Goal: Task Accomplishment & Management: Manage account settings

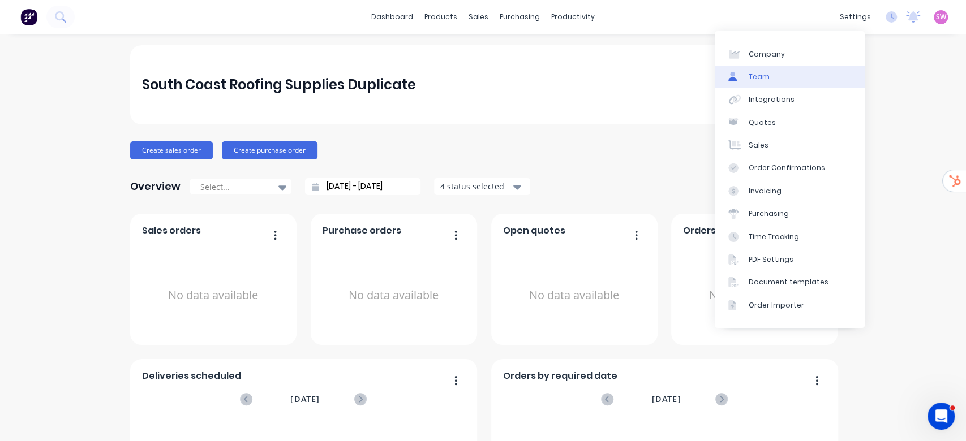
click at [778, 75] on link "Team" at bounding box center [790, 77] width 150 height 23
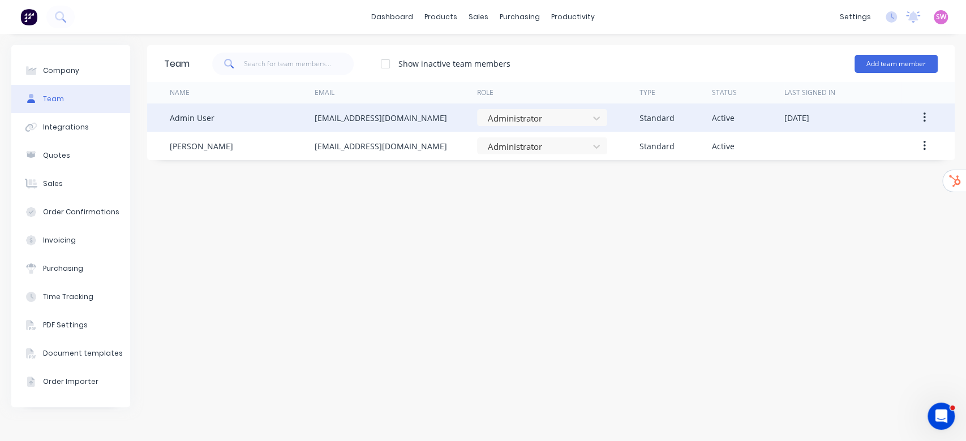
click at [926, 114] on button "button" at bounding box center [924, 118] width 27 height 20
click at [867, 189] on div "Delete" at bounding box center [883, 192] width 87 height 16
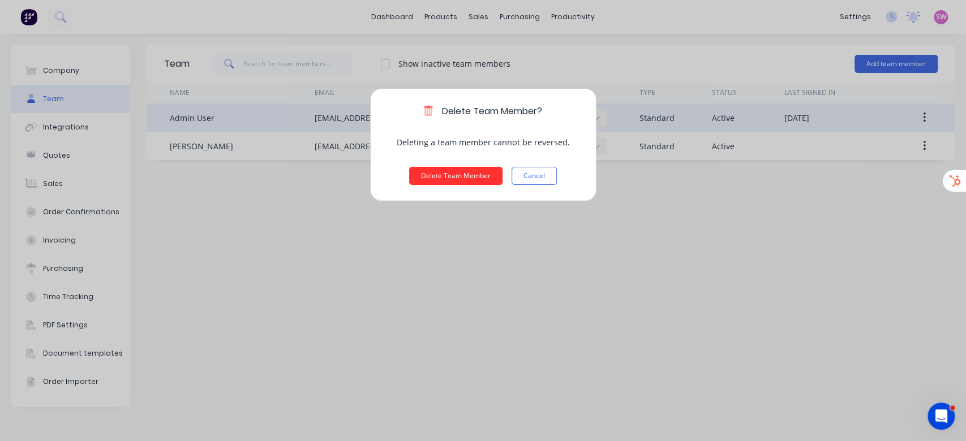
click at [429, 175] on button "Delete Team Member" at bounding box center [455, 176] width 93 height 18
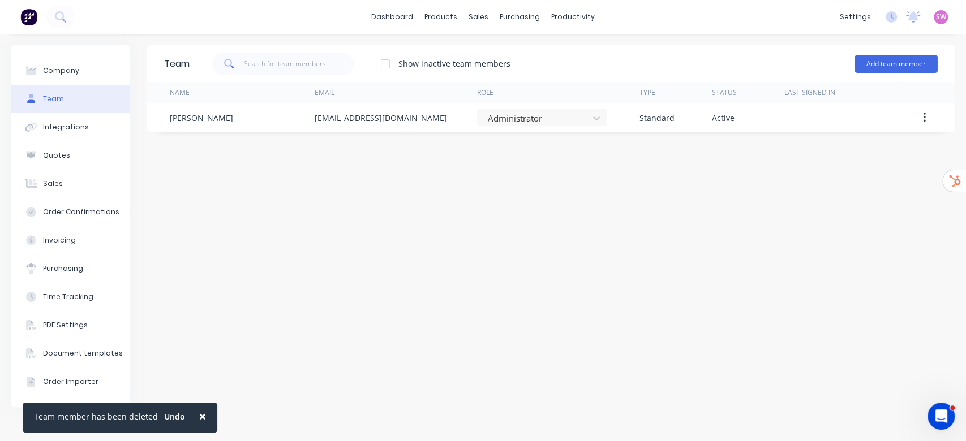
click at [394, 180] on div "Team Show inactive team members Add team member Name Email Role Type Status Las…" at bounding box center [550, 237] width 807 height 385
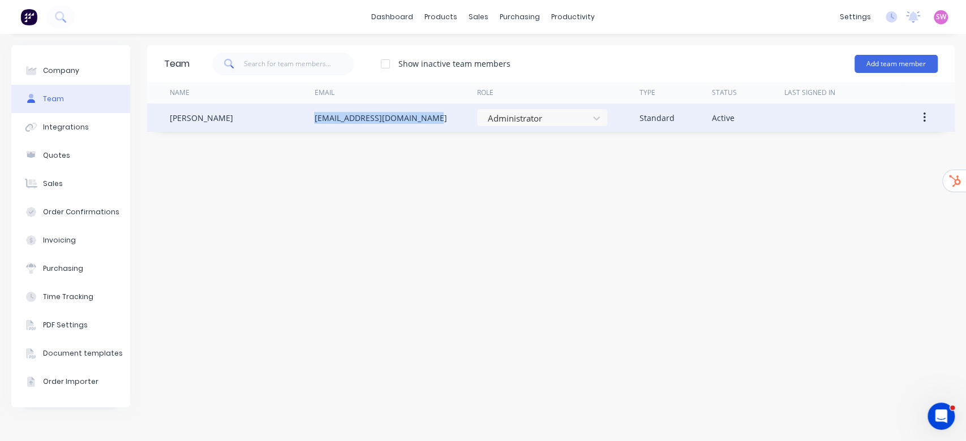
drag, startPoint x: 429, startPoint y: 118, endPoint x: 315, endPoint y: 118, distance: 114.9
click at [315, 118] on div "info+shoalhaven@scrs.net.au" at bounding box center [395, 118] width 162 height 28
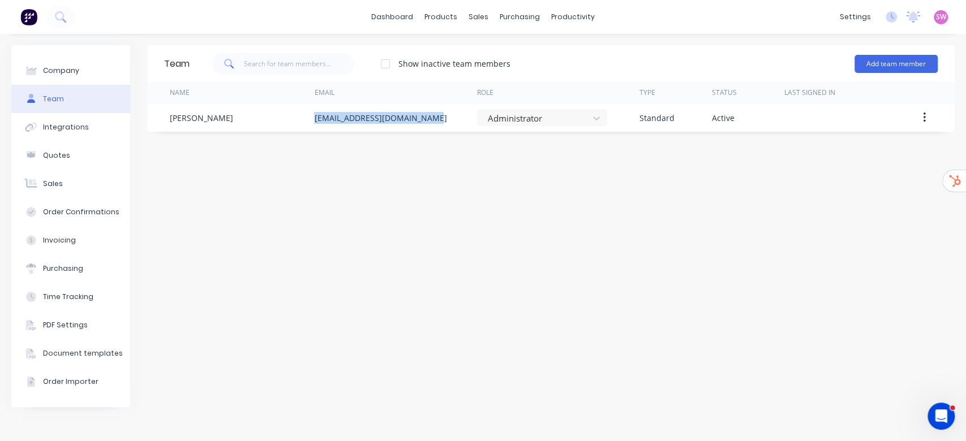
copy div "info+shoalhaven@scrs.net.au"
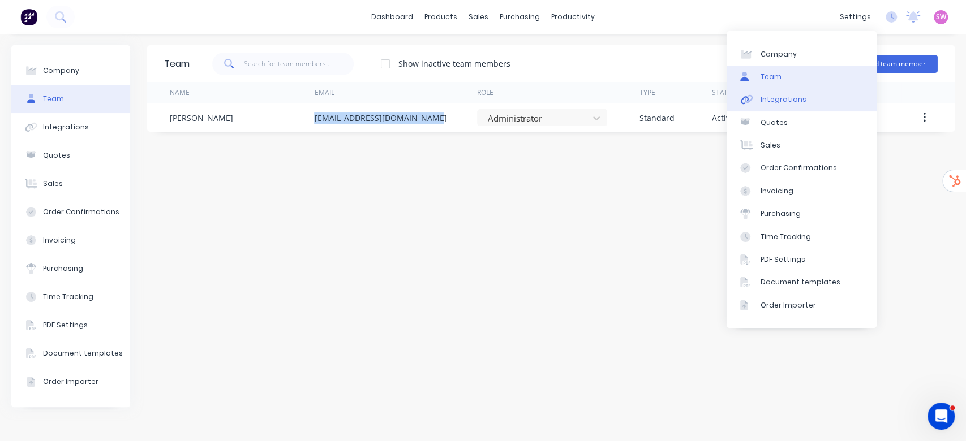
click at [800, 98] on div "Integrations" at bounding box center [784, 100] width 46 height 10
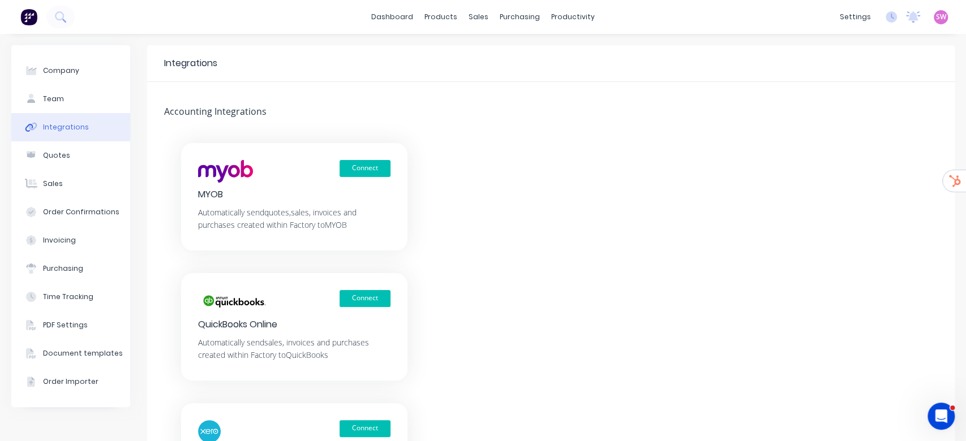
click at [28, 15] on img at bounding box center [28, 16] width 17 height 17
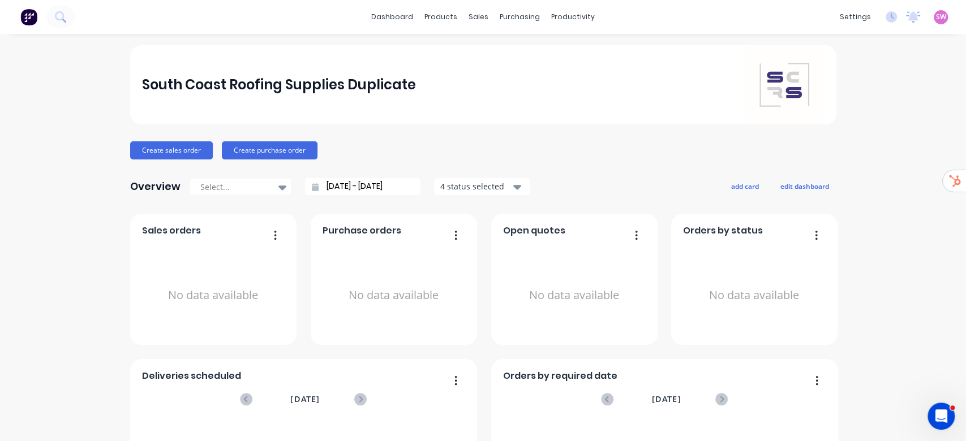
click at [936, 21] on span "SW" at bounding box center [941, 17] width 10 height 10
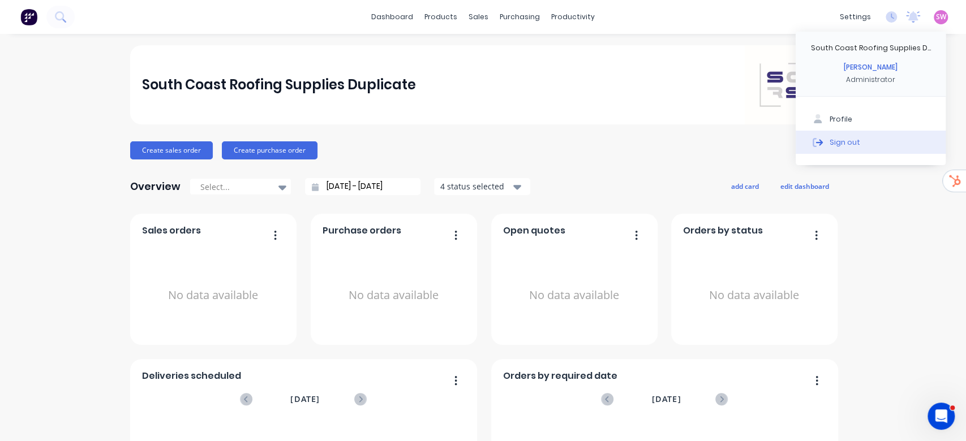
click at [865, 142] on button "Sign out" at bounding box center [871, 142] width 150 height 23
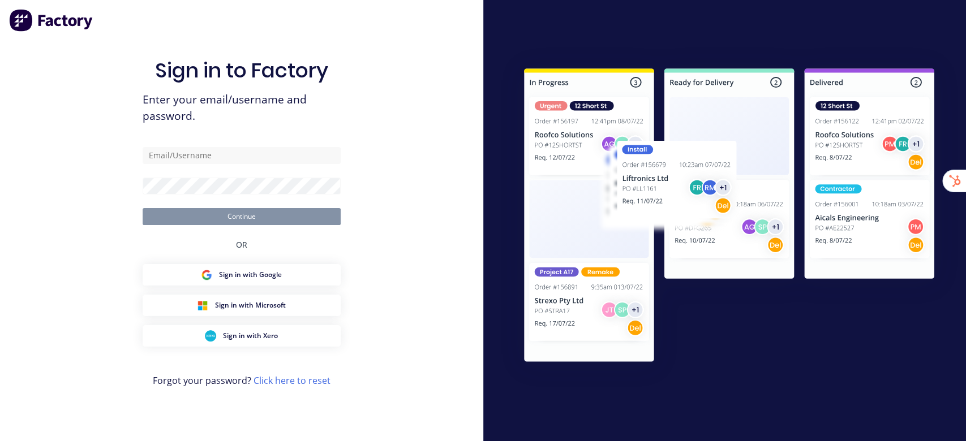
type input "[EMAIL_ADDRESS][DOMAIN_NAME]"
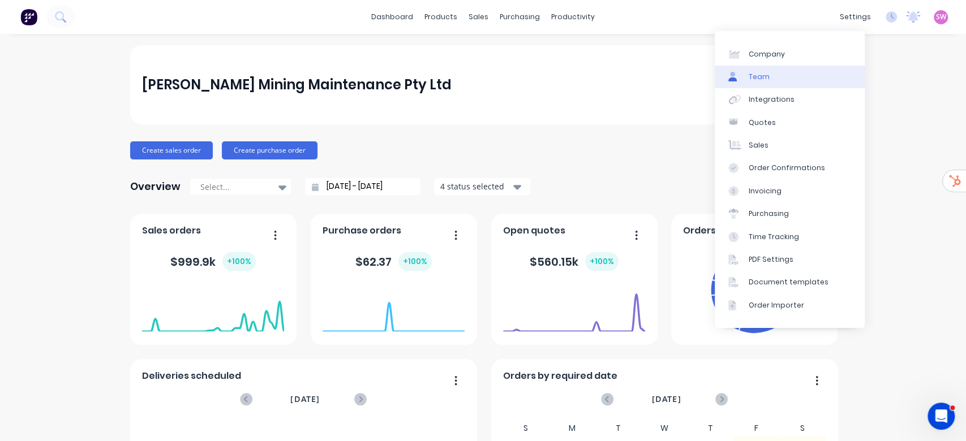
click at [761, 75] on div "Team" at bounding box center [759, 77] width 21 height 10
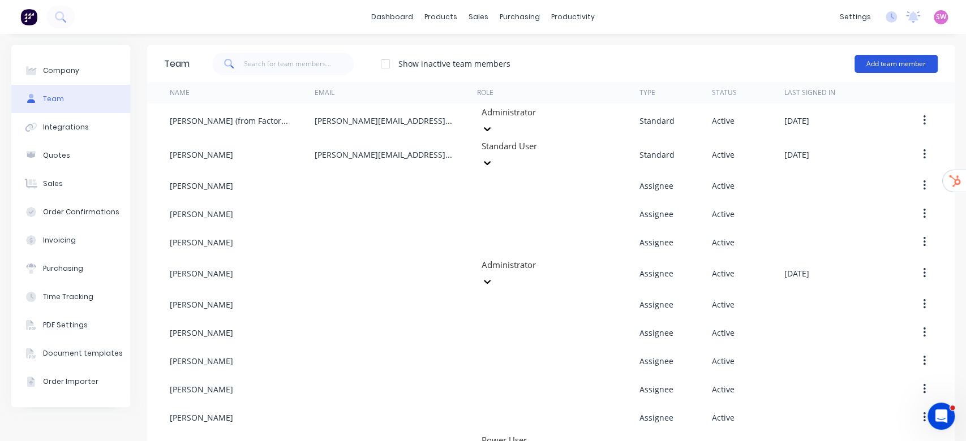
click at [861, 68] on button "Add team member" at bounding box center [895, 64] width 83 height 18
click at [22, 16] on img at bounding box center [28, 16] width 17 height 17
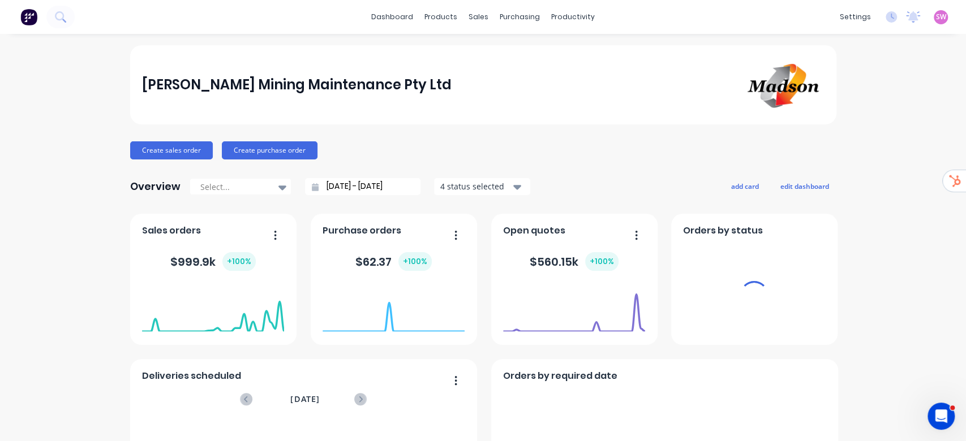
click at [936, 20] on span "SW" at bounding box center [941, 17] width 10 height 10
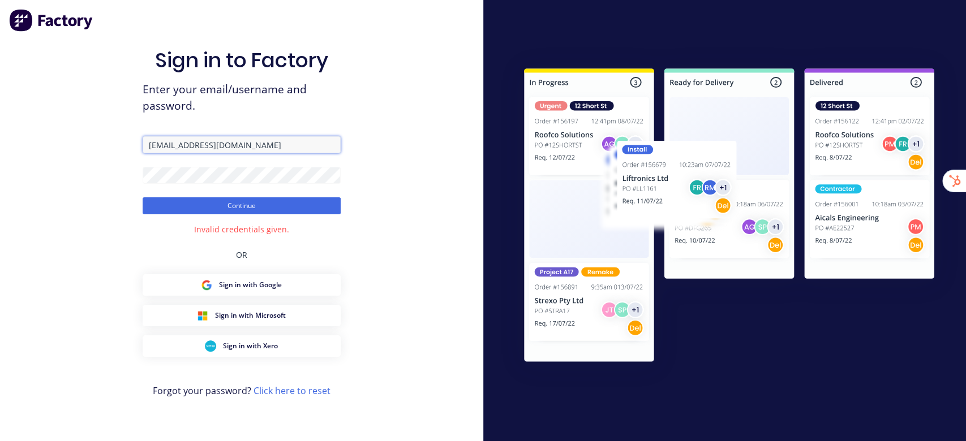
drag, startPoint x: 238, startPoint y: 145, endPoint x: 0, endPoint y: 93, distance: 243.3
click at [0, 93] on div "Sign in to Factory Enter your email/username and password. stuart@factory.app C…" at bounding box center [241, 220] width 483 height 441
paste input "stuart@Scrs.net.au"
type input "stuart@Scrs.net.au"
click at [212, 200] on button "Continue" at bounding box center [242, 205] width 198 height 17
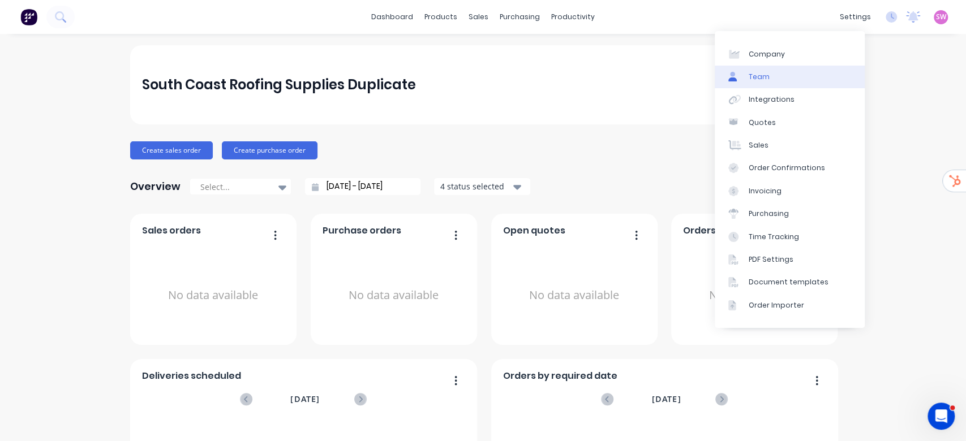
click at [772, 83] on link "Team" at bounding box center [790, 77] width 150 height 23
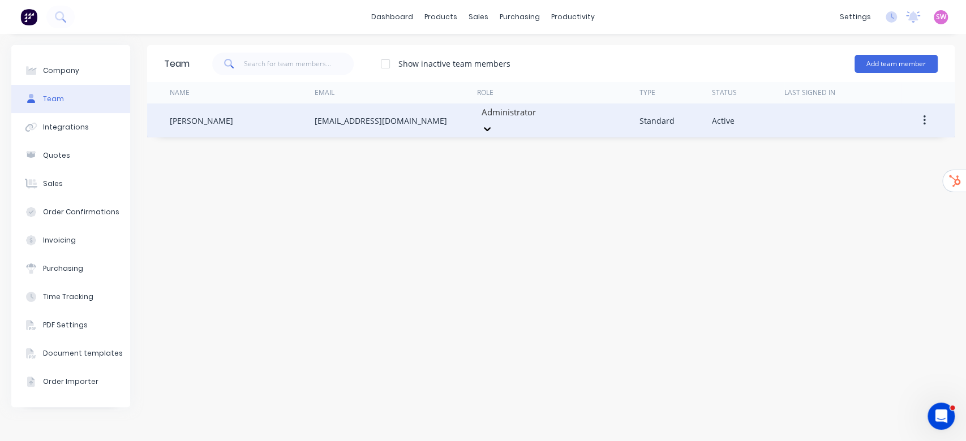
drag, startPoint x: 435, startPoint y: 118, endPoint x: 306, endPoint y: 115, distance: 128.5
click at [306, 115] on div "Mariah Kuballa info+shoalhaven@scrs.net.au Administrator Standard Active" at bounding box center [550, 121] width 807 height 34
copy div "info+shoalhaven@scrs.net.au"
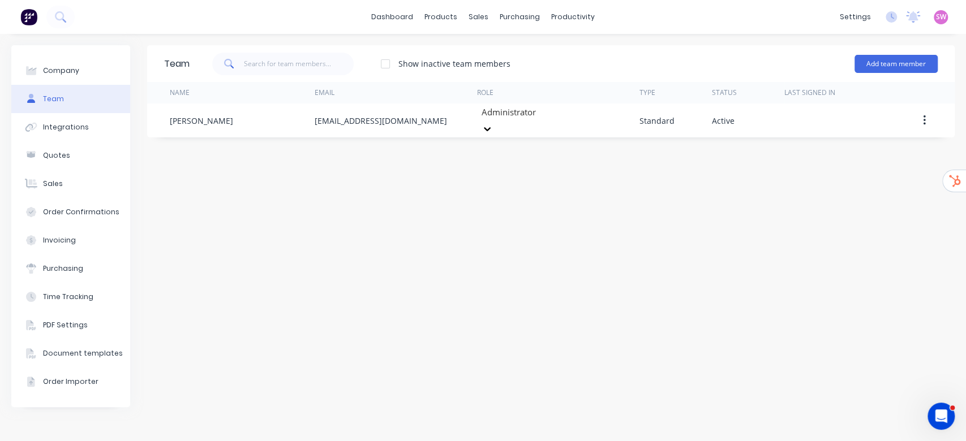
click at [602, 202] on div "Team Show inactive team members Add team member Name Email Role Type Status Las…" at bounding box center [550, 237] width 807 height 385
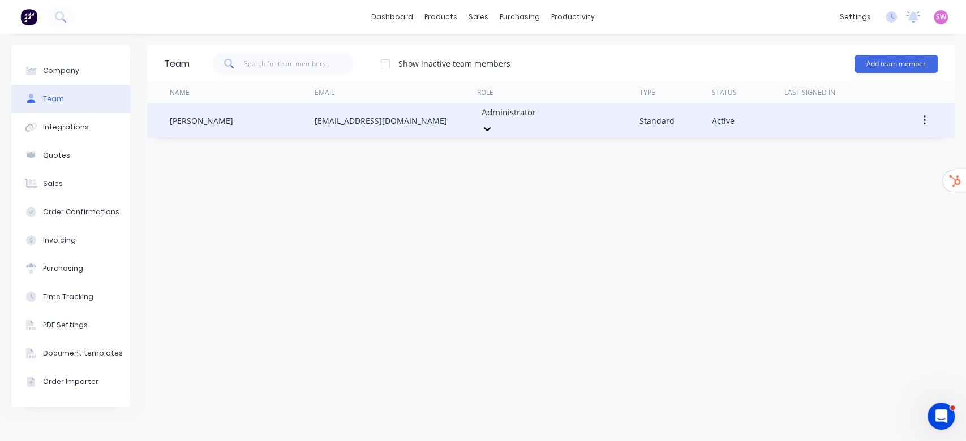
drag, startPoint x: 426, startPoint y: 119, endPoint x: 313, endPoint y: 111, distance: 113.5
click at [313, 111] on div "Mariah Kuballa info+shoalhaven@scrs.net.au Administrator Standard Active" at bounding box center [550, 121] width 807 height 34
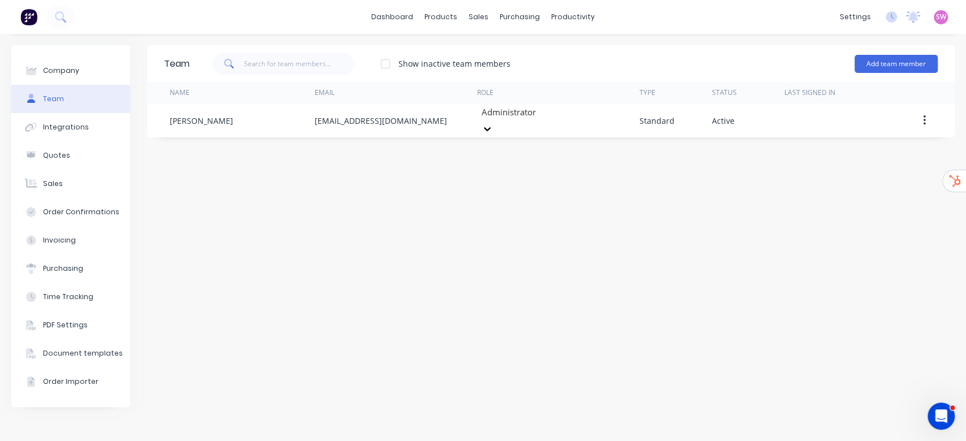
copy div "info+shoalhaven@scrs.net.au"
click at [913, 70] on button "Add team member" at bounding box center [895, 64] width 83 height 18
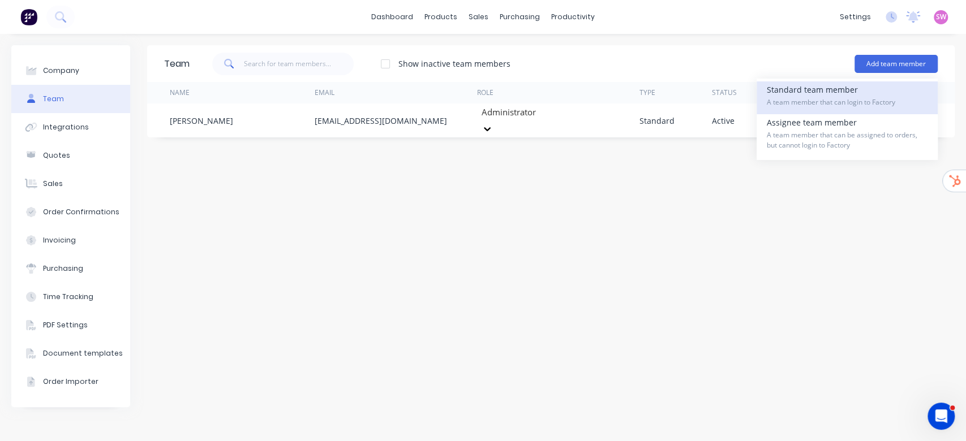
click at [836, 99] on span "A team member that can login to Factory" at bounding box center [847, 102] width 161 height 10
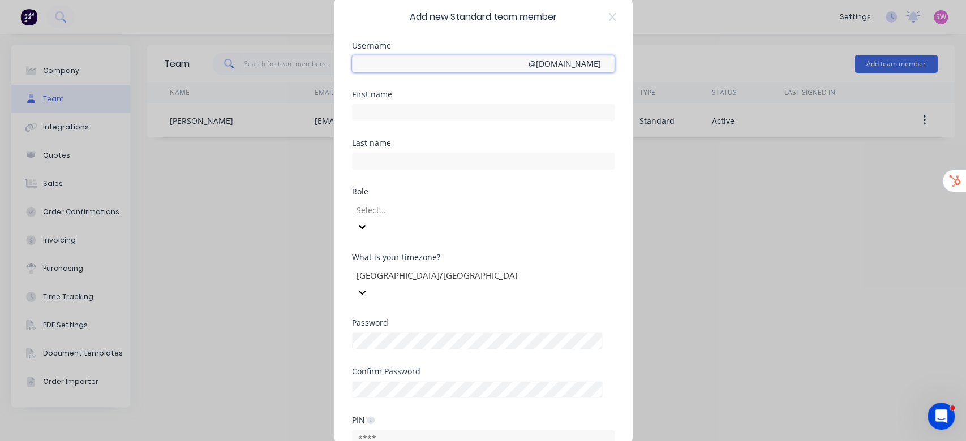
click at [453, 59] on input "text" at bounding box center [483, 63] width 263 height 17
paste input "info+shoalhaven@scrs.net.au"
drag, startPoint x: 424, startPoint y: 66, endPoint x: 512, endPoint y: 70, distance: 88.4
click at [512, 70] on input "info+shoalhaven@scrs.net.au" at bounding box center [483, 63] width 263 height 17
type input "accounts+shoalhaven"
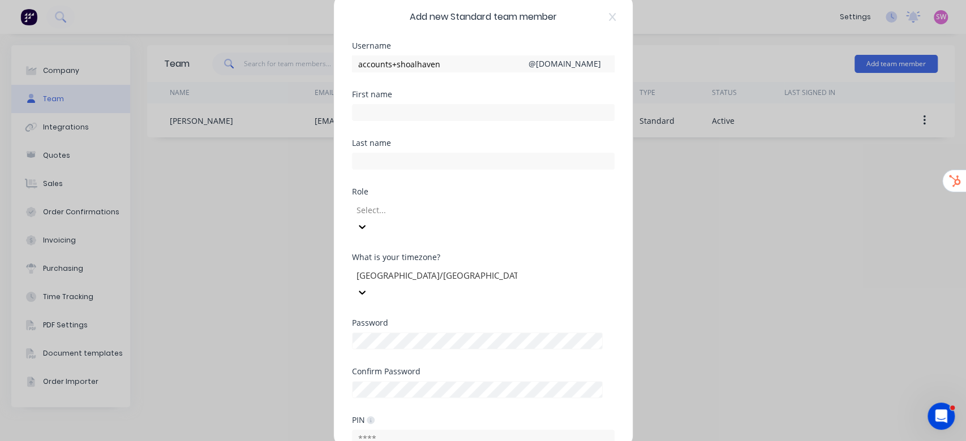
click at [613, 107] on div "Add new Standard team member Username accounts+shoalhaven @ Scrs.net.au First n…" at bounding box center [483, 220] width 299 height 453
click at [418, 120] on input "text" at bounding box center [483, 112] width 263 height 17
type input "Mariah"
click at [506, 89] on div "Username accounts+shoalhaven @ Scrs.net.au" at bounding box center [483, 66] width 263 height 49
click at [418, 156] on input "text" at bounding box center [483, 161] width 263 height 17
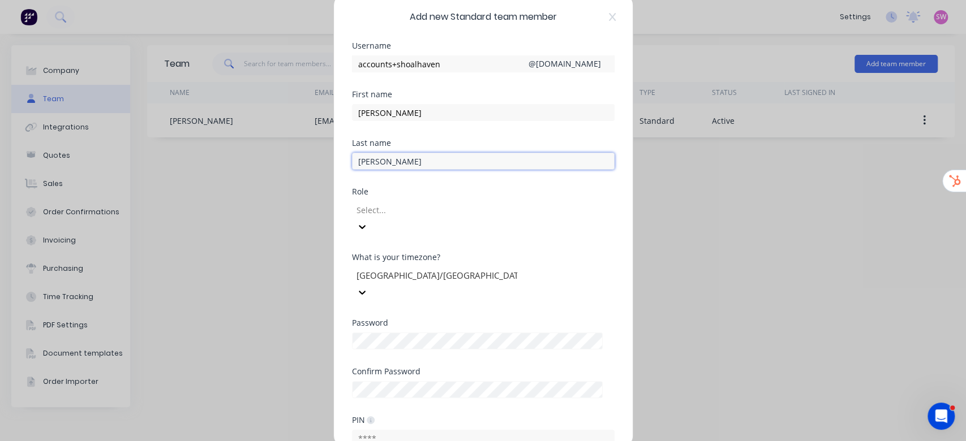
type input "Kuballa"
click at [479, 92] on div "First name" at bounding box center [483, 95] width 263 height 8
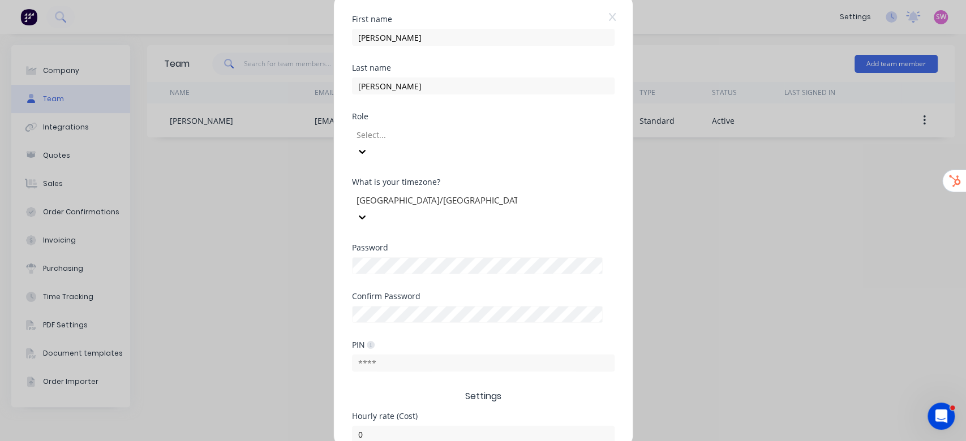
click at [518, 139] on div at bounding box center [436, 135] width 163 height 14
click at [565, 256] on div "Password" at bounding box center [483, 268] width 263 height 49
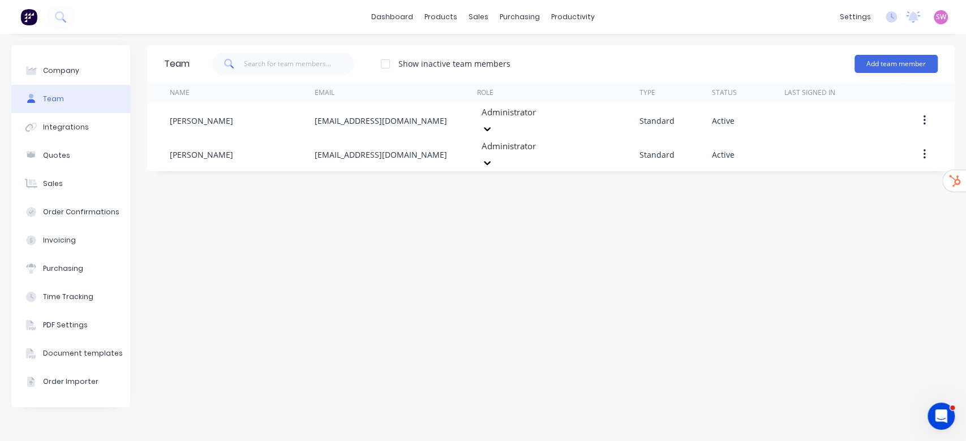
click at [778, 215] on div "Team Show inactive team members Add team member Name Email Role Type Status Las…" at bounding box center [550, 237] width 807 height 385
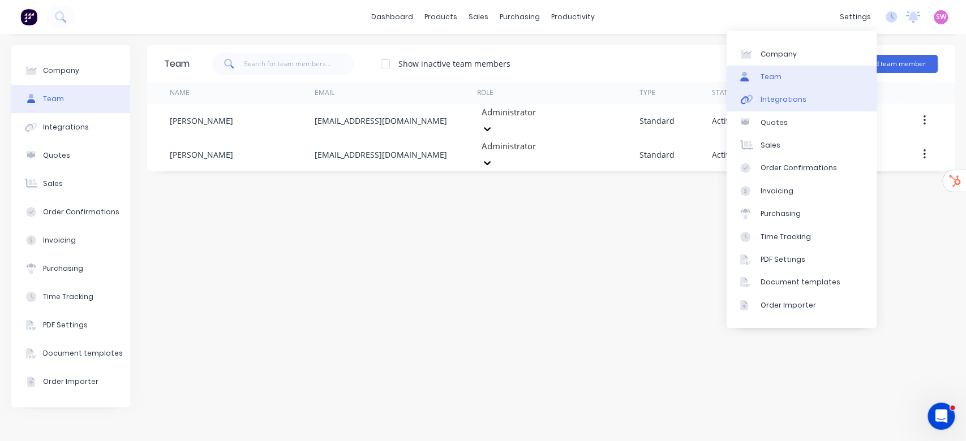
click at [801, 102] on div "Integrations" at bounding box center [784, 100] width 46 height 10
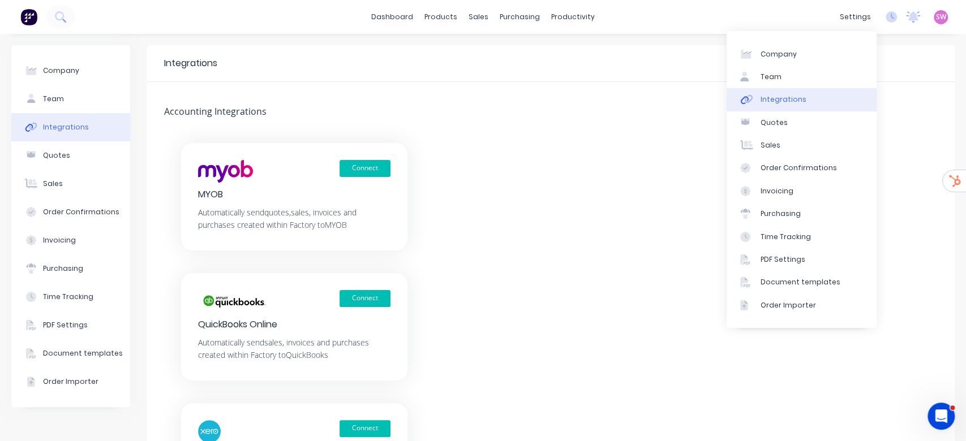
click at [484, 214] on div "Connect MYOB Automatically send quotes, sales, invoices and purchases created w…" at bounding box center [550, 327] width 807 height 368
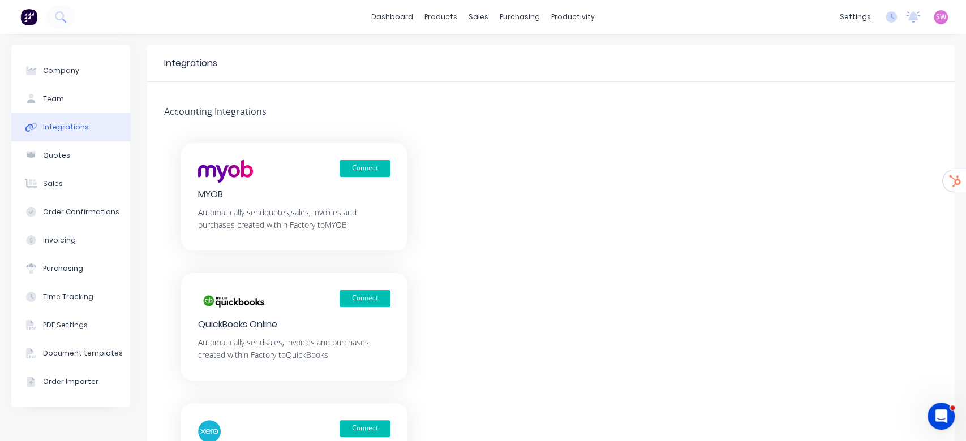
click at [543, 121] on div "Integrations Accounting Integrations Connect MYOB Automatically send quotes, sa…" at bounding box center [550, 297] width 807 height 505
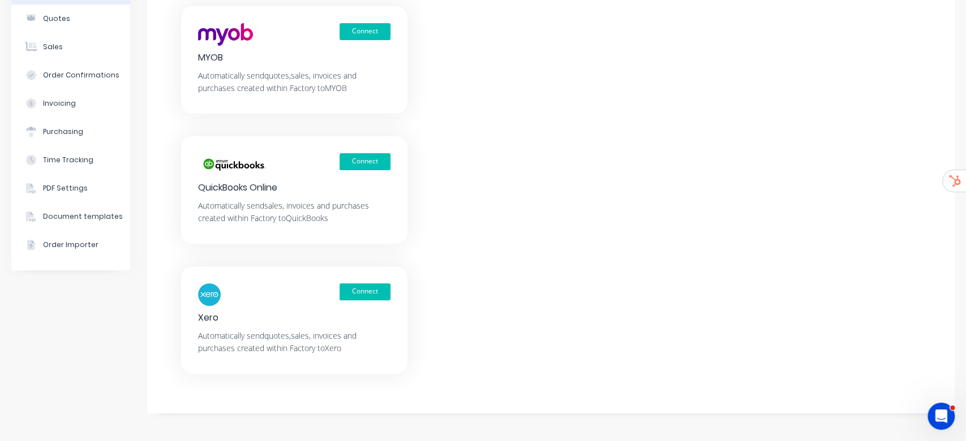
click at [809, 171] on div "Connect MYOB Automatically send quotes, sales, invoices and purchases created w…" at bounding box center [550, 190] width 807 height 368
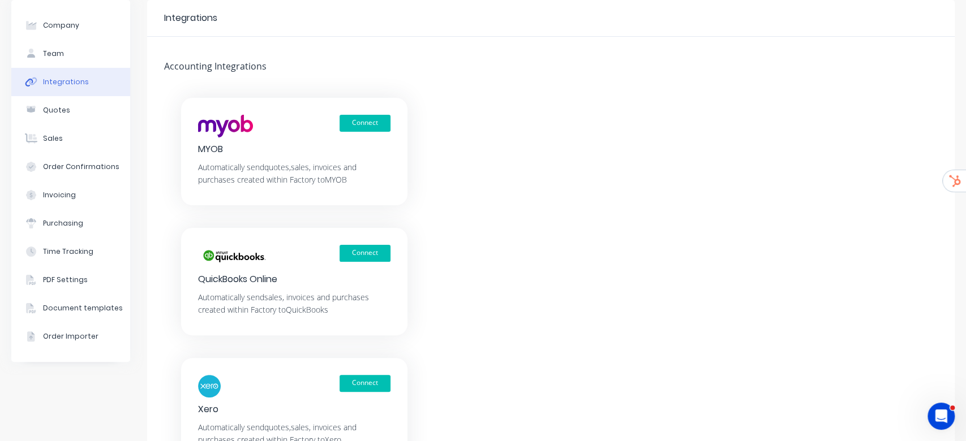
scroll to position [0, 0]
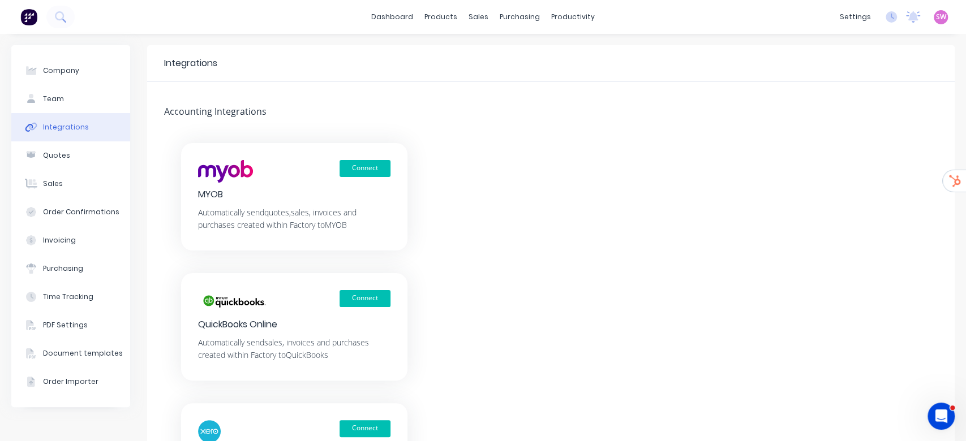
click at [936, 12] on span "SW" at bounding box center [941, 17] width 10 height 10
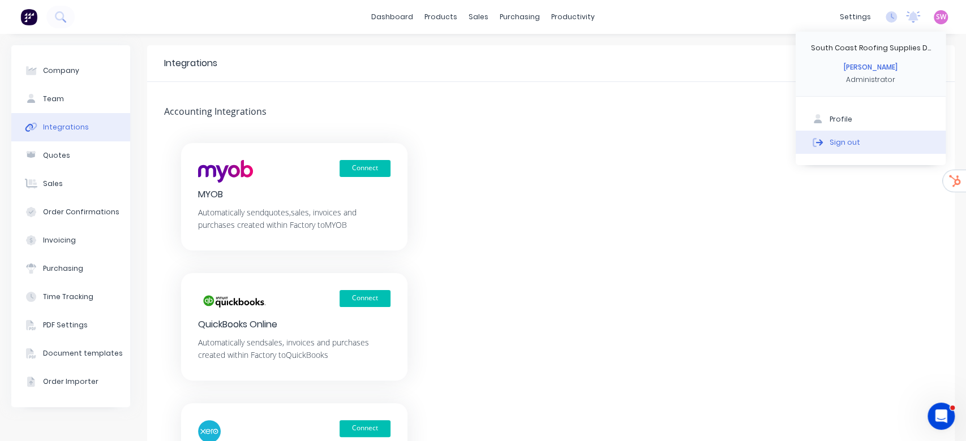
click at [858, 140] on button "Sign out" at bounding box center [871, 142] width 150 height 23
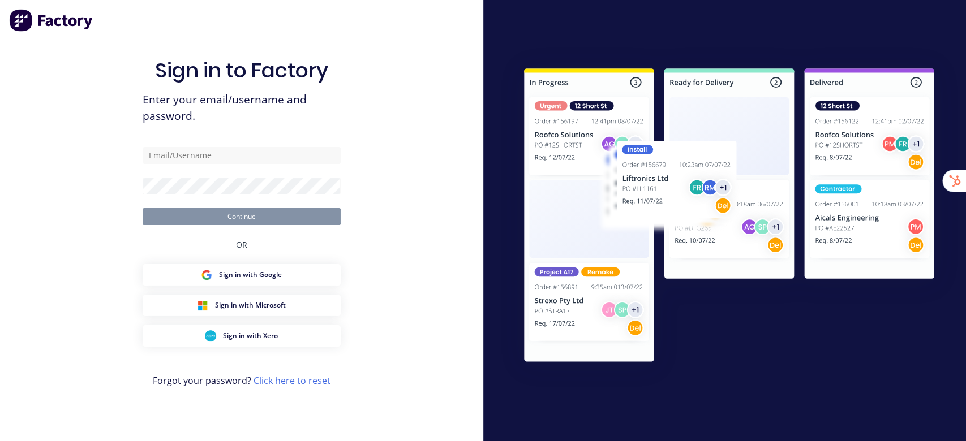
click at [466, 100] on div "Sign in to Factory Enter your email/username and password. Continue OR Sign in …" at bounding box center [241, 220] width 483 height 441
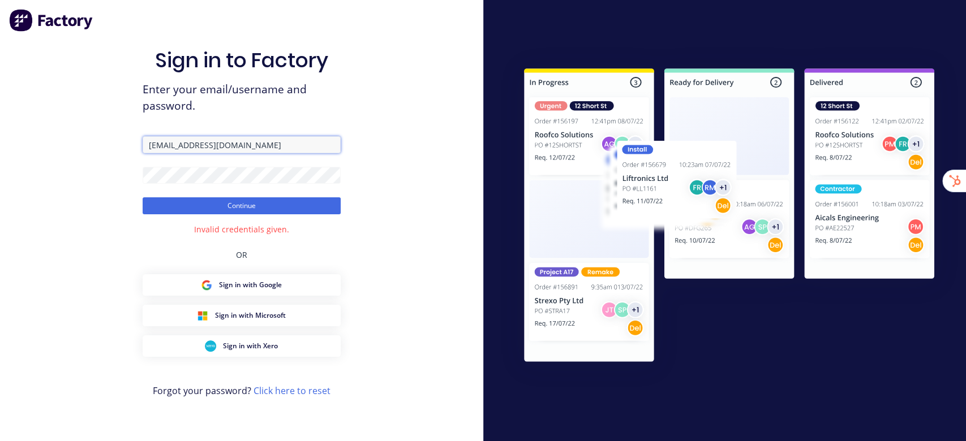
drag, startPoint x: 176, startPoint y: 145, endPoint x: 281, endPoint y: 150, distance: 104.8
click at [281, 150] on input "[EMAIL_ADDRESS][DOMAIN_NAME]" at bounding box center [242, 144] width 198 height 17
type input "[PERSON_NAME][EMAIL_ADDRESS][DOMAIN_NAME]"
click at [143, 197] on button "Continue" at bounding box center [242, 205] width 198 height 17
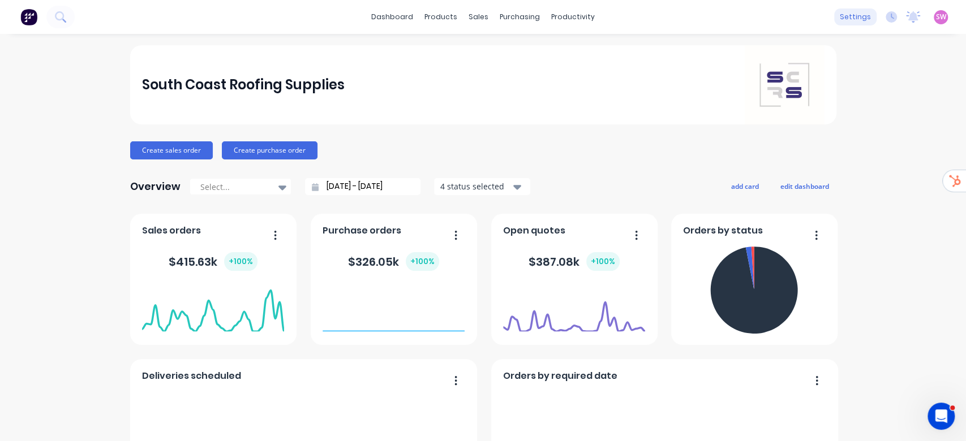
click at [853, 18] on div "settings" at bounding box center [855, 16] width 42 height 17
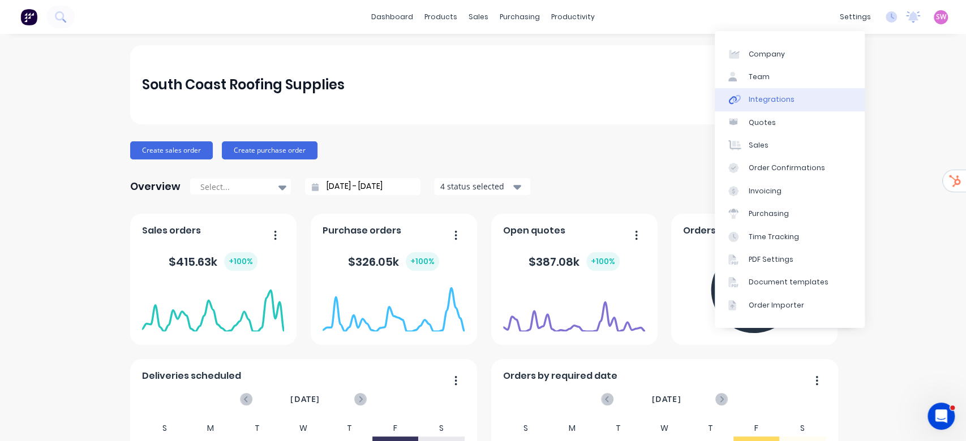
click at [792, 97] on link "Integrations" at bounding box center [790, 99] width 150 height 23
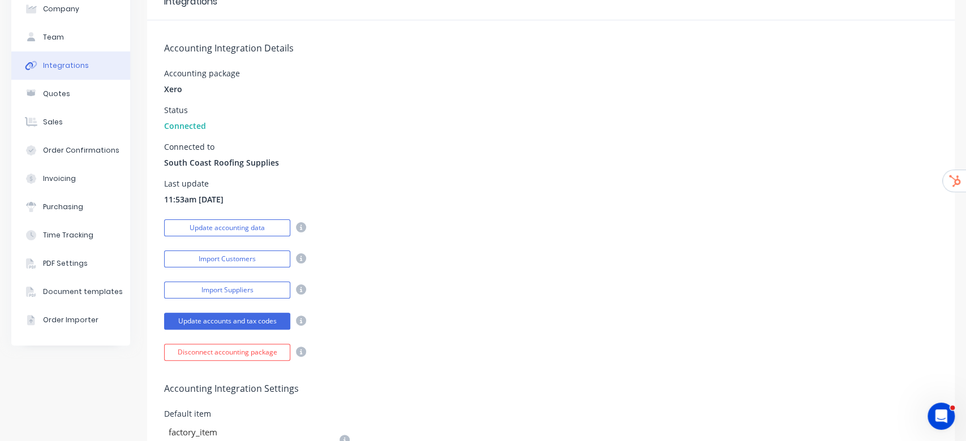
scroll to position [226, 0]
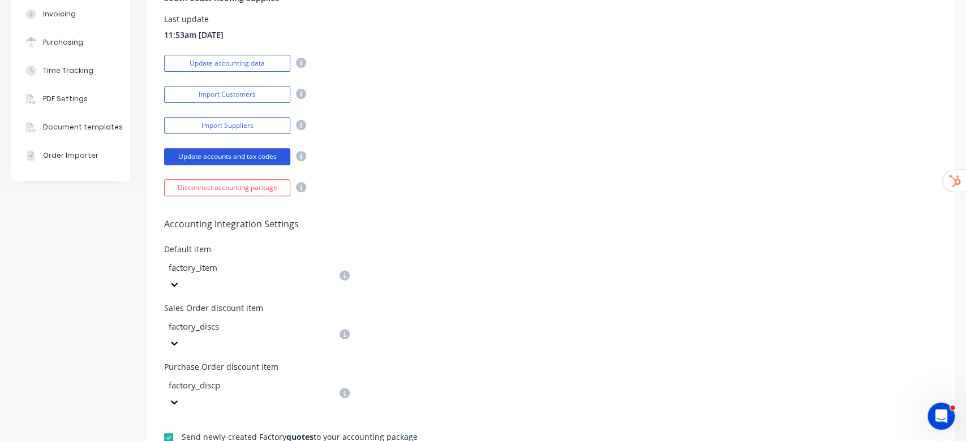
click at [242, 152] on button "Update accounts and tax codes" at bounding box center [227, 156] width 126 height 17
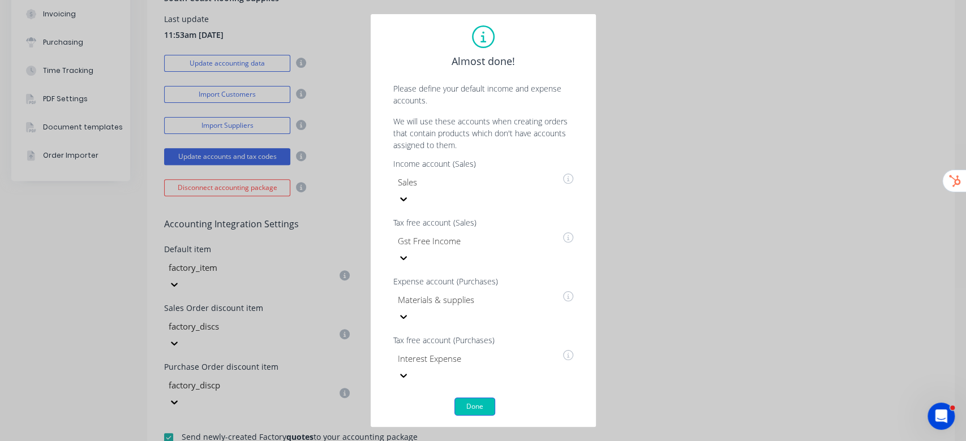
click at [466, 398] on button "Done" at bounding box center [474, 407] width 41 height 18
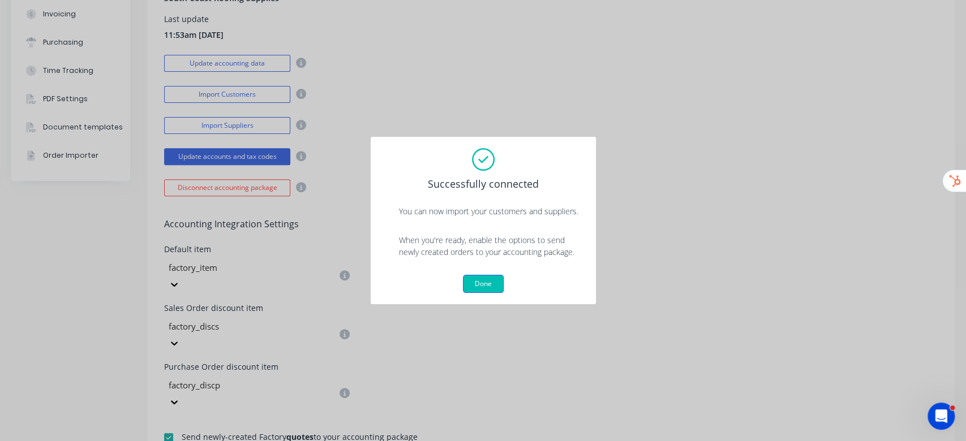
click at [495, 281] on button "Done" at bounding box center [483, 284] width 41 height 18
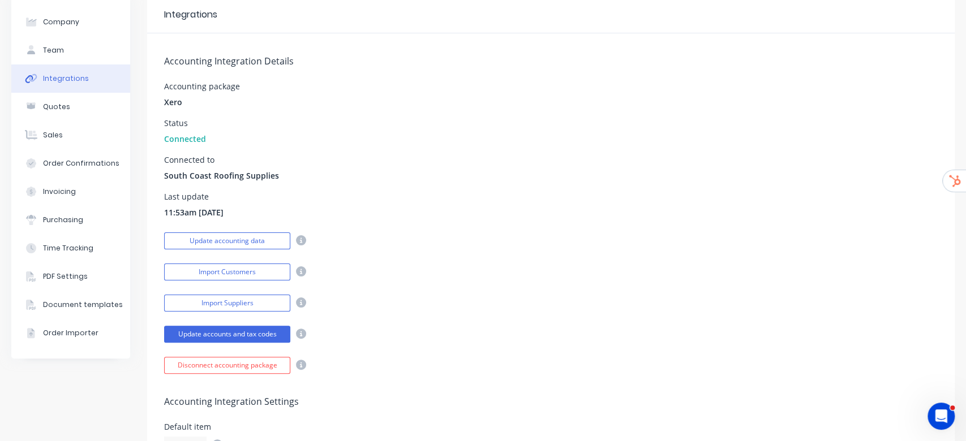
scroll to position [0, 0]
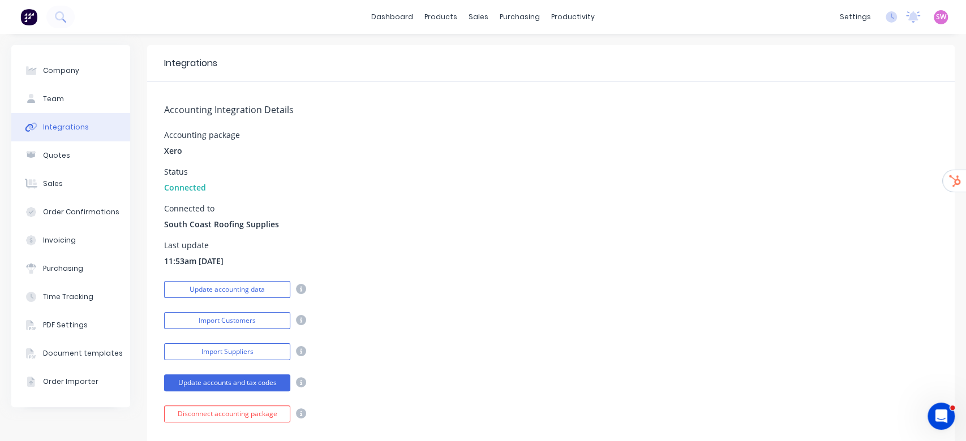
click at [936, 12] on span "SW" at bounding box center [941, 17] width 10 height 10
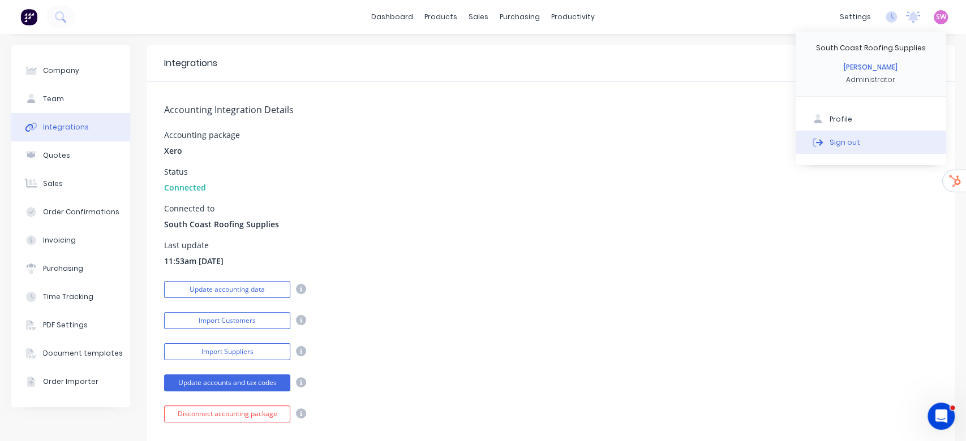
click at [830, 145] on div "Sign out" at bounding box center [845, 142] width 31 height 10
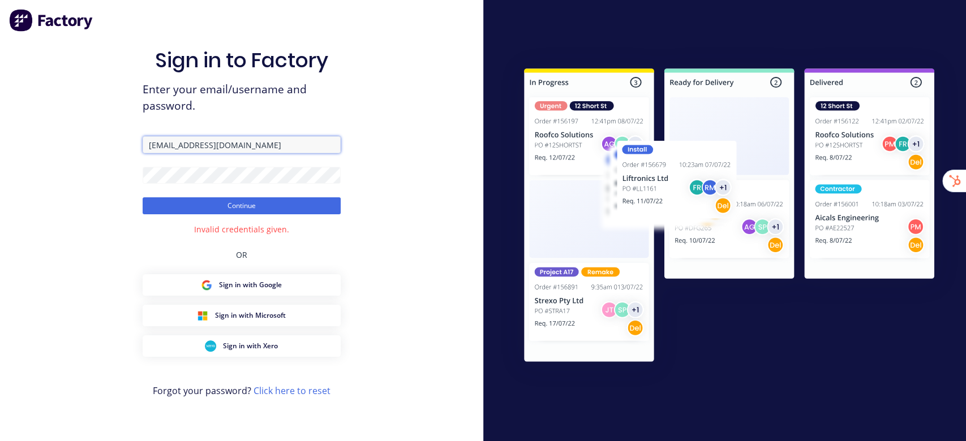
click at [178, 143] on input "[EMAIL_ADDRESS][DOMAIN_NAME]" at bounding box center [242, 144] width 198 height 17
click at [241, 147] on input "[PERSON_NAME]@actory.appf" at bounding box center [242, 144] width 198 height 17
drag, startPoint x: 177, startPoint y: 145, endPoint x: 294, endPoint y: 151, distance: 116.7
click at [294, 151] on input "[PERSON_NAME]@actory.appf" at bounding box center [242, 144] width 198 height 17
type input "[PERSON_NAME][EMAIL_ADDRESS][DOMAIN_NAME]"
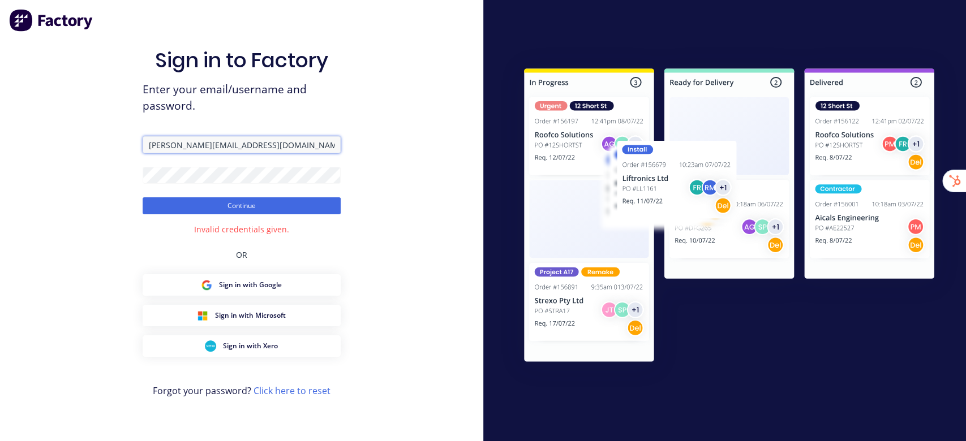
click at [143, 197] on button "Continue" at bounding box center [242, 205] width 198 height 17
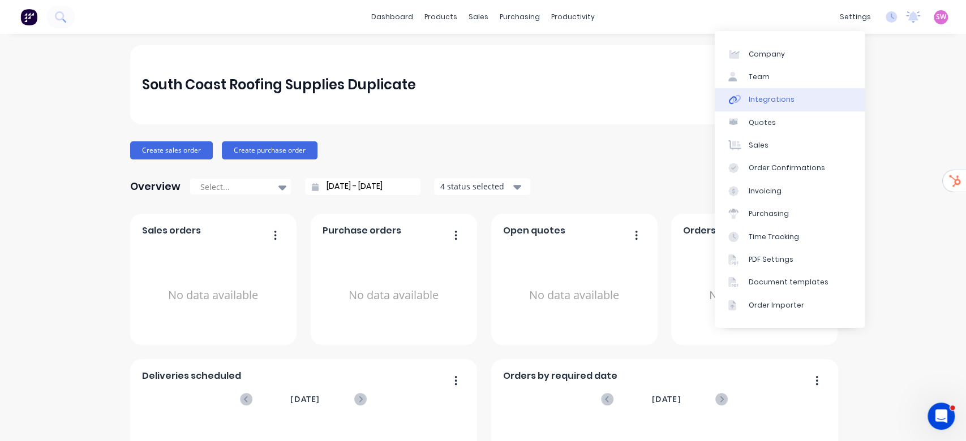
click at [794, 97] on link "Integrations" at bounding box center [790, 99] width 150 height 23
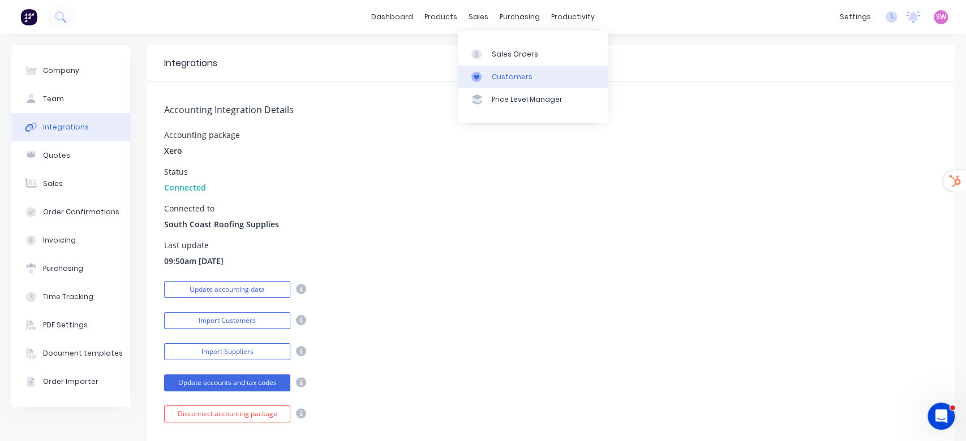
click at [507, 77] on div "Customers" at bounding box center [512, 77] width 41 height 10
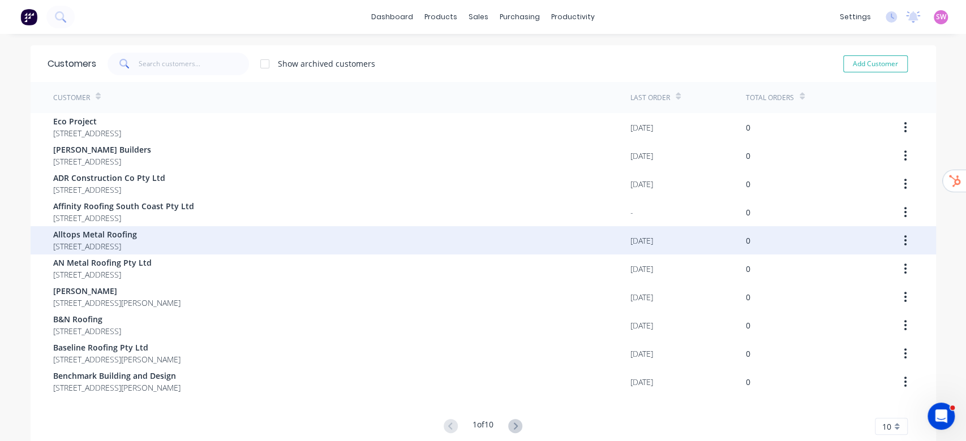
click at [137, 233] on span "Alltops Metal Roofing" at bounding box center [95, 235] width 84 height 12
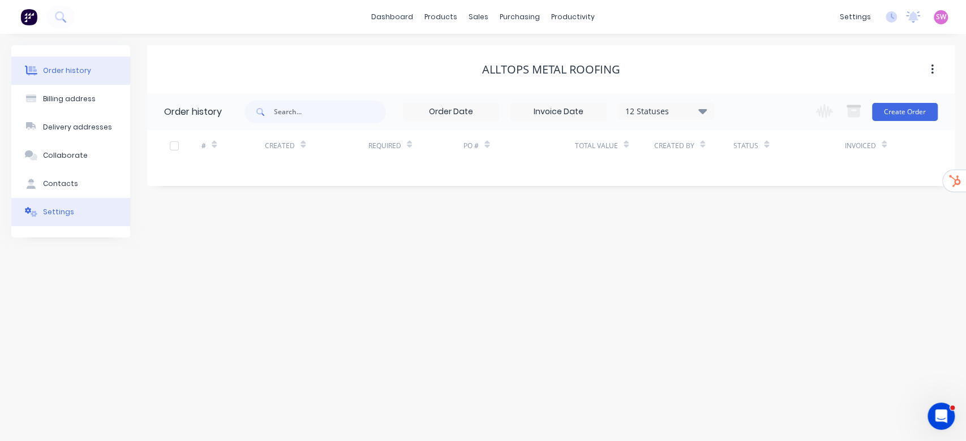
click at [75, 207] on button "Settings" at bounding box center [70, 212] width 119 height 28
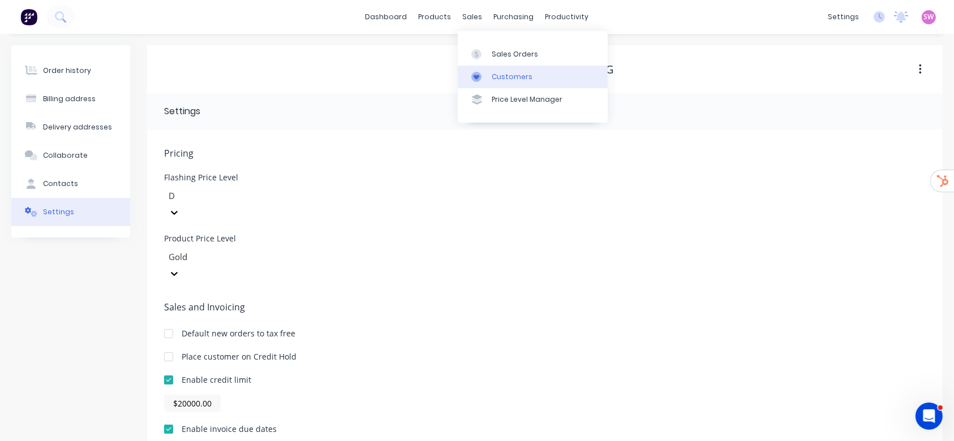
click at [496, 82] on link "Customers" at bounding box center [533, 77] width 150 height 23
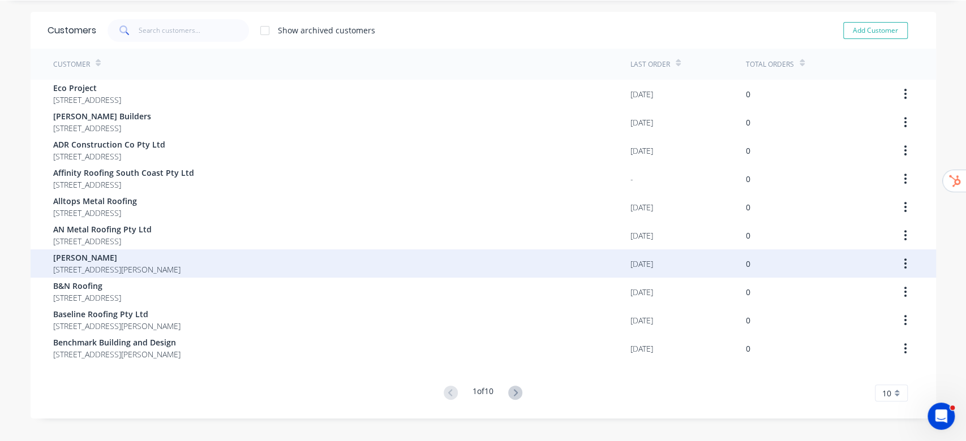
scroll to position [50, 0]
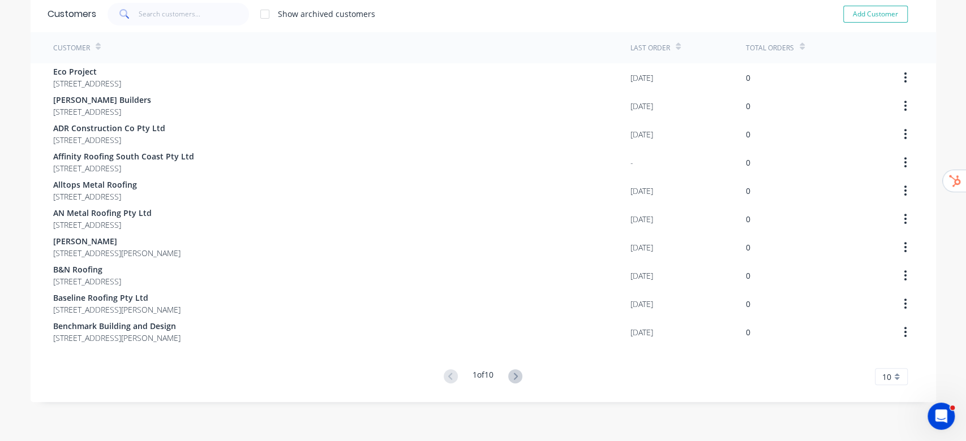
click at [891, 380] on div "10" at bounding box center [891, 376] width 33 height 17
click at [878, 354] on div "35" at bounding box center [891, 359] width 32 height 20
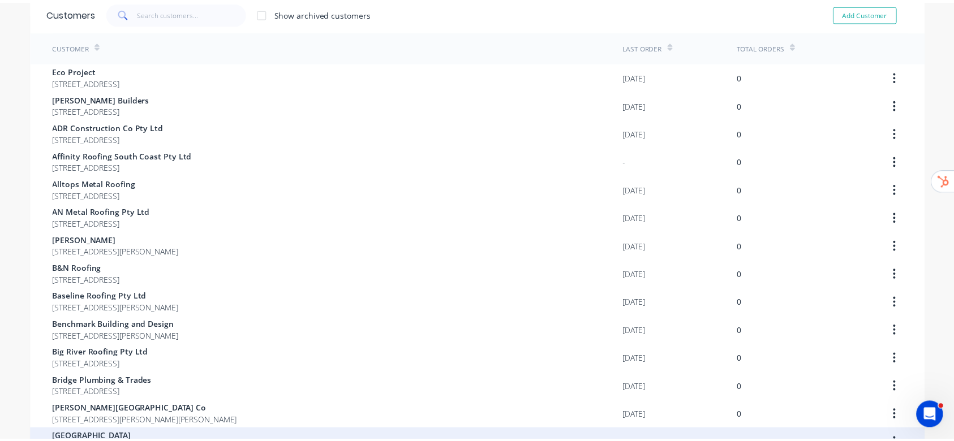
scroll to position [0, 0]
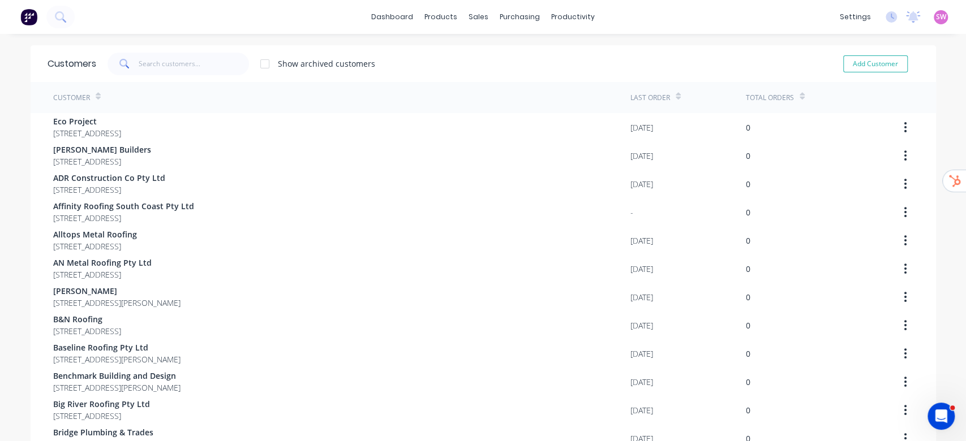
click at [32, 14] on img at bounding box center [28, 16] width 17 height 17
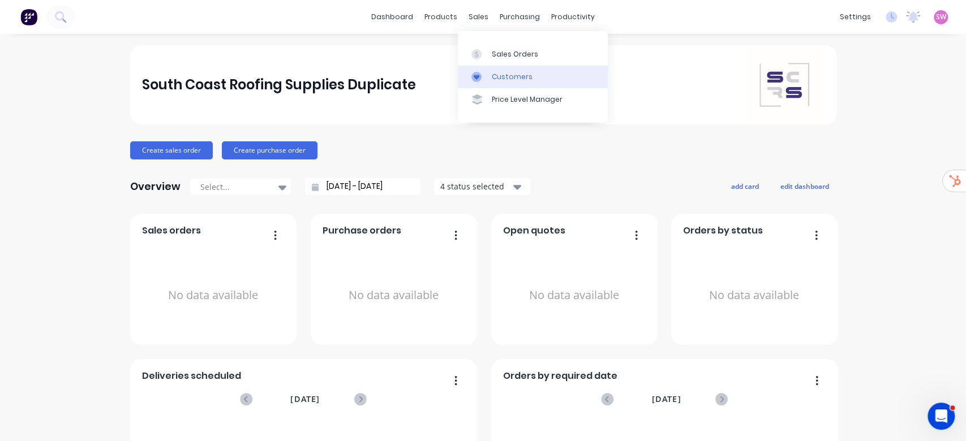
click at [509, 77] on div "Customers" at bounding box center [512, 77] width 41 height 10
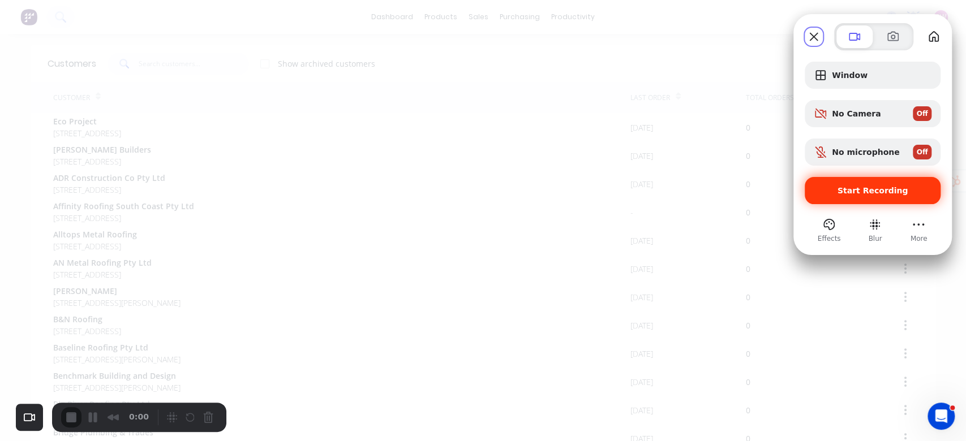
click at [891, 190] on span "Start Recording" at bounding box center [872, 190] width 71 height 9
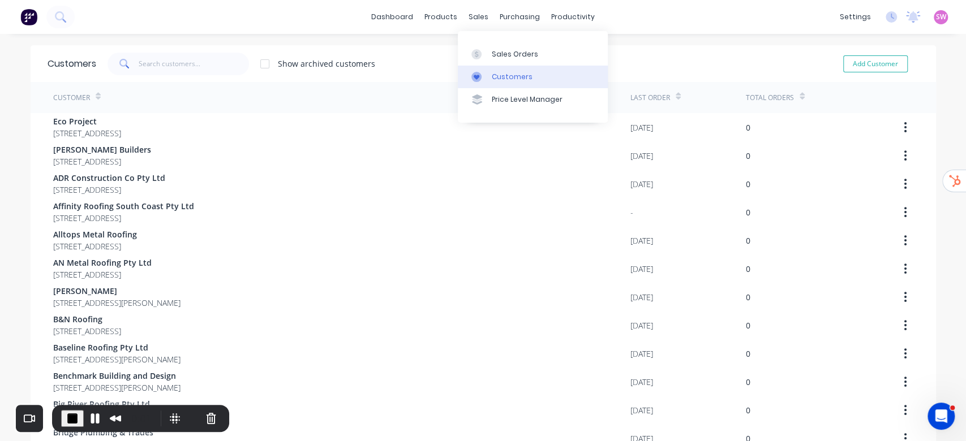
click at [501, 73] on div "Customers" at bounding box center [512, 77] width 41 height 10
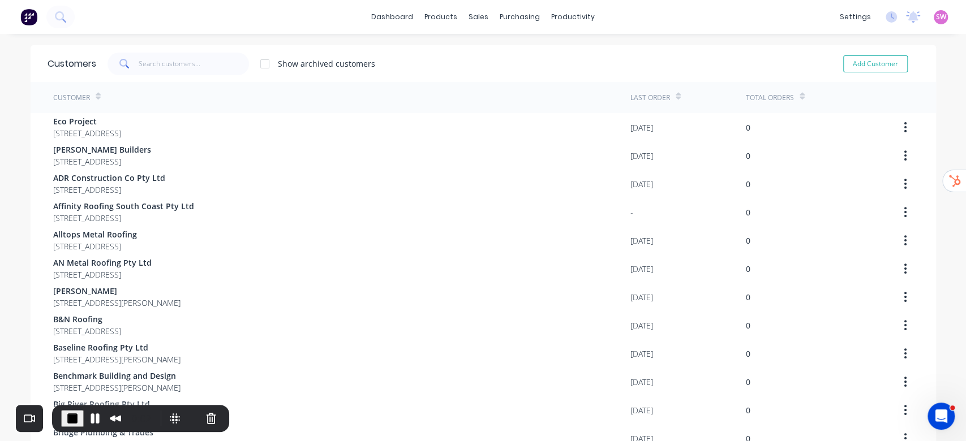
click at [259, 38] on div "dashboard products sales purchasing productivity dashboard products Product Cat…" at bounding box center [483, 220] width 966 height 441
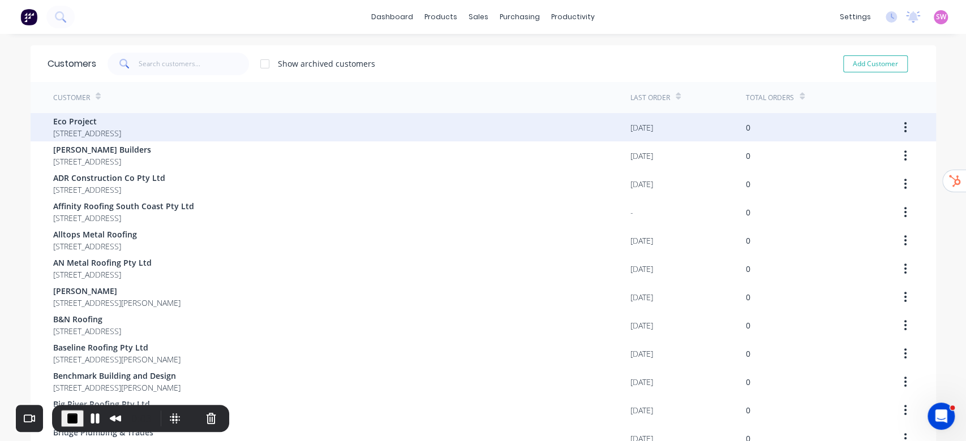
click at [84, 124] on span "Eco Project" at bounding box center [87, 121] width 68 height 12
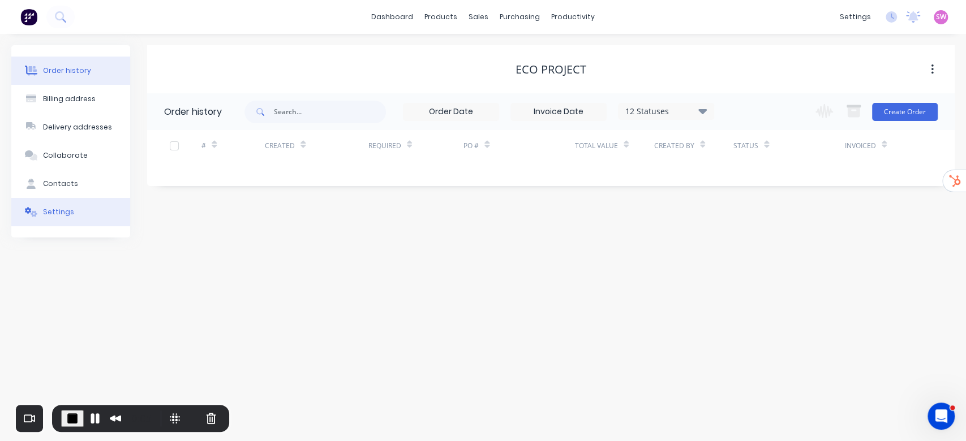
click at [41, 211] on button "Settings" at bounding box center [70, 212] width 119 height 28
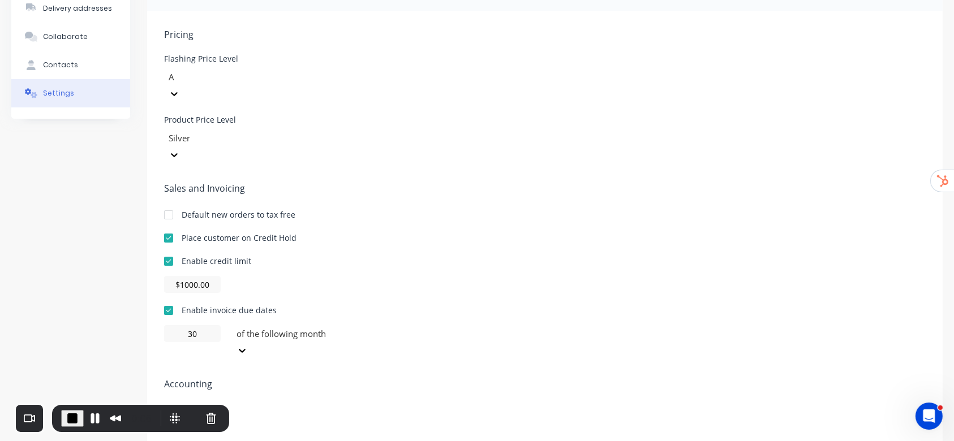
click at [230, 418] on div at bounding box center [249, 435] width 170 height 34
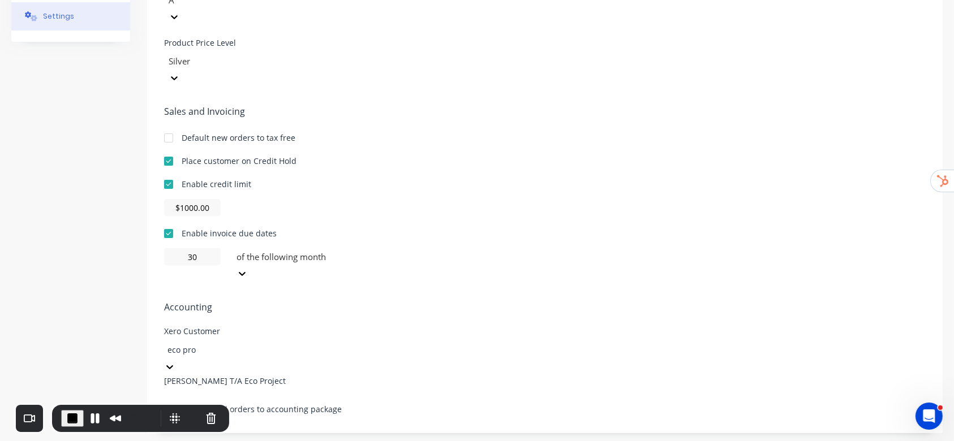
scroll to position [119, 0]
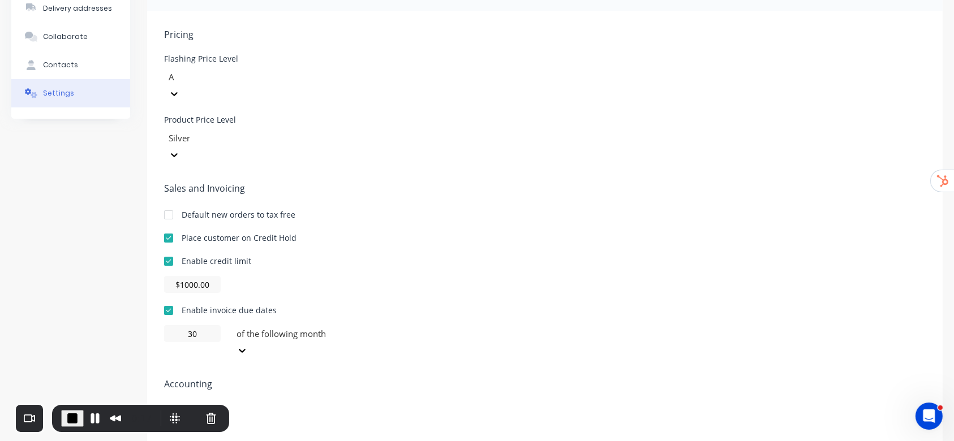
type input "eco pro"
click at [534, 255] on div "Enable credit limit $1000.00" at bounding box center [545, 274] width 762 height 38
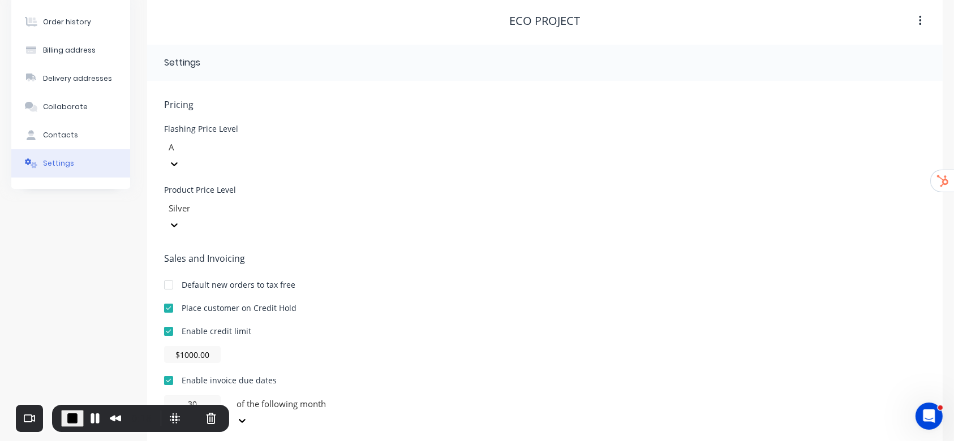
scroll to position [0, 0]
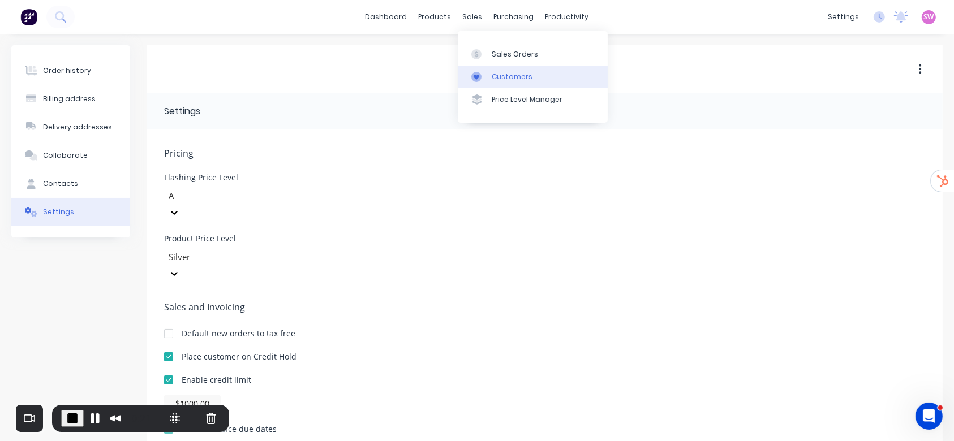
click at [525, 85] on link "Customers" at bounding box center [533, 77] width 150 height 23
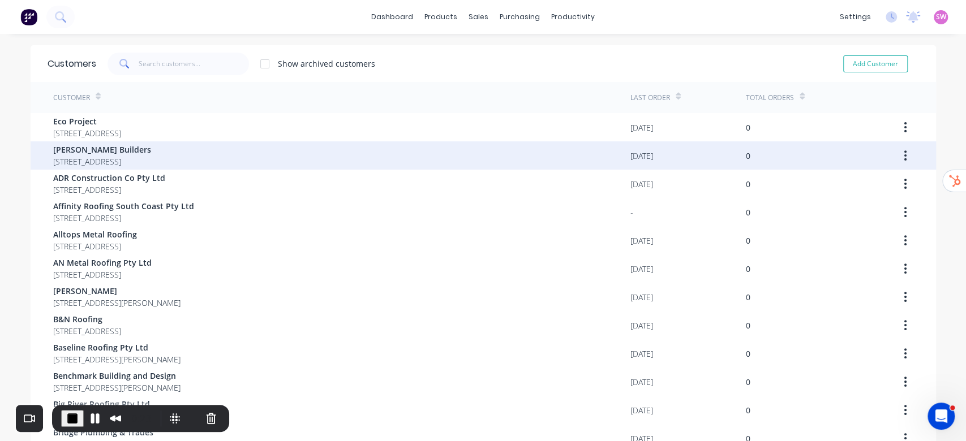
click at [151, 156] on span "126 Taylors Lane Cambewarra New South Wales Australia 2540" at bounding box center [102, 162] width 98 height 12
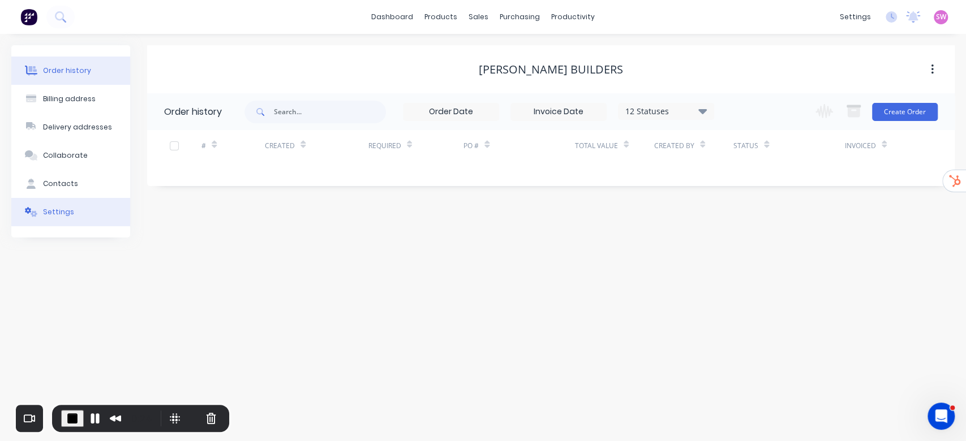
click at [88, 218] on button "Settings" at bounding box center [70, 212] width 119 height 28
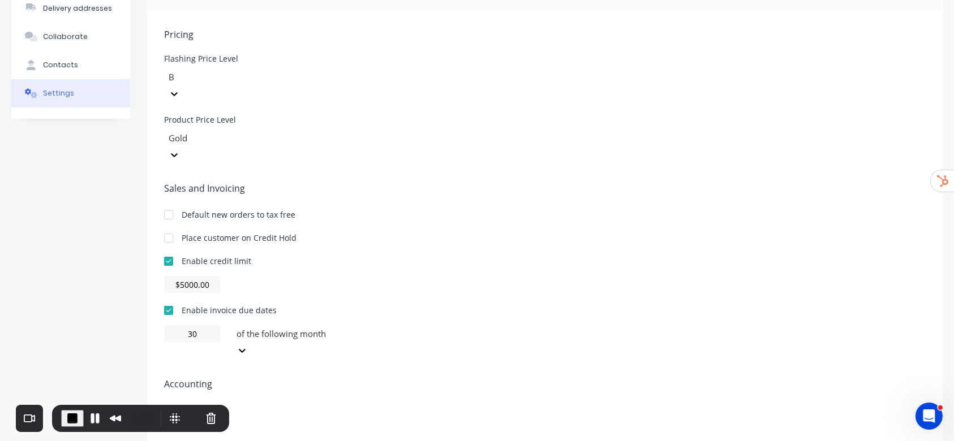
click at [298, 418] on div at bounding box center [249, 435] width 170 height 34
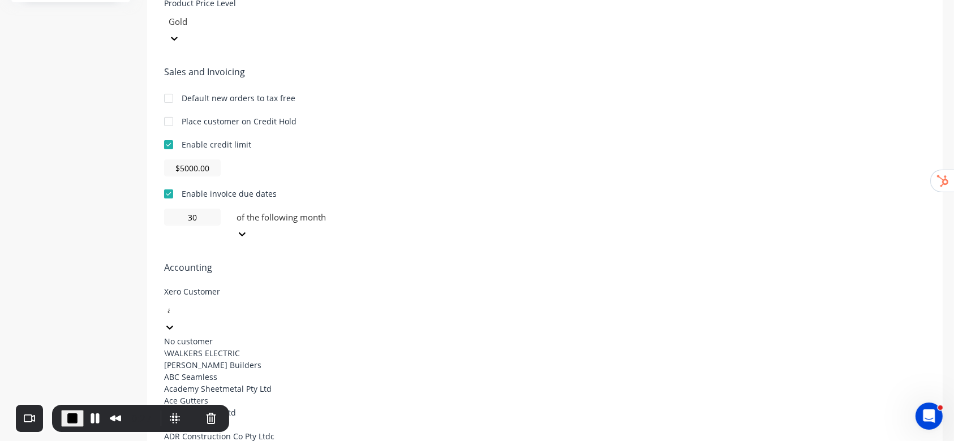
scroll to position [119, 0]
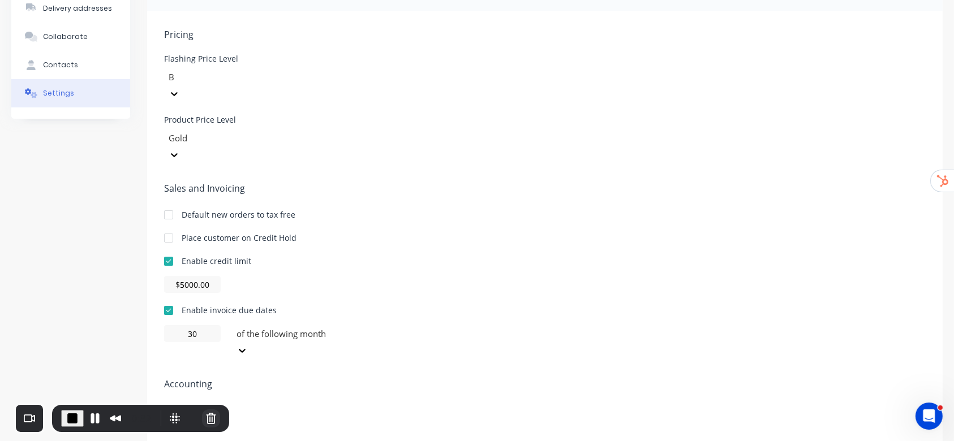
type input "a. pen"
click at [206, 415] on button "Cancel Recording" at bounding box center [211, 419] width 18 height 18
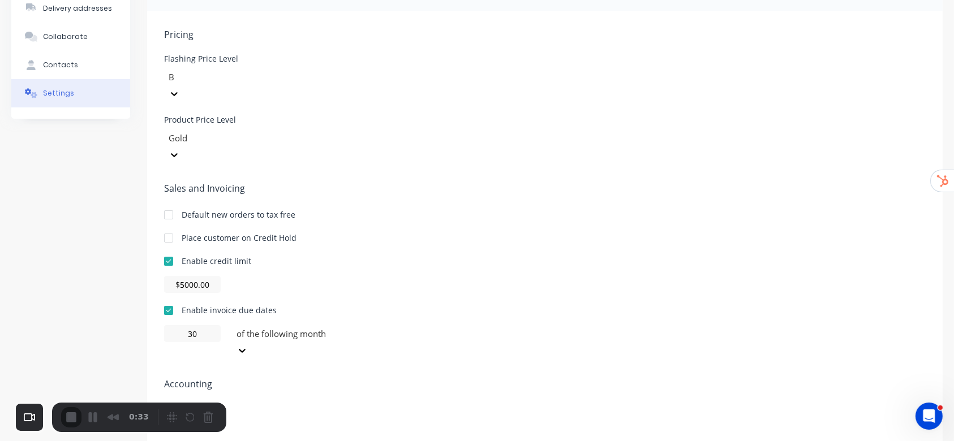
click at [211, 420] on button "Cancel Recording" at bounding box center [211, 419] width 18 height 18
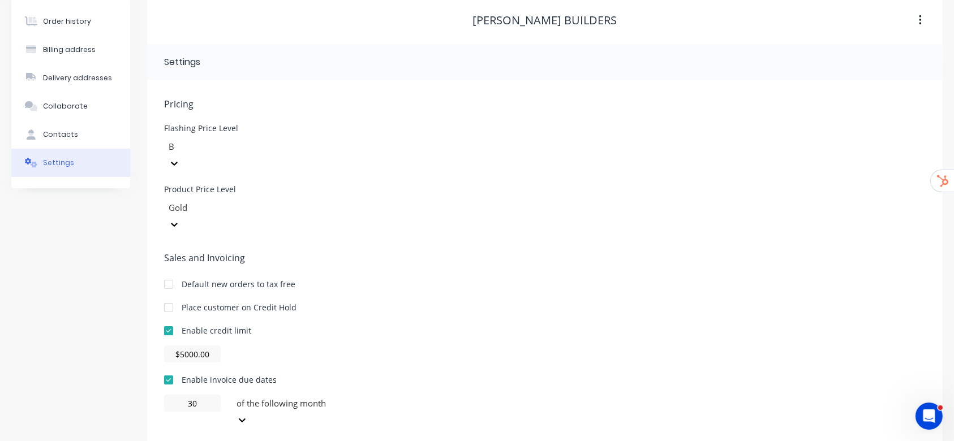
scroll to position [0, 0]
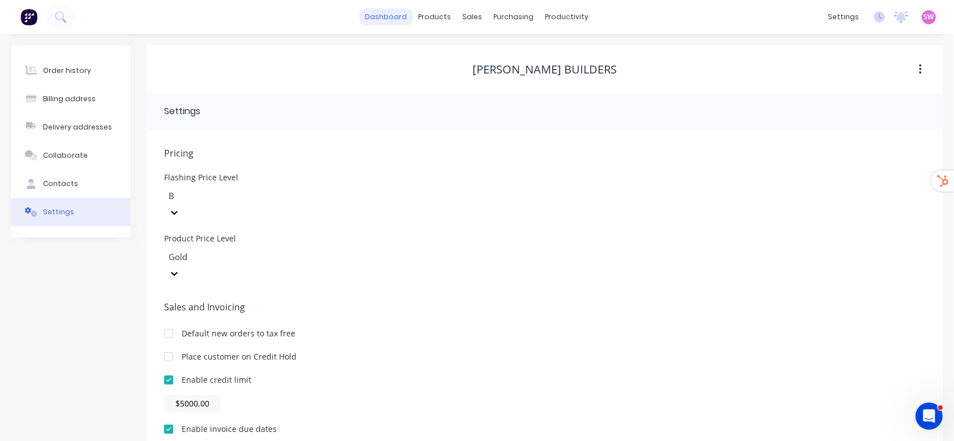
click at [401, 19] on link "dashboard" at bounding box center [386, 16] width 53 height 17
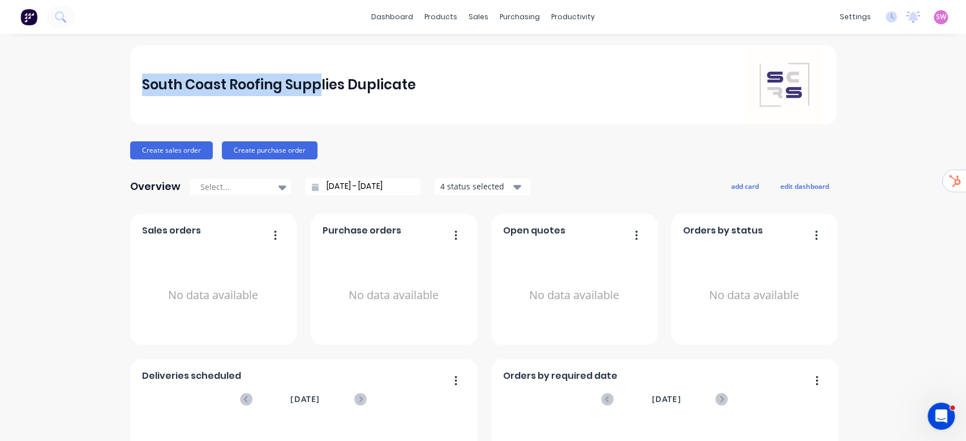
drag, startPoint x: 136, startPoint y: 86, endPoint x: 315, endPoint y: 104, distance: 180.3
click at [315, 104] on div "South Coast Roofing Supplies Duplicate" at bounding box center [483, 84] width 682 height 79
drag, startPoint x: 394, startPoint y: 105, endPoint x: 367, endPoint y: 97, distance: 29.0
click at [395, 105] on div "South Coast Roofing Supplies Duplicate" at bounding box center [483, 84] width 682 height 79
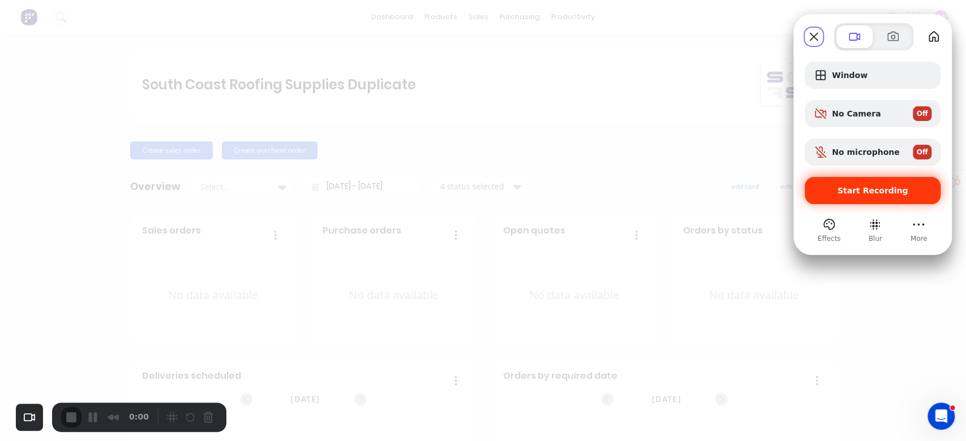
click at [873, 184] on div "Start Recording" at bounding box center [873, 190] width 136 height 27
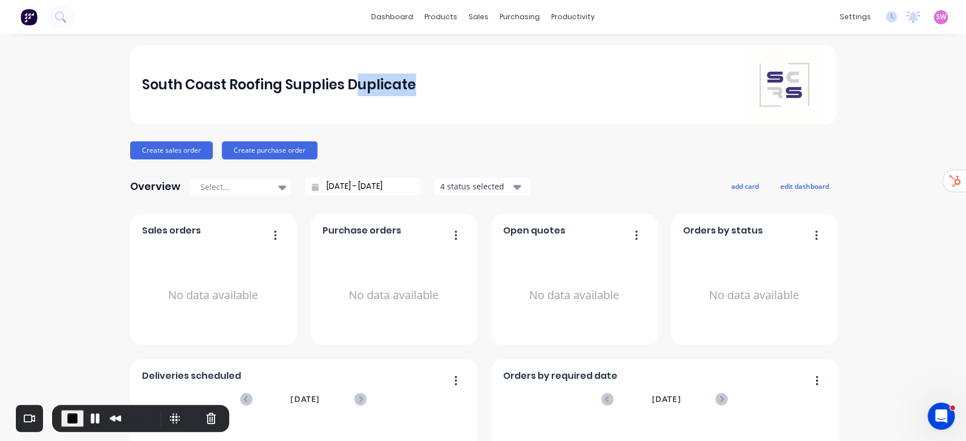
drag, startPoint x: 345, startPoint y: 83, endPoint x: 429, endPoint y: 85, distance: 84.9
click at [429, 85] on div "South Coast Roofing Supplies Duplicate" at bounding box center [483, 84] width 682 height 79
drag, startPoint x: 341, startPoint y: 81, endPoint x: 415, endPoint y: 88, distance: 73.8
click at [415, 88] on div "South Coast Roofing Supplies Duplicate" at bounding box center [483, 84] width 682 height 79
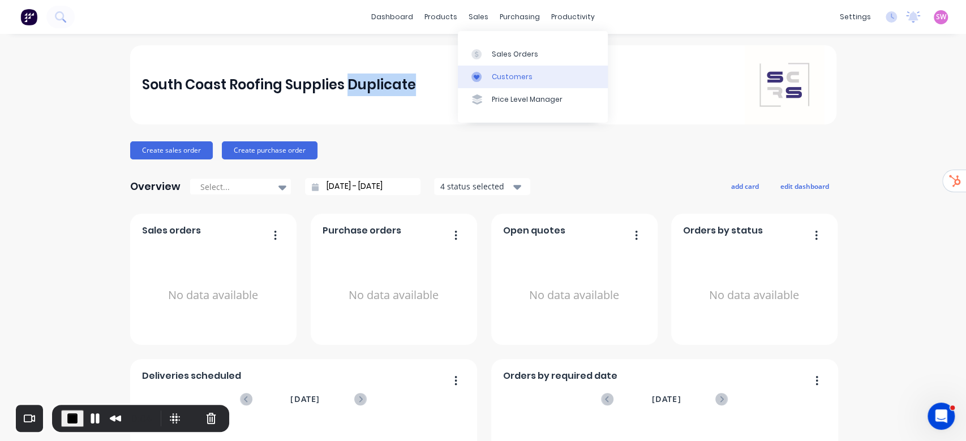
click at [518, 78] on div "Customers" at bounding box center [512, 77] width 41 height 10
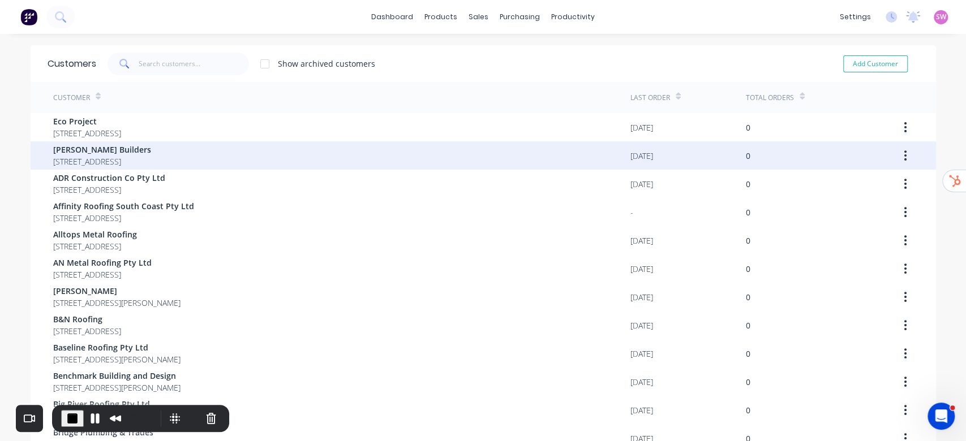
click at [151, 158] on span "126 Taylors Lane Cambewarra New South Wales Australia 2540" at bounding box center [102, 162] width 98 height 12
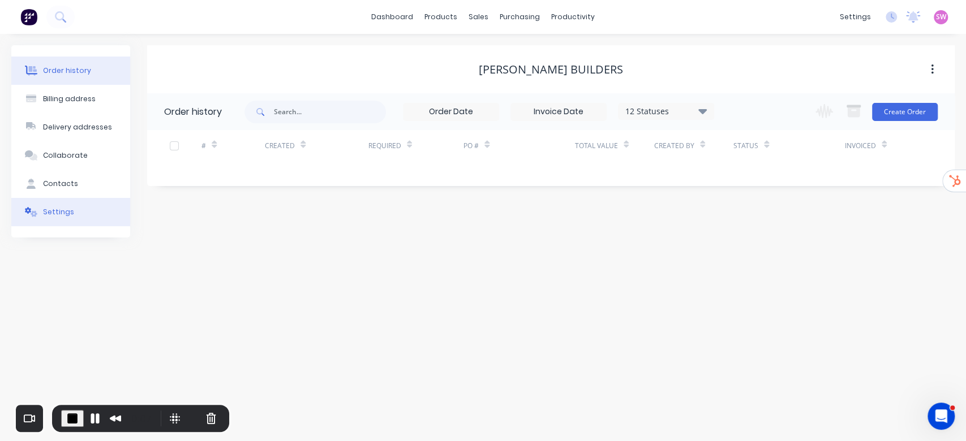
click at [58, 205] on button "Settings" at bounding box center [70, 212] width 119 height 28
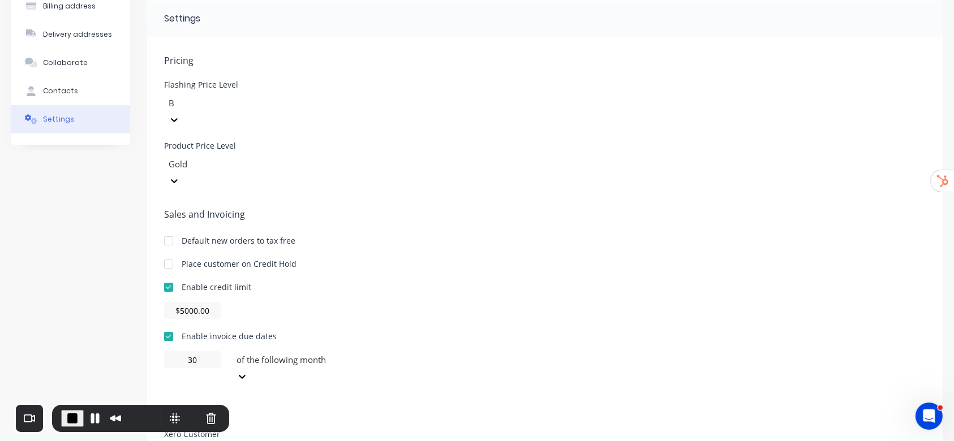
scroll to position [119, 0]
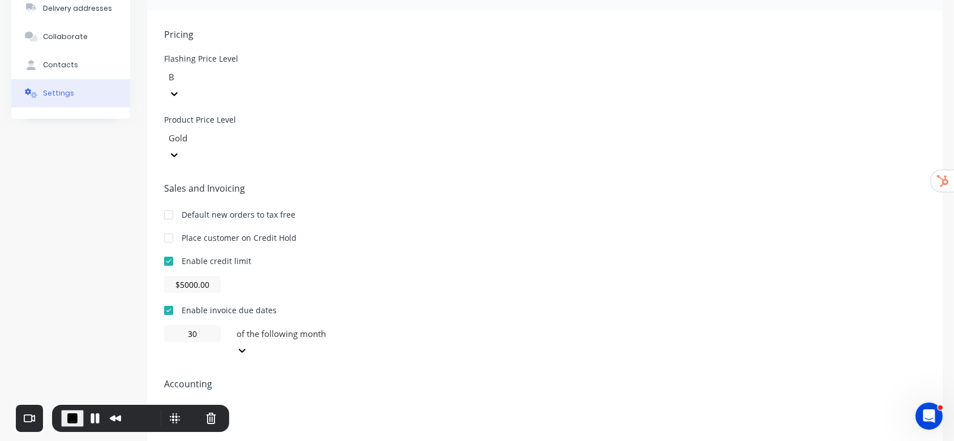
click at [328, 418] on div at bounding box center [249, 426] width 170 height 17
type input "a. pe"
click at [476, 377] on span "Accounting" at bounding box center [545, 384] width 762 height 14
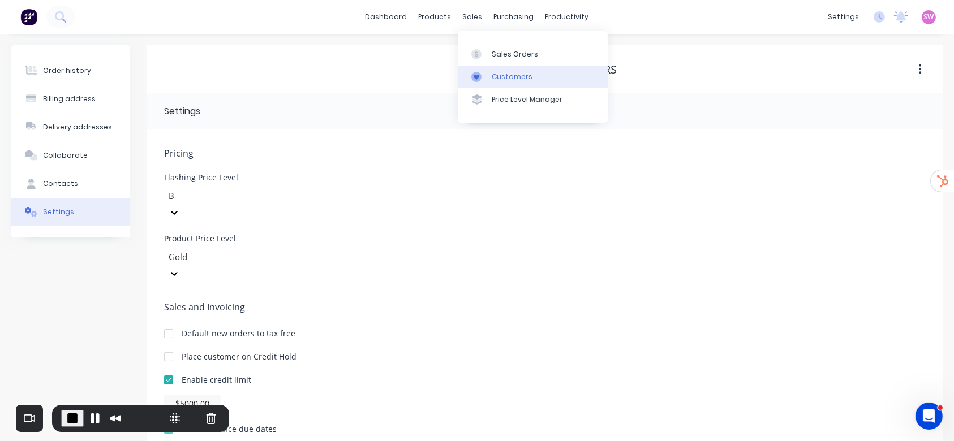
click at [526, 75] on div "Customers" at bounding box center [512, 77] width 41 height 10
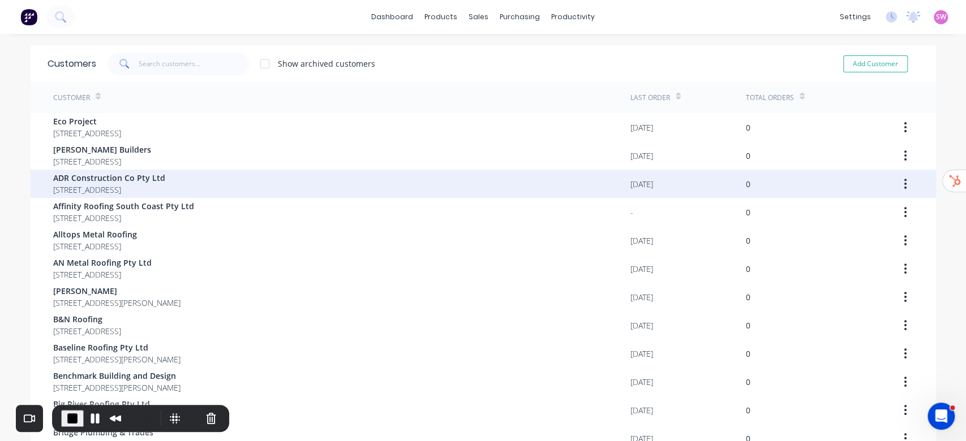
click at [145, 184] on span "3 Myrtle Creek Road Tahmoor New South Wales Australia" at bounding box center [109, 190] width 112 height 12
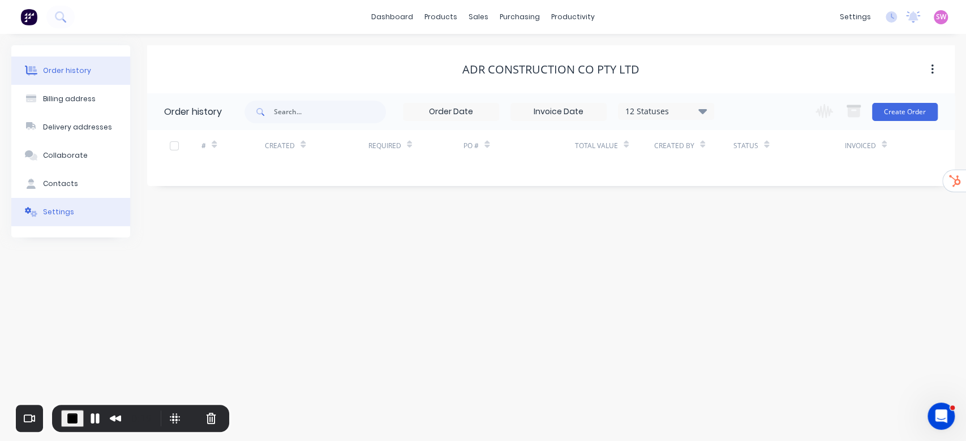
click at [93, 214] on button "Settings" at bounding box center [70, 212] width 119 height 28
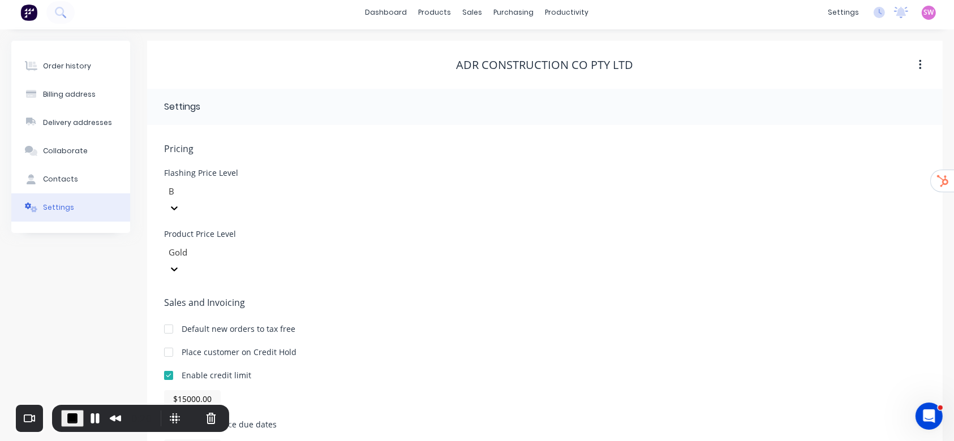
scroll to position [119, 0]
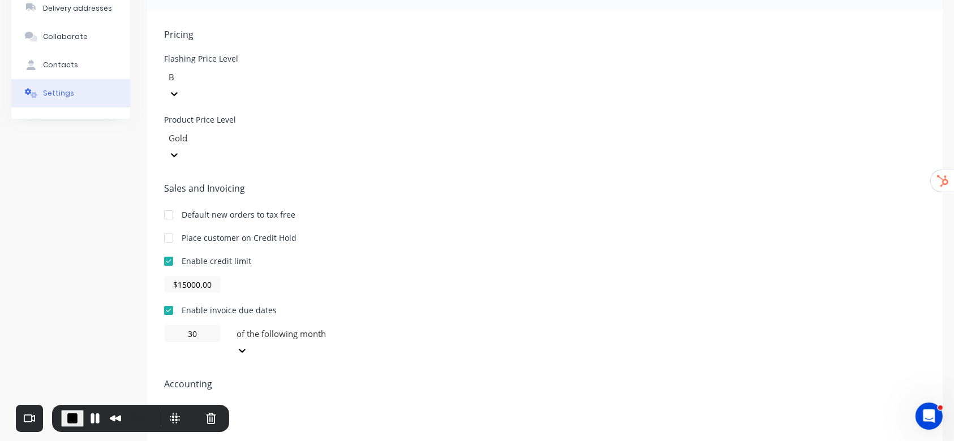
click at [325, 418] on div at bounding box center [249, 435] width 170 height 34
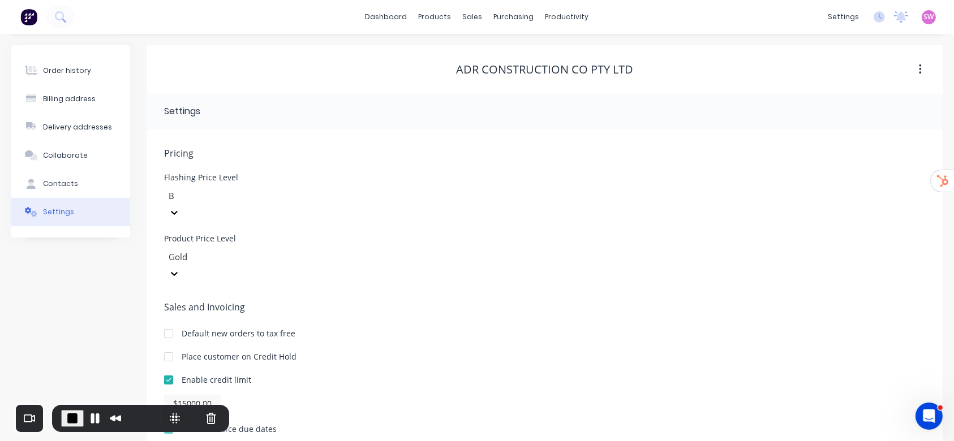
scroll to position [59, 0]
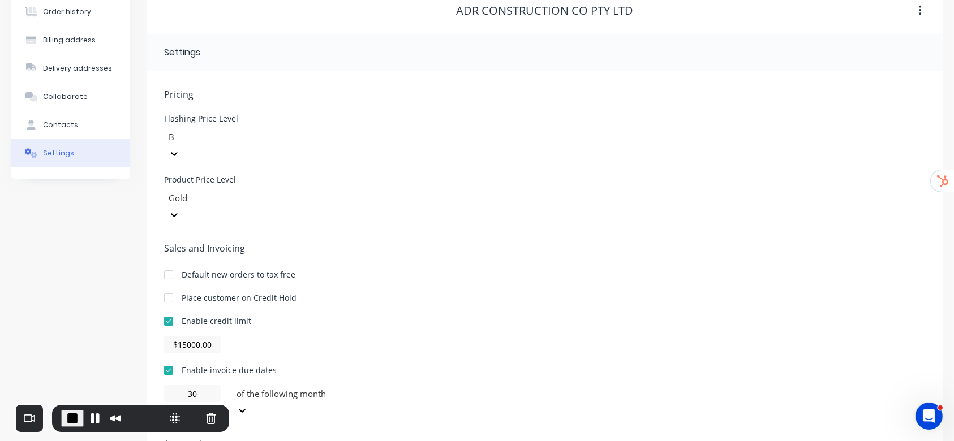
type input "adr con"
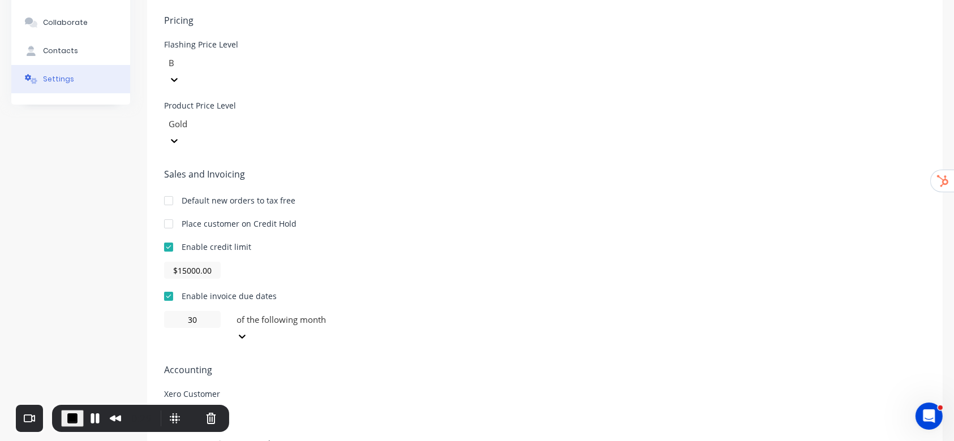
scroll to position [119, 0]
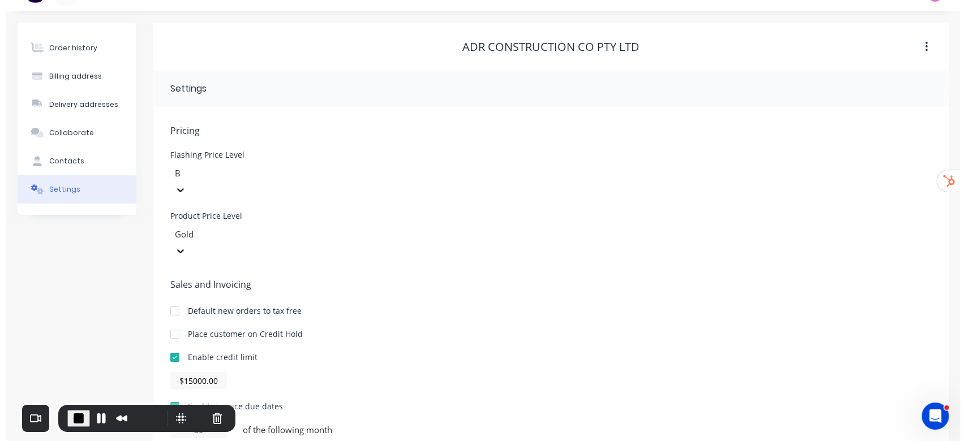
scroll to position [0, 0]
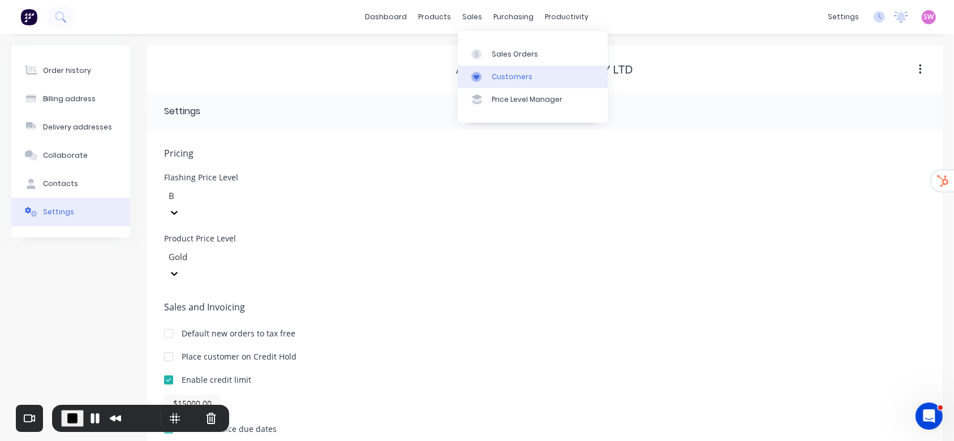
click at [509, 73] on div "Customers" at bounding box center [512, 77] width 41 height 10
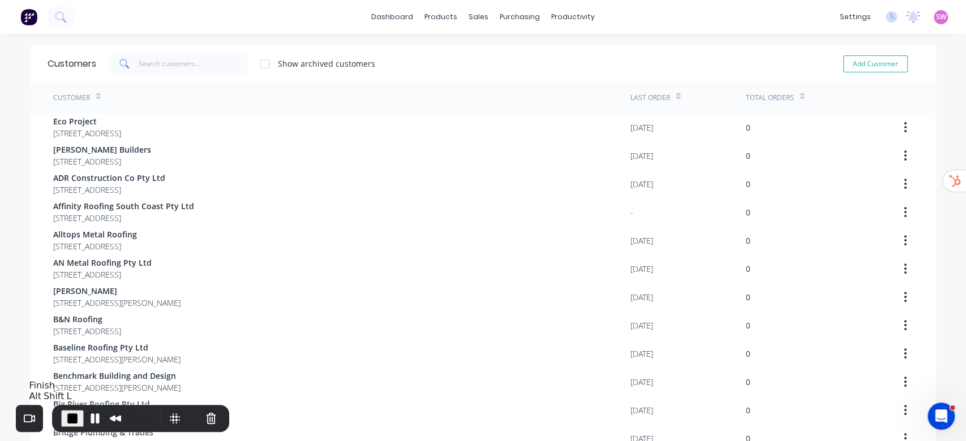
click at [71, 412] on span "End Recording" at bounding box center [73, 419] width 14 height 14
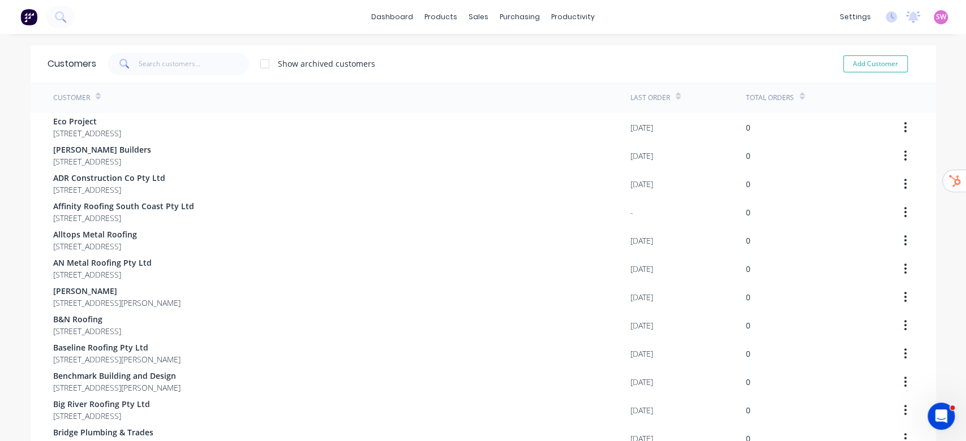
click at [936, 16] on span "SW" at bounding box center [941, 17] width 10 height 10
drag, startPoint x: 850, startPoint y: 147, endPoint x: 635, endPoint y: 18, distance: 250.5
click at [634, 20] on div "dashboard products sales purchasing productivity dashboard products Product Cat…" at bounding box center [483, 17] width 966 height 34
click at [635, 18] on div "dashboard products sales purchasing productivity dashboard products Product Cat…" at bounding box center [483, 17] width 966 height 34
click at [394, 18] on link "dashboard" at bounding box center [392, 16] width 53 height 17
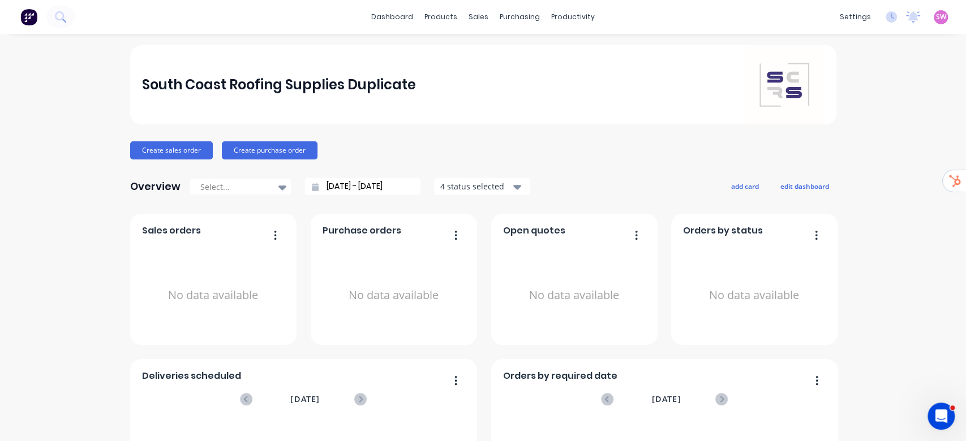
click at [934, 19] on div "SW South Coast Roofing Supplies D... Stuart Wheatley Administrator Profile Sign…" at bounding box center [941, 17] width 14 height 14
click at [936, 12] on span "SW" at bounding box center [941, 17] width 10 height 10
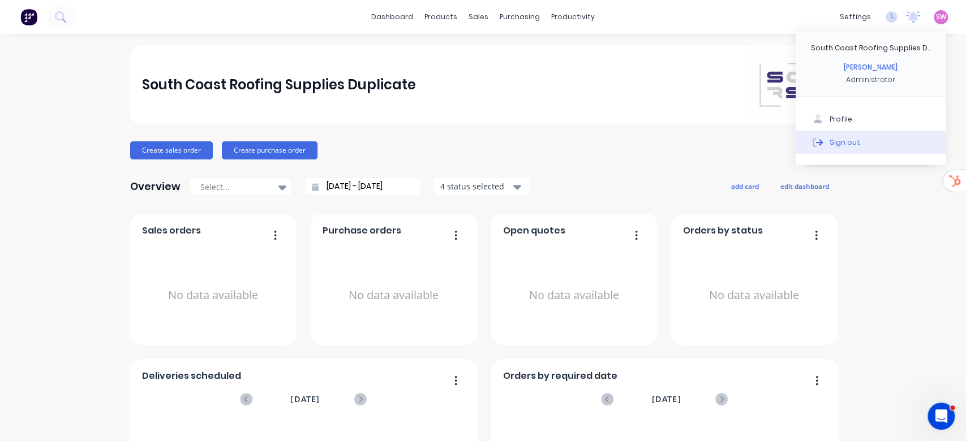
click at [854, 147] on button "Sign out" at bounding box center [871, 142] width 150 height 23
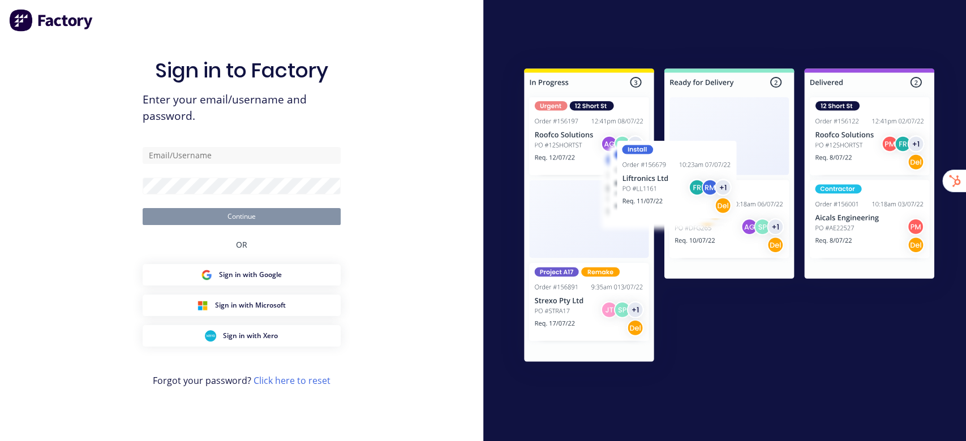
type input "[EMAIL_ADDRESS][DOMAIN_NAME]"
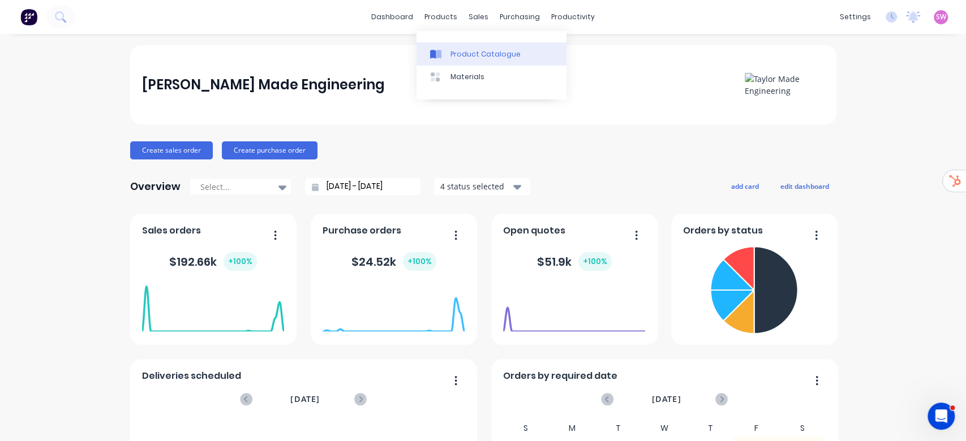
click at [447, 48] on link "Product Catalogue" at bounding box center [491, 53] width 150 height 23
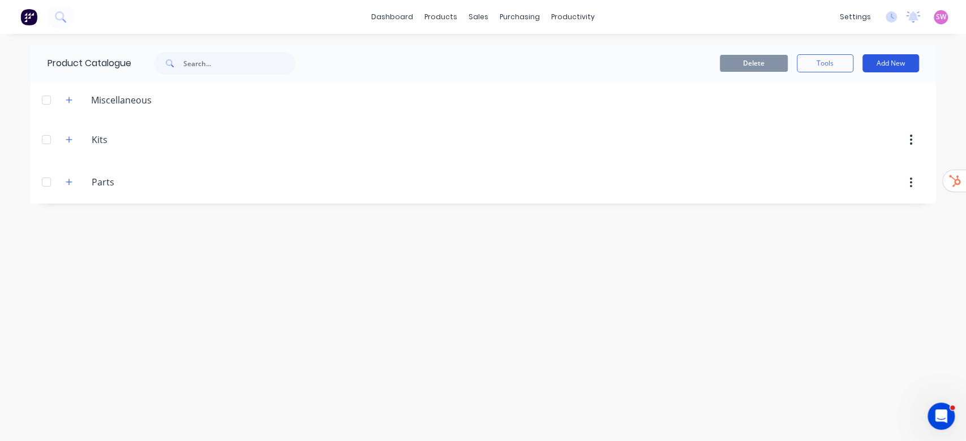
click at [889, 61] on button "Add New" at bounding box center [890, 63] width 57 height 18
click at [864, 130] on div "Product Kit" at bounding box center [865, 138] width 87 height 16
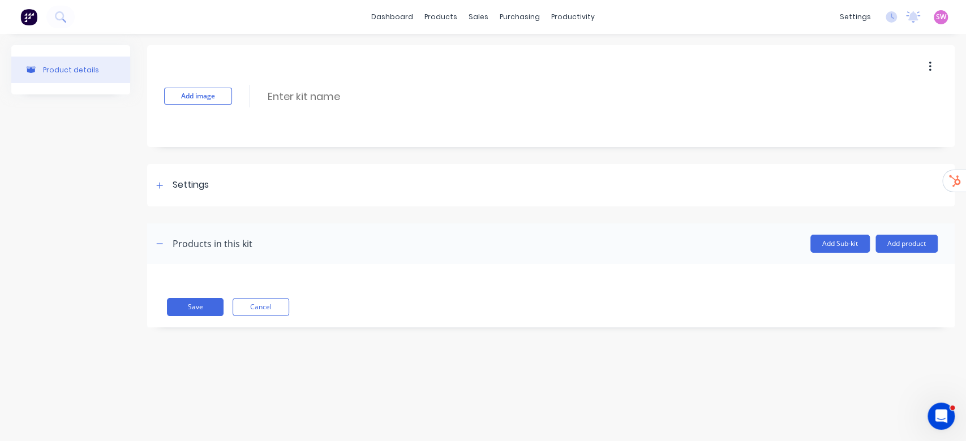
drag, startPoint x: 313, startPoint y: 98, endPoint x: 370, endPoint y: 62, distance: 67.5
click at [313, 98] on input at bounding box center [367, 96] width 200 height 16
click at [944, 416] on icon "Open Intercom Messenger" at bounding box center [939, 415] width 19 height 19
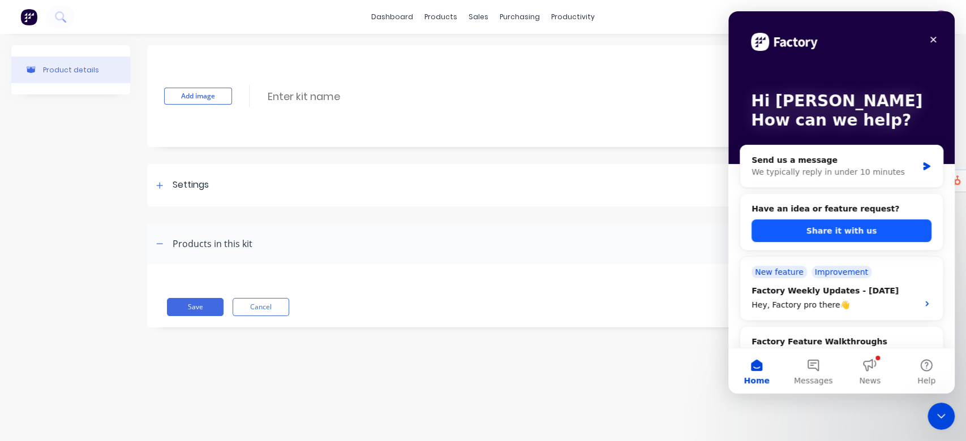
click at [860, 236] on button "Share it with us" at bounding box center [841, 231] width 180 height 23
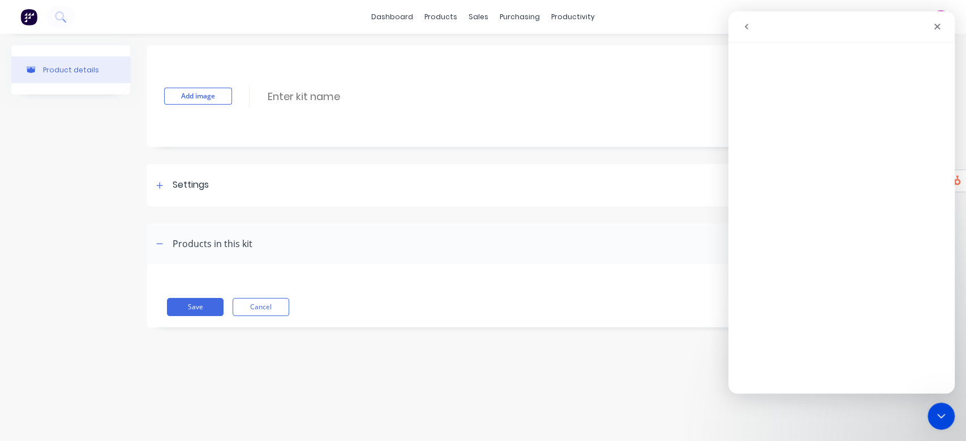
click at [519, 78] on div "Add image Enter kit name" at bounding box center [550, 96] width 807 height 102
click at [475, 48] on link "Product Catalogue" at bounding box center [497, 53] width 150 height 23
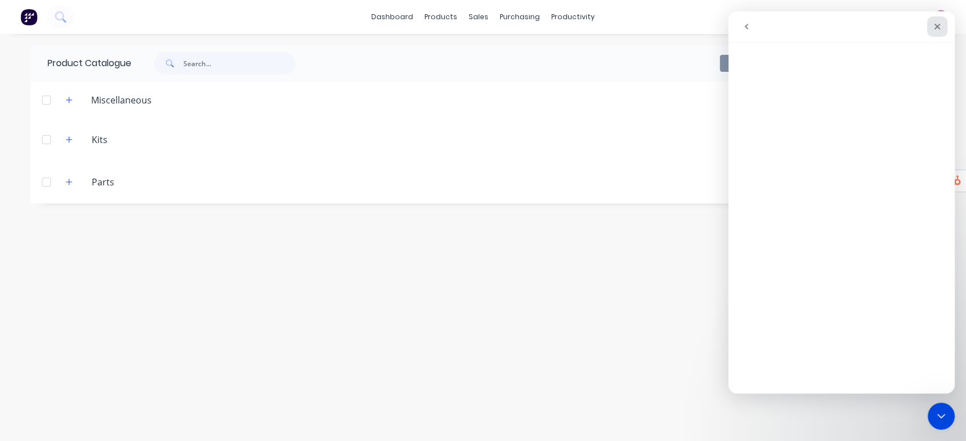
click at [937, 28] on icon "Close" at bounding box center [937, 26] width 9 height 9
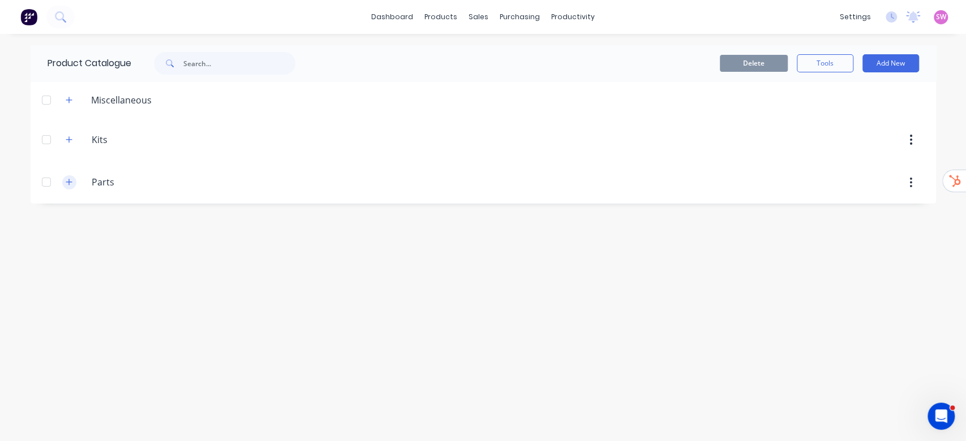
click at [66, 184] on icon "button" at bounding box center [69, 182] width 7 height 8
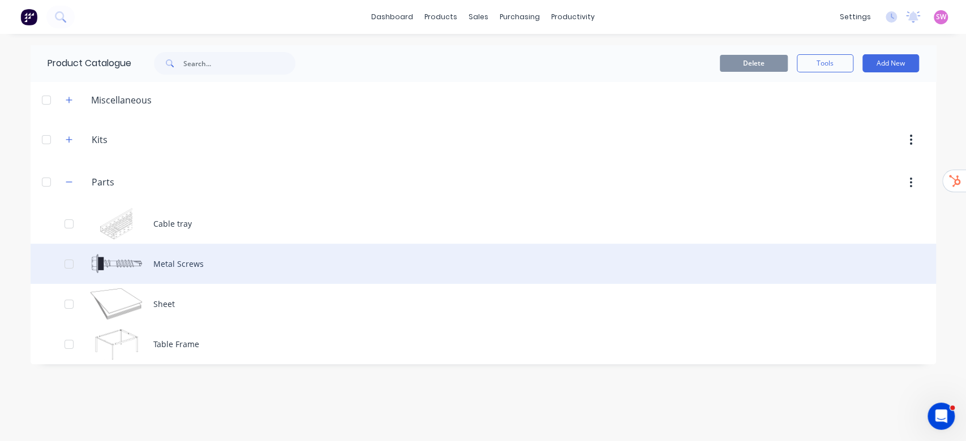
click at [175, 270] on div "Metal Screws" at bounding box center [483, 264] width 905 height 40
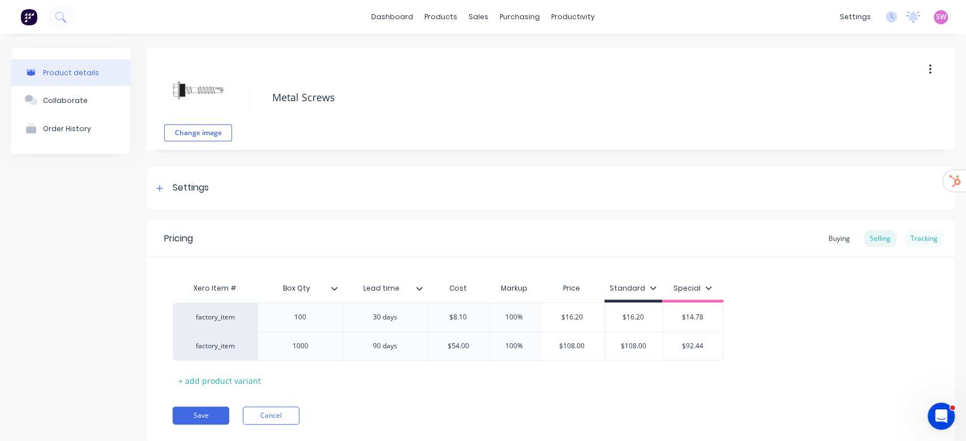
click at [920, 242] on div "Tracking" at bounding box center [924, 238] width 38 height 17
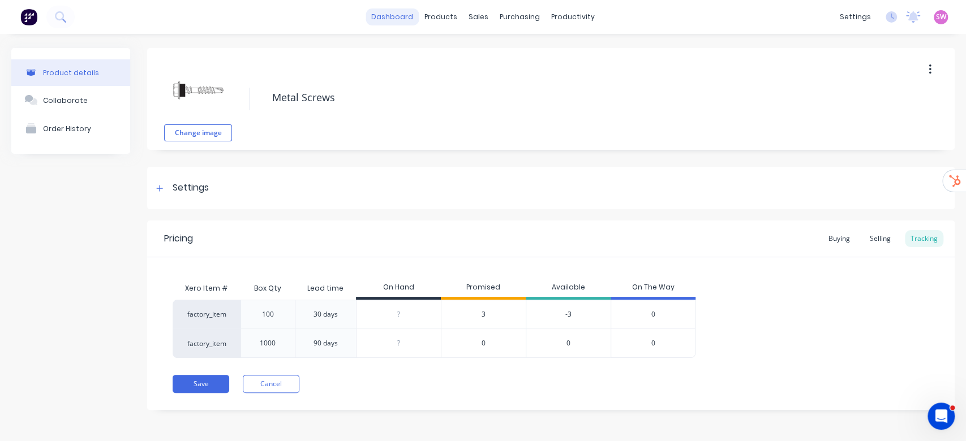
click at [402, 18] on link "dashboard" at bounding box center [392, 16] width 53 height 17
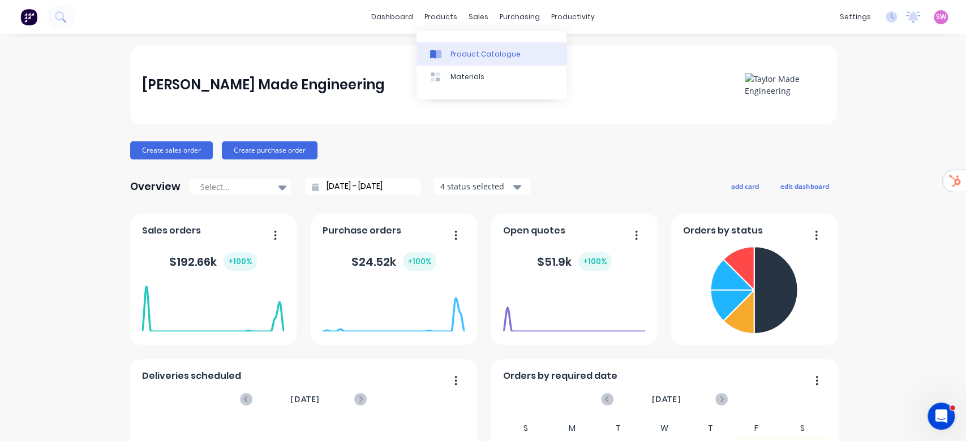
click at [454, 49] on div "Product Catalogue" at bounding box center [485, 54] width 70 height 10
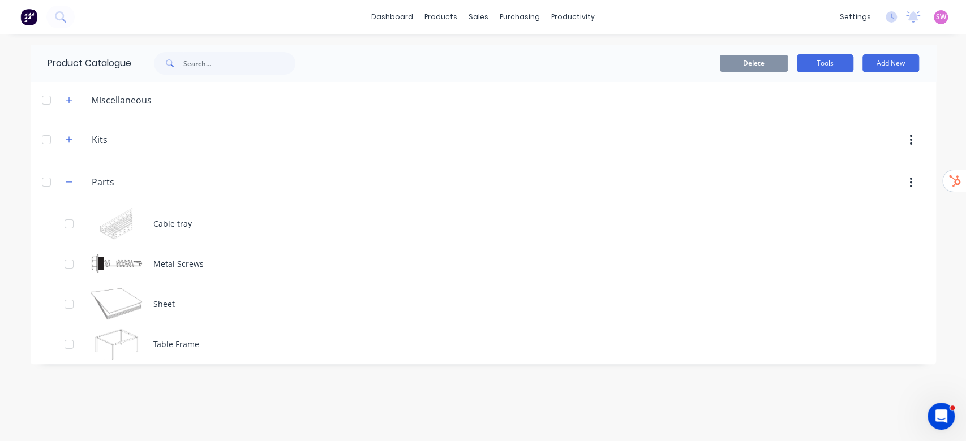
click at [833, 61] on button "Tools" at bounding box center [825, 63] width 57 height 18
click at [788, 115] on div "Stocktake" at bounding box center [799, 115] width 87 height 16
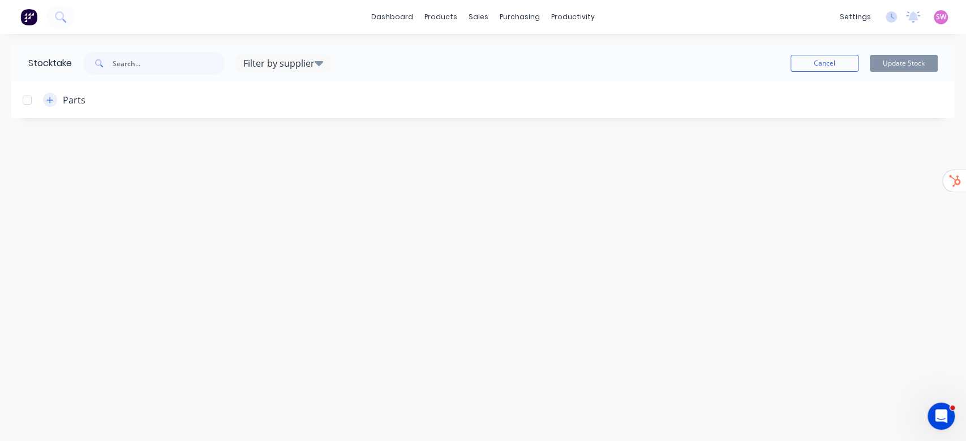
click at [45, 100] on button "button" at bounding box center [50, 100] width 14 height 14
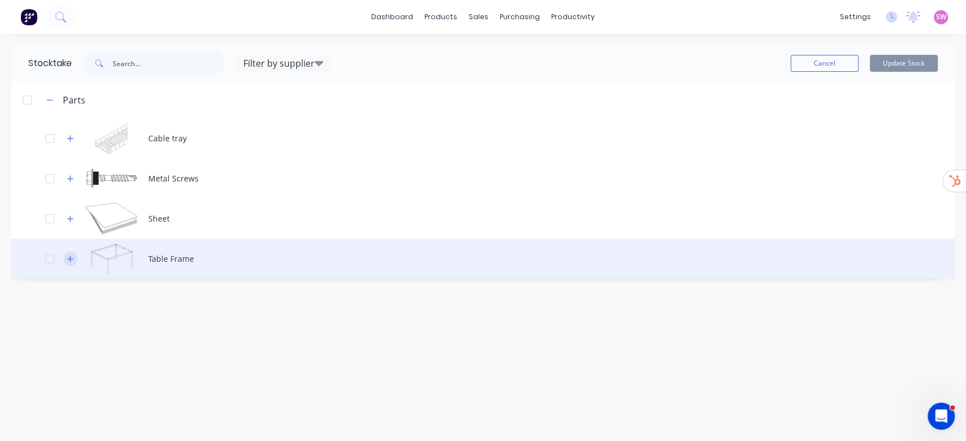
click at [63, 258] on button "button" at bounding box center [70, 259] width 14 height 14
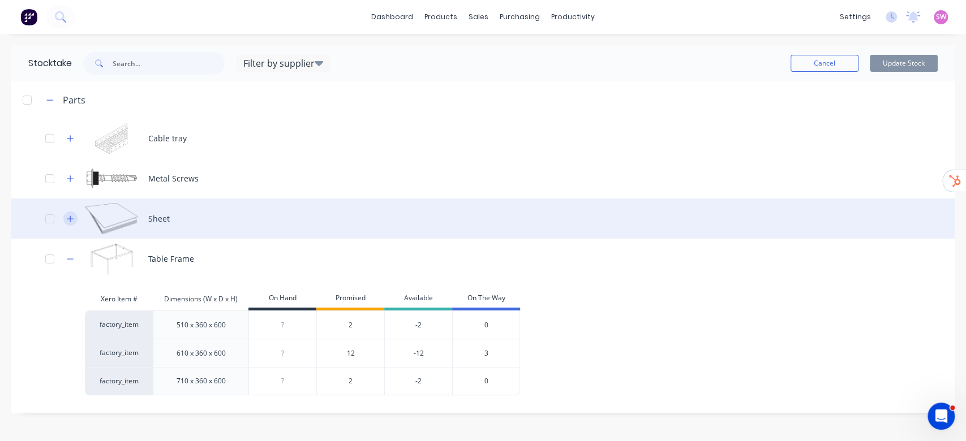
click at [70, 219] on icon "button" at bounding box center [70, 219] width 6 height 6
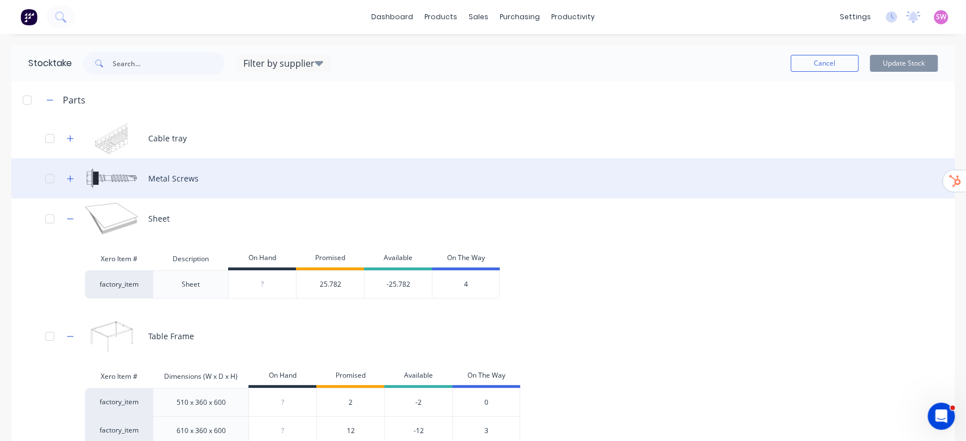
click at [68, 169] on div "Metal Screws" at bounding box center [482, 178] width 943 height 40
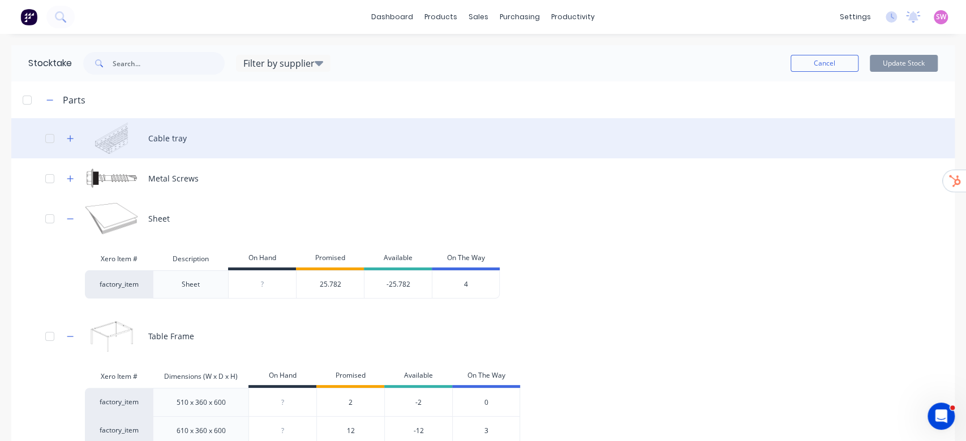
click at [67, 128] on div "Cable tray" at bounding box center [482, 138] width 943 height 40
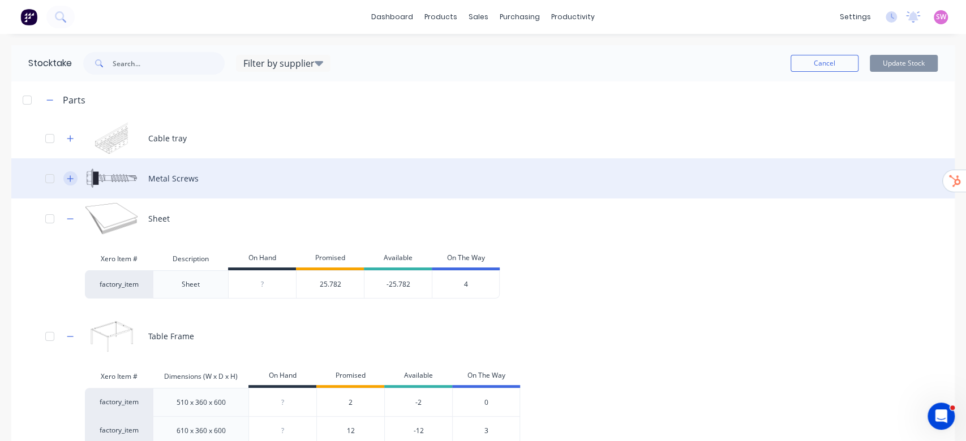
click at [72, 183] on button "button" at bounding box center [70, 178] width 14 height 14
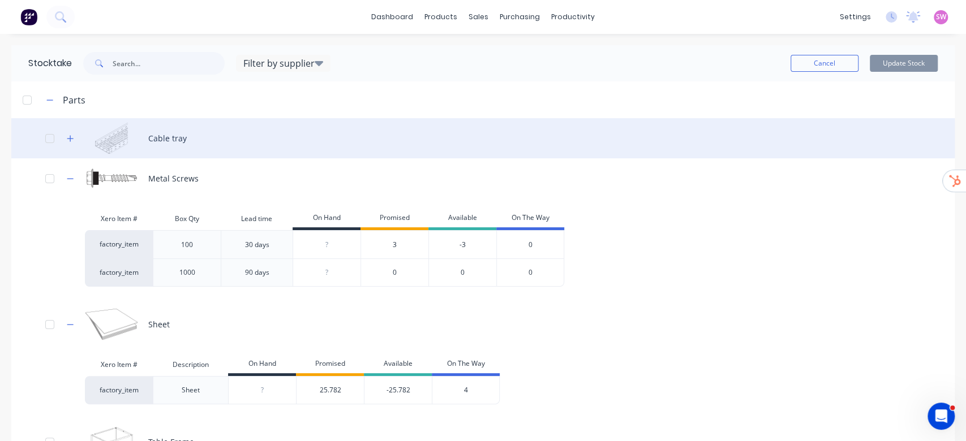
click at [75, 143] on div "Cable tray" at bounding box center [482, 138] width 943 height 40
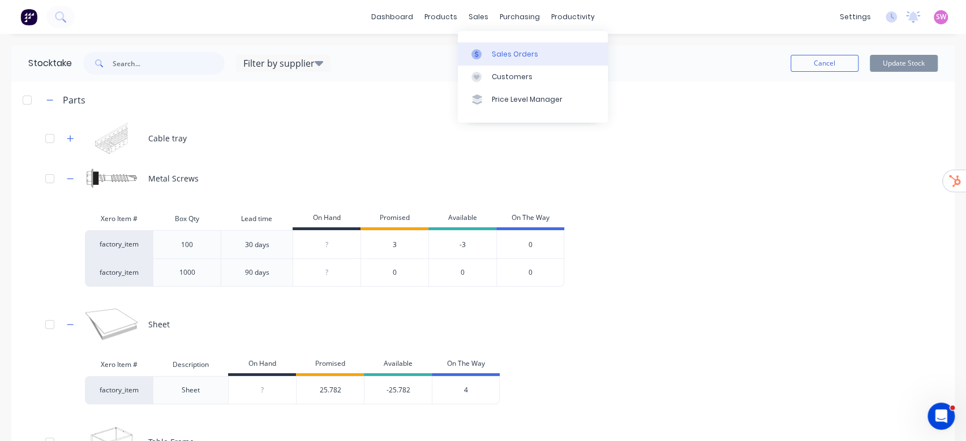
click at [488, 49] on div at bounding box center [479, 54] width 17 height 10
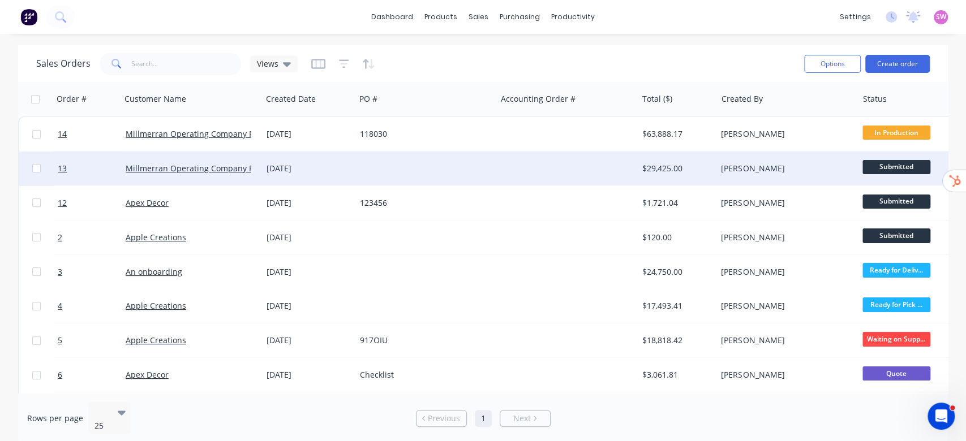
click at [600, 173] on div at bounding box center [566, 169] width 141 height 34
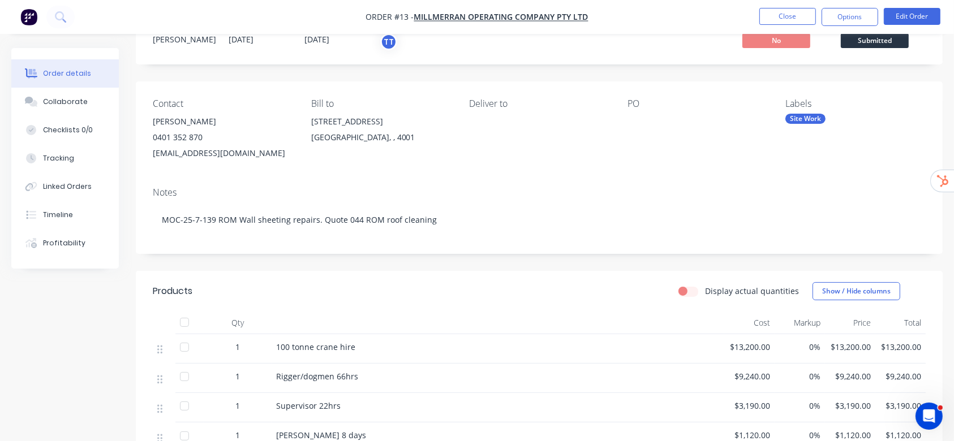
scroll to position [75, 0]
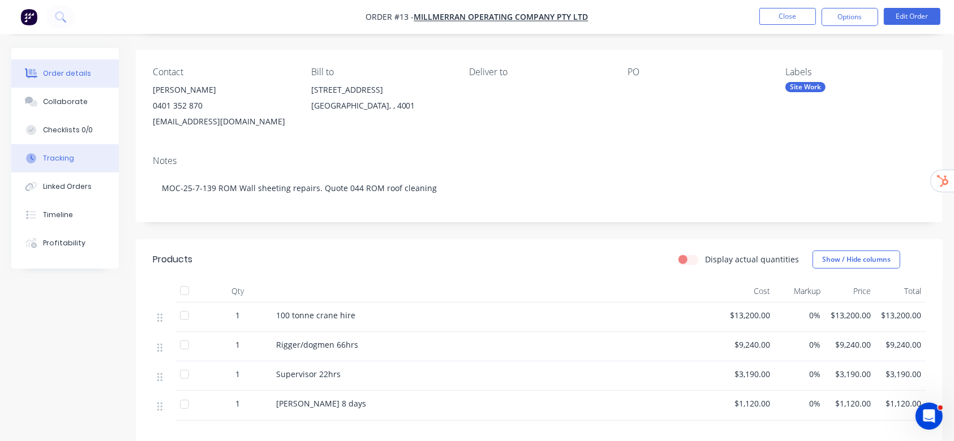
click at [63, 161] on div "Tracking" at bounding box center [58, 158] width 31 height 10
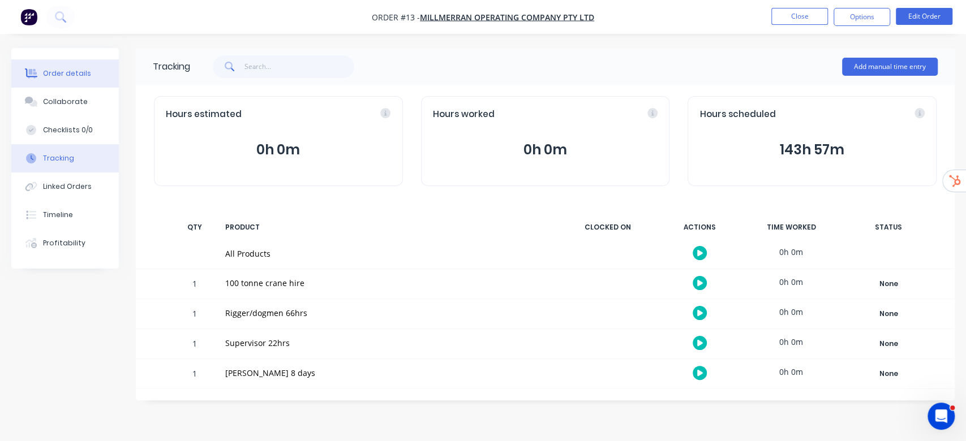
click at [68, 68] on div "Order details" at bounding box center [67, 73] width 48 height 10
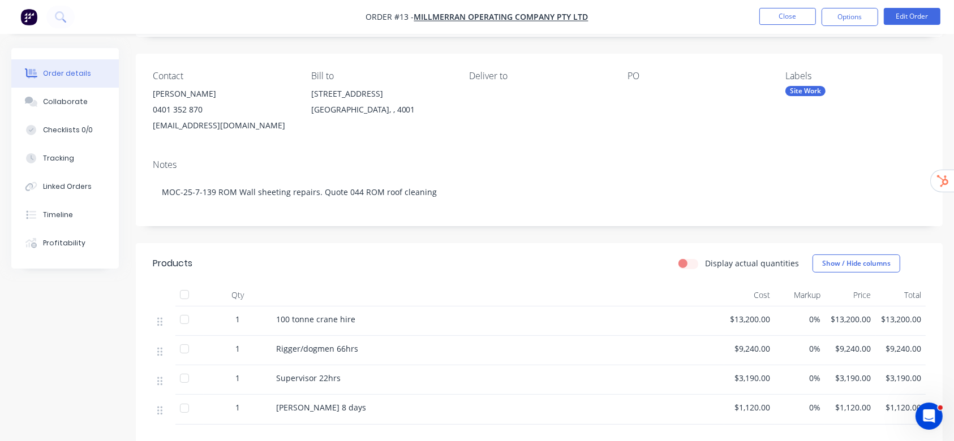
scroll to position [226, 0]
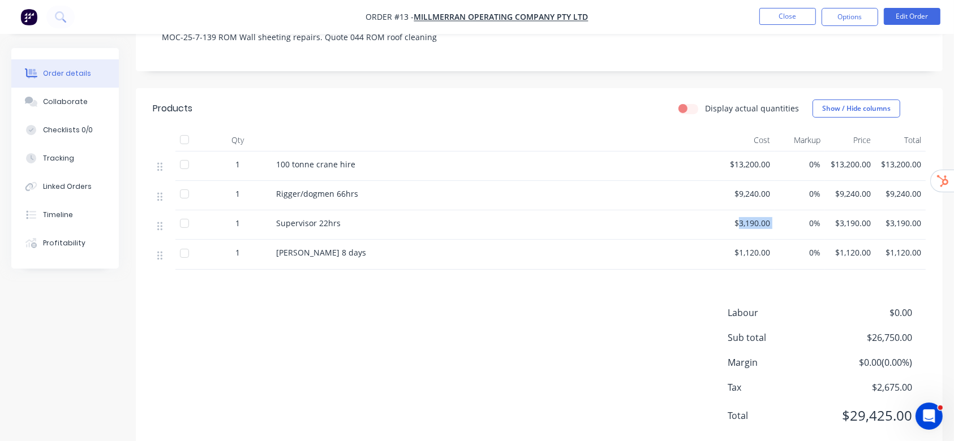
drag, startPoint x: 740, startPoint y: 225, endPoint x: 776, endPoint y: 230, distance: 37.1
click at [776, 230] on div "1 Supervisor 22hrs $3,190.00 0% $3,190.00 $3,190.00" at bounding box center [539, 225] width 773 height 29
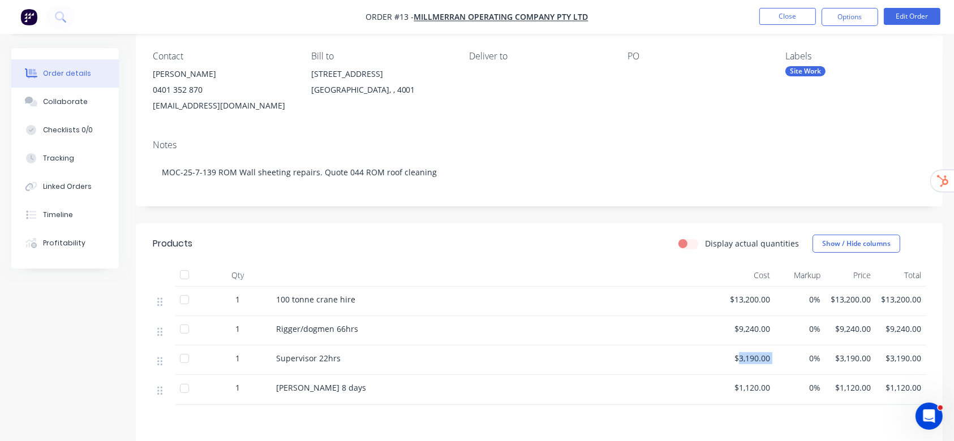
scroll to position [0, 0]
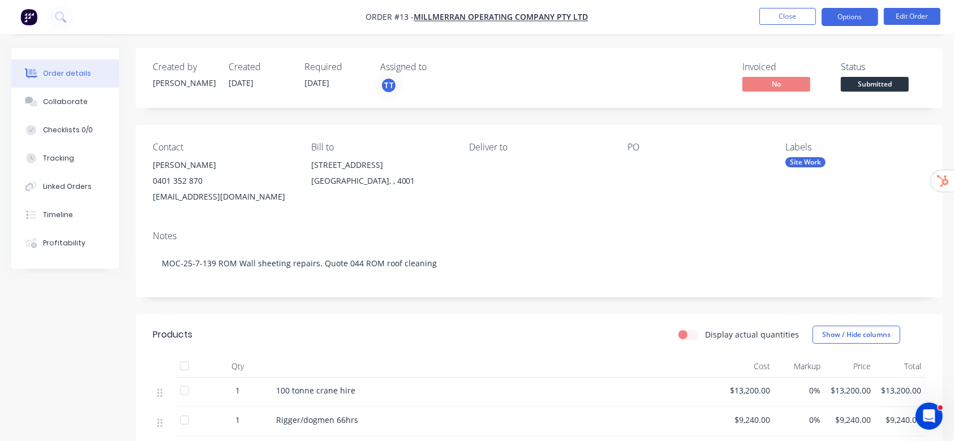
click at [845, 11] on button "Options" at bounding box center [850, 17] width 57 height 18
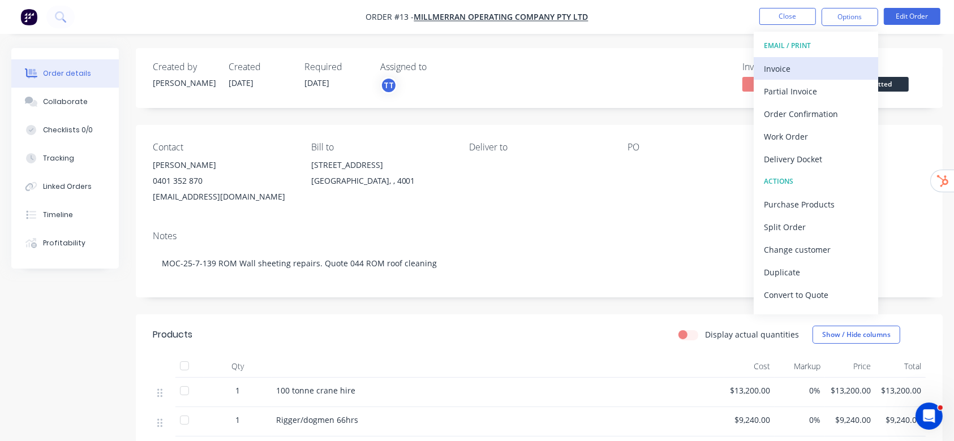
click at [780, 66] on div "Invoice" at bounding box center [816, 69] width 104 height 16
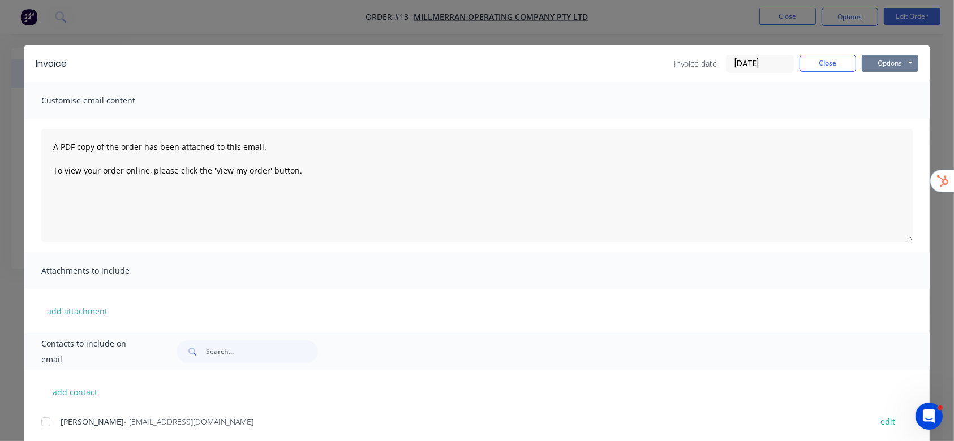
click at [892, 67] on button "Options" at bounding box center [890, 63] width 57 height 17
click at [908, 88] on button "Preview" at bounding box center [898, 83] width 72 height 19
click at [829, 67] on button "Close" at bounding box center [828, 63] width 57 height 17
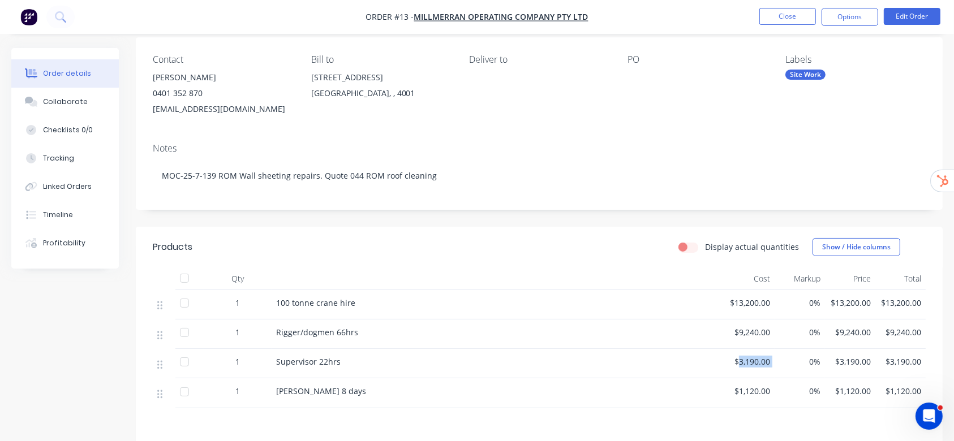
scroll to position [182, 0]
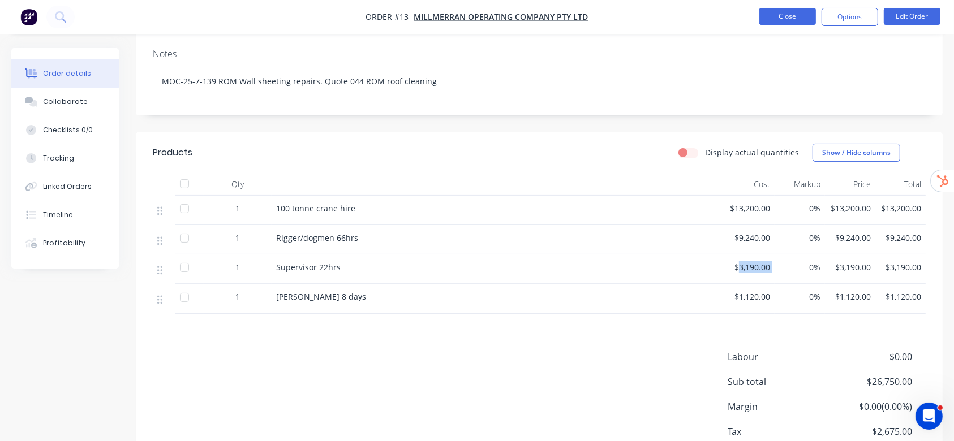
click at [791, 20] on button "Close" at bounding box center [787, 16] width 57 height 17
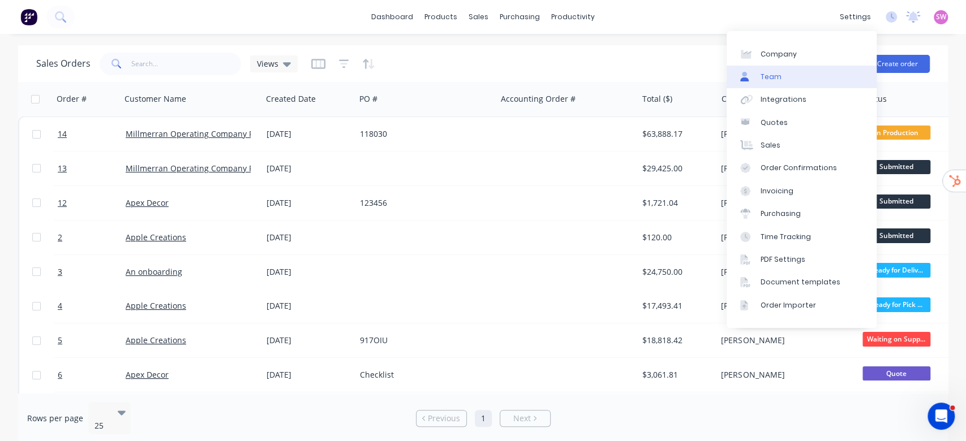
click at [795, 71] on link "Team" at bounding box center [802, 77] width 150 height 23
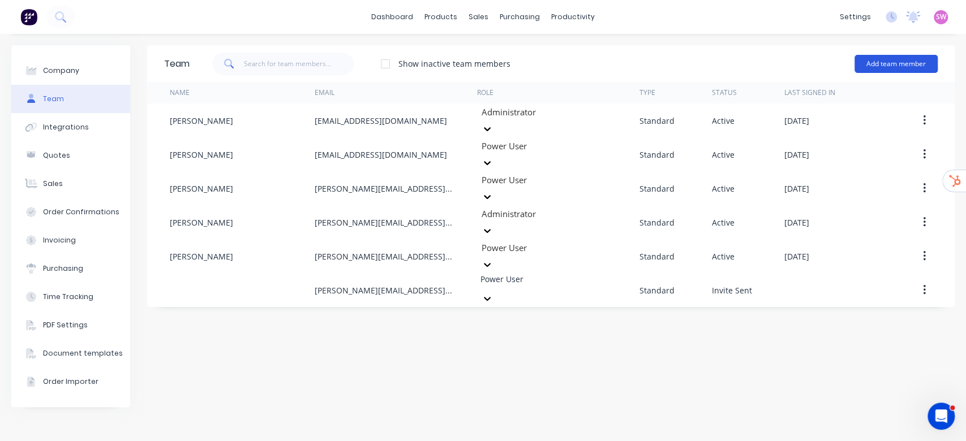
click at [905, 57] on button "Add team member" at bounding box center [895, 64] width 83 height 18
click at [643, 66] on div "Show inactive team members Add team member Standard team member A team member t…" at bounding box center [564, 64] width 748 height 34
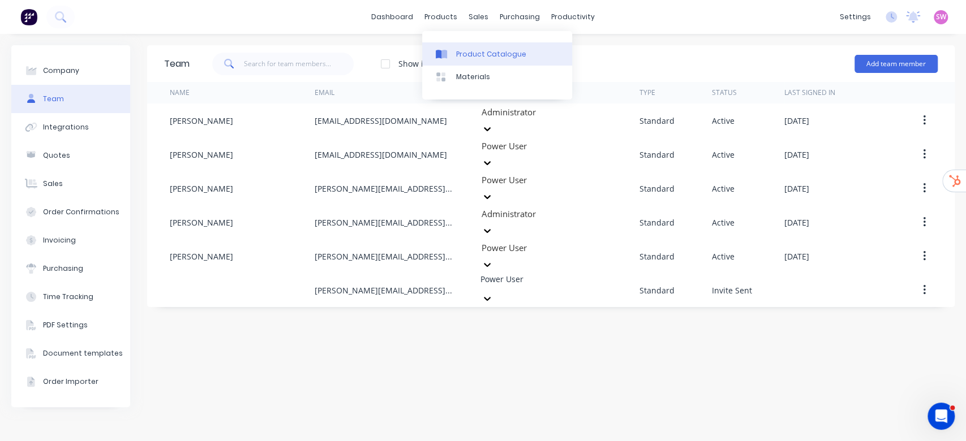
click at [465, 51] on div "Product Catalogue" at bounding box center [491, 54] width 70 height 10
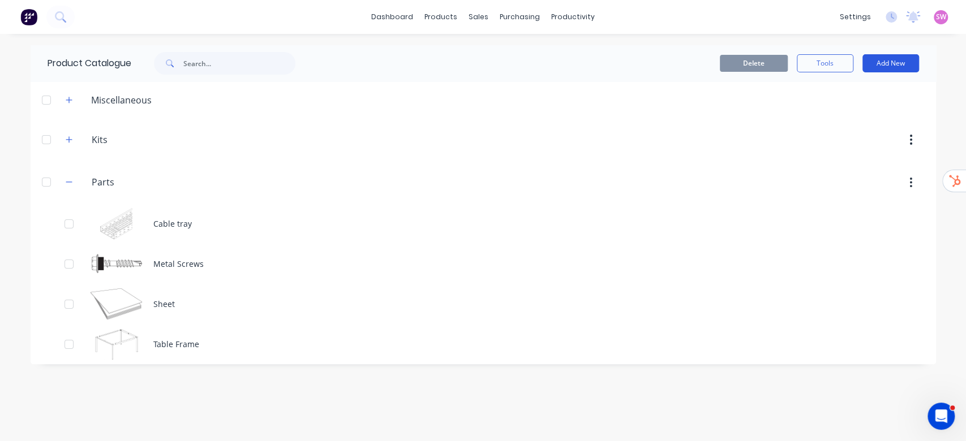
click at [899, 65] on button "Add New" at bounding box center [890, 63] width 57 height 18
click at [853, 131] on div "Product Kit" at bounding box center [865, 138] width 87 height 16
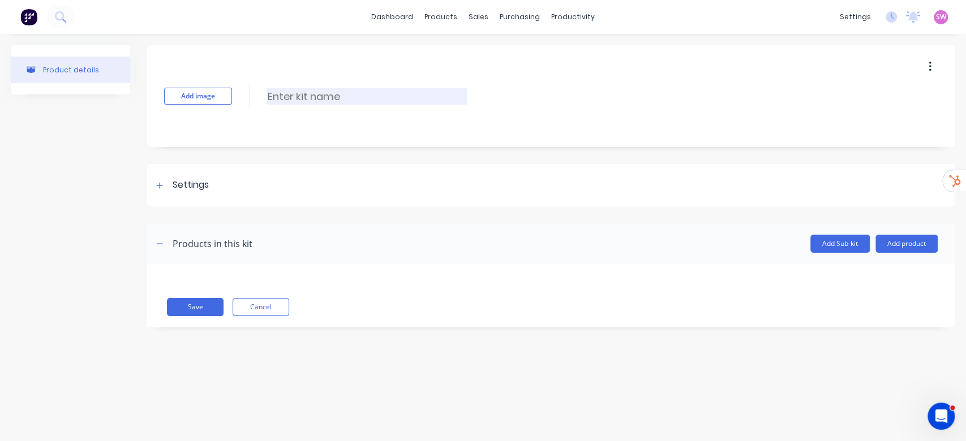
click at [278, 99] on input at bounding box center [367, 96] width 200 height 16
type input "Labour Kit"
click at [162, 192] on div "Settings" at bounding box center [550, 185] width 807 height 42
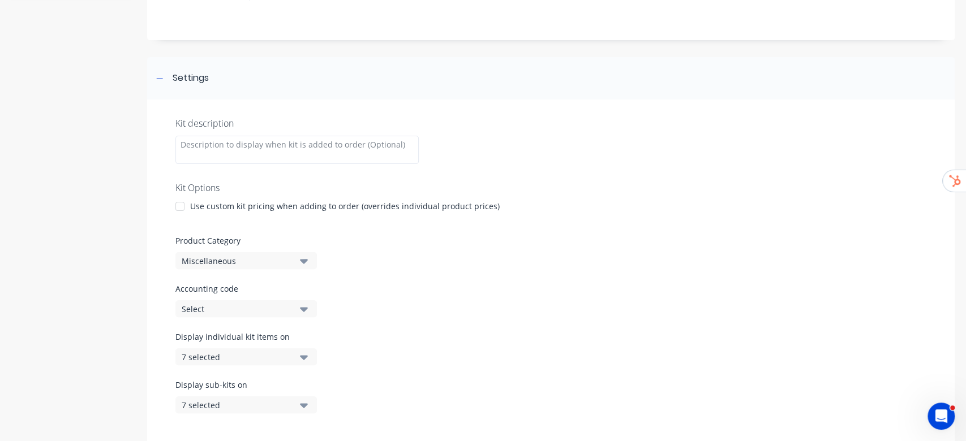
scroll to position [226, 0]
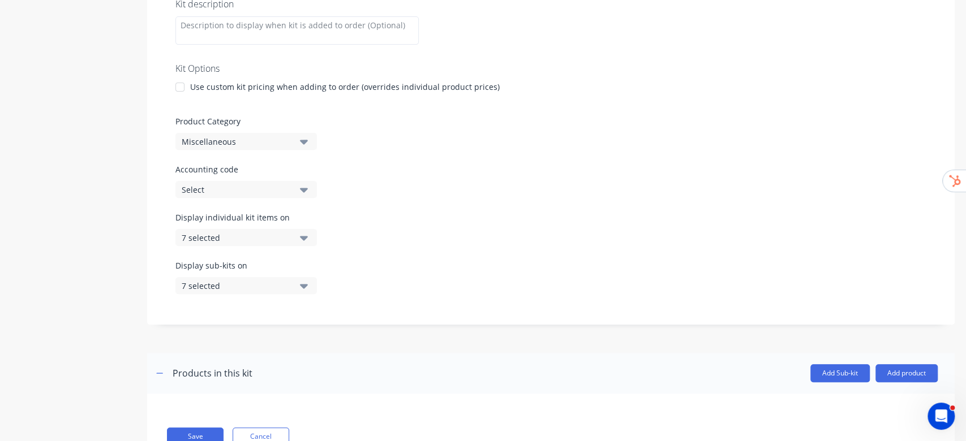
click at [300, 242] on icon "button" at bounding box center [304, 237] width 8 height 12
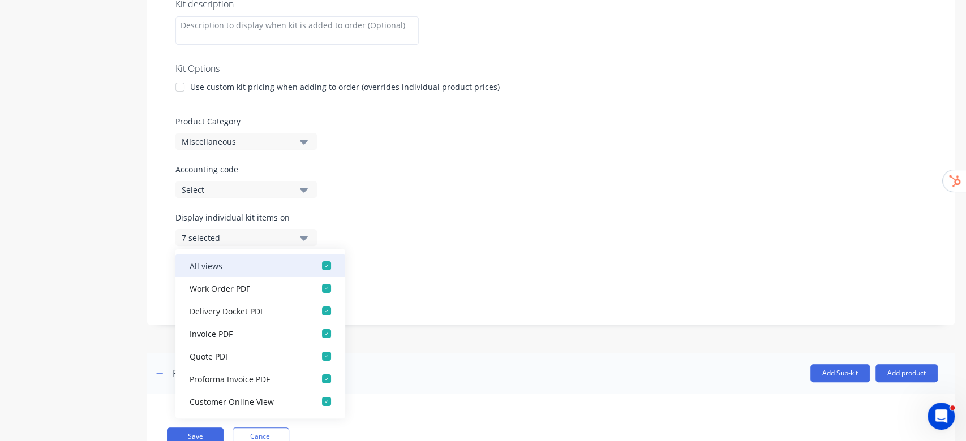
click at [290, 269] on div "All views" at bounding box center [246, 266] width 113 height 12
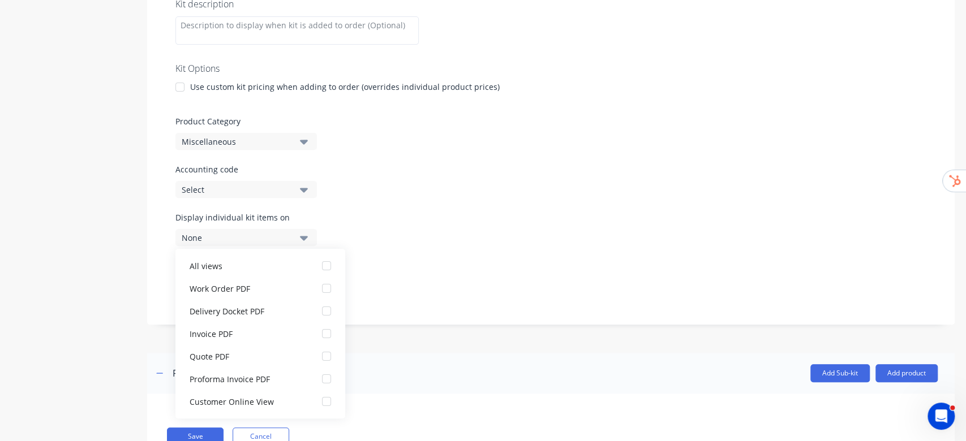
click at [418, 229] on div "Display individual kit items on None" at bounding box center [550, 236] width 751 height 48
click at [285, 233] on div "None" at bounding box center [237, 238] width 110 height 12
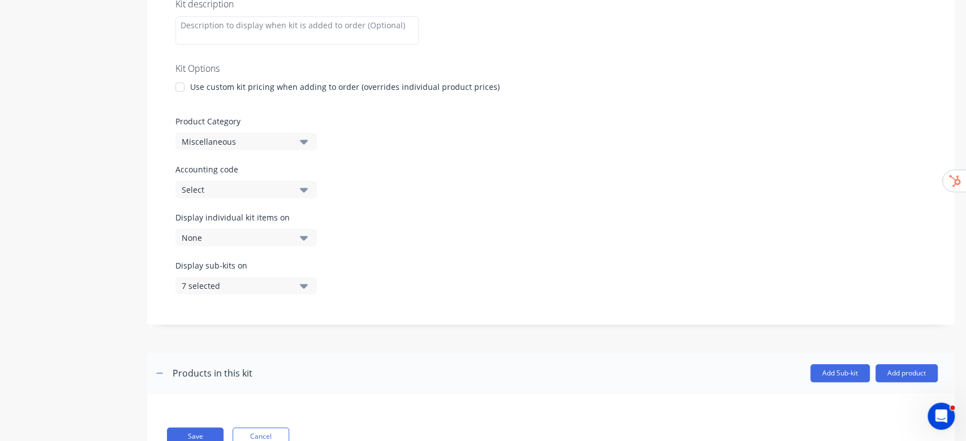
click at [282, 287] on div "7 selected" at bounding box center [237, 286] width 110 height 12
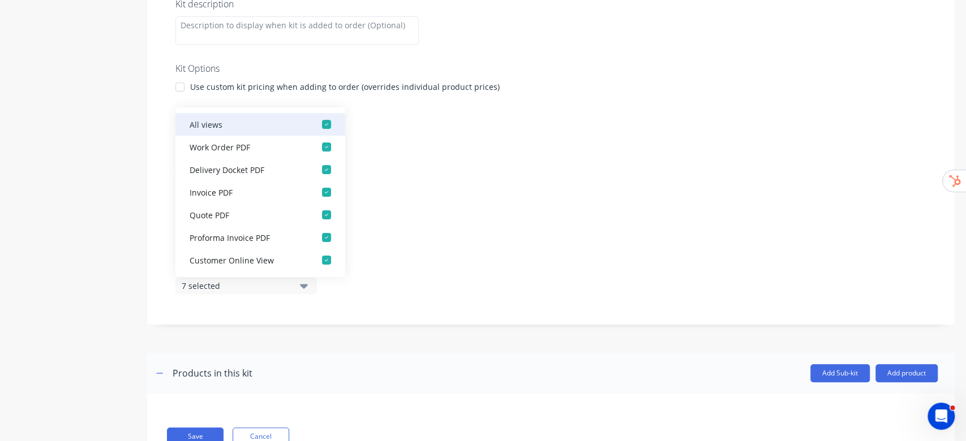
click at [315, 117] on div "button" at bounding box center [326, 124] width 23 height 23
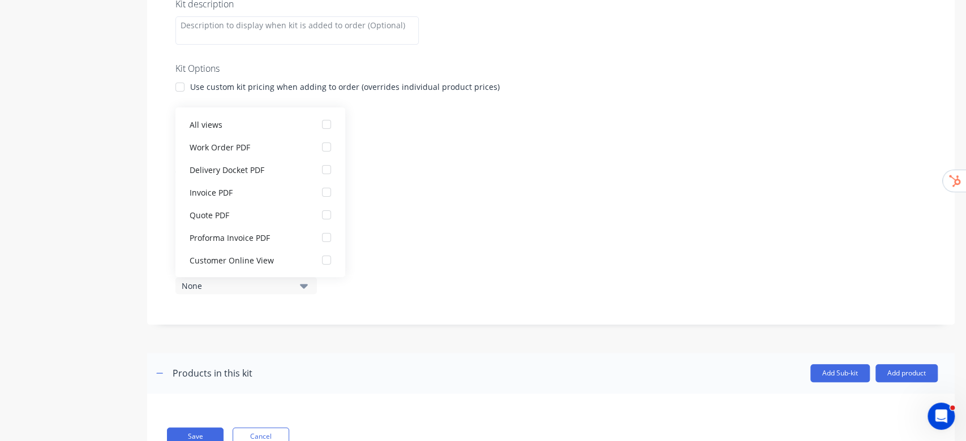
click at [489, 208] on div "Kit description Kit Options Use custom kit pricing when adding to order (overri…" at bounding box center [550, 152] width 807 height 345
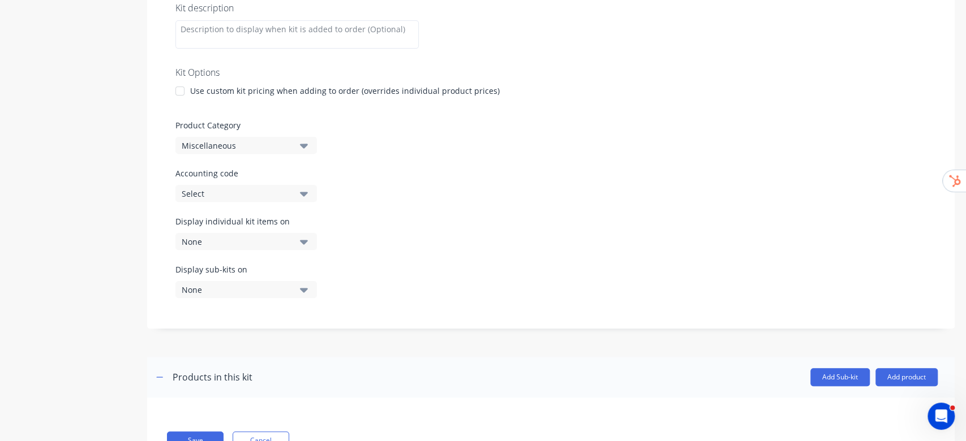
scroll to position [270, 0]
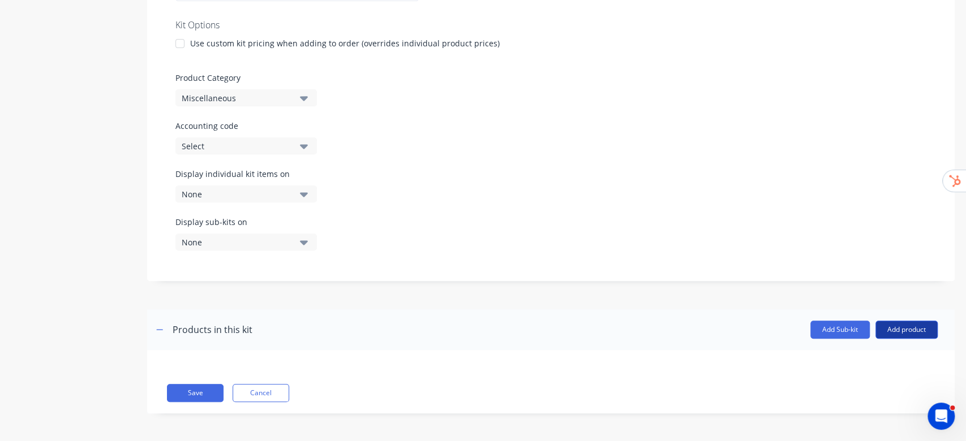
click at [901, 328] on button "Add product" at bounding box center [906, 330] width 62 height 18
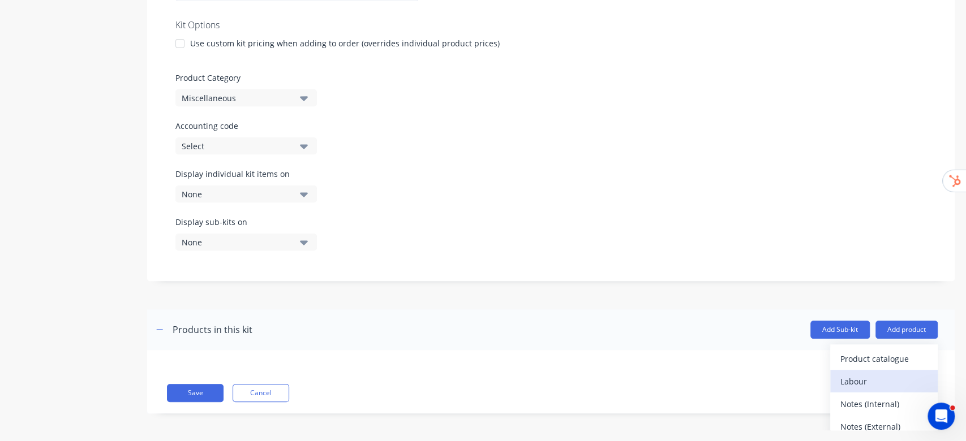
click at [852, 373] on div "Labour" at bounding box center [883, 381] width 87 height 16
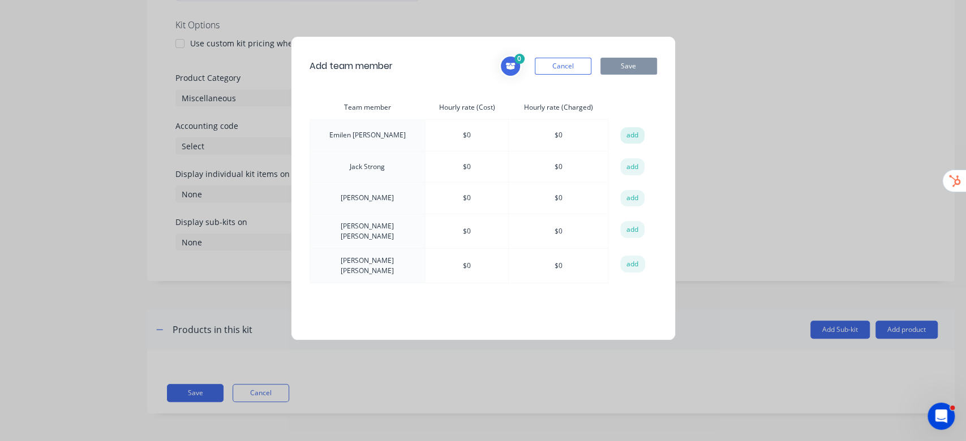
click at [624, 132] on button "add" at bounding box center [632, 135] width 25 height 17
click at [625, 162] on button "add" at bounding box center [632, 166] width 25 height 17
click at [629, 192] on button "add" at bounding box center [632, 198] width 25 height 17
click at [627, 224] on button "add" at bounding box center [632, 229] width 25 height 17
click at [636, 265] on button "add" at bounding box center [632, 264] width 25 height 17
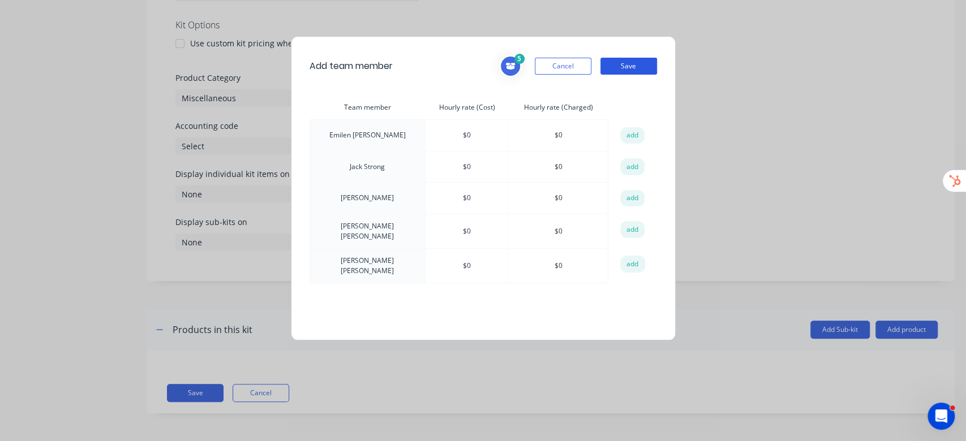
click at [648, 71] on button "Save" at bounding box center [628, 66] width 57 height 17
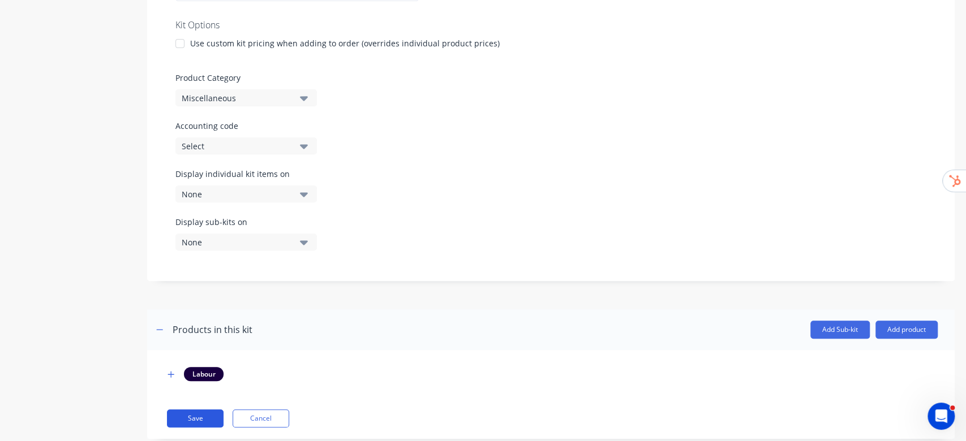
click at [190, 417] on button "Save" at bounding box center [195, 419] width 57 height 18
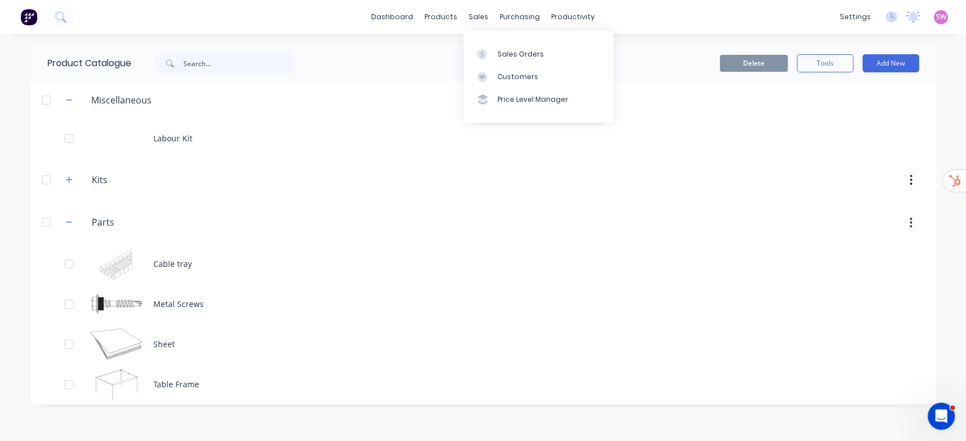
click at [495, 42] on div "Sales Orders Customers Price Level Manager" at bounding box center [538, 76] width 150 height 91
click at [501, 51] on div "Sales Orders" at bounding box center [520, 54] width 46 height 10
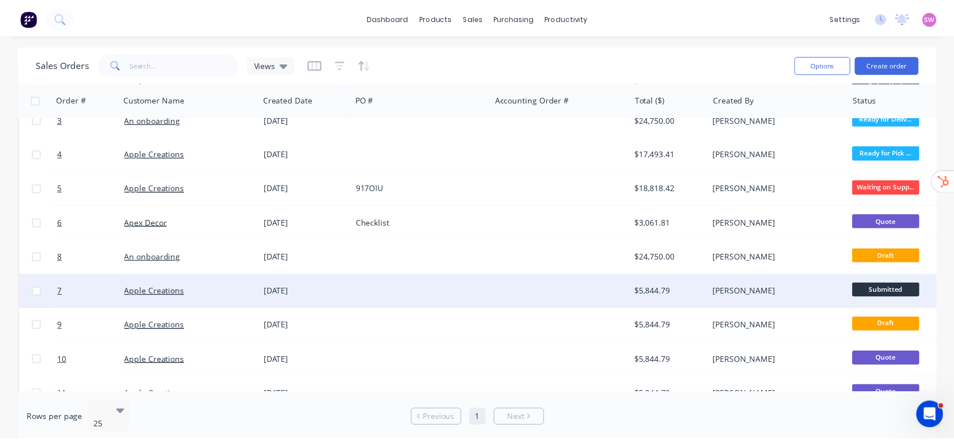
scroll to position [176, 0]
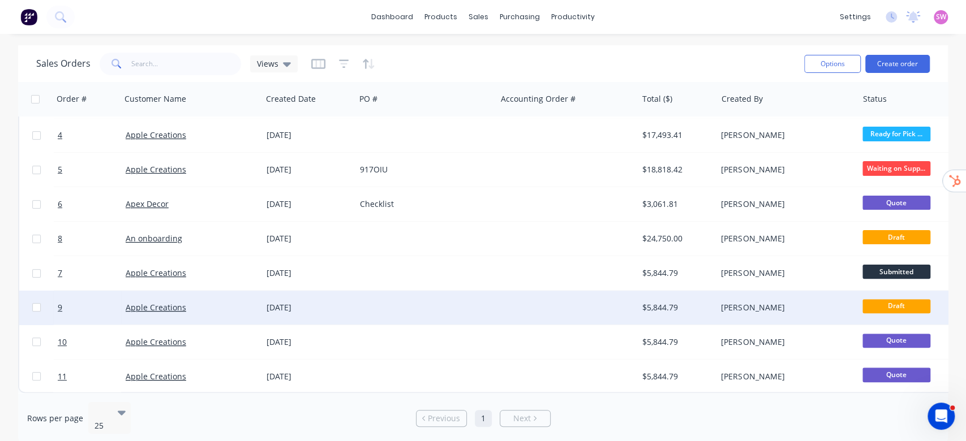
click at [589, 303] on div at bounding box center [566, 308] width 141 height 34
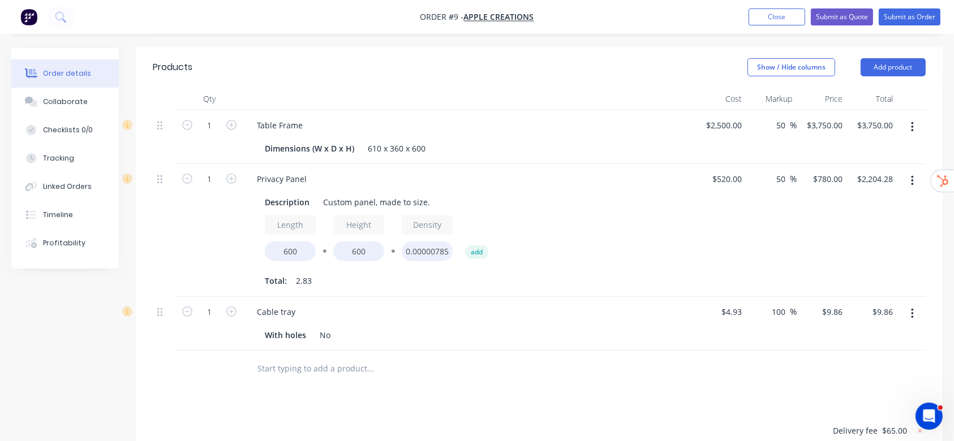
scroll to position [151, 0]
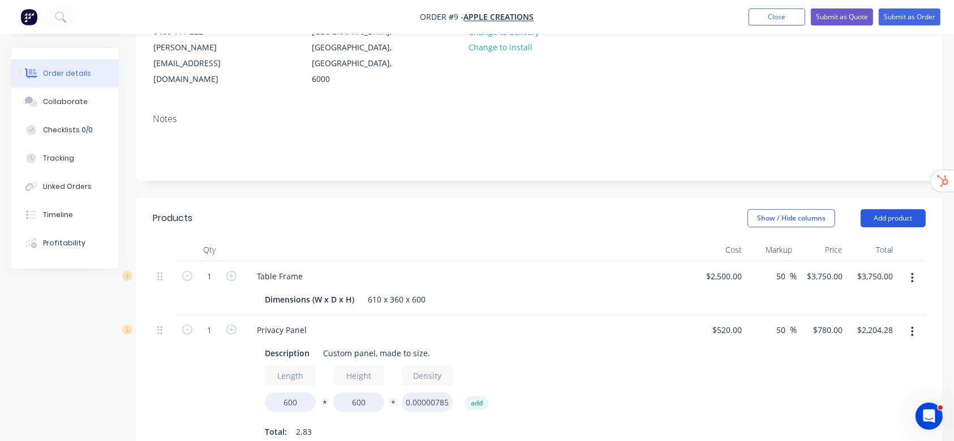
click at [887, 209] on button "Add product" at bounding box center [893, 218] width 65 height 18
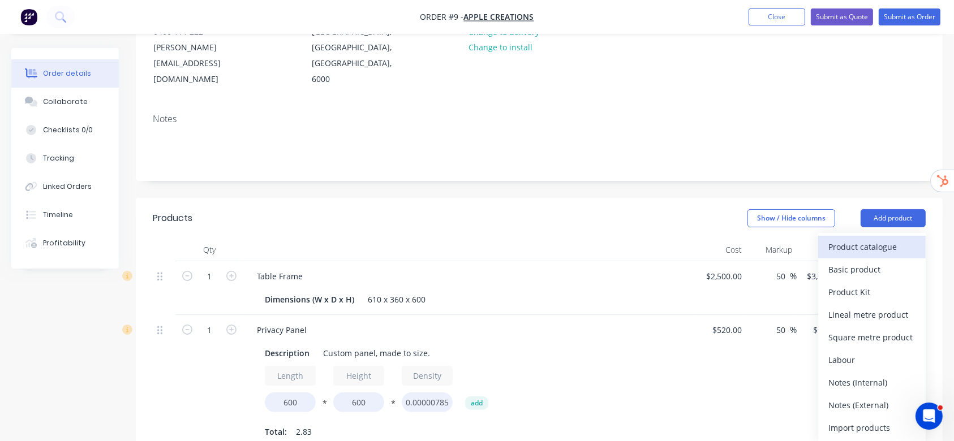
click at [864, 239] on div "Product catalogue" at bounding box center [871, 247] width 87 height 16
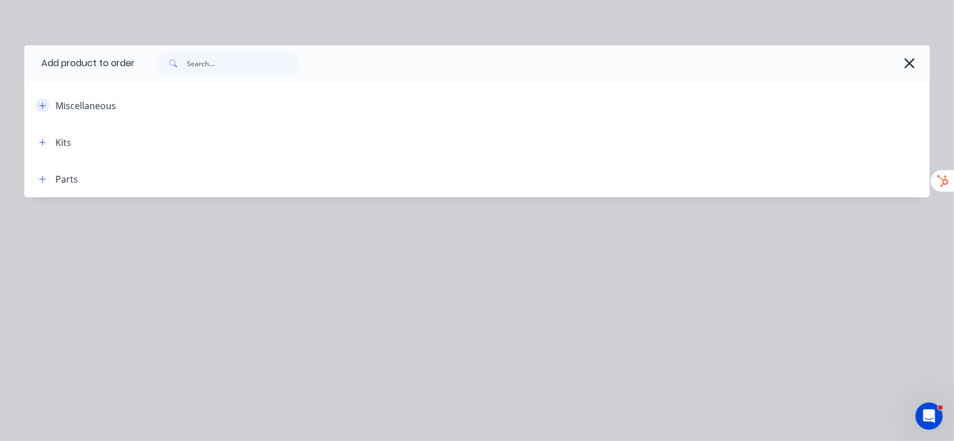
click at [46, 102] on button "button" at bounding box center [43, 105] width 14 height 14
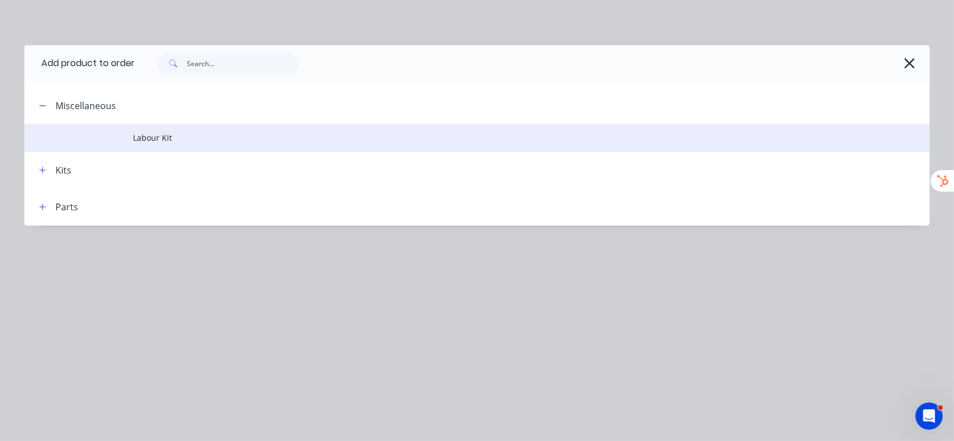
click at [160, 140] on span "Labour Kit" at bounding box center [451, 138] width 637 height 12
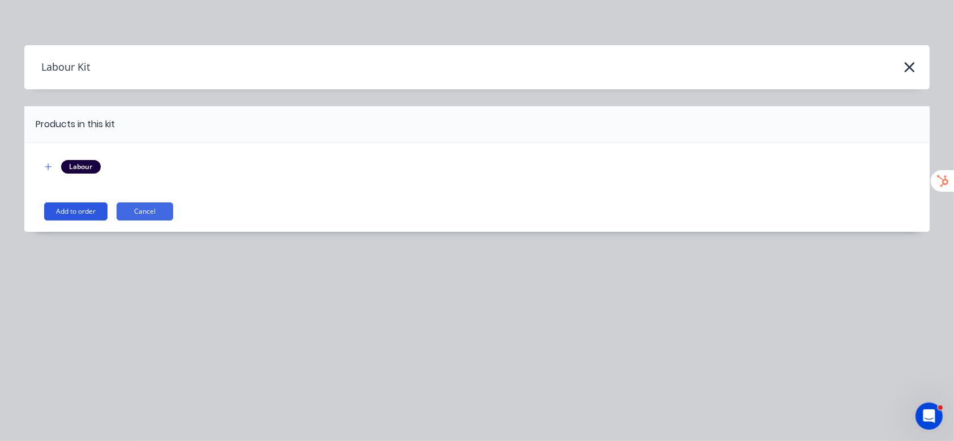
click at [91, 214] on button "Add to order" at bounding box center [75, 212] width 63 height 18
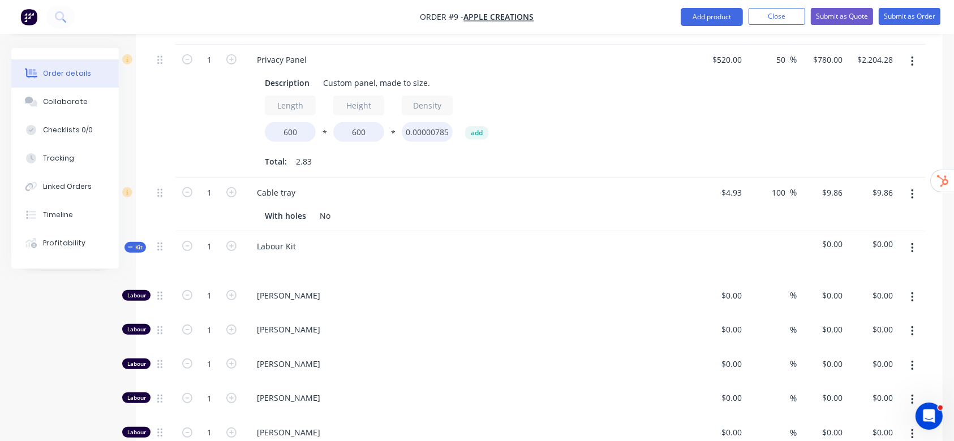
scroll to position [453, 0]
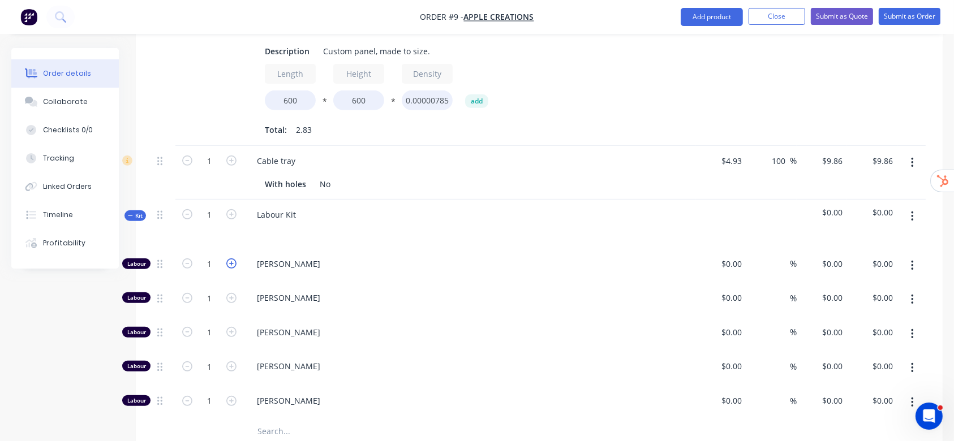
click at [229, 259] on icon "button" at bounding box center [231, 264] width 10 height 10
click at [194, 257] on button "button" at bounding box center [187, 263] width 15 height 12
type input "3"
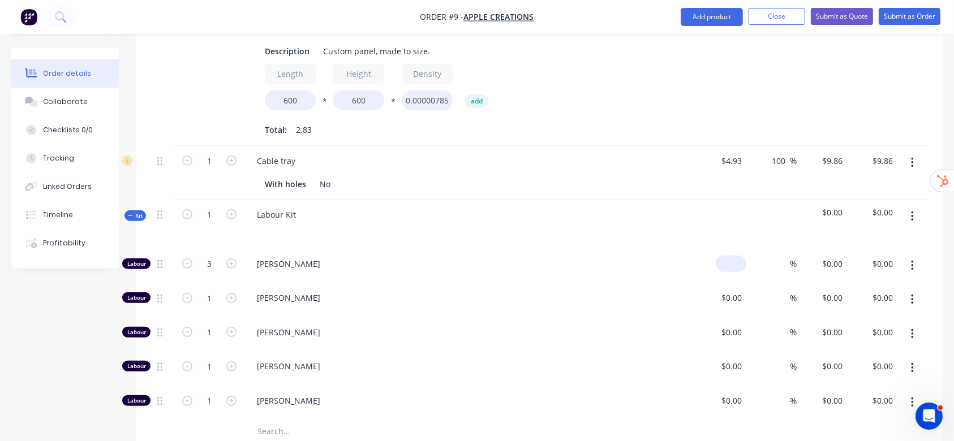
click at [730, 256] on div "$0.00" at bounding box center [731, 264] width 31 height 16
type input "$80.00"
type input "$240.00"
click at [777, 256] on input at bounding box center [783, 264] width 13 height 16
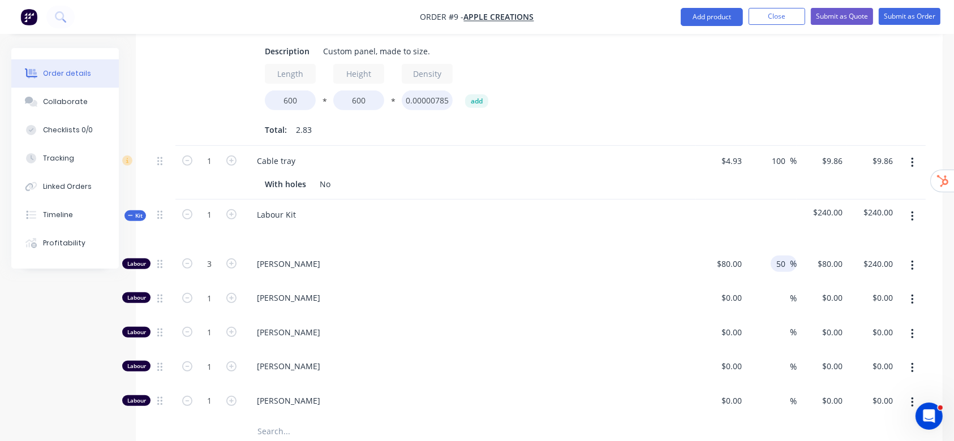
type input "50"
type input "$120.00"
type input "$360.00"
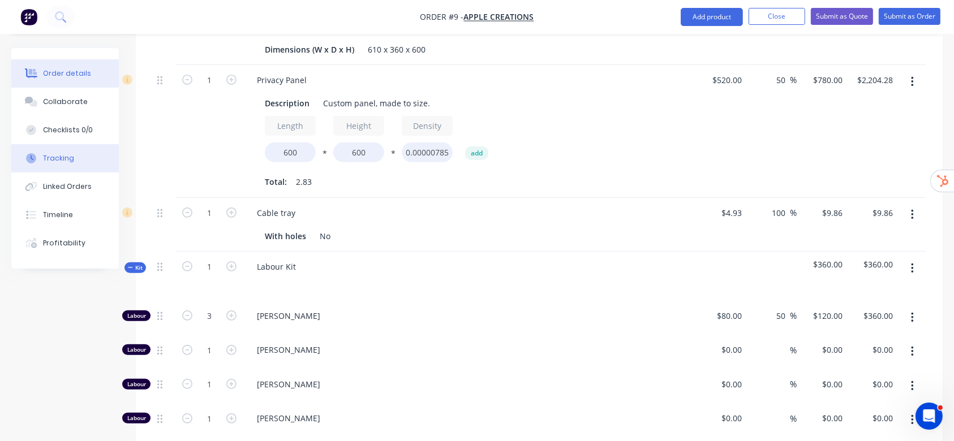
scroll to position [377, 0]
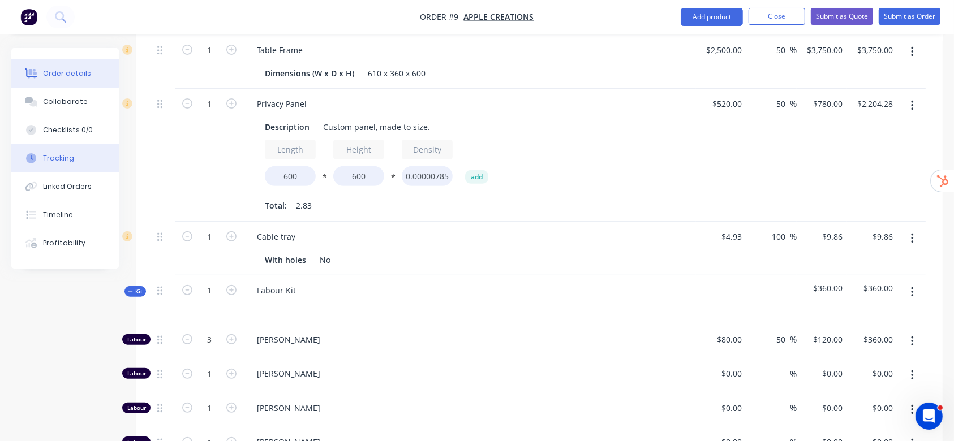
click at [65, 160] on div "Tracking" at bounding box center [58, 158] width 31 height 10
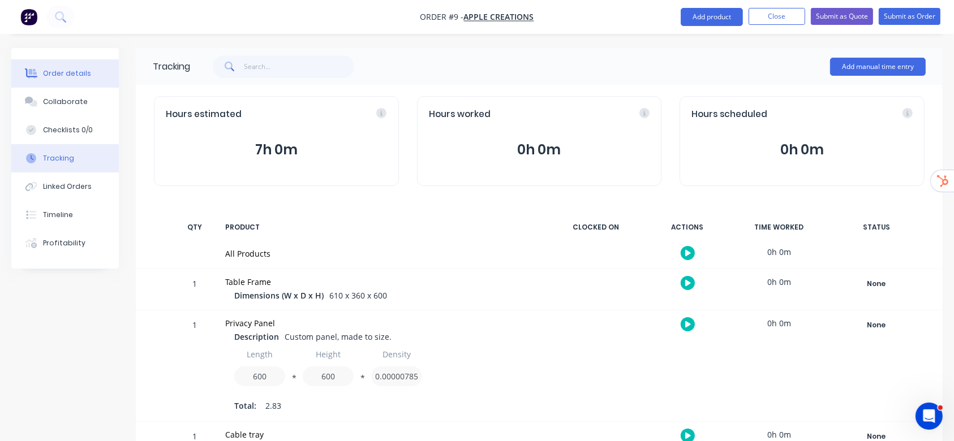
click at [67, 72] on div "Order details" at bounding box center [67, 73] width 48 height 10
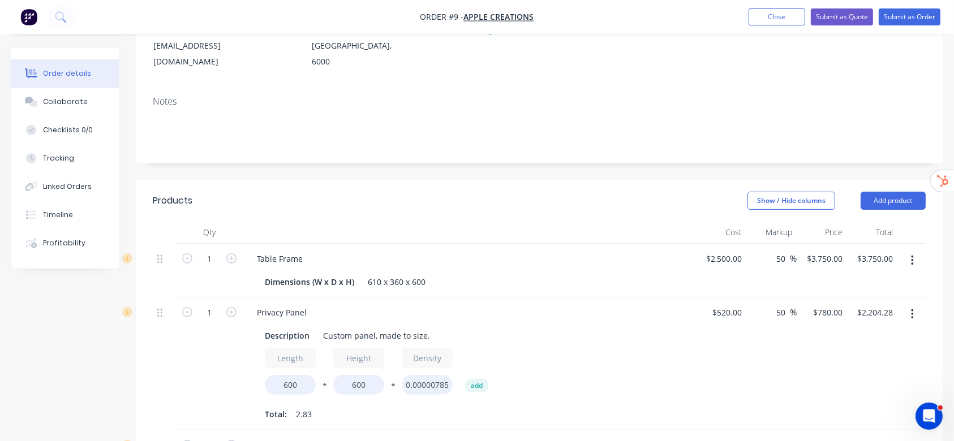
scroll to position [151, 0]
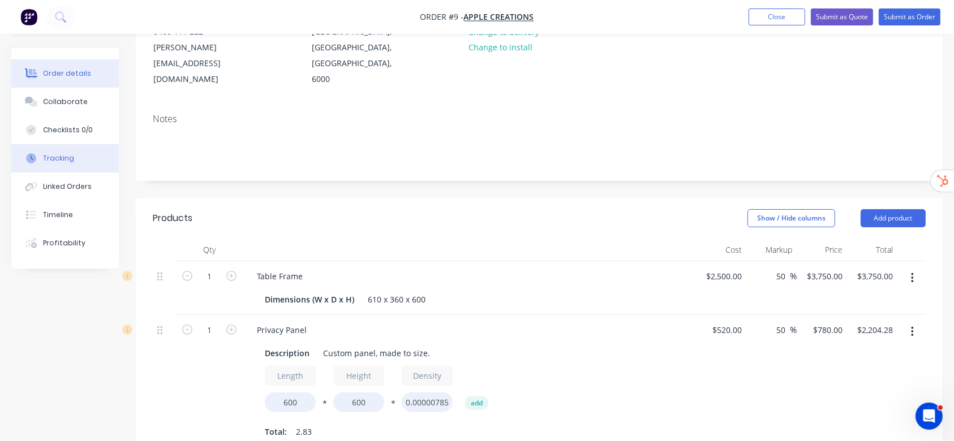
click at [64, 160] on div "Tracking" at bounding box center [58, 158] width 31 height 10
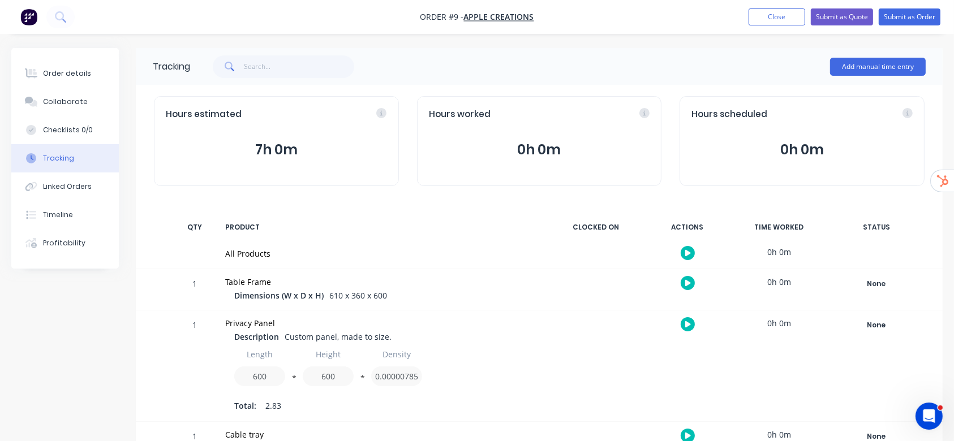
click at [267, 144] on button "7h 0m" at bounding box center [276, 150] width 221 height 22
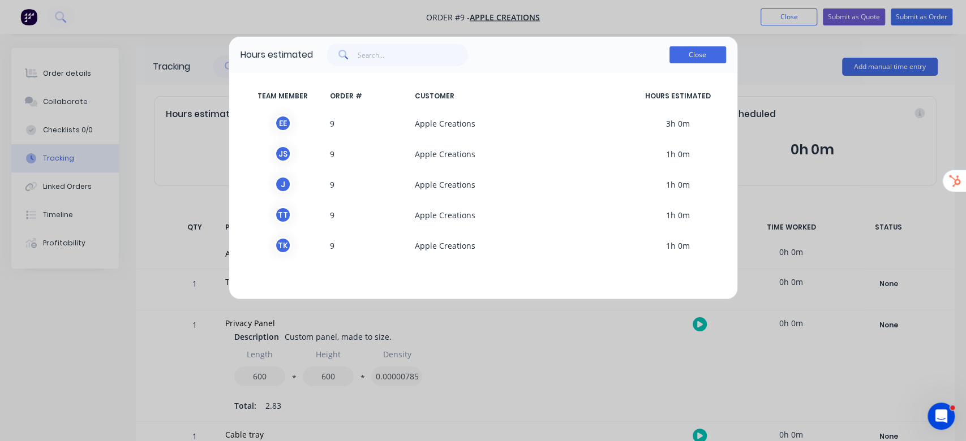
click at [700, 57] on button "Close" at bounding box center [697, 54] width 57 height 17
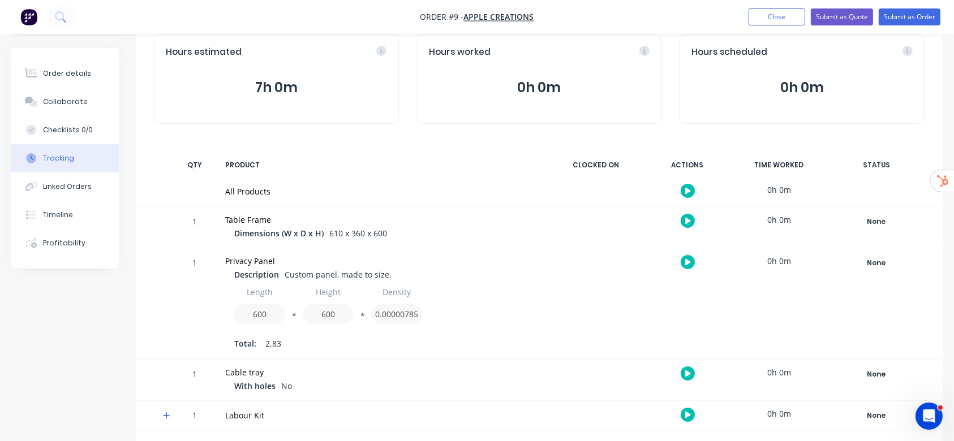
scroll to position [63, 0]
click at [67, 70] on div "Order details" at bounding box center [67, 73] width 48 height 10
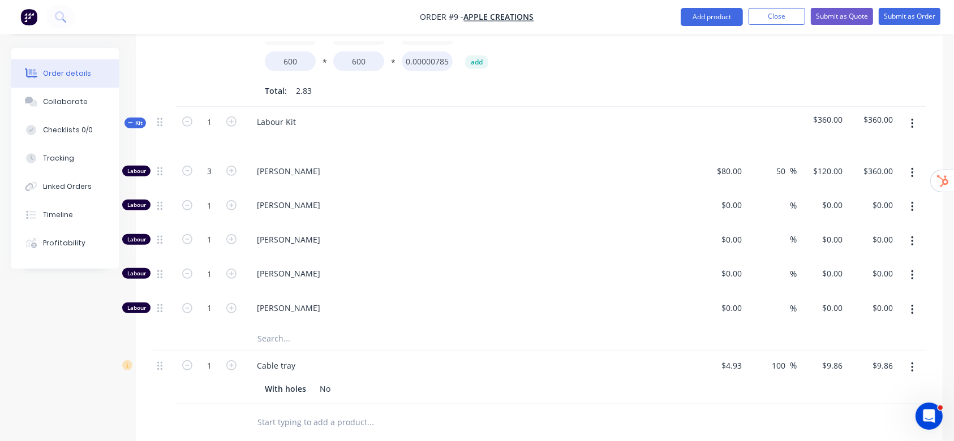
scroll to position [516, 0]
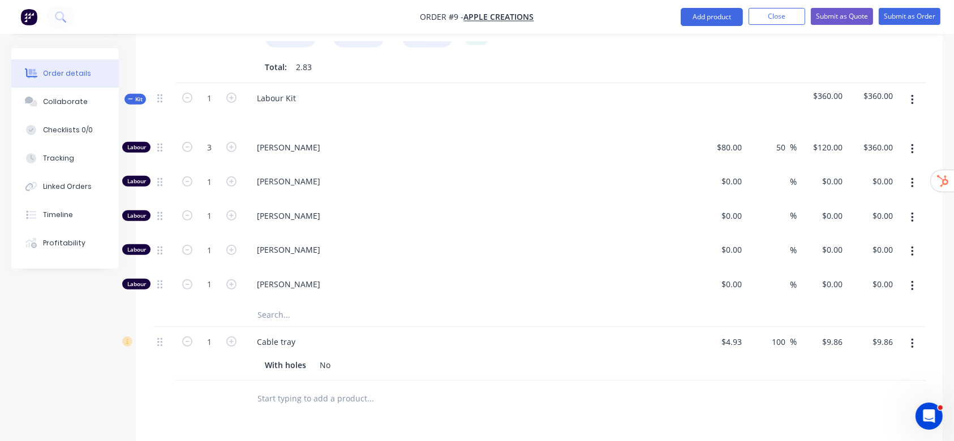
click at [184, 175] on button "button" at bounding box center [187, 181] width 15 height 12
type input "0"
click at [188, 201] on div "1" at bounding box center [209, 218] width 68 height 35
click at [188, 207] on form "1" at bounding box center [209, 215] width 59 height 17
click at [188, 211] on icon "button" at bounding box center [187, 216] width 10 height 10
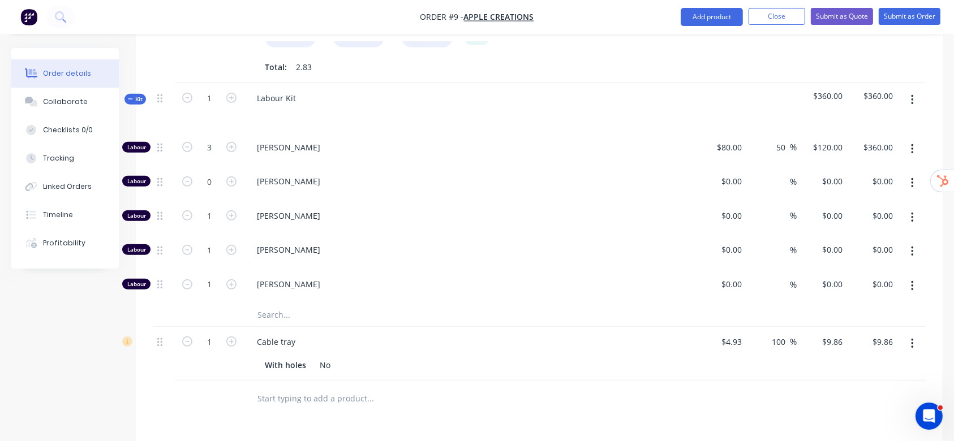
type input "0"
click at [190, 245] on icon "button" at bounding box center [187, 250] width 10 height 10
type input "0"
click at [186, 280] on icon "button" at bounding box center [187, 285] width 10 height 10
type input "0"
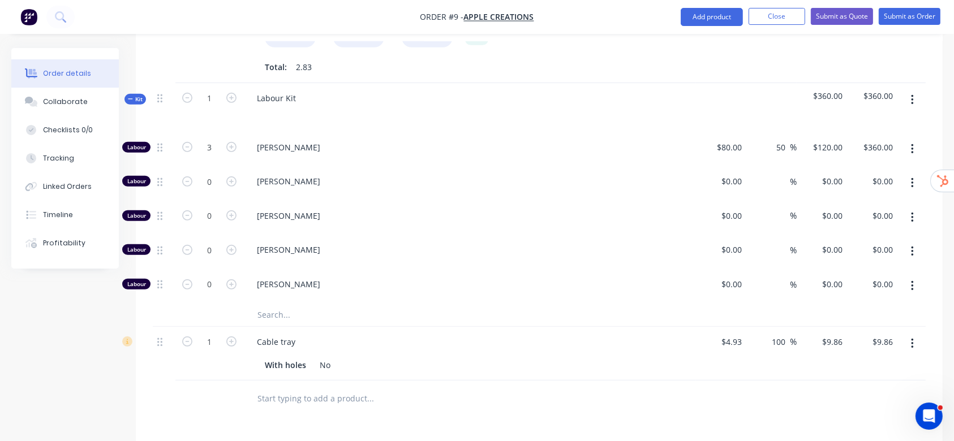
scroll to position [364, 0]
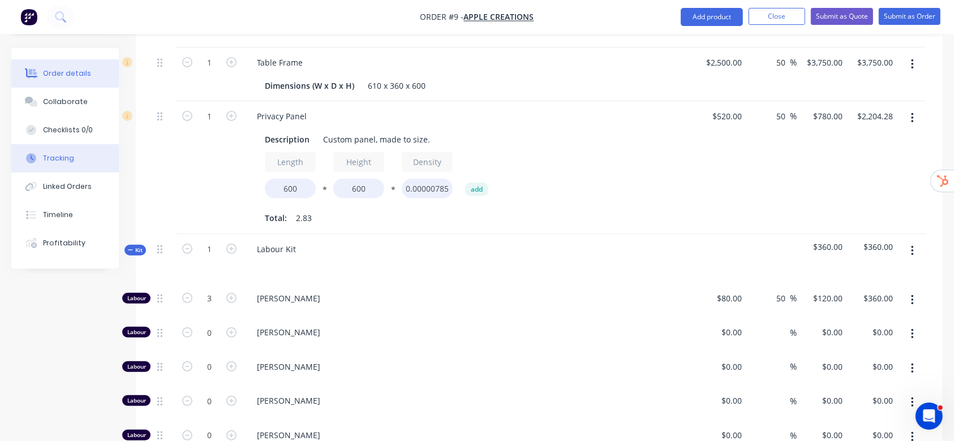
click at [49, 160] on div "Tracking" at bounding box center [58, 158] width 31 height 10
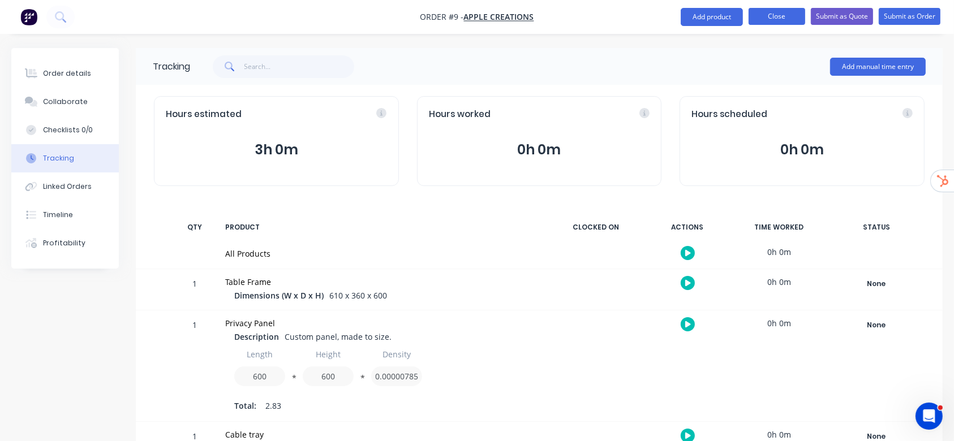
click at [788, 20] on button "Close" at bounding box center [777, 16] width 57 height 17
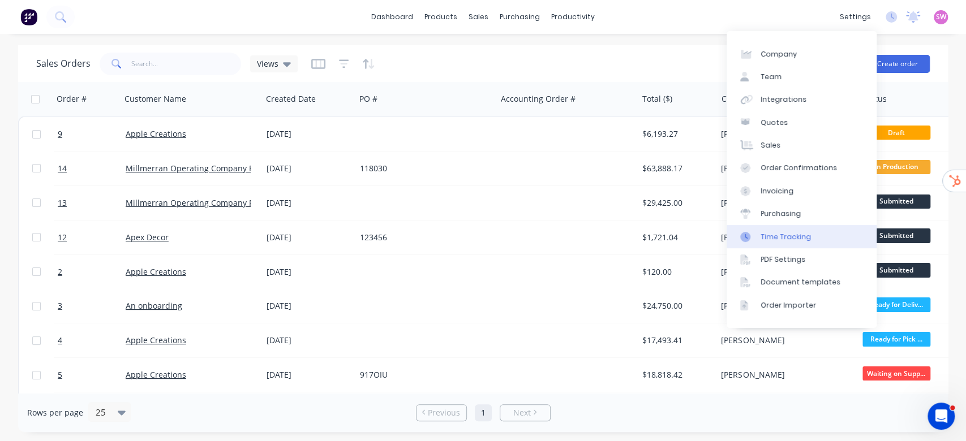
click at [794, 239] on div "Time Tracking" at bounding box center [786, 237] width 50 height 10
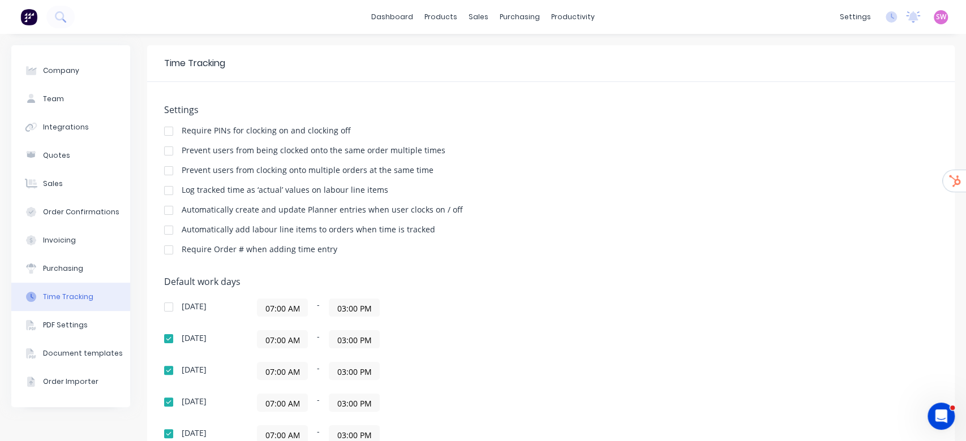
click at [670, 151] on div "Prevent users from being clocked onto the same order multiple times" at bounding box center [551, 152] width 774 height 11
click at [167, 190] on div at bounding box center [168, 190] width 23 height 23
click at [639, 86] on div "Settings Require PINs for clocking on and clocking off Prevent users from being…" at bounding box center [550, 336] width 807 height 509
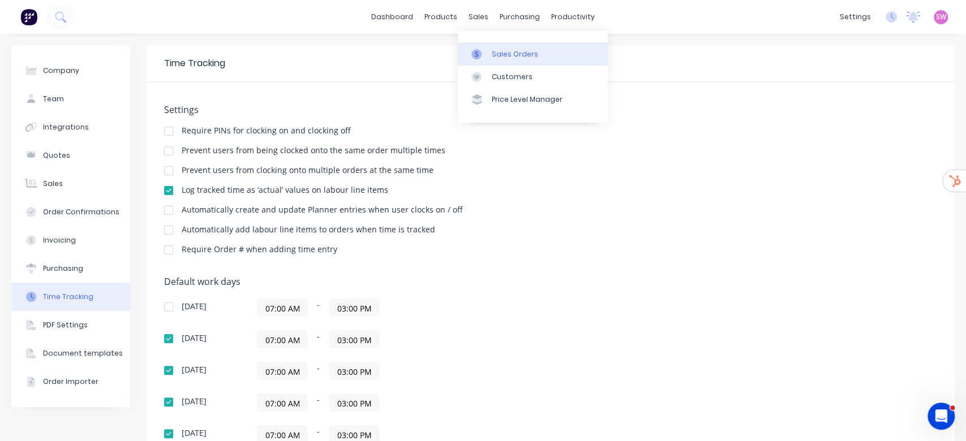
click at [502, 57] on div "Sales Orders" at bounding box center [515, 54] width 46 height 10
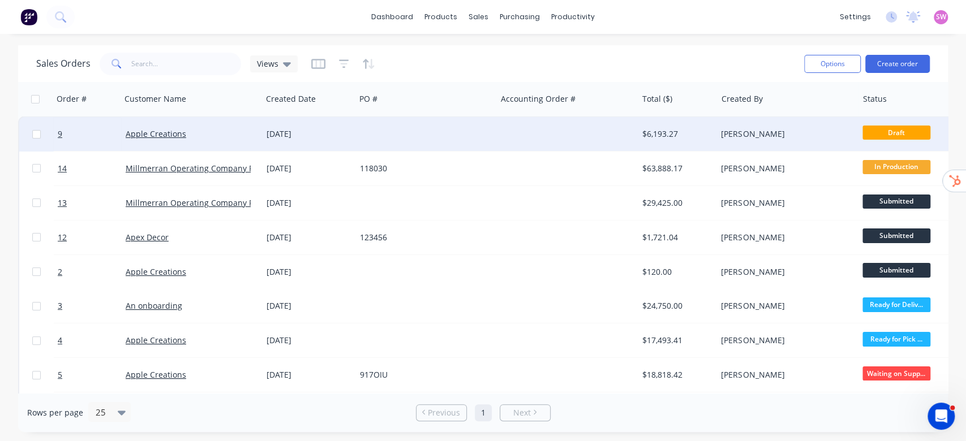
click at [528, 131] on div at bounding box center [566, 134] width 141 height 34
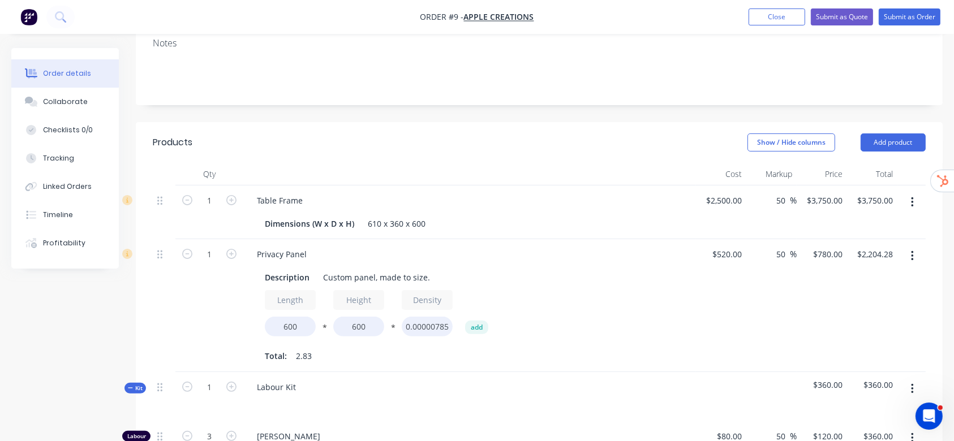
scroll to position [75, 0]
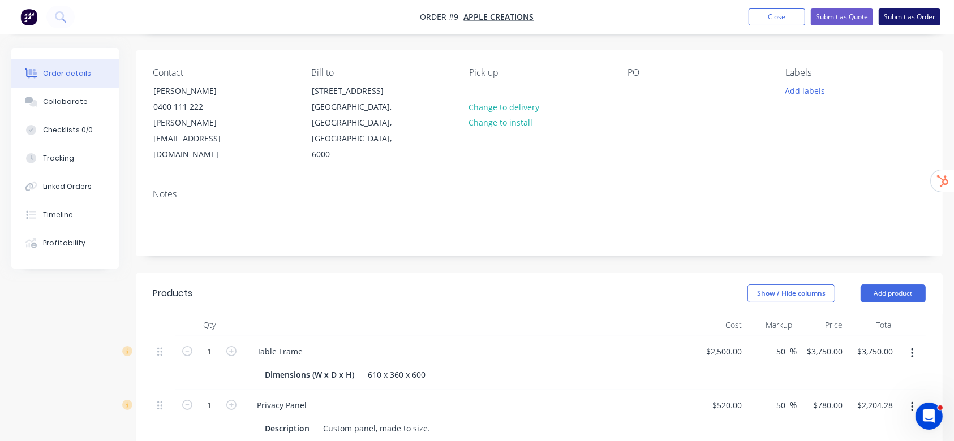
click at [907, 8] on button "Submit as Order" at bounding box center [910, 16] width 62 height 17
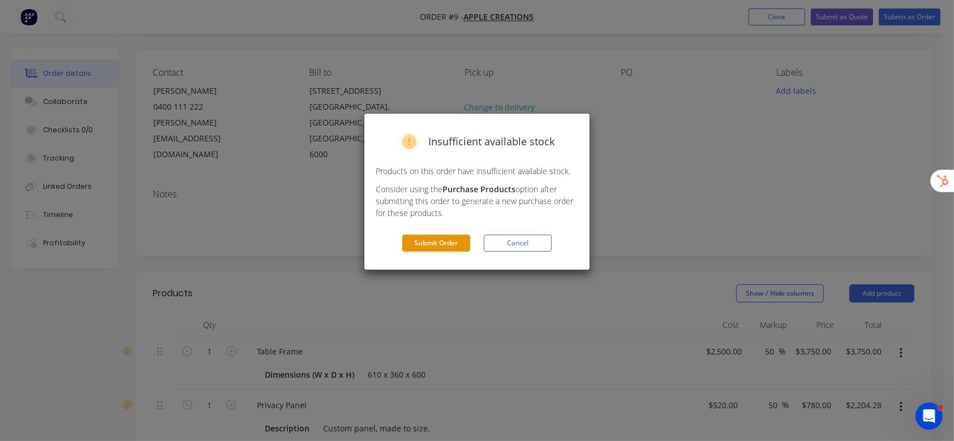
click at [448, 246] on button "Submit Order" at bounding box center [436, 243] width 68 height 17
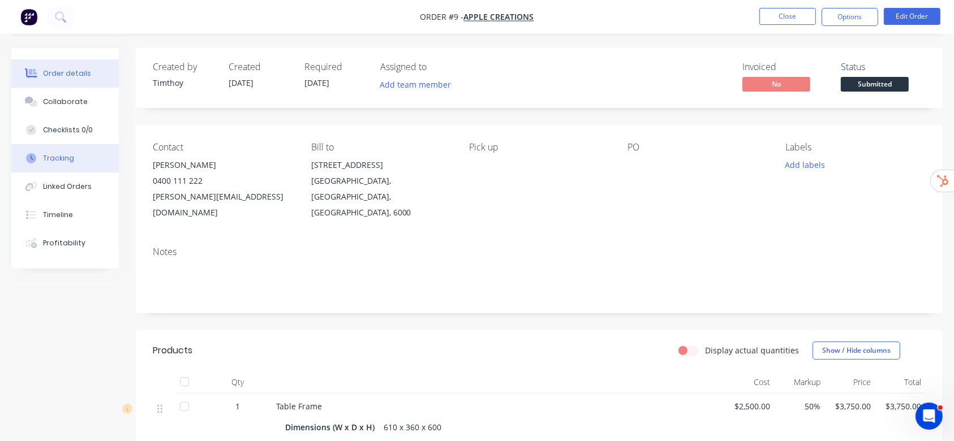
click at [45, 156] on div "Tracking" at bounding box center [58, 158] width 31 height 10
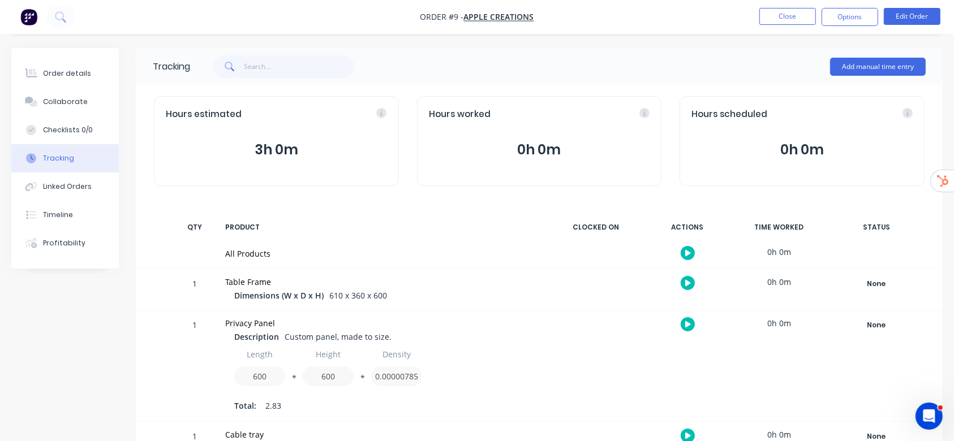
scroll to position [63, 0]
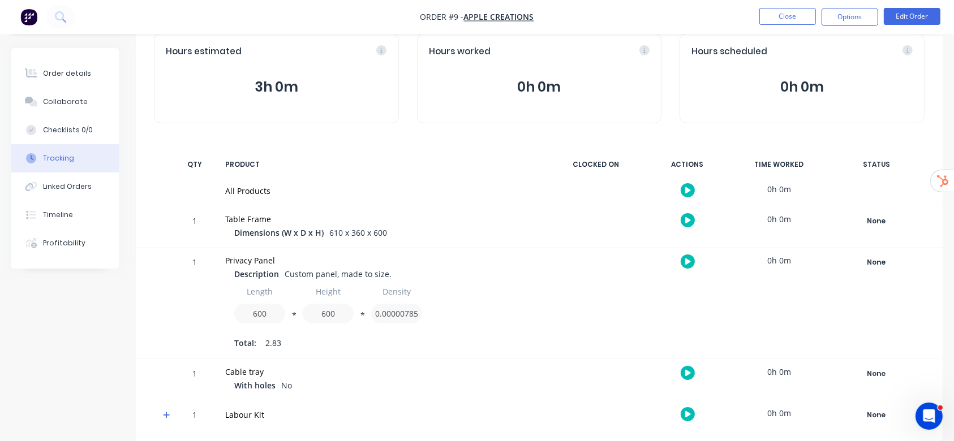
click at [691, 188] on button "button" at bounding box center [688, 190] width 14 height 14
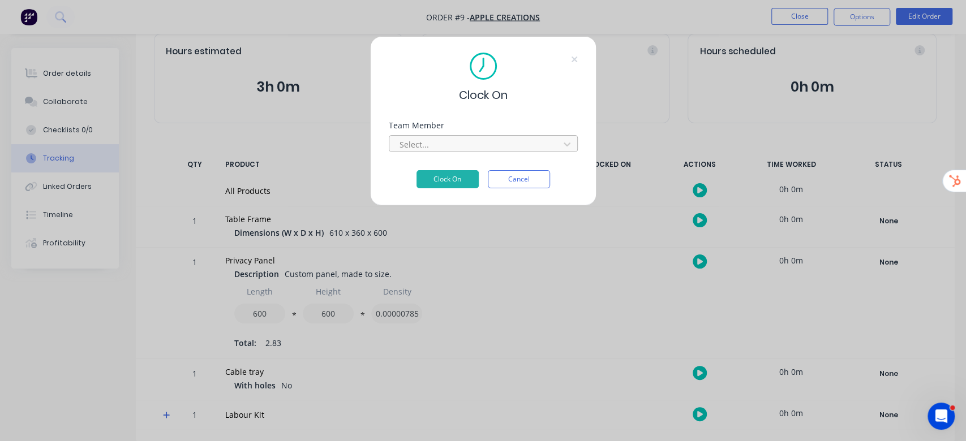
click at [531, 149] on div at bounding box center [475, 145] width 155 height 14
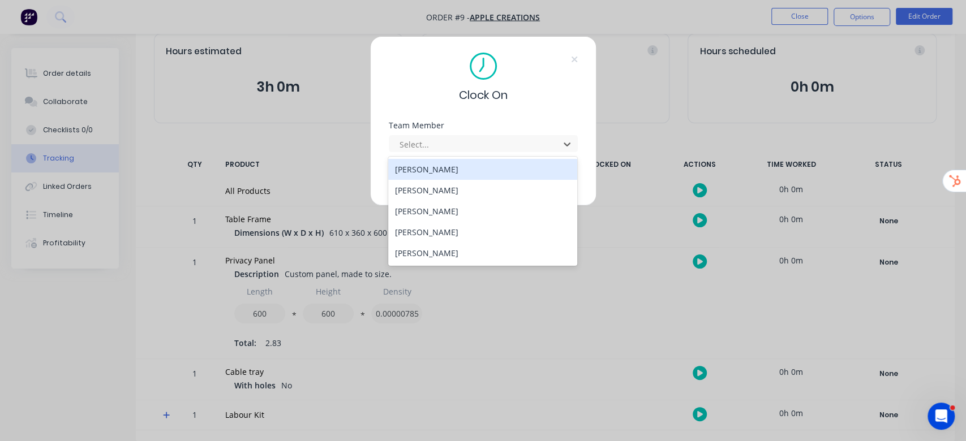
click at [466, 170] on div "[PERSON_NAME]" at bounding box center [482, 169] width 189 height 21
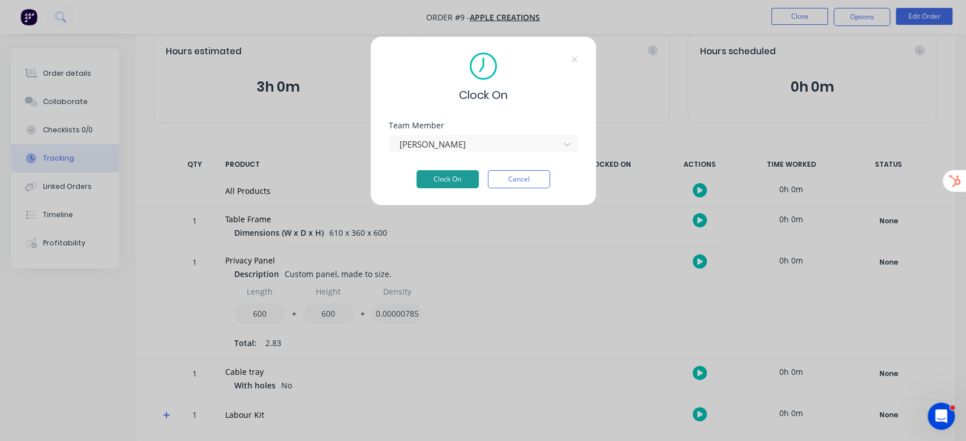
click at [457, 181] on button "Clock On" at bounding box center [447, 179] width 62 height 18
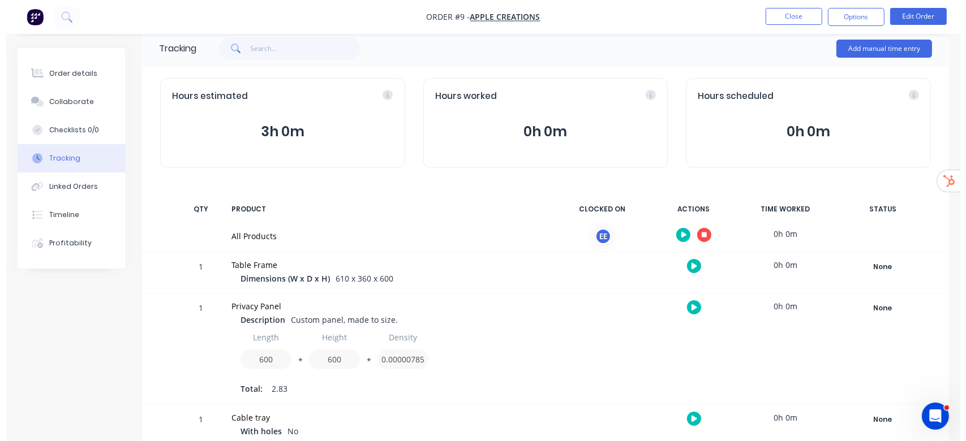
scroll to position [0, 0]
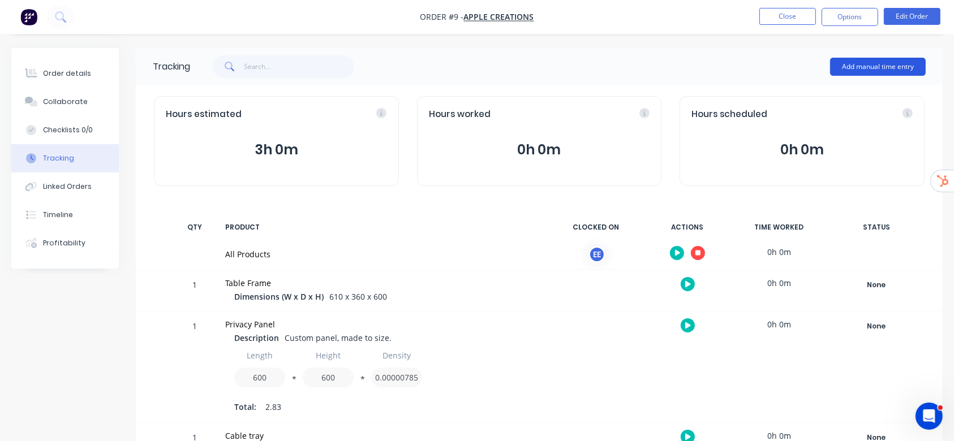
click at [880, 68] on button "Add manual time entry" at bounding box center [878, 67] width 96 height 18
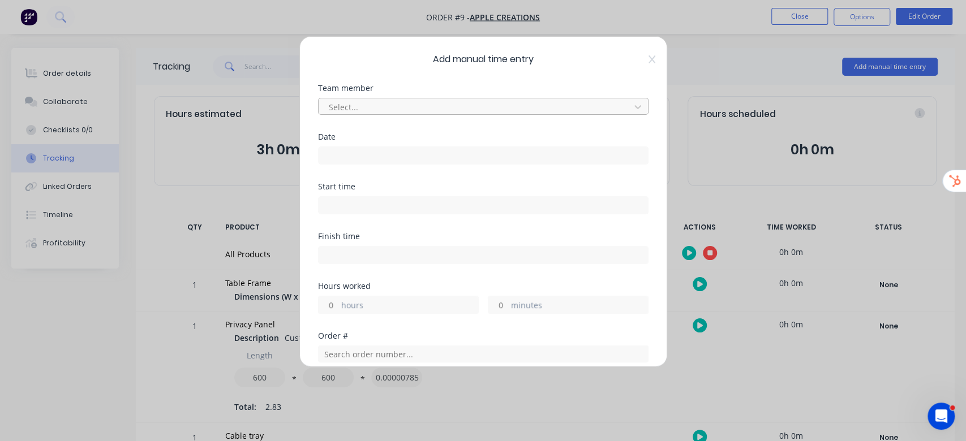
click at [542, 102] on div at bounding box center [476, 107] width 297 height 14
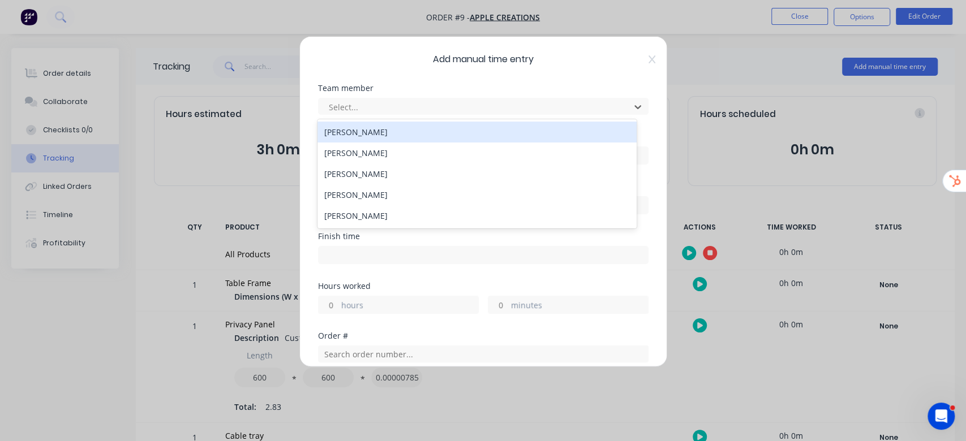
click at [487, 138] on div "[PERSON_NAME]" at bounding box center [476, 132] width 319 height 21
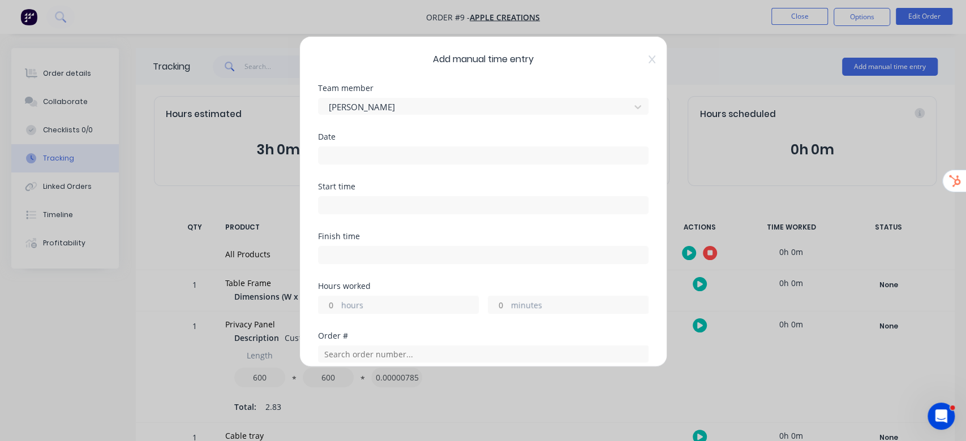
click at [392, 164] on label at bounding box center [483, 156] width 330 height 18
click at [392, 164] on input at bounding box center [483, 155] width 329 height 17
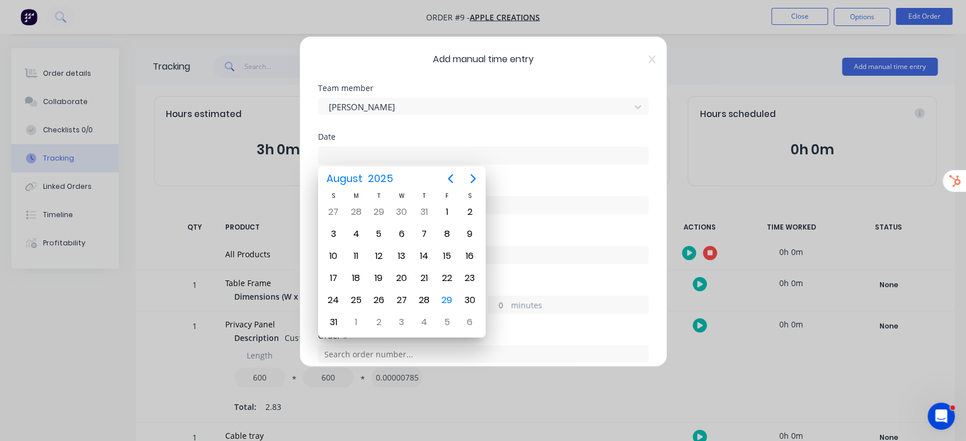
click at [397, 153] on input at bounding box center [483, 155] width 329 height 17
click at [418, 295] on div "28" at bounding box center [424, 300] width 17 height 17
type input "[DATE]"
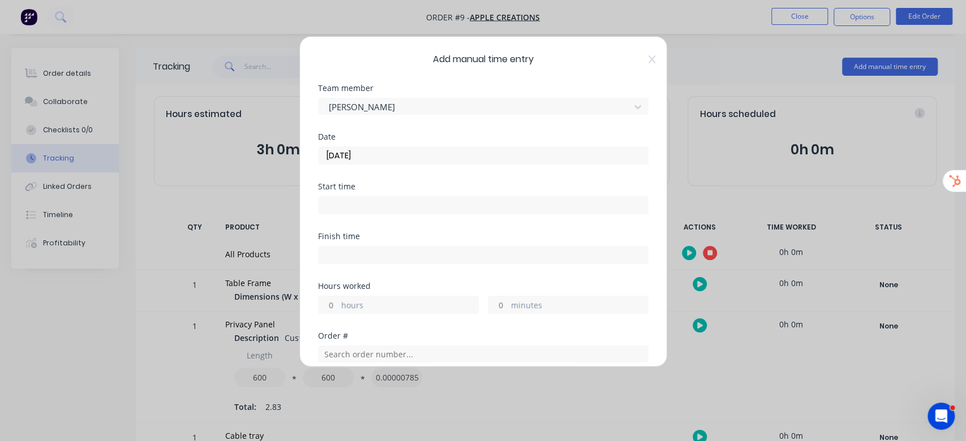
drag, startPoint x: 327, startPoint y: 300, endPoint x: 334, endPoint y: 304, distance: 8.6
click at [329, 301] on input "hours" at bounding box center [329, 305] width 20 height 17
type input "2"
click at [638, 223] on div "Add manual time entry Team member Emilen Enriquez Date 28/08/2025 Start time Fi…" at bounding box center [483, 201] width 368 height 331
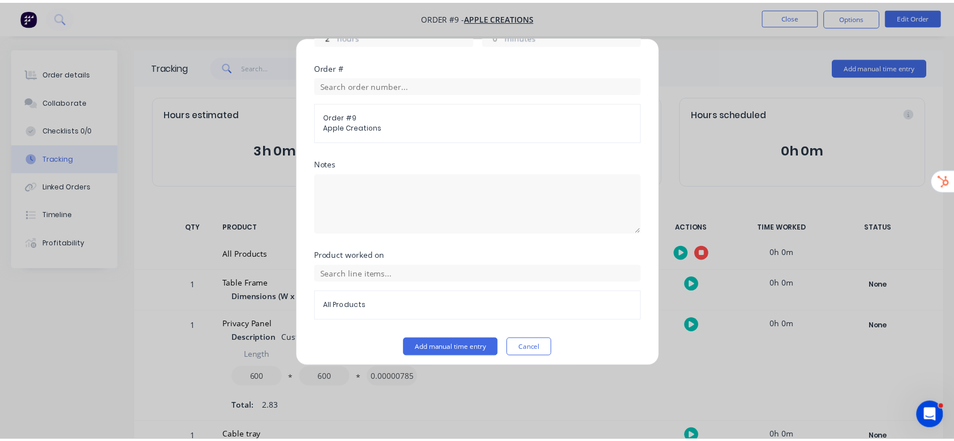
scroll to position [274, 0]
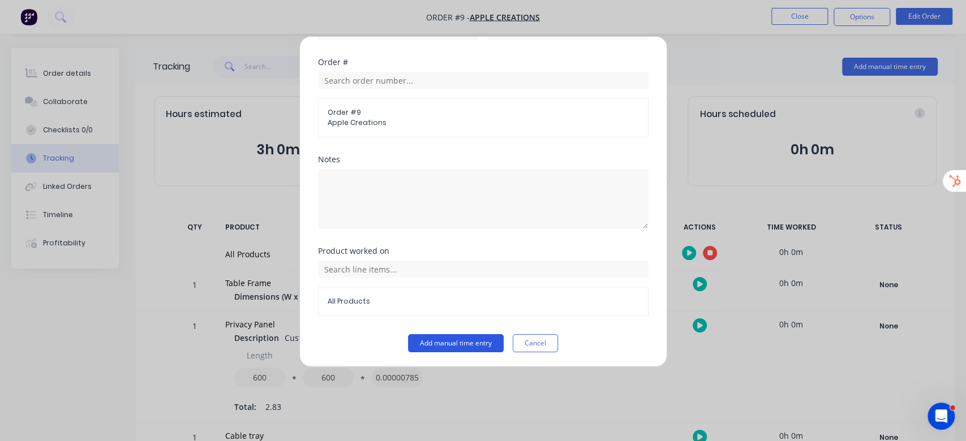
click at [455, 338] on button "Add manual time entry" at bounding box center [456, 343] width 96 height 18
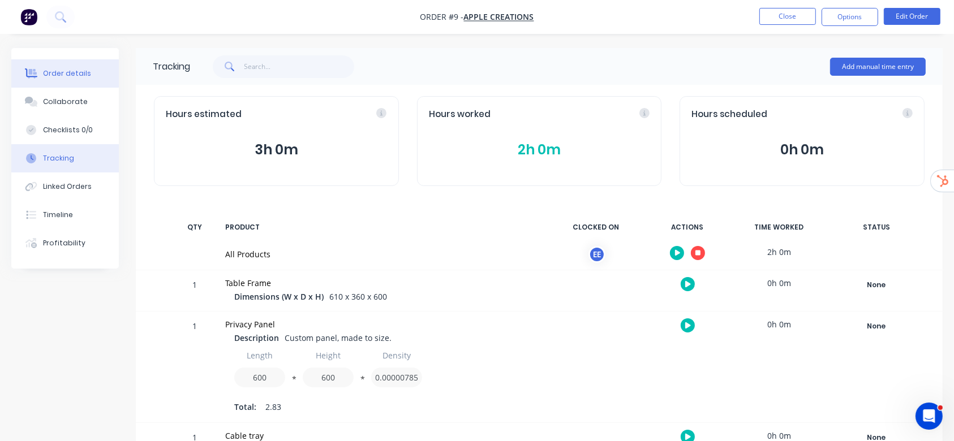
click at [50, 65] on button "Order details" at bounding box center [65, 73] width 108 height 28
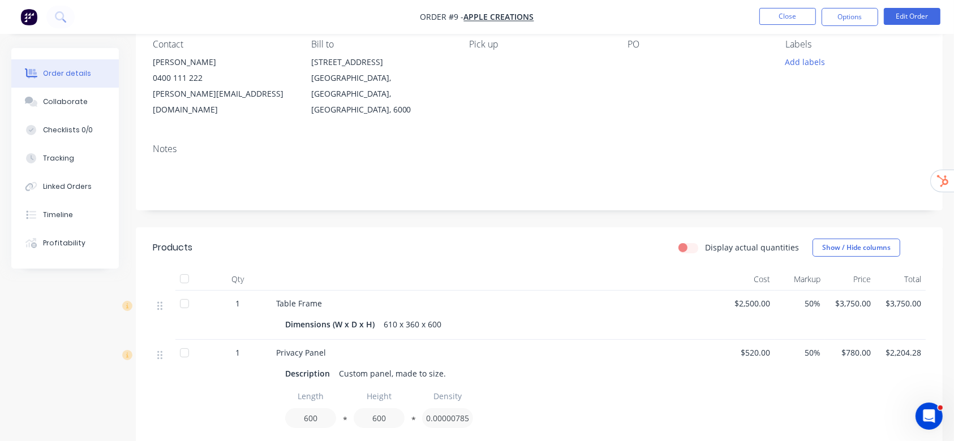
scroll to position [151, 0]
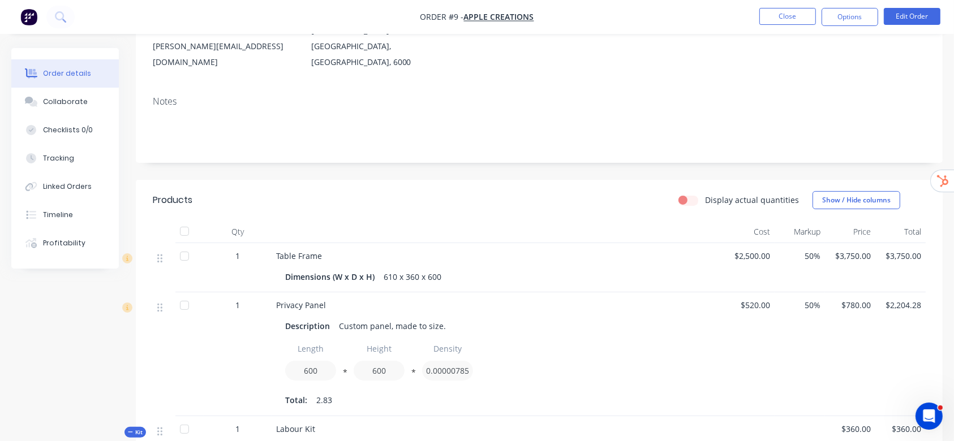
click at [705, 194] on label "Display actual quantities" at bounding box center [752, 200] width 94 height 12
click at [683, 194] on input "Display actual quantities" at bounding box center [682, 199] width 9 height 11
checkbox input "true"
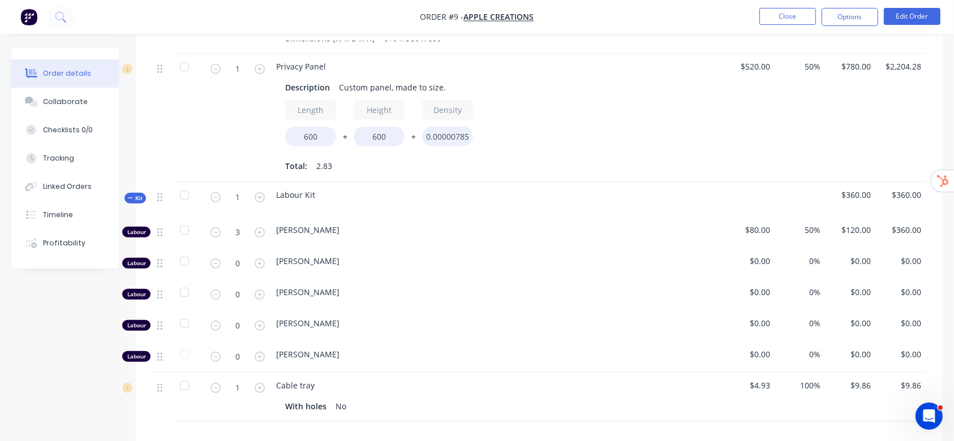
scroll to position [302, 0]
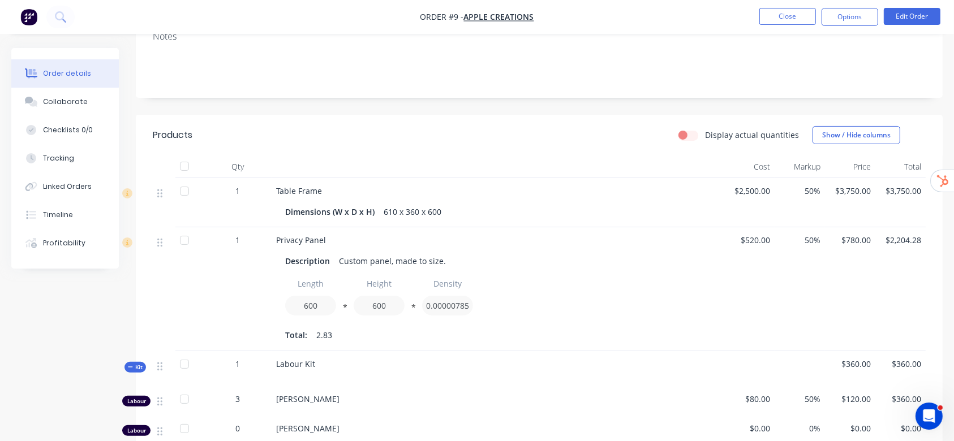
scroll to position [151, 0]
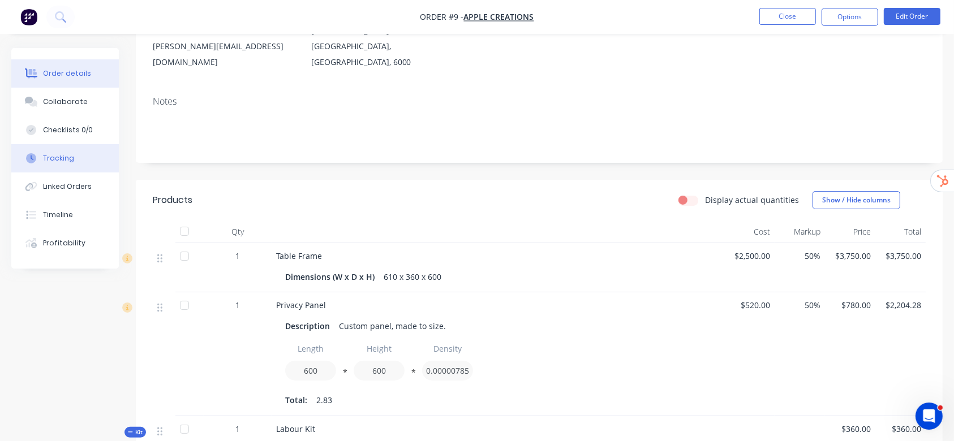
click at [72, 160] on button "Tracking" at bounding box center [65, 158] width 108 height 28
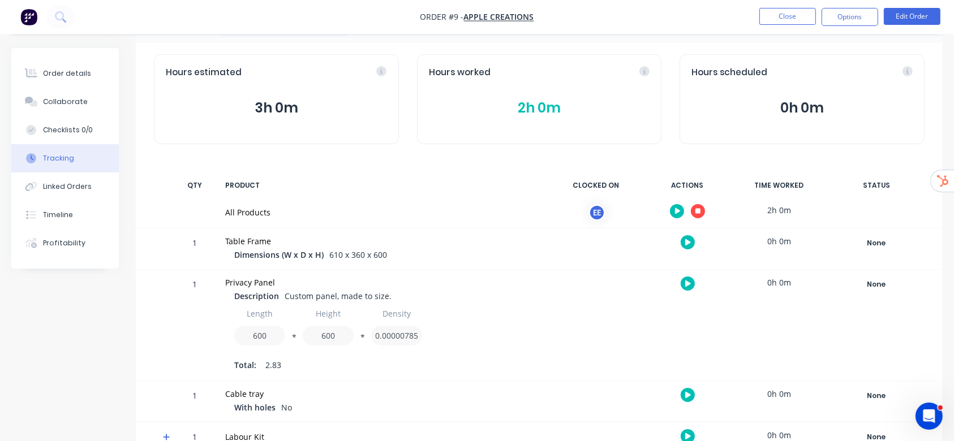
scroll to position [63, 0]
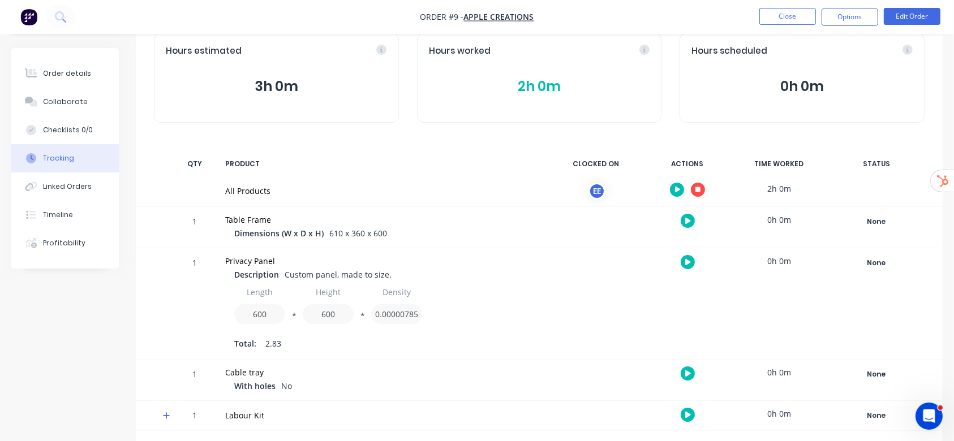
click at [166, 419] on icon at bounding box center [166, 416] width 7 height 8
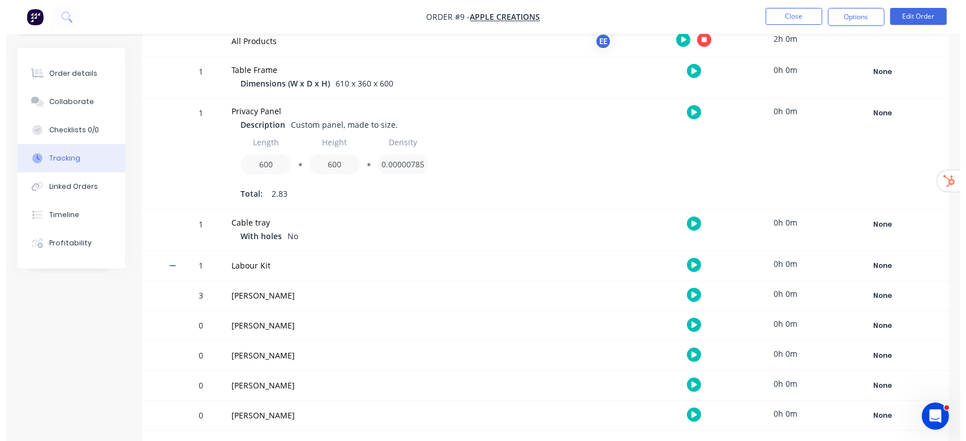
scroll to position [0, 0]
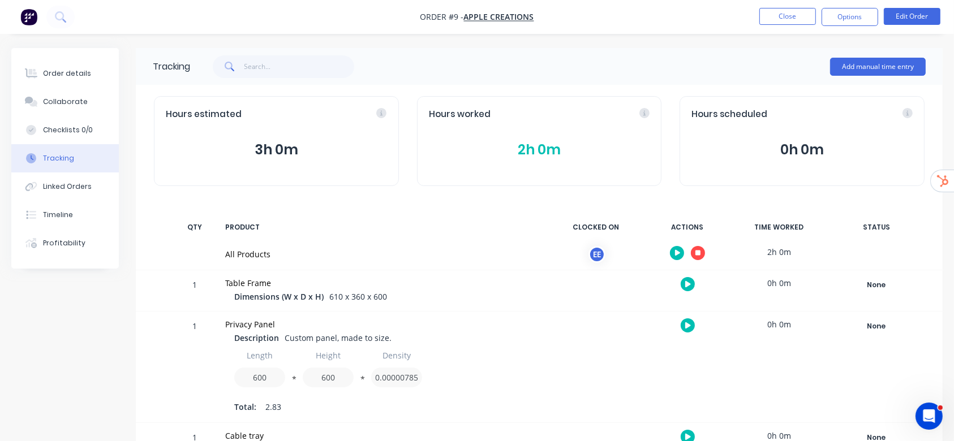
click at [869, 46] on div "Order details Collaborate Checklists 0/0 Tracking Linked Orders Timeline Profit…" at bounding box center [477, 328] width 954 height 656
click at [860, 68] on button "Add manual time entry" at bounding box center [878, 67] width 96 height 18
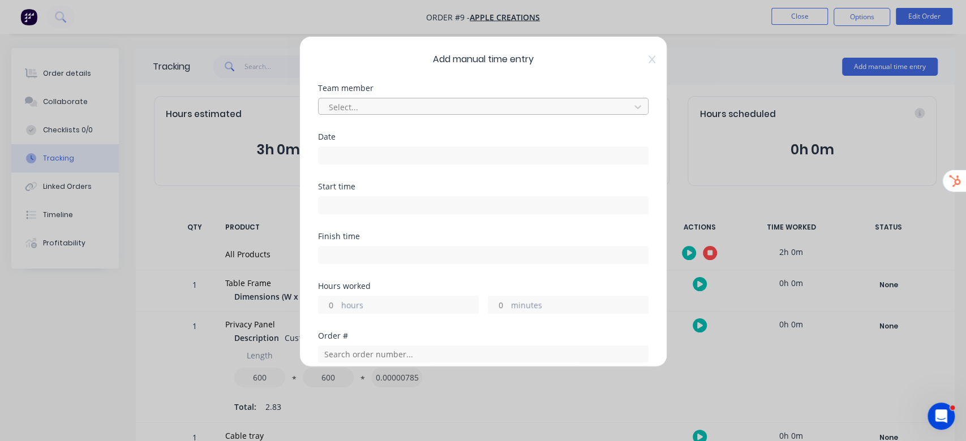
click at [510, 100] on div at bounding box center [476, 107] width 297 height 14
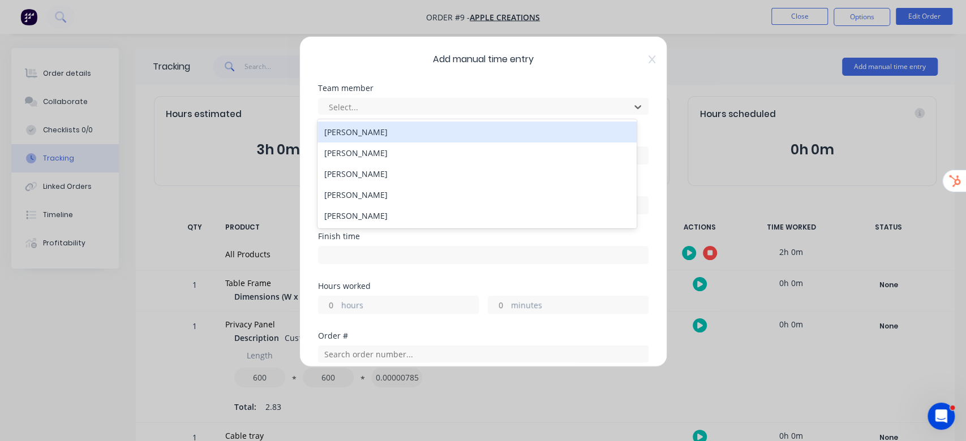
click at [409, 131] on div "[PERSON_NAME]" at bounding box center [476, 132] width 319 height 21
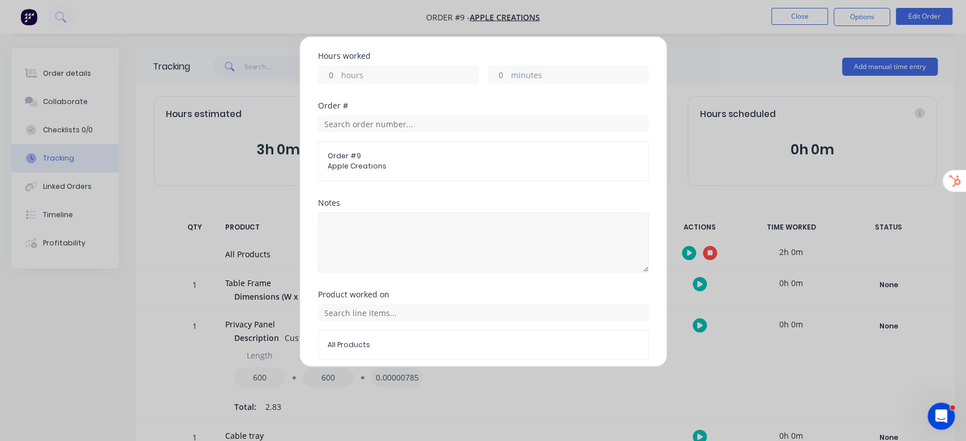
scroll to position [274, 0]
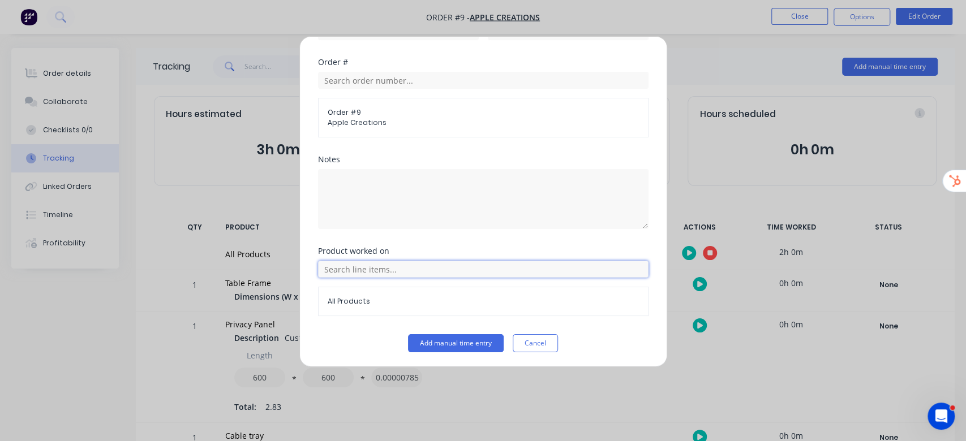
click at [395, 263] on input "text" at bounding box center [483, 269] width 330 height 17
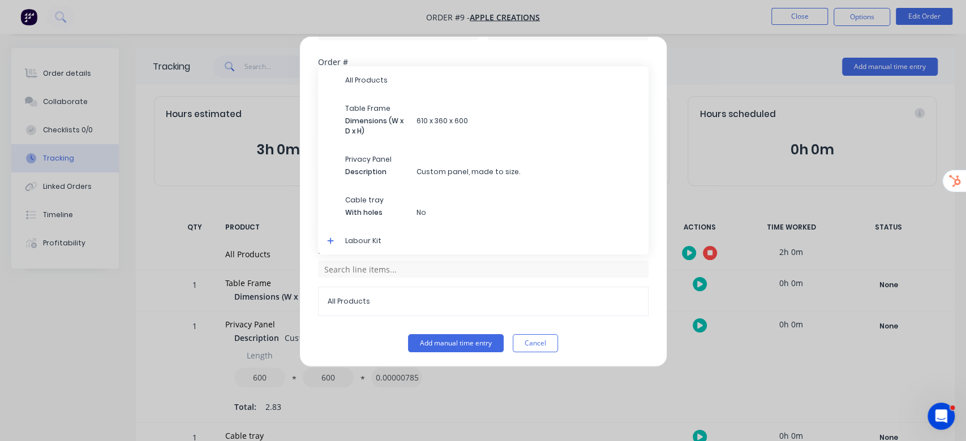
click at [337, 240] on span at bounding box center [332, 242] width 11 height 11
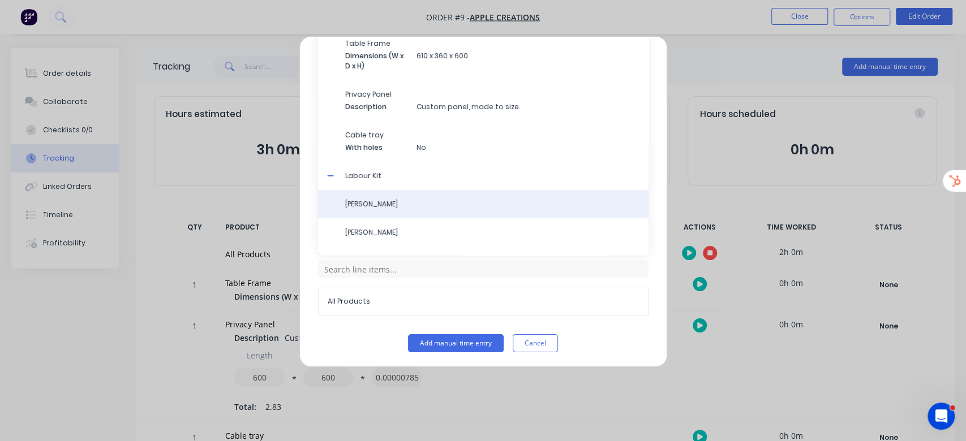
click at [410, 200] on span "[PERSON_NAME]" at bounding box center [492, 204] width 294 height 10
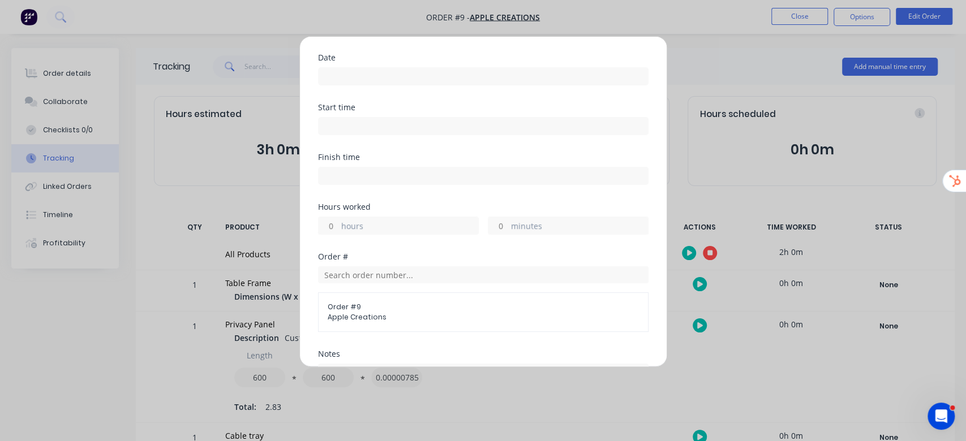
scroll to position [48, 0]
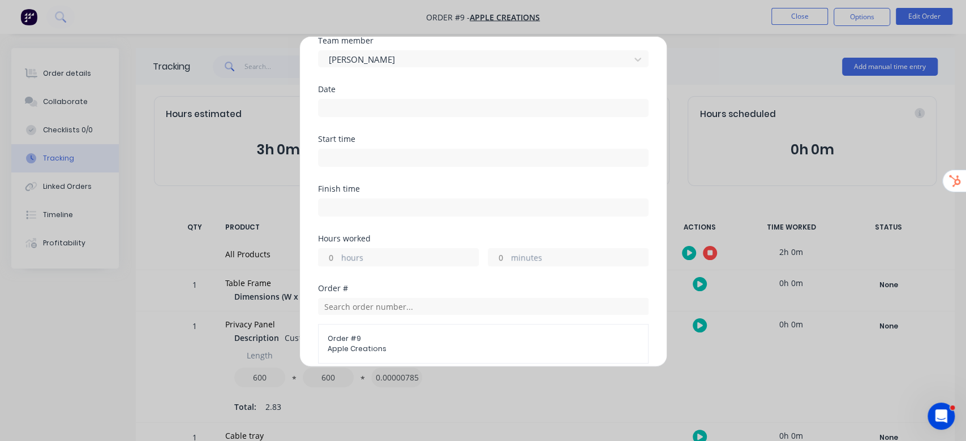
click at [331, 254] on input "hours" at bounding box center [329, 257] width 20 height 17
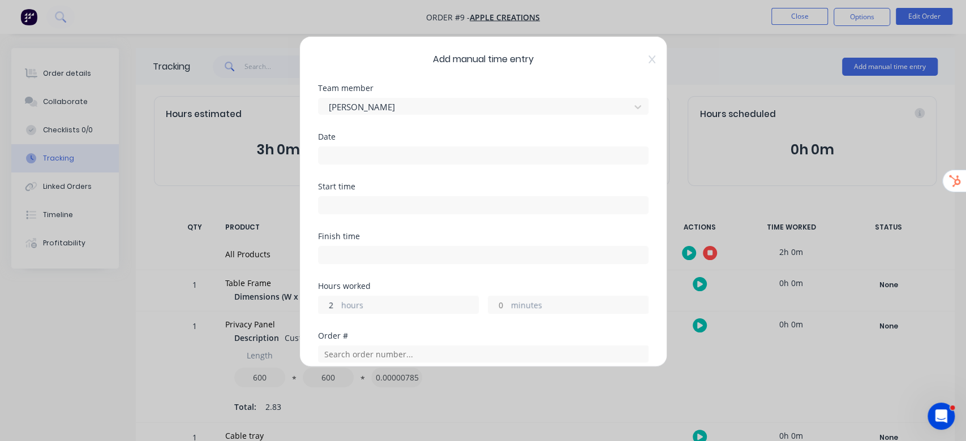
type input "2"
click at [479, 151] on input at bounding box center [483, 155] width 329 height 17
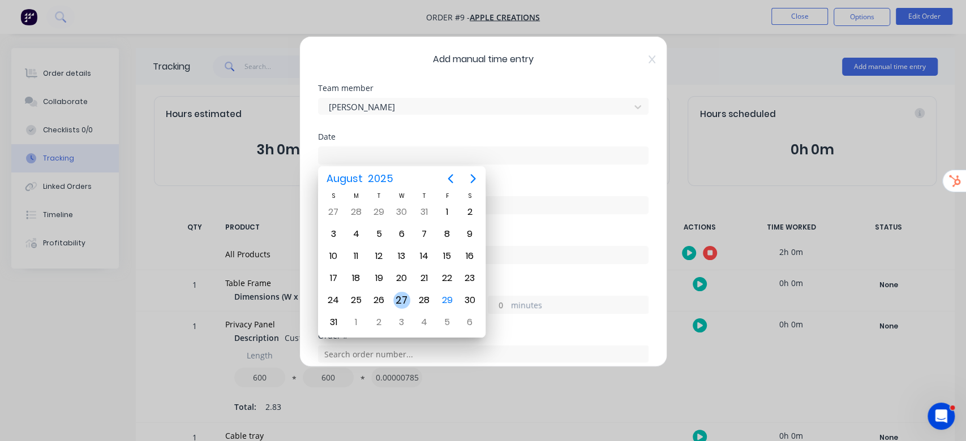
click at [404, 300] on div "27" at bounding box center [401, 300] width 17 height 17
type input "[DATE]"
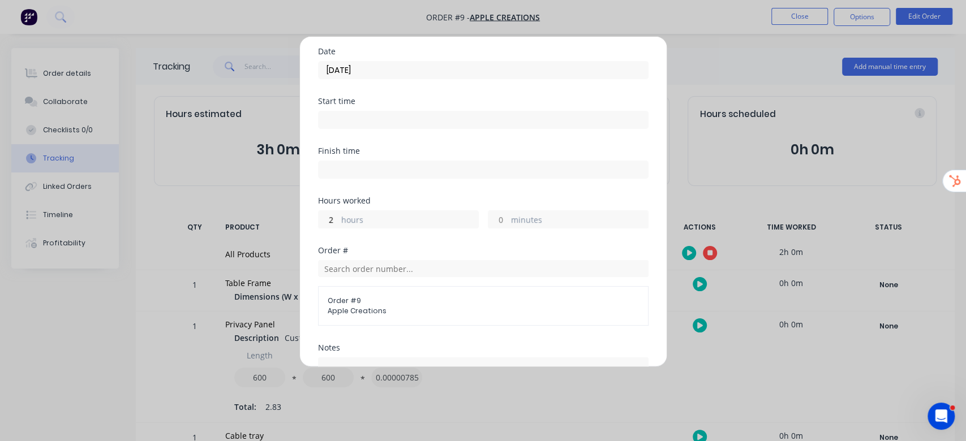
scroll to position [274, 0]
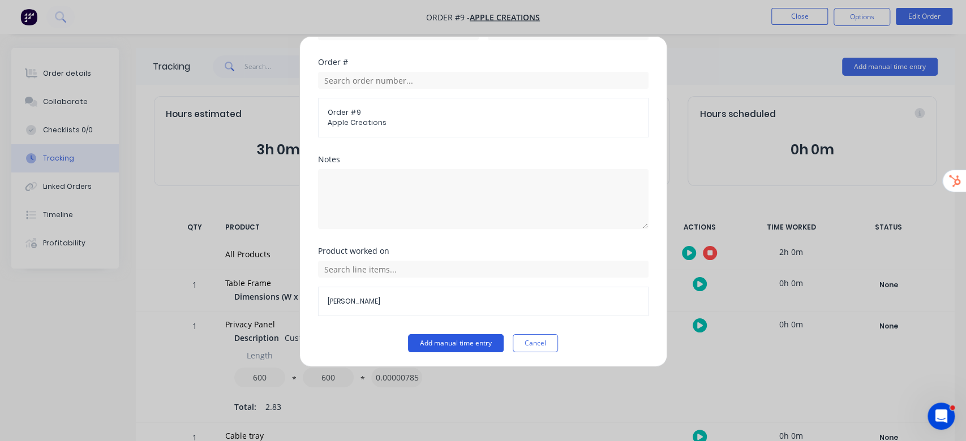
click at [465, 342] on button "Add manual time entry" at bounding box center [456, 343] width 96 height 18
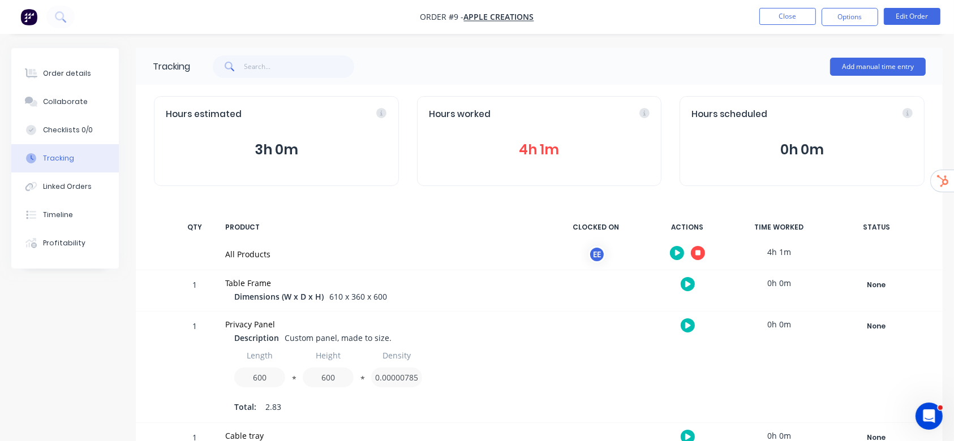
click at [545, 144] on button "4h 1m" at bounding box center [539, 150] width 221 height 22
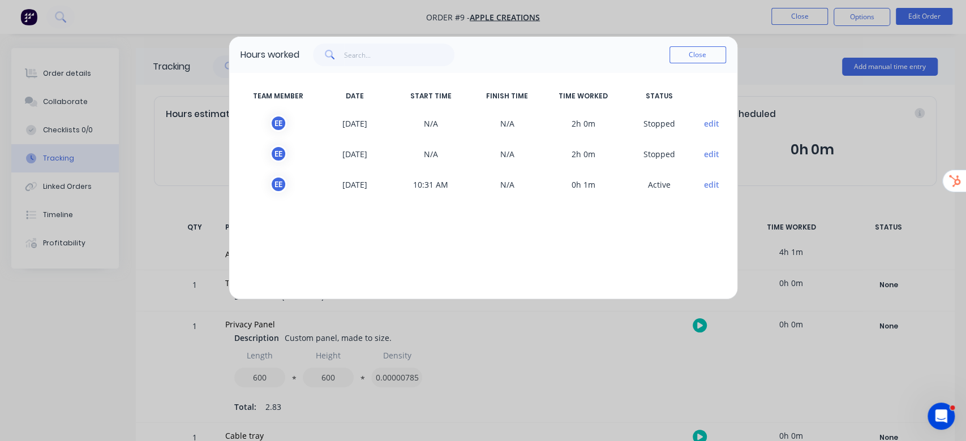
click at [712, 153] on button "edit" at bounding box center [711, 154] width 15 height 12
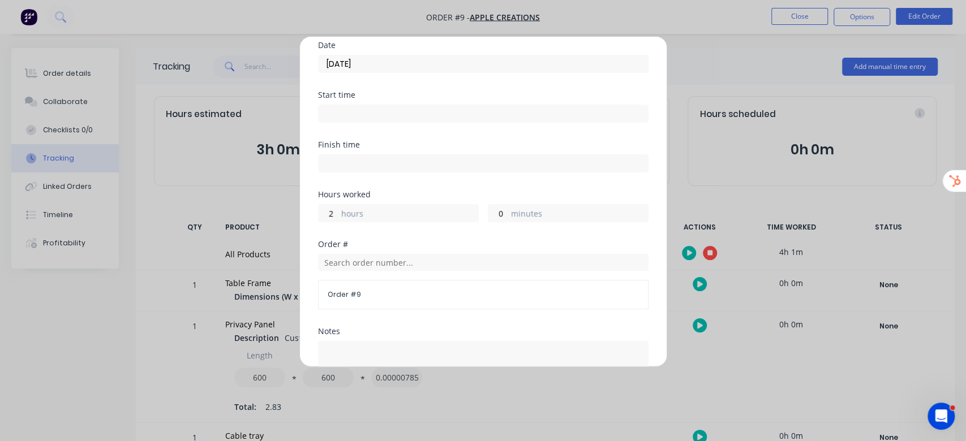
scroll to position [0, 0]
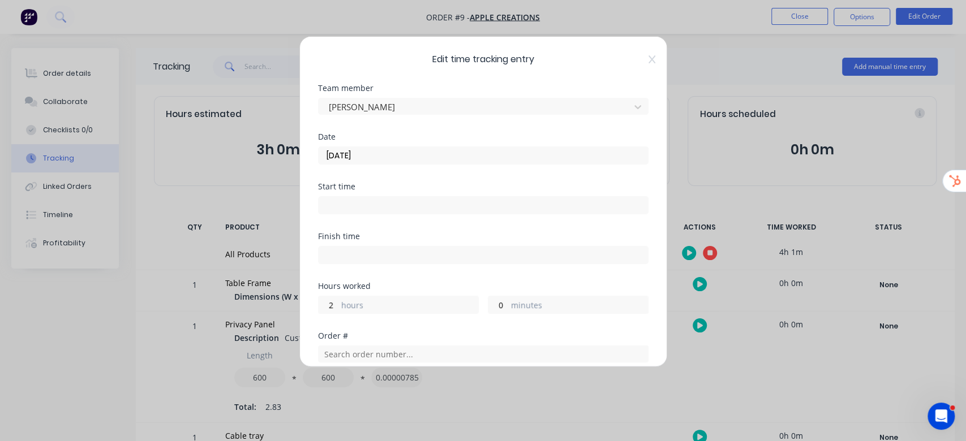
click at [643, 51] on div "Edit time tracking entry Team member [PERSON_NAME] Date [DATE] Start time Finis…" at bounding box center [483, 201] width 368 height 331
click at [648, 55] on icon at bounding box center [651, 59] width 7 height 9
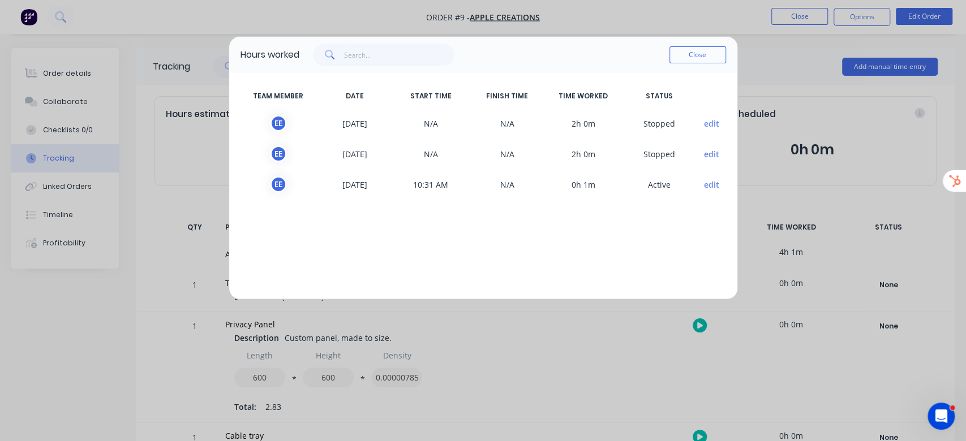
click at [768, 73] on div "Hours worked Close TEAM MEMBER DATE START TIME FINISH TIME TIME WORKED STATUS E…" at bounding box center [483, 220] width 966 height 441
click at [688, 53] on button "Close" at bounding box center [697, 54] width 57 height 17
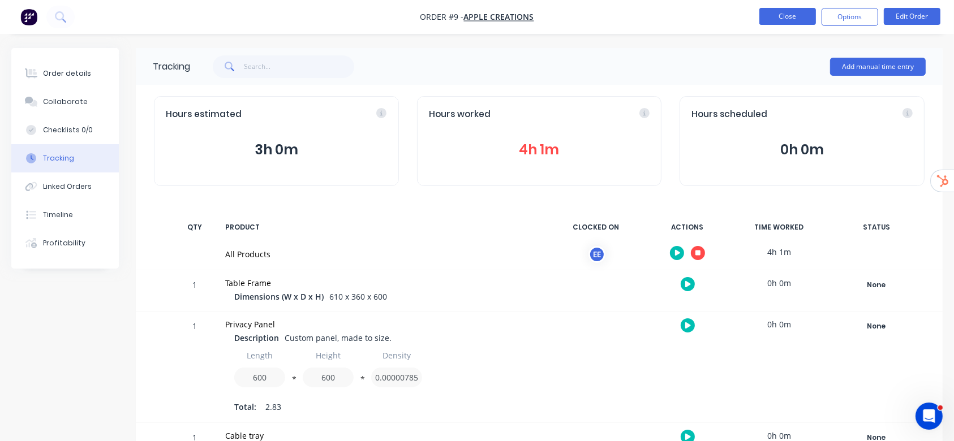
click at [766, 18] on button "Close" at bounding box center [787, 16] width 57 height 17
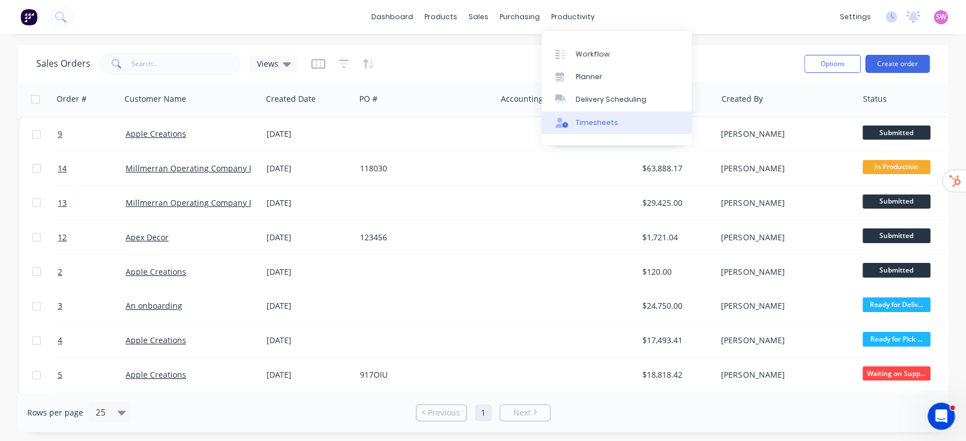
click at [605, 116] on link "Timesheets" at bounding box center [617, 122] width 150 height 23
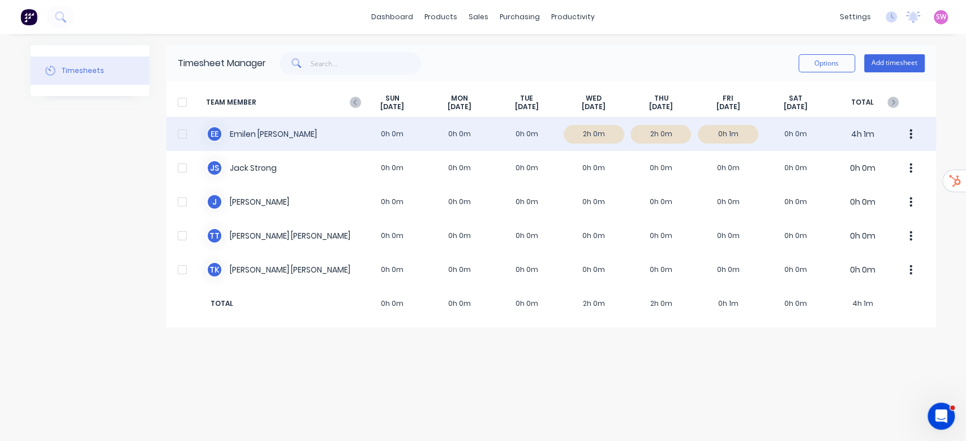
click at [632, 138] on div "E E [PERSON_NAME] 0h 0m 0h 0m 0h 0m 2h 0m 2h 0m 0h 1m 0h 0m 4h 1m" at bounding box center [551, 134] width 770 height 34
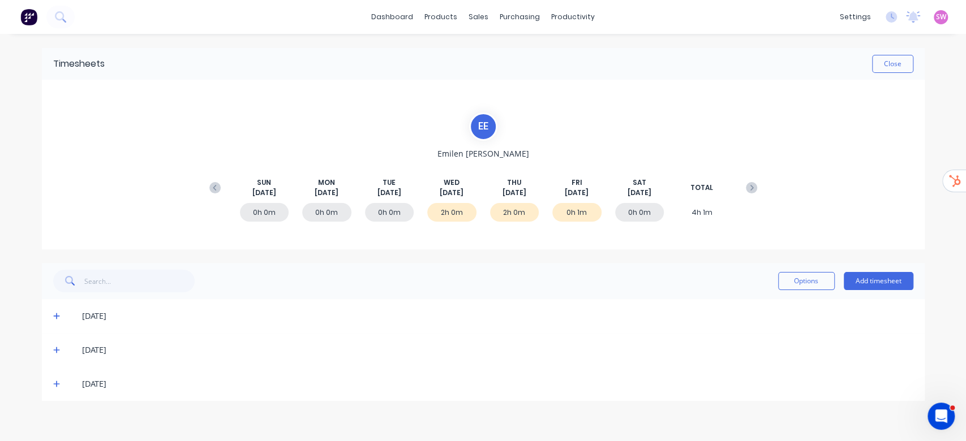
click at [50, 383] on div "[DATE]" at bounding box center [483, 384] width 883 height 34
click at [56, 386] on icon at bounding box center [56, 384] width 7 height 7
click at [64, 346] on div "[DATE]" at bounding box center [488, 350] width 849 height 12
click at [55, 346] on span at bounding box center [58, 350] width 11 height 11
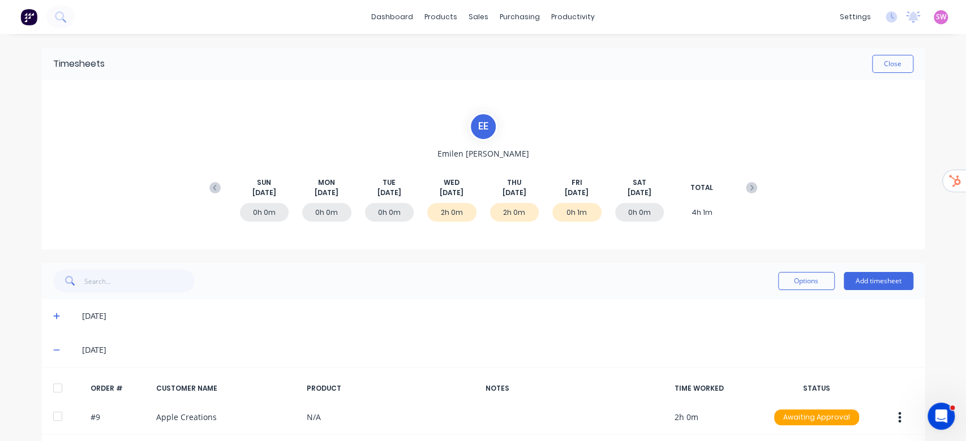
click at [53, 319] on icon at bounding box center [56, 316] width 7 height 8
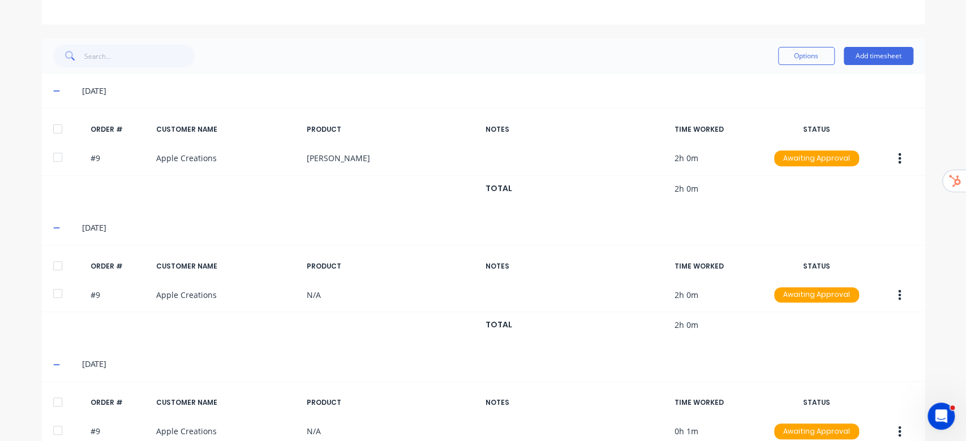
scroll to position [281, 0]
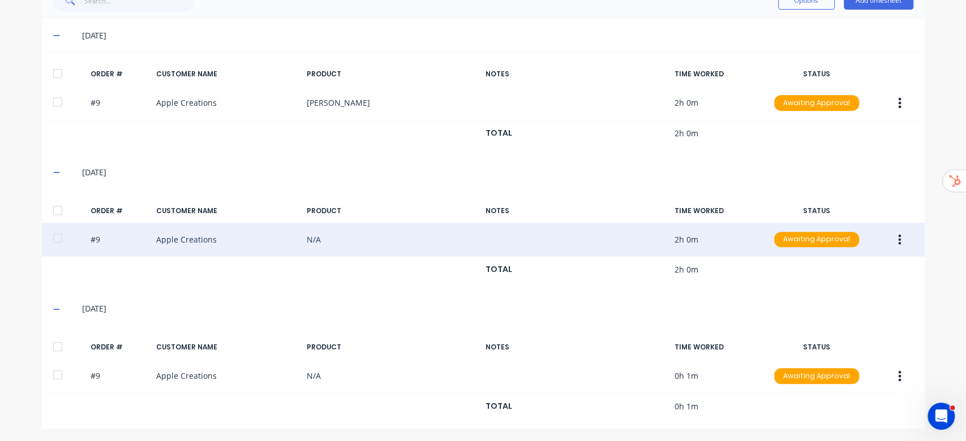
click at [887, 233] on button "button" at bounding box center [899, 240] width 27 height 20
click at [807, 356] on button "Delete" at bounding box center [860, 360] width 108 height 23
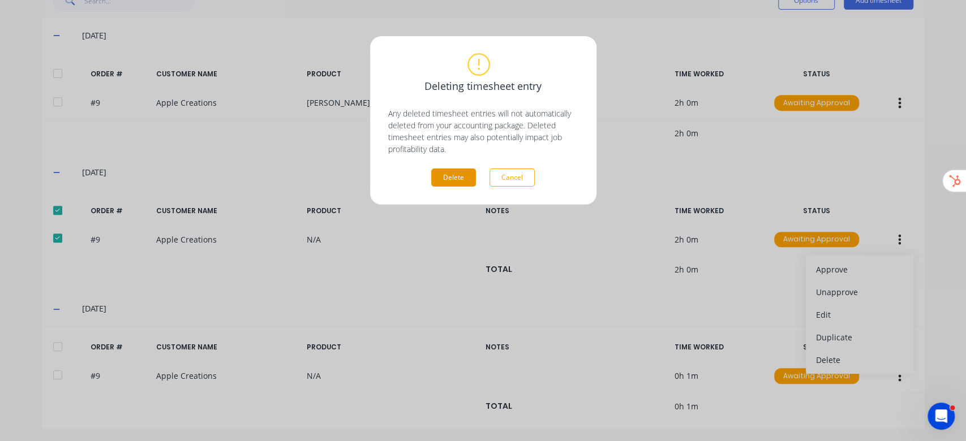
click at [449, 179] on button "Delete" at bounding box center [453, 178] width 45 height 18
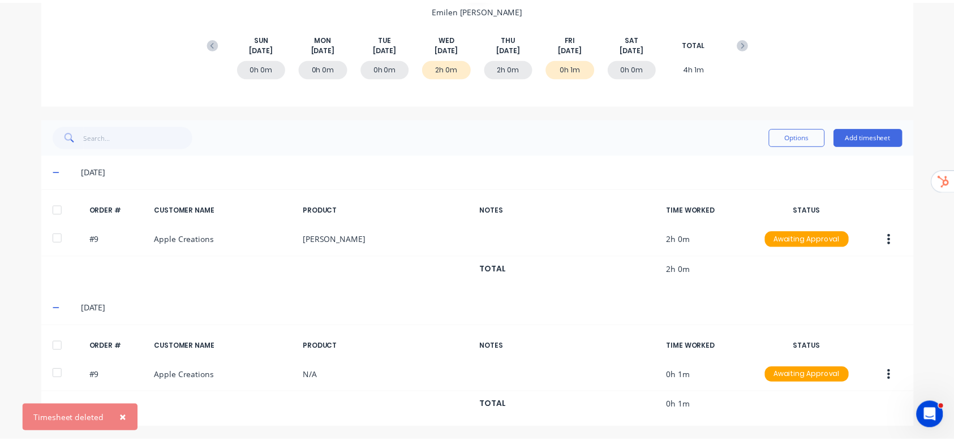
scroll to position [0, 0]
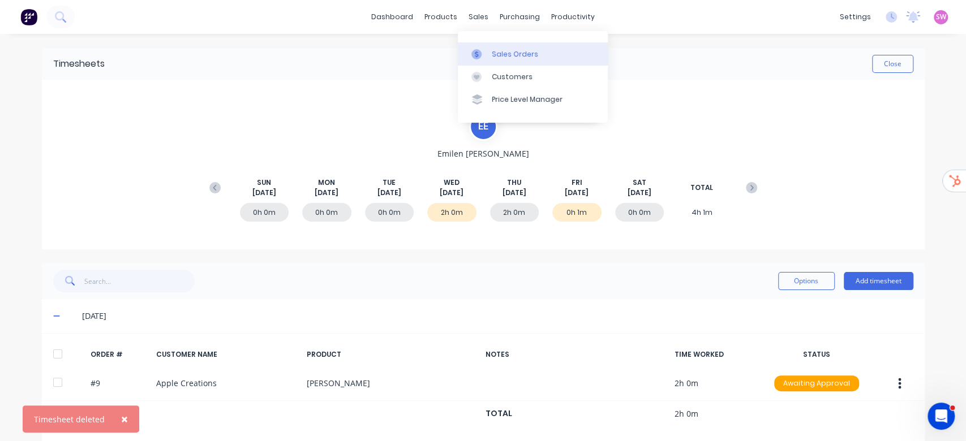
click at [491, 57] on link "Sales Orders" at bounding box center [533, 53] width 150 height 23
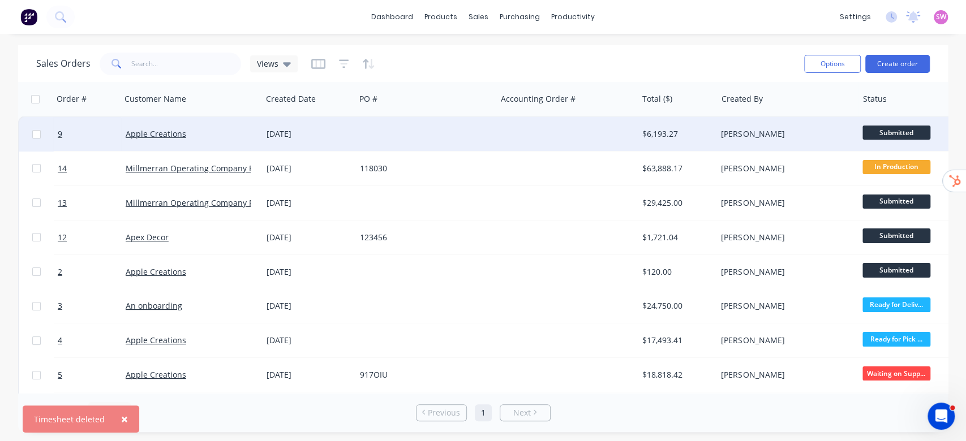
click at [411, 131] on div at bounding box center [425, 134] width 141 height 34
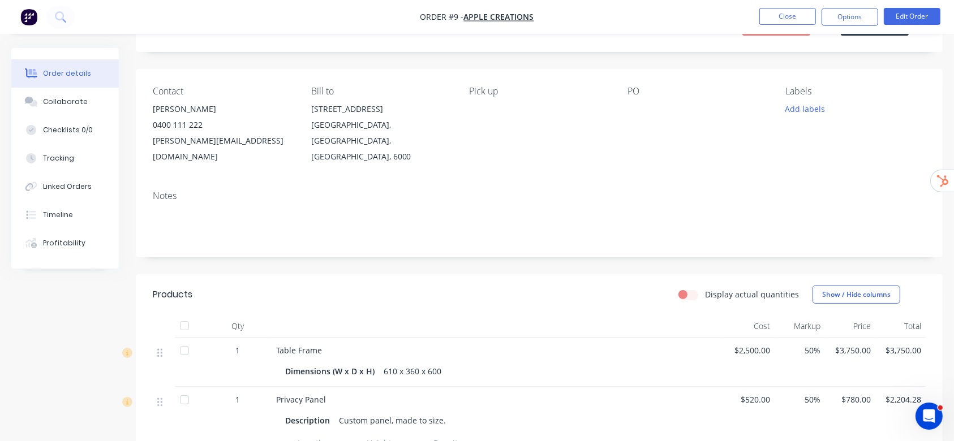
scroll to position [151, 0]
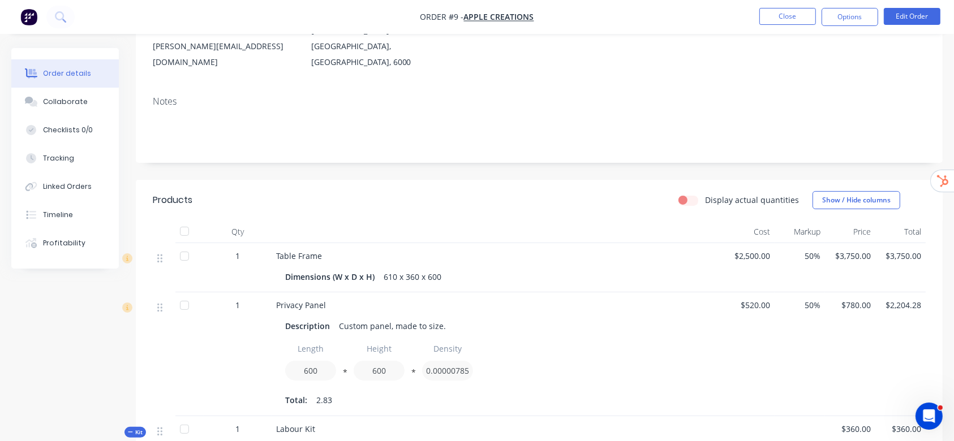
click at [705, 194] on label "Display actual quantities" at bounding box center [752, 200] width 94 height 12
click at [688, 194] on input "Display actual quantities" at bounding box center [682, 199] width 9 height 11
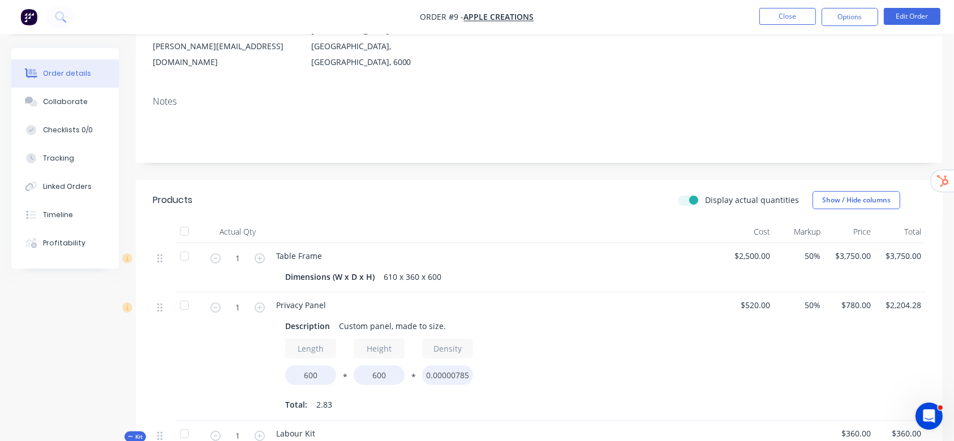
click at [705, 194] on label "Display actual quantities" at bounding box center [752, 200] width 94 height 12
click at [688, 194] on input "Display actual quantities" at bounding box center [682, 199] width 9 height 11
checkbox input "false"
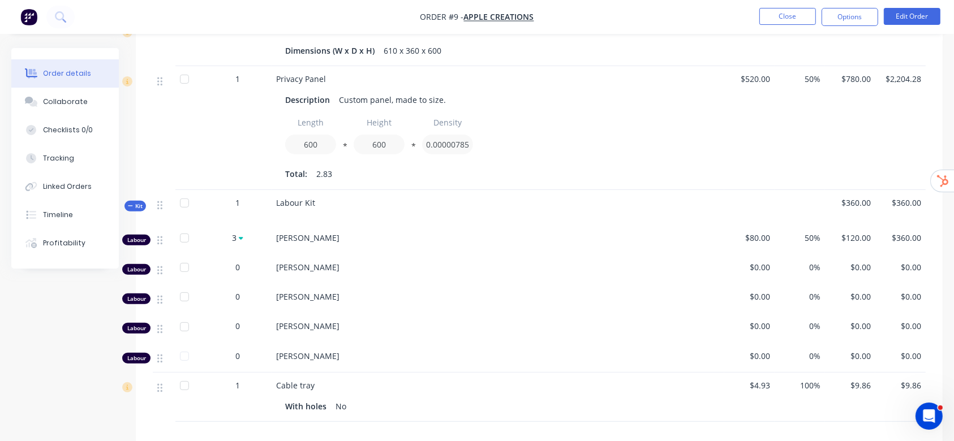
scroll to position [302, 0]
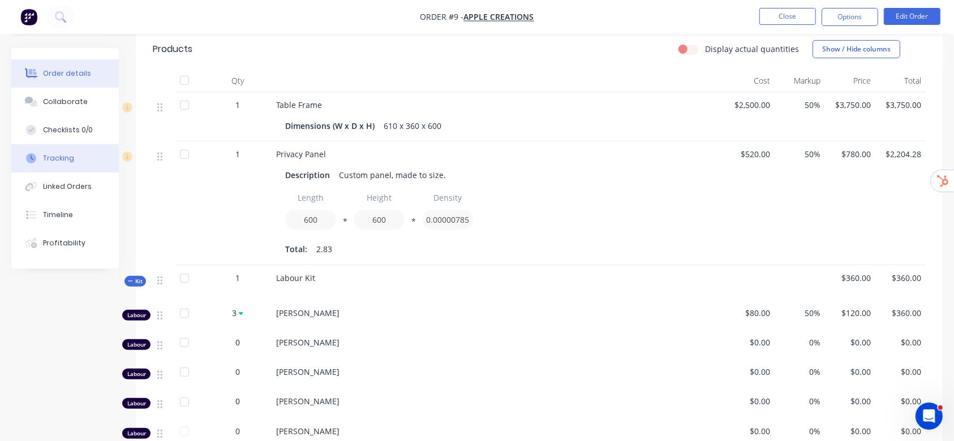
click at [63, 153] on div "Tracking" at bounding box center [58, 158] width 31 height 10
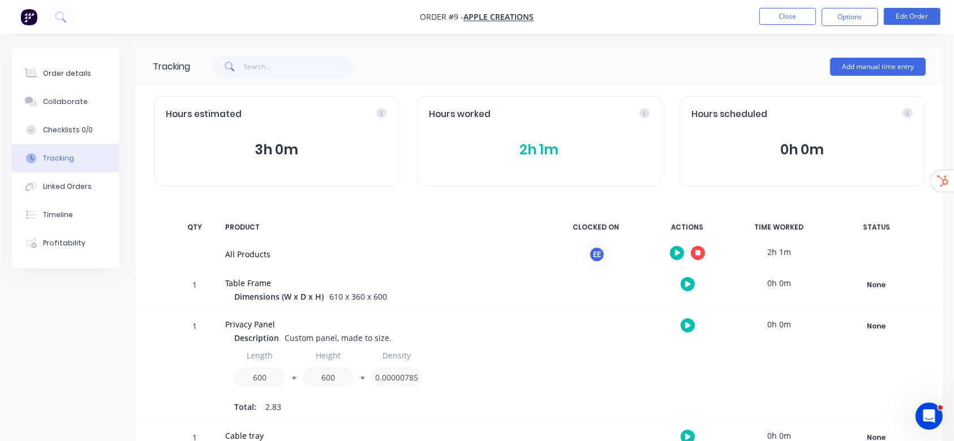
scroll to position [63, 0]
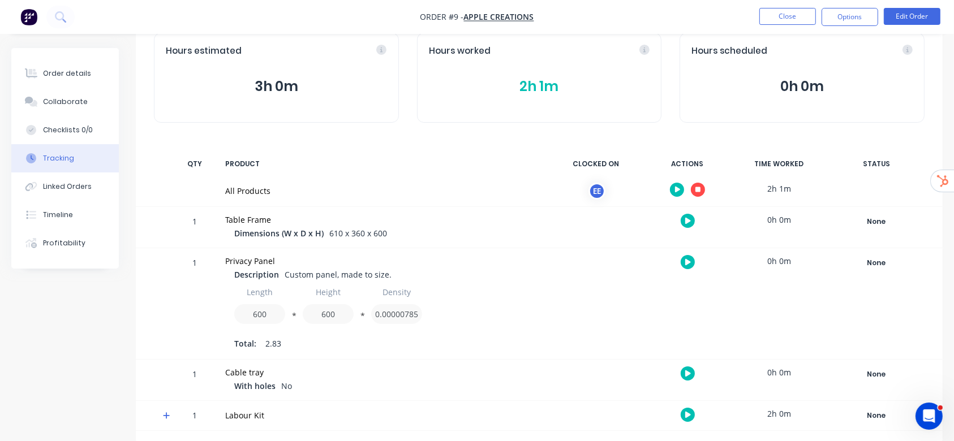
click at [169, 415] on icon at bounding box center [166, 416] width 7 height 7
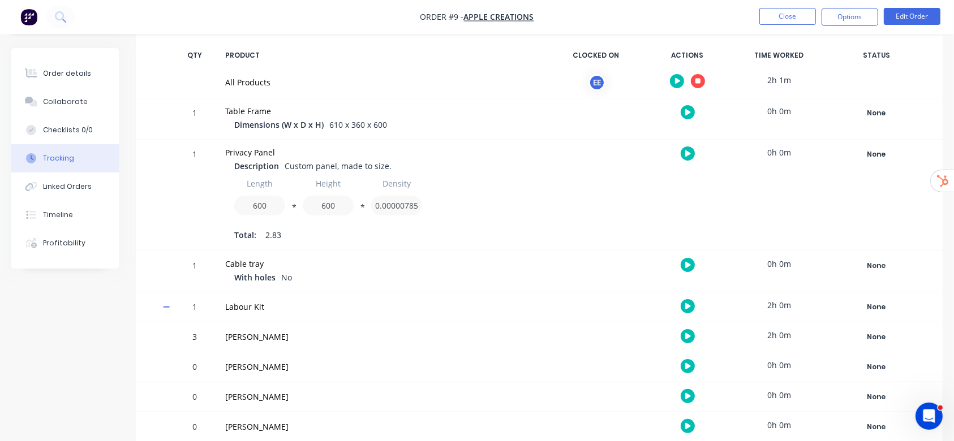
scroll to position [213, 0]
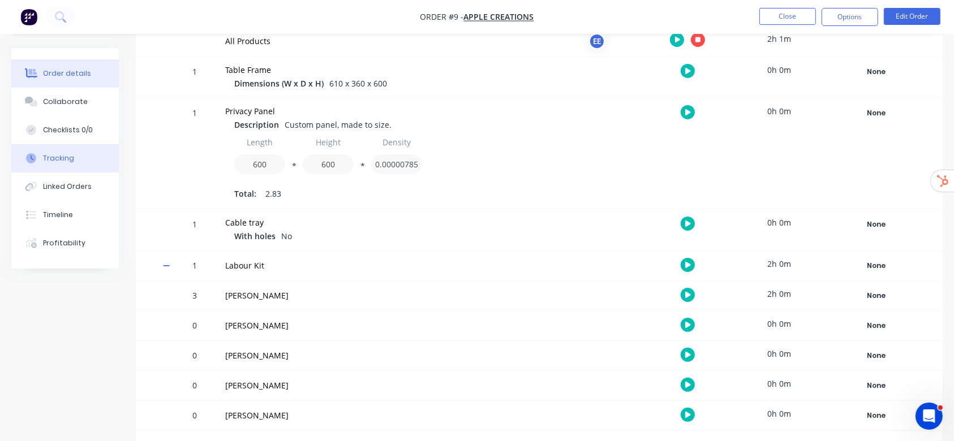
click at [66, 70] on div "Order details" at bounding box center [67, 73] width 48 height 10
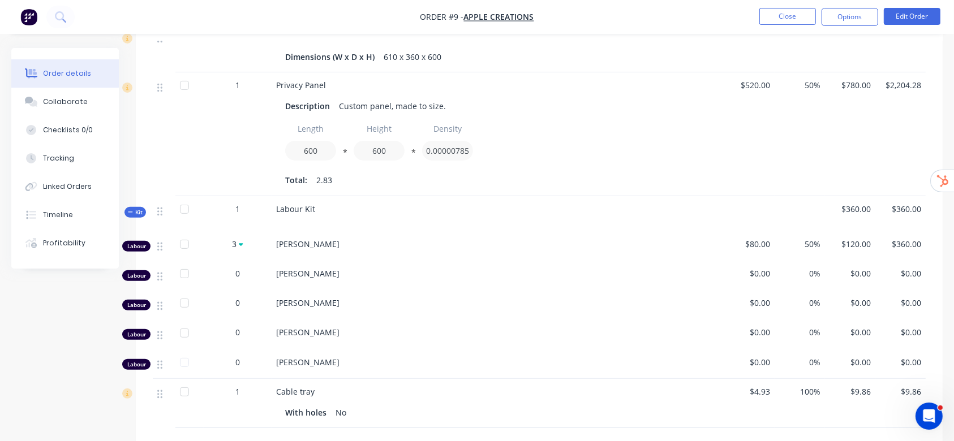
scroll to position [364, 0]
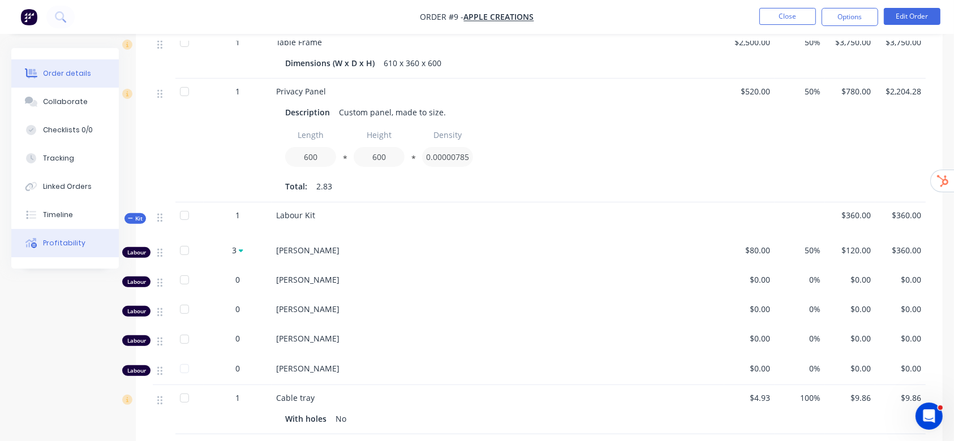
click at [32, 233] on button "Profitability" at bounding box center [65, 243] width 108 height 28
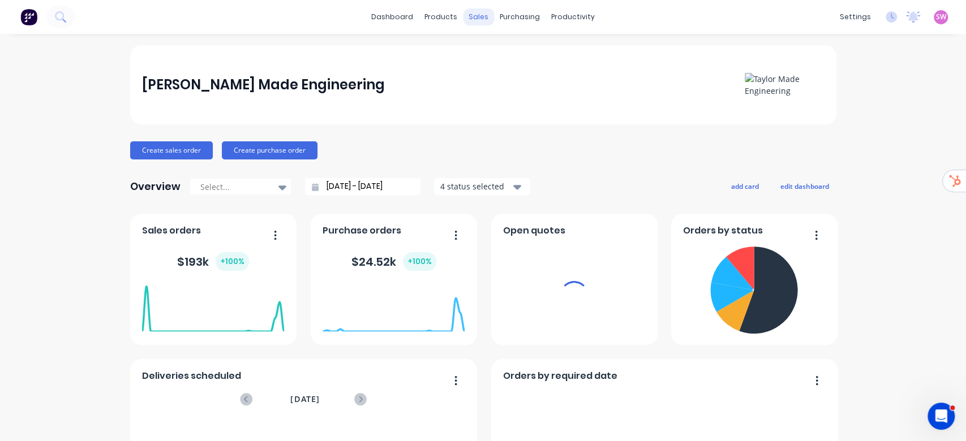
click at [471, 11] on div "sales" at bounding box center [478, 16] width 31 height 17
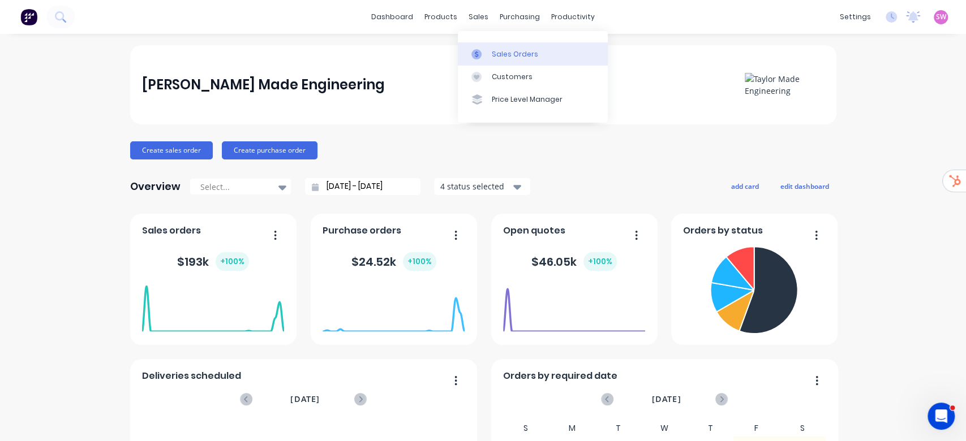
click at [505, 45] on link "Sales Orders" at bounding box center [533, 53] width 150 height 23
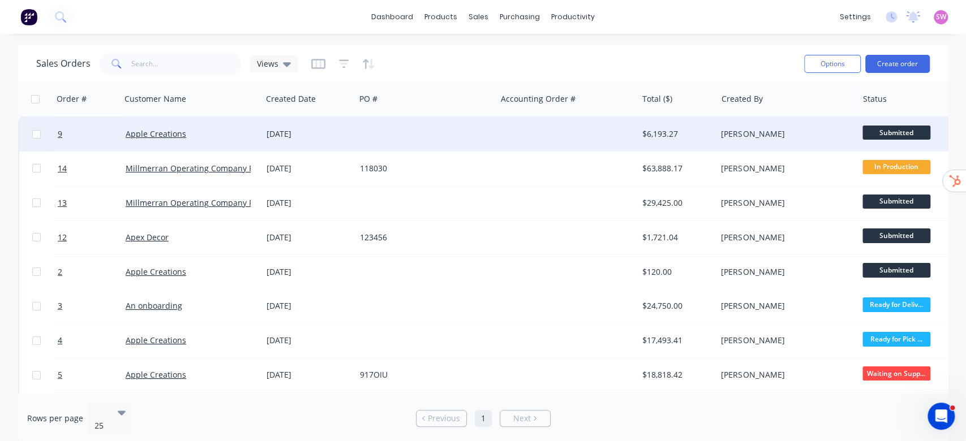
click at [535, 143] on div at bounding box center [566, 134] width 141 height 34
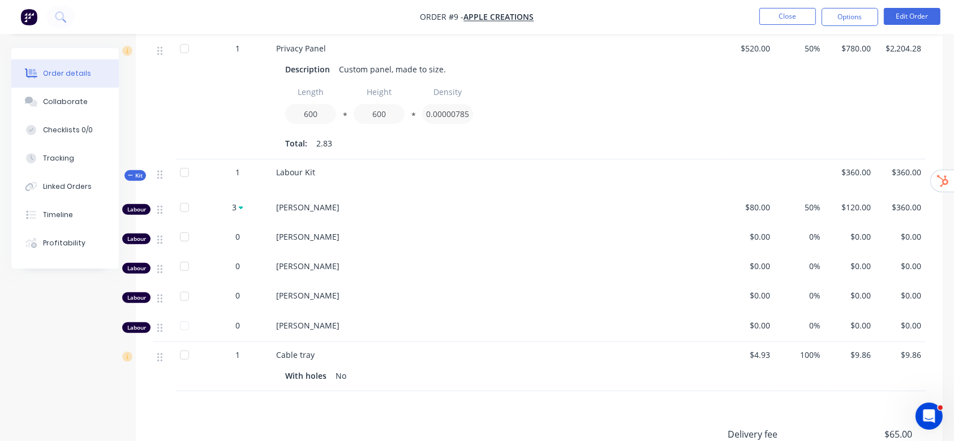
scroll to position [377, 0]
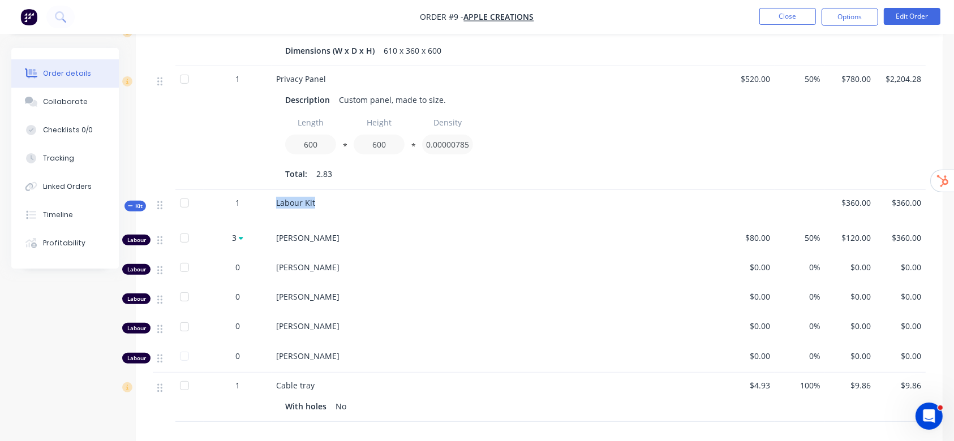
drag, startPoint x: 273, startPoint y: 183, endPoint x: 409, endPoint y: 205, distance: 137.5
click at [409, 205] on div "Labour Kit" at bounding box center [498, 207] width 453 height 35
click at [72, 160] on button "Tracking" at bounding box center [65, 158] width 108 height 28
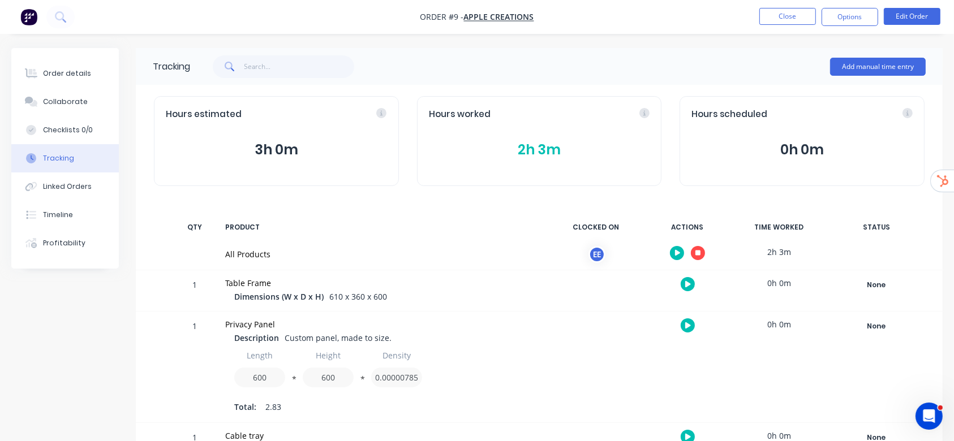
click at [702, 251] on button "button" at bounding box center [698, 253] width 14 height 14
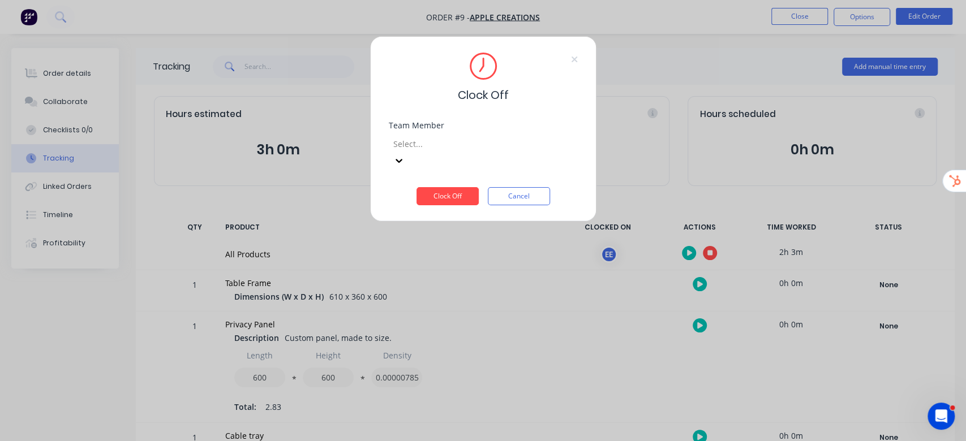
click at [461, 144] on div at bounding box center [473, 144] width 163 height 14
click at [448, 187] on button "Clock Off" at bounding box center [447, 196] width 62 height 18
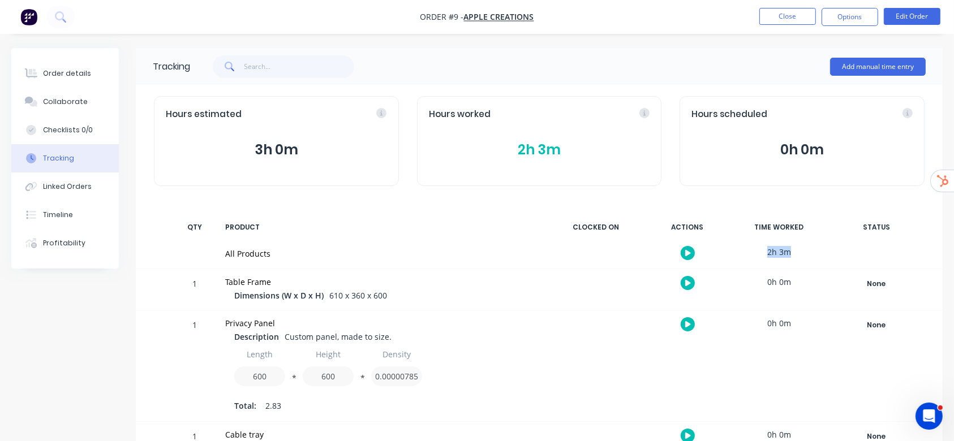
drag, startPoint x: 786, startPoint y: 254, endPoint x: 802, endPoint y: 264, distance: 19.1
click at [862, 265] on div "All Products 2h 3m" at bounding box center [539, 253] width 807 height 29
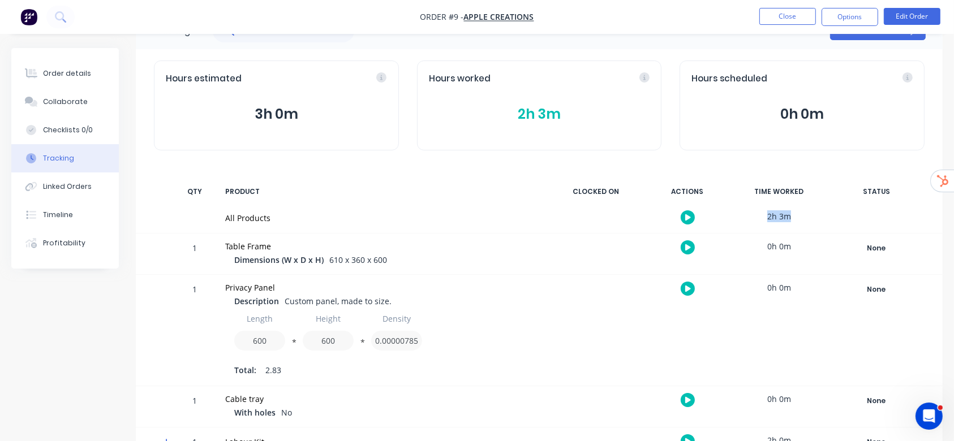
scroll to position [63, 0]
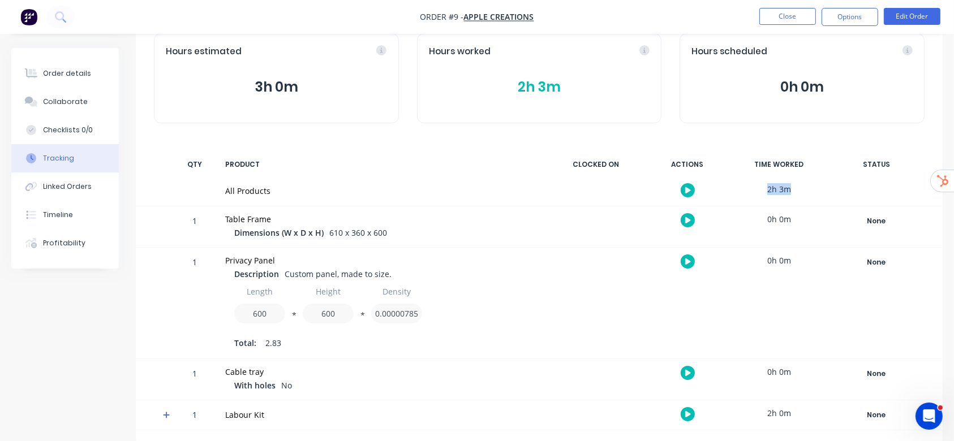
click at [547, 88] on button "2h 3m" at bounding box center [539, 87] width 221 height 22
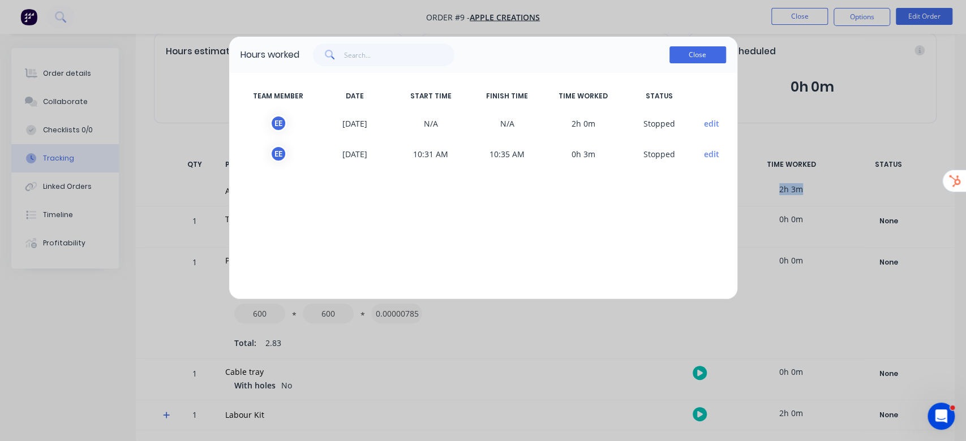
click at [695, 50] on button "Close" at bounding box center [697, 54] width 57 height 17
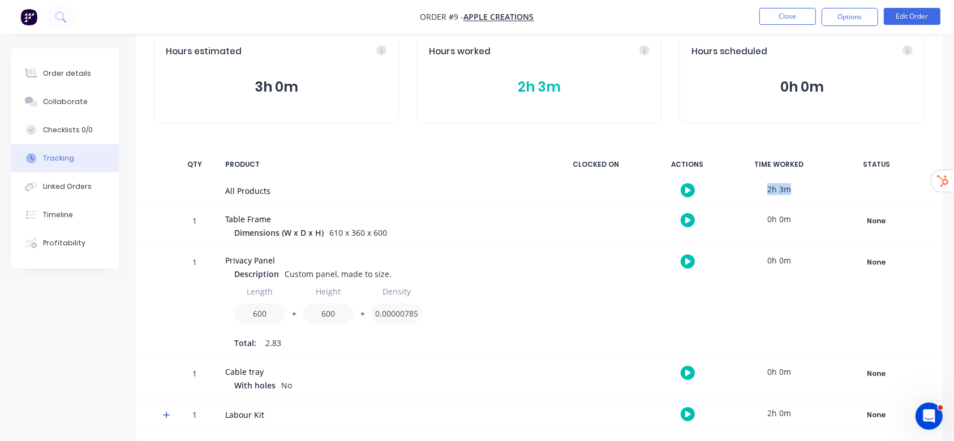
click at [539, 87] on button "2h 3m" at bounding box center [539, 87] width 221 height 22
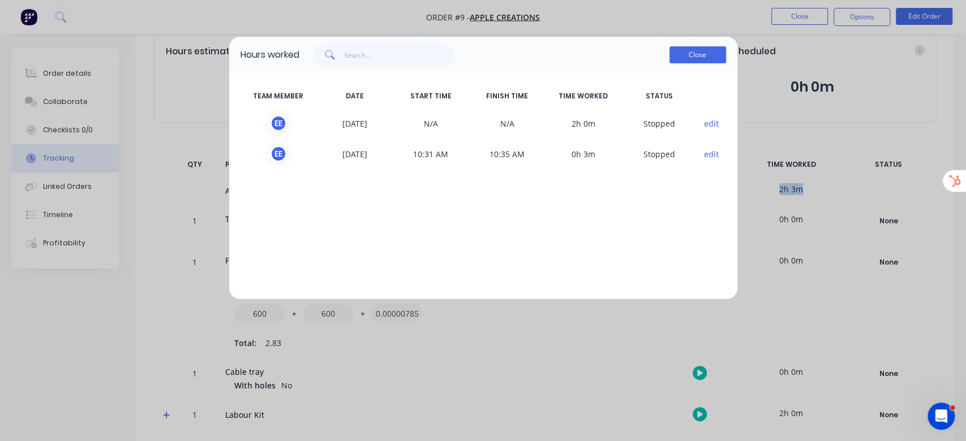
click at [715, 53] on button "Close" at bounding box center [697, 54] width 57 height 17
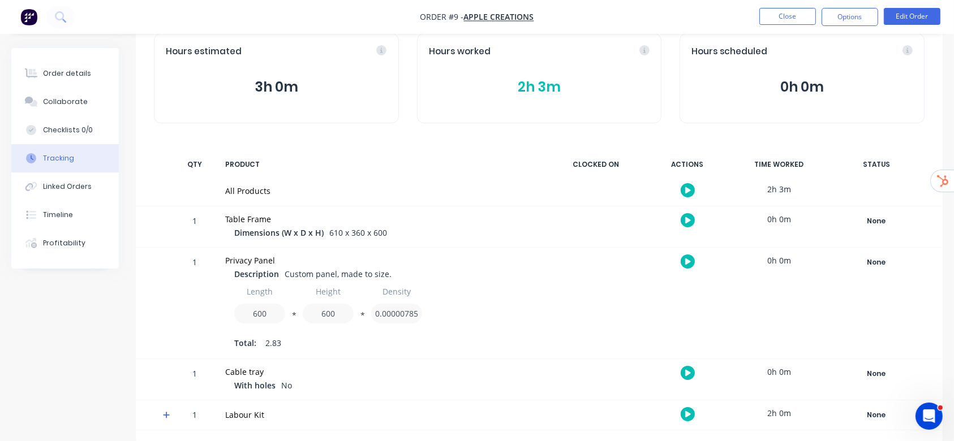
click at [169, 414] on icon at bounding box center [166, 415] width 7 height 8
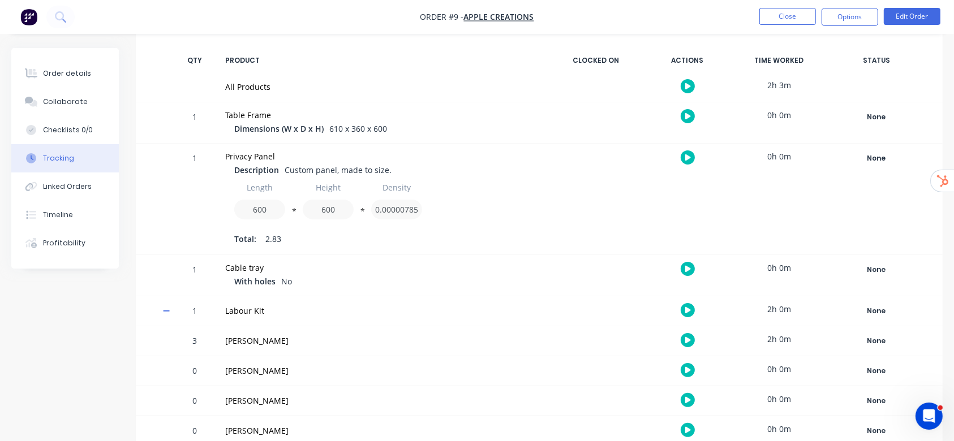
scroll to position [213, 0]
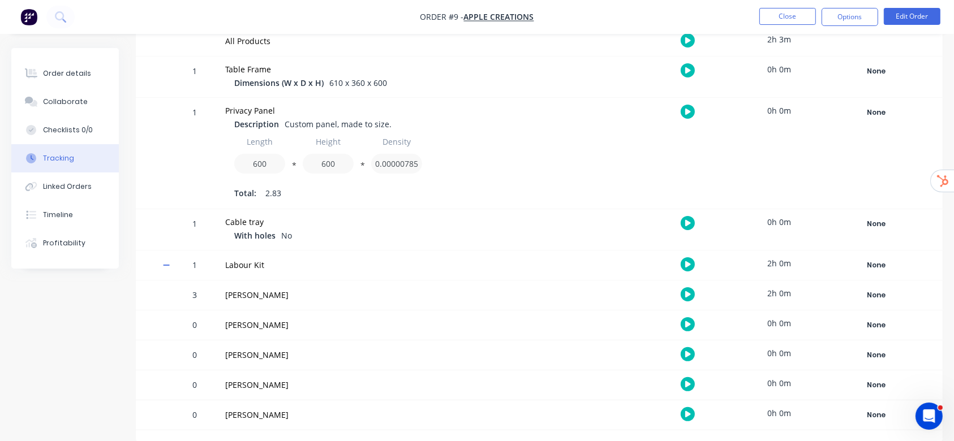
click at [166, 264] on icon at bounding box center [166, 265] width 7 height 8
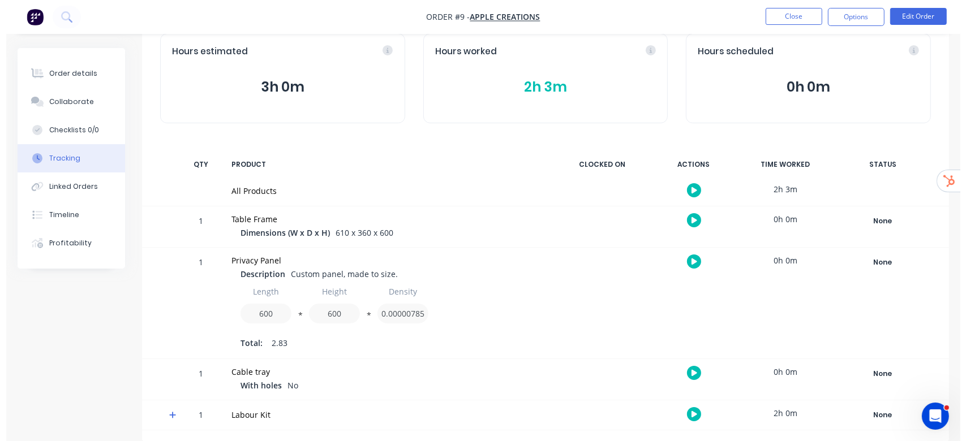
scroll to position [0, 0]
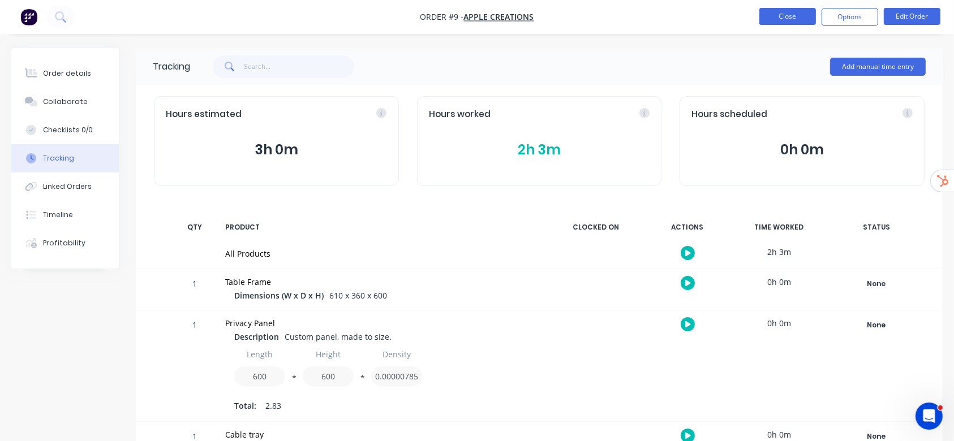
click at [800, 18] on button "Close" at bounding box center [787, 16] width 57 height 17
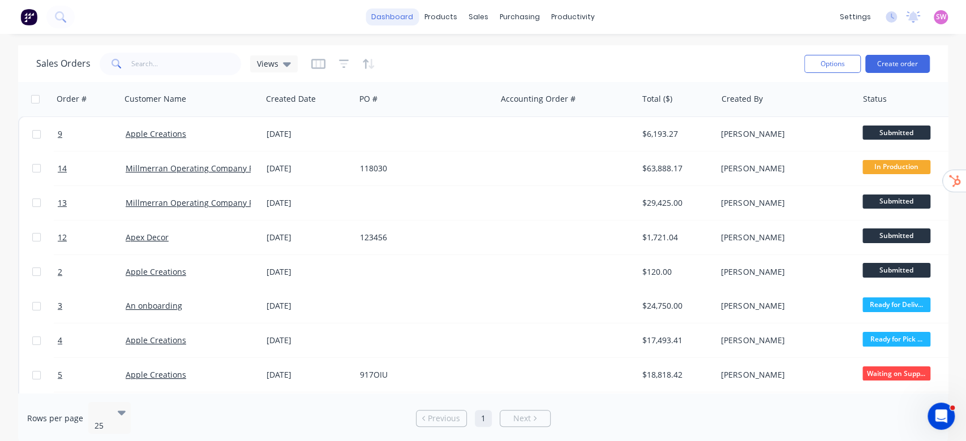
click at [380, 16] on link "dashboard" at bounding box center [392, 16] width 53 height 17
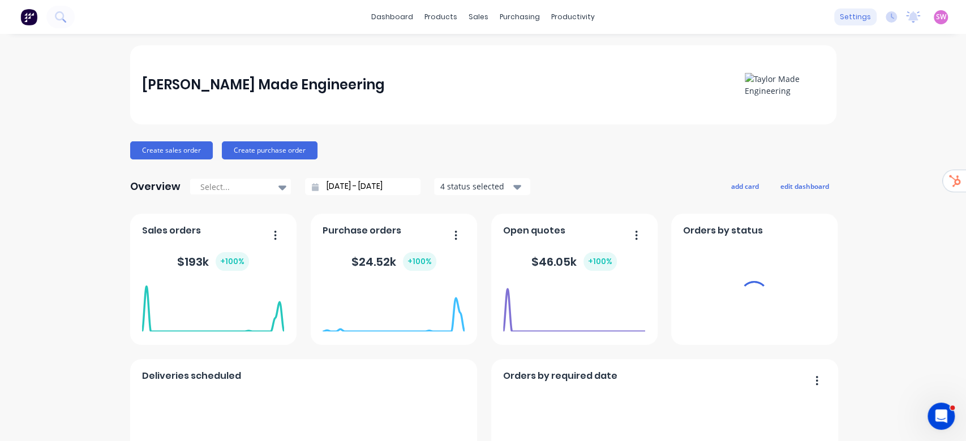
click at [846, 16] on div "settings" at bounding box center [855, 16] width 42 height 17
click at [385, 11] on link "dashboard" at bounding box center [392, 16] width 53 height 17
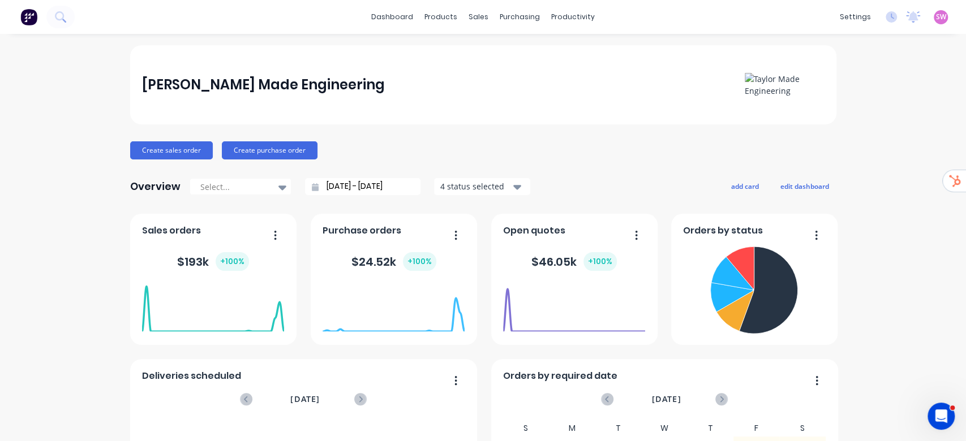
click at [934, 17] on div "SW Taylor Made Engineering Stuart Wheatley Administrator Profile Sign out" at bounding box center [941, 17] width 14 height 14
click at [936, 22] on span "SW" at bounding box center [941, 17] width 10 height 10
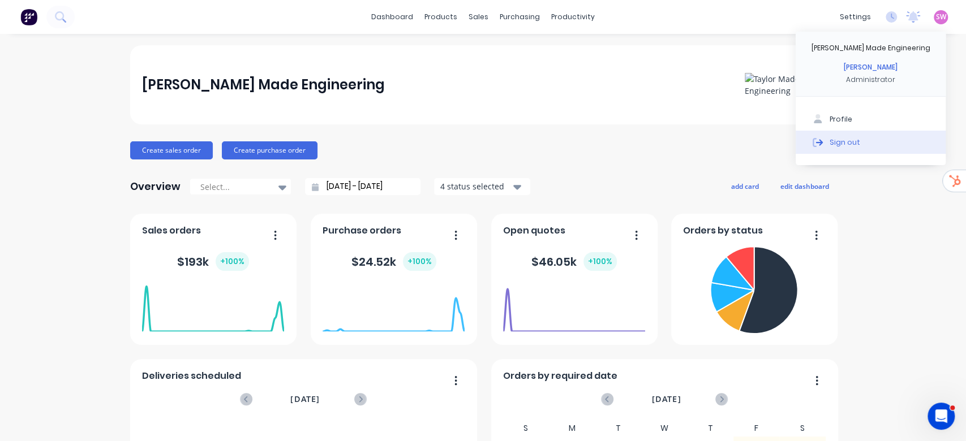
click at [813, 145] on icon at bounding box center [818, 142] width 10 height 10
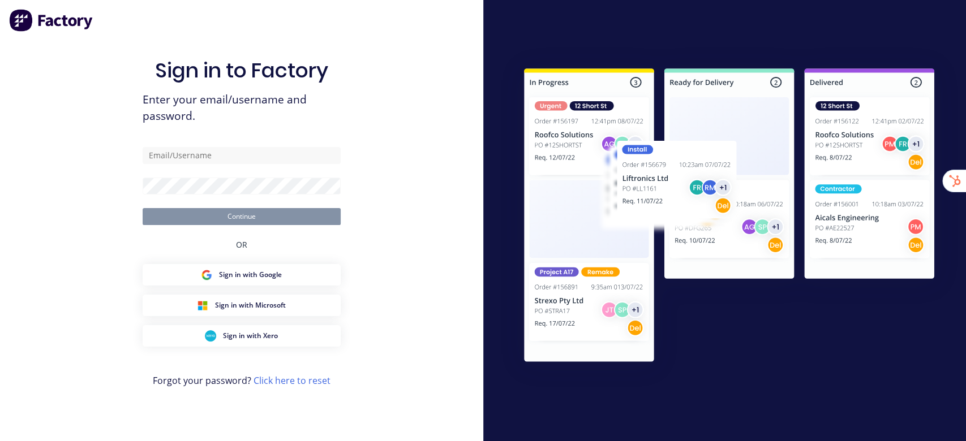
type input "[EMAIL_ADDRESS][DOMAIN_NAME]"
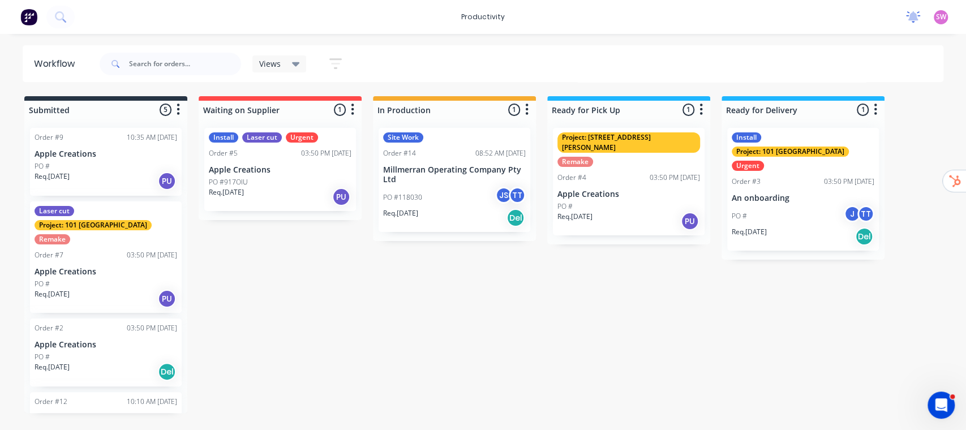
click at [913, 17] on icon at bounding box center [913, 15] width 10 height 9
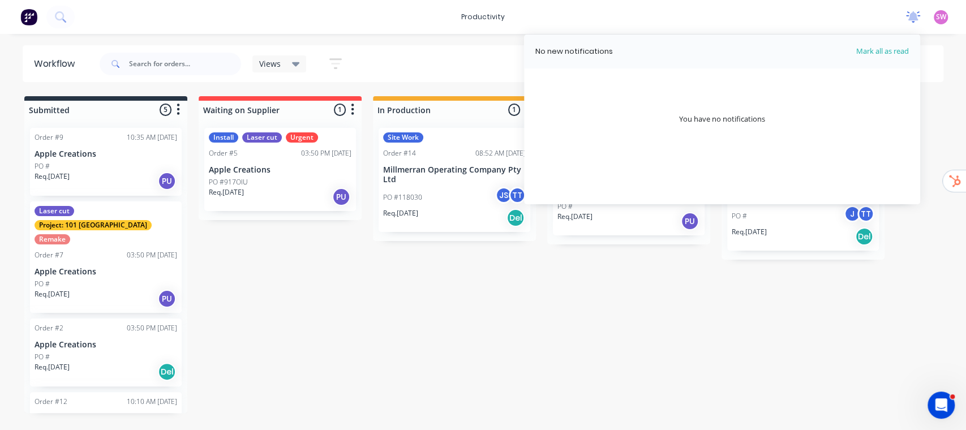
click at [917, 14] on icon at bounding box center [913, 16] width 14 height 11
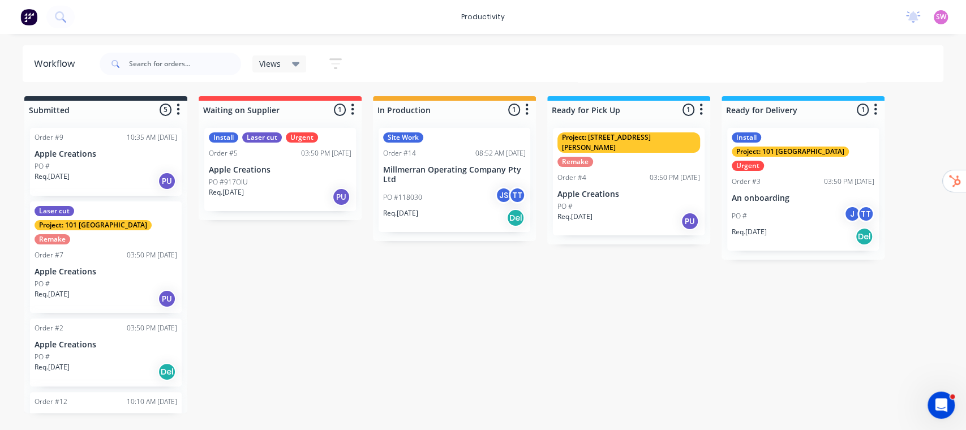
click at [521, 317] on div "Submitted 5 Sort By Created date Required date Order number Customer name Most …" at bounding box center [607, 254] width 1231 height 317
click at [482, 199] on div "PO #118030 JS TT" at bounding box center [454, 198] width 143 height 22
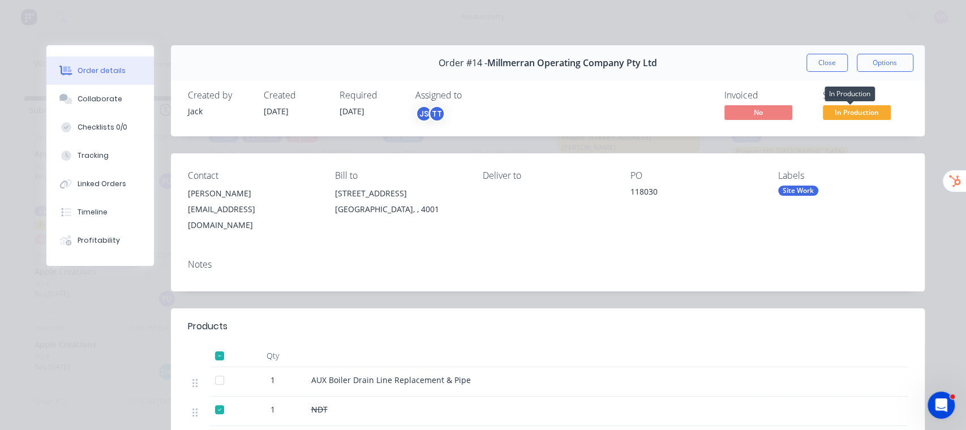
click at [830, 108] on span "In Production" at bounding box center [857, 112] width 68 height 14
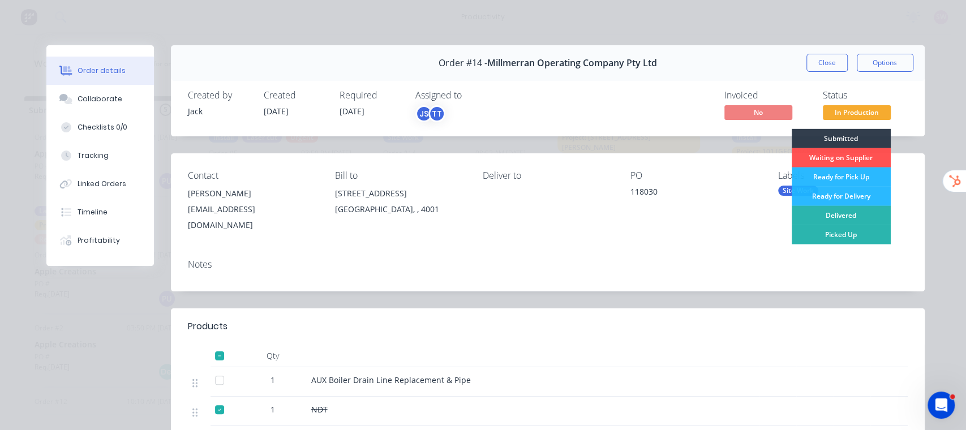
click at [596, 100] on div "Invoiced No Status In Production Submitted Waiting on Supplier Ready for Pick U…" at bounding box center [718, 106] width 379 height 33
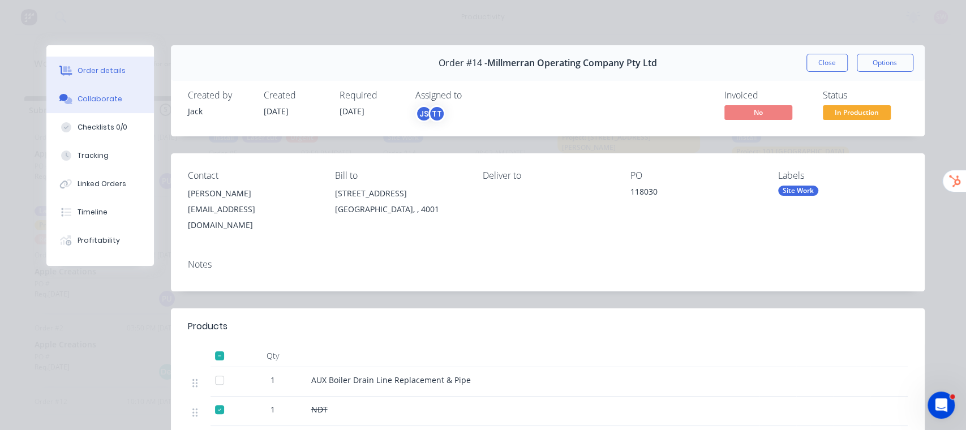
click at [96, 104] on div "Collaborate" at bounding box center [100, 99] width 45 height 10
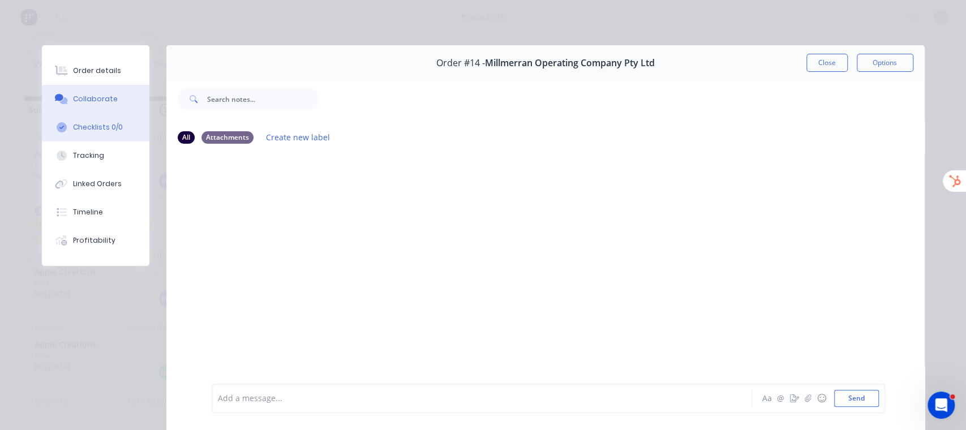
click at [106, 118] on button "Checklists 0/0" at bounding box center [96, 127] width 108 height 28
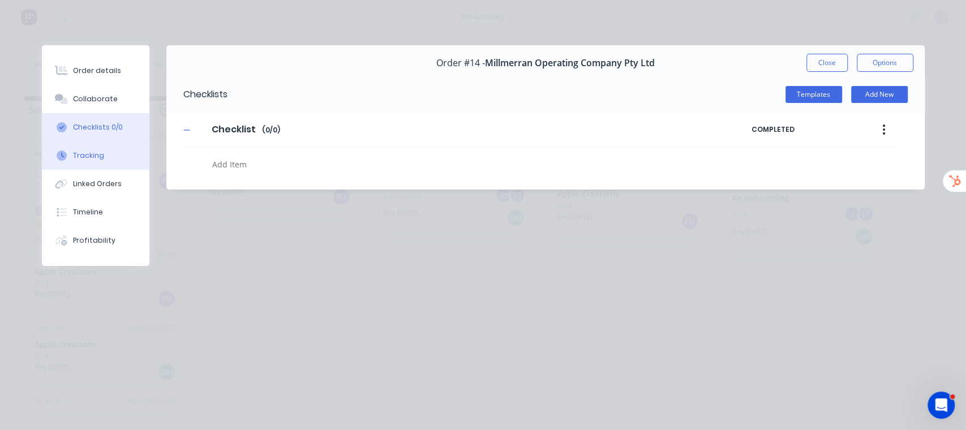
click at [118, 152] on button "Tracking" at bounding box center [96, 155] width 108 height 28
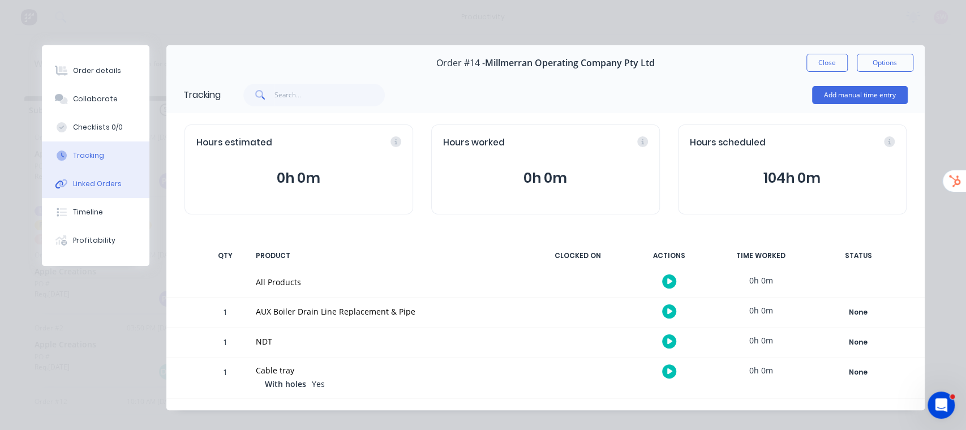
click at [59, 171] on button "Linked Orders" at bounding box center [96, 184] width 108 height 28
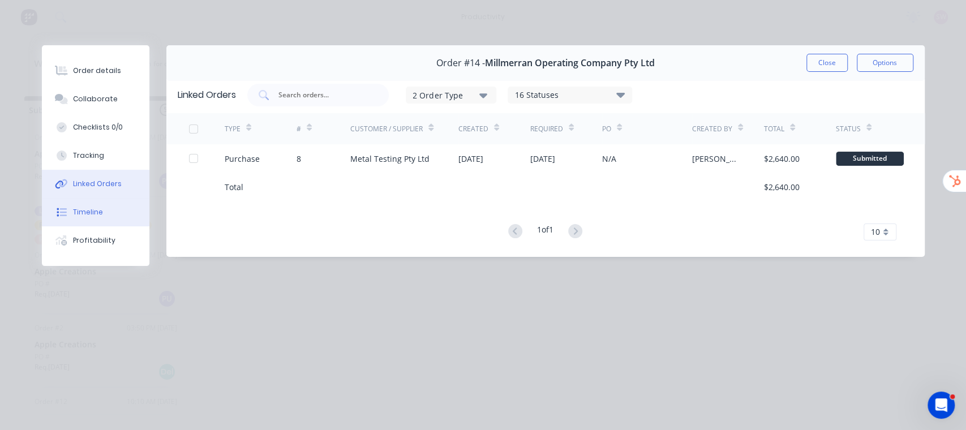
click at [104, 213] on button "Timeline" at bounding box center [96, 212] width 108 height 28
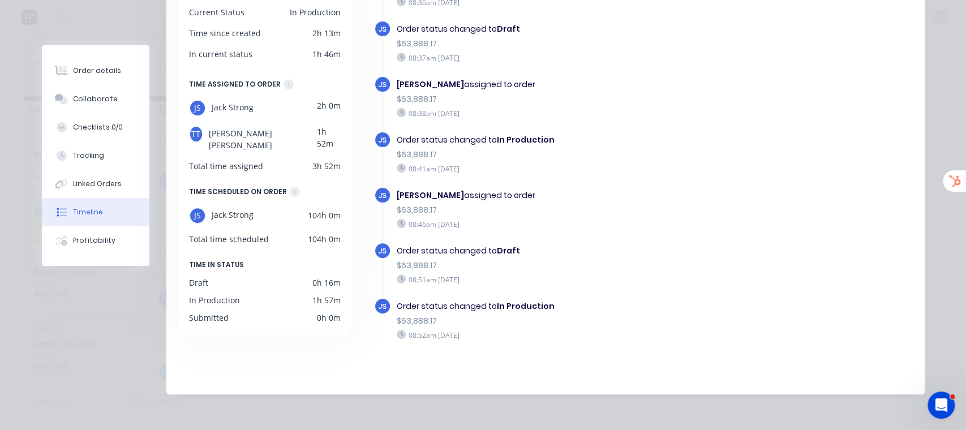
scroll to position [166, 0]
click at [83, 66] on div "Order details" at bounding box center [97, 71] width 48 height 10
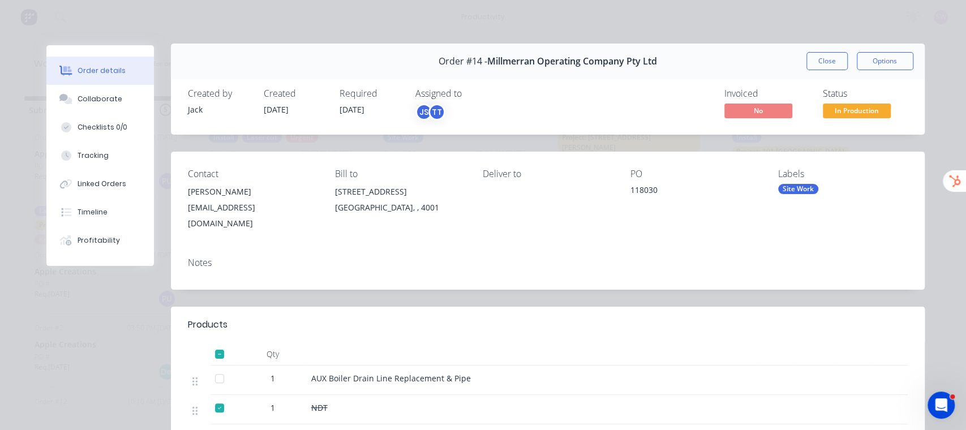
scroll to position [0, 0]
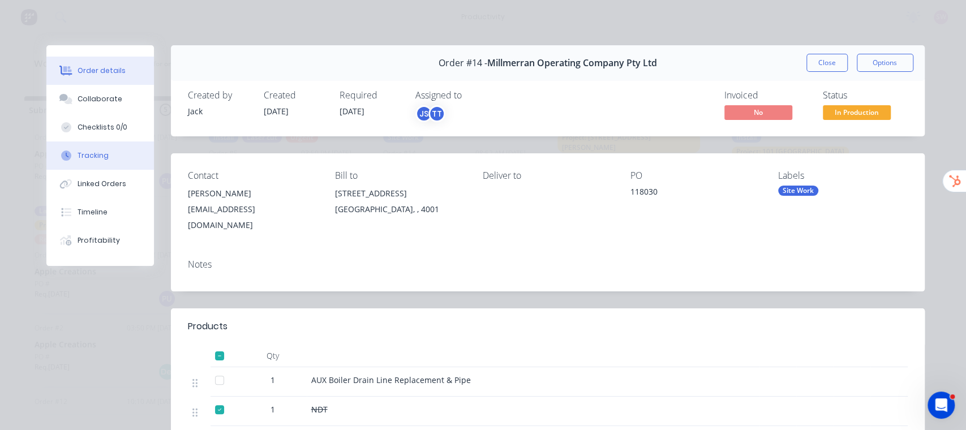
click at [104, 148] on button "Tracking" at bounding box center [100, 155] width 108 height 28
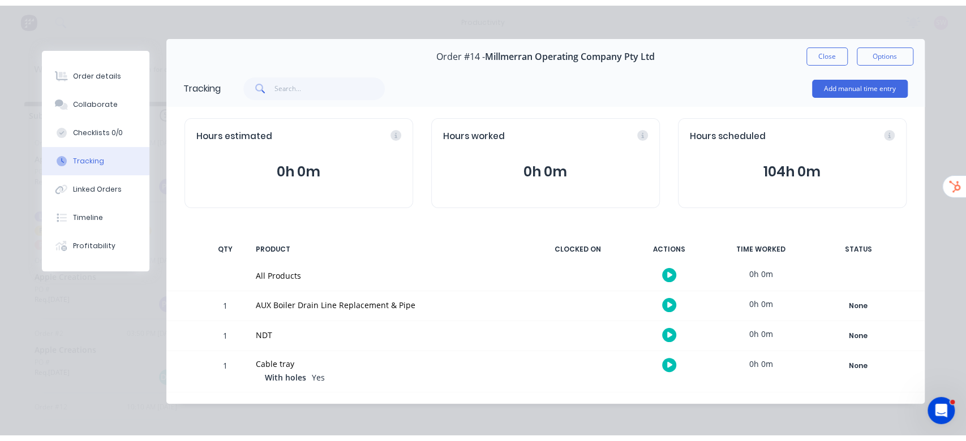
scroll to position [15, 0]
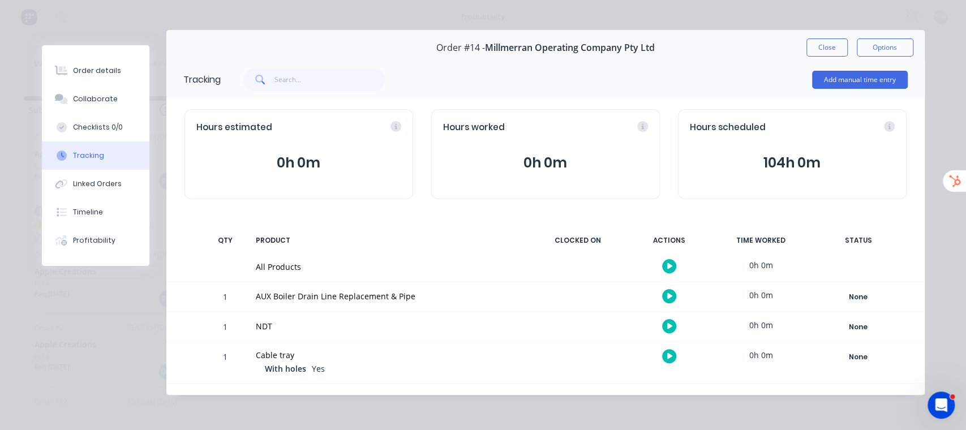
click at [667, 297] on icon "button" at bounding box center [670, 296] width 6 height 7
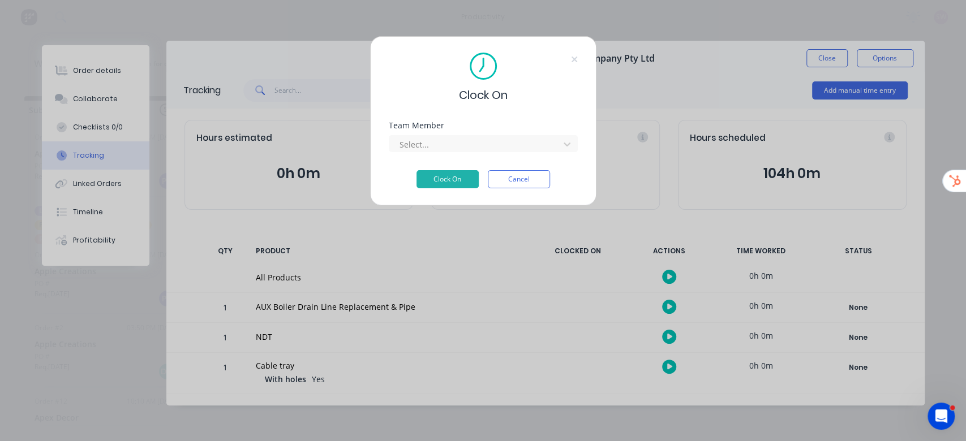
scroll to position [4, 0]
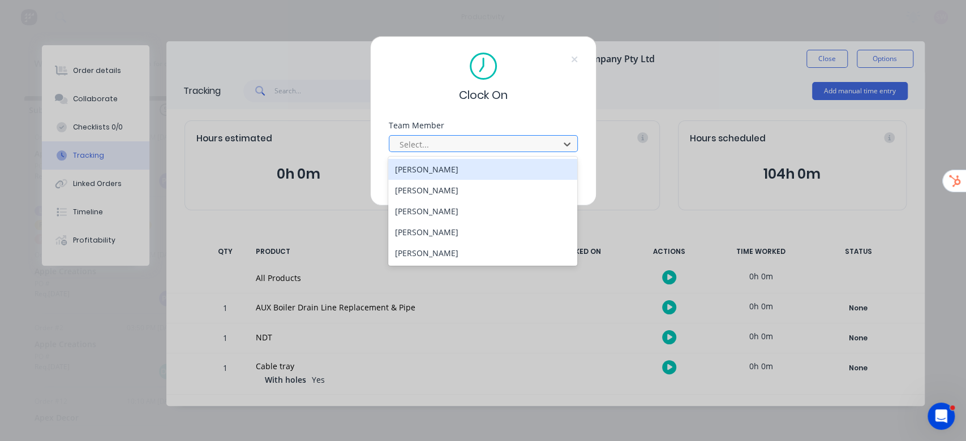
click at [480, 145] on div at bounding box center [475, 145] width 155 height 14
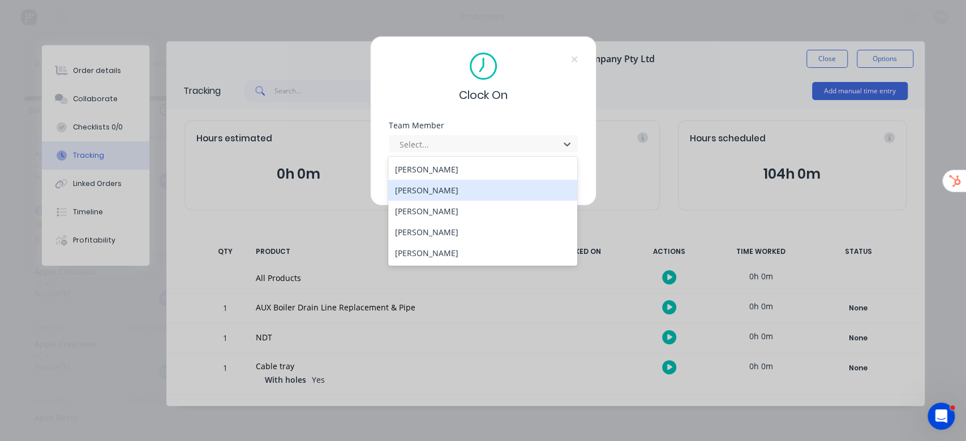
click at [432, 192] on div "[PERSON_NAME]" at bounding box center [482, 190] width 189 height 21
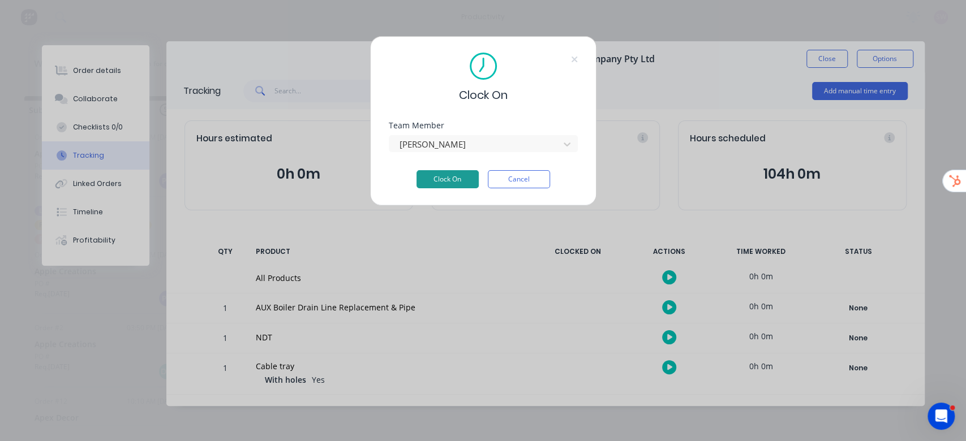
click at [449, 181] on button "Clock On" at bounding box center [447, 179] width 62 height 18
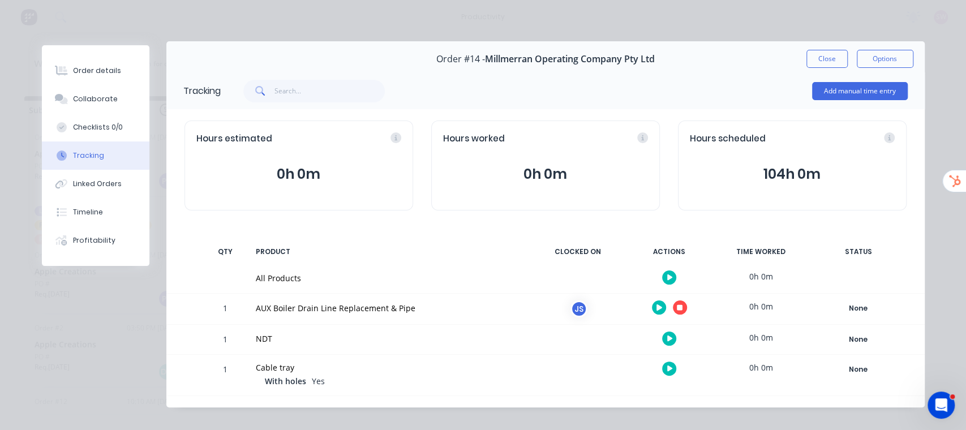
click at [677, 306] on icon "button" at bounding box center [680, 308] width 6 height 6
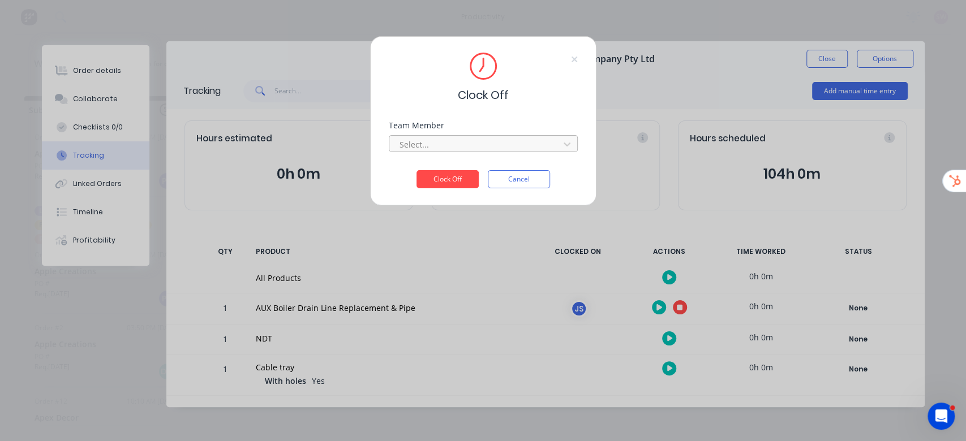
click at [440, 142] on div at bounding box center [475, 145] width 155 height 14
click at [434, 165] on div "[PERSON_NAME]" at bounding box center [482, 169] width 189 height 21
click at [444, 181] on button "Clock Off" at bounding box center [447, 179] width 62 height 18
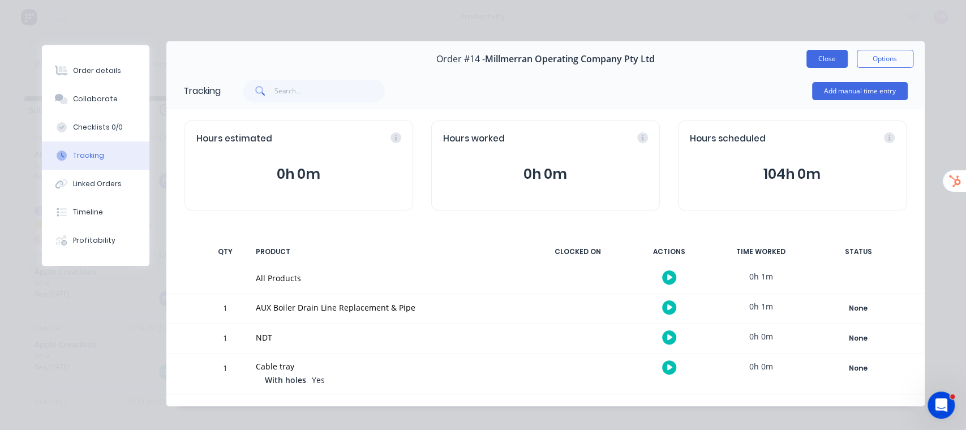
click at [827, 51] on button "Close" at bounding box center [826, 59] width 41 height 18
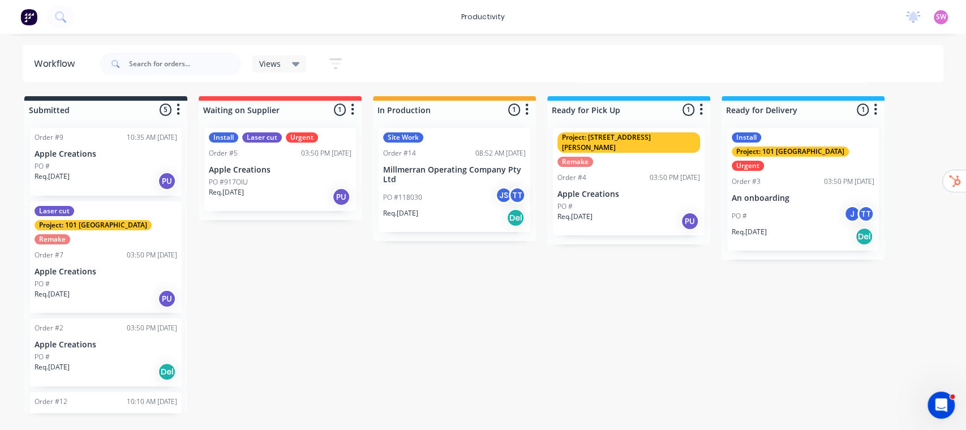
click at [945, 12] on span "SW" at bounding box center [941, 17] width 10 height 10
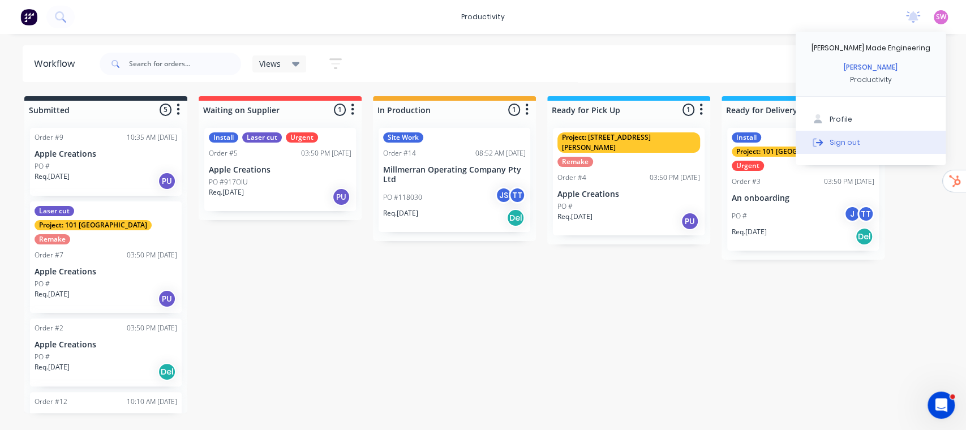
click at [824, 138] on div at bounding box center [817, 142] width 17 height 10
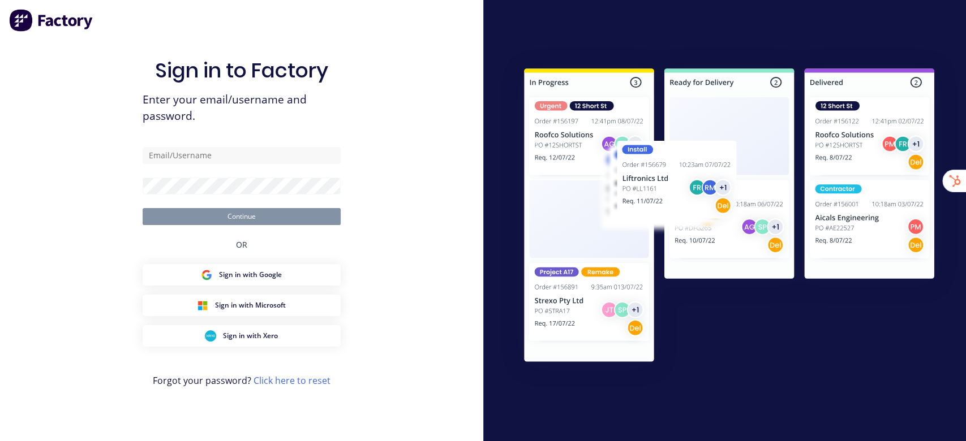
type input "[EMAIL_ADDRESS][DOMAIN_NAME]"
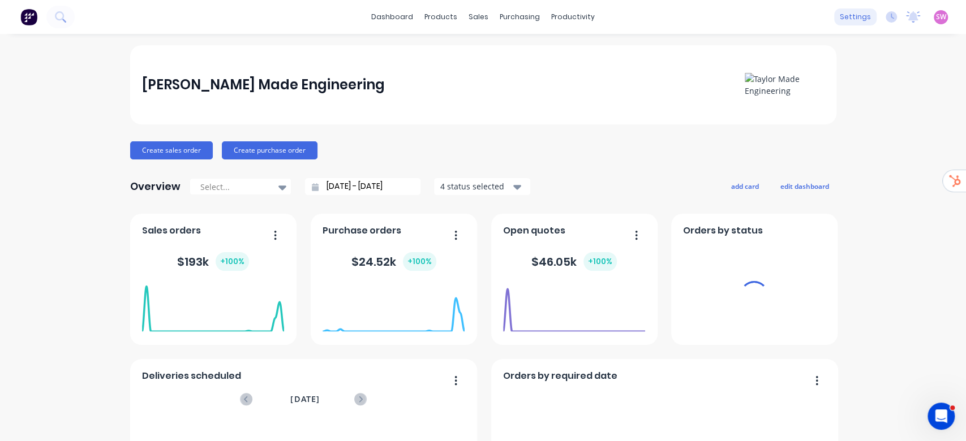
click at [842, 17] on div "settings" at bounding box center [855, 16] width 42 height 17
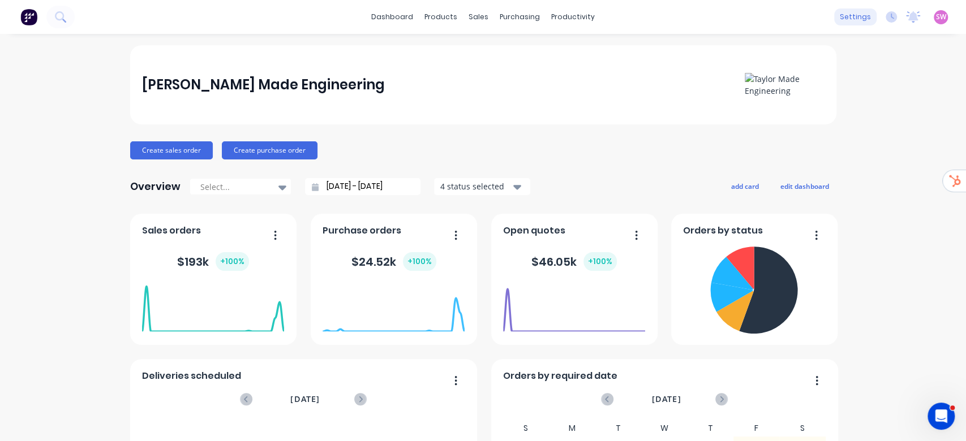
click at [849, 14] on div "settings" at bounding box center [855, 16] width 42 height 17
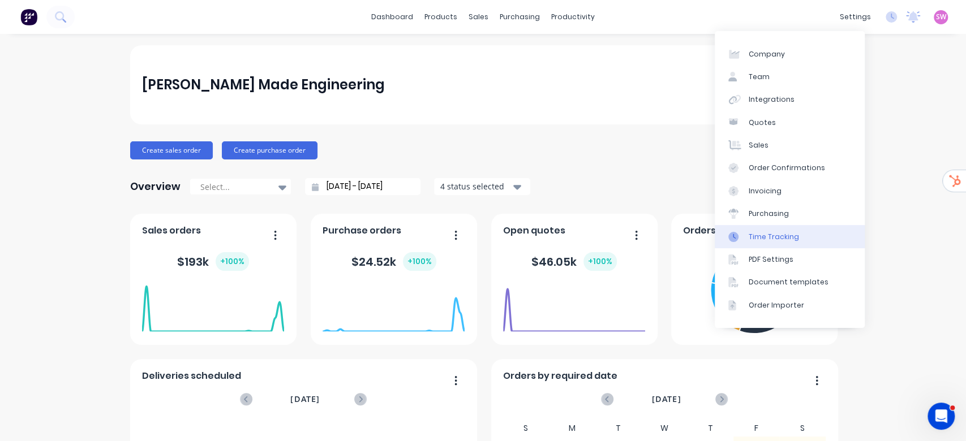
click at [792, 242] on link "Time Tracking" at bounding box center [790, 236] width 150 height 23
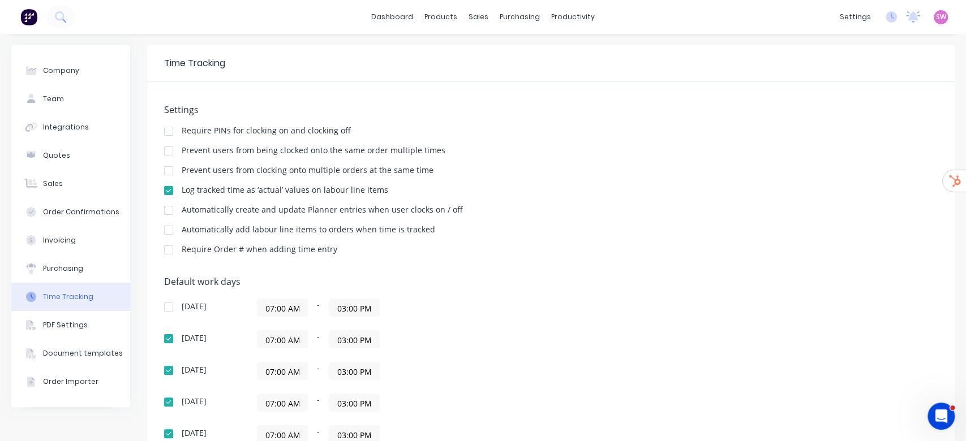
scroll to position [75, 0]
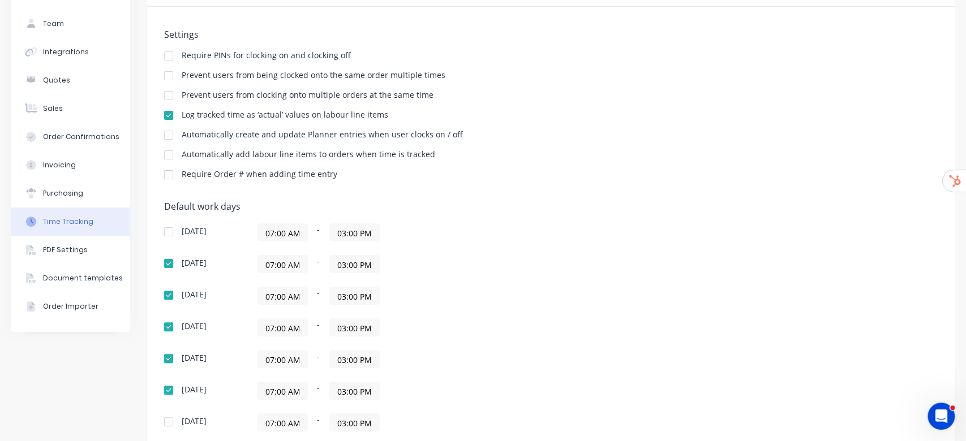
click at [167, 51] on div at bounding box center [168, 56] width 23 height 23
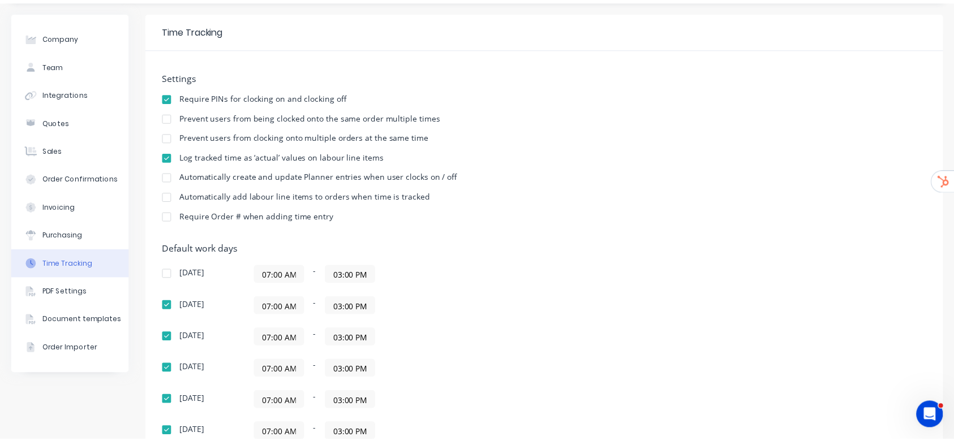
scroll to position [0, 0]
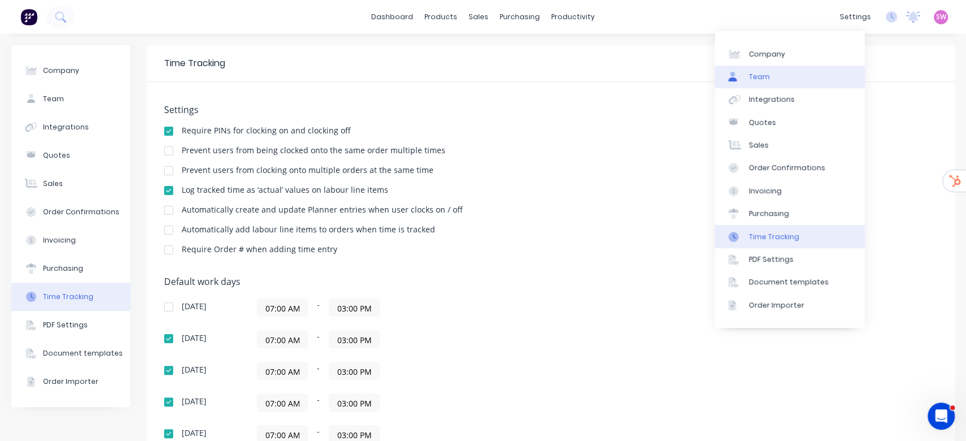
click at [774, 75] on link "Team" at bounding box center [790, 77] width 150 height 23
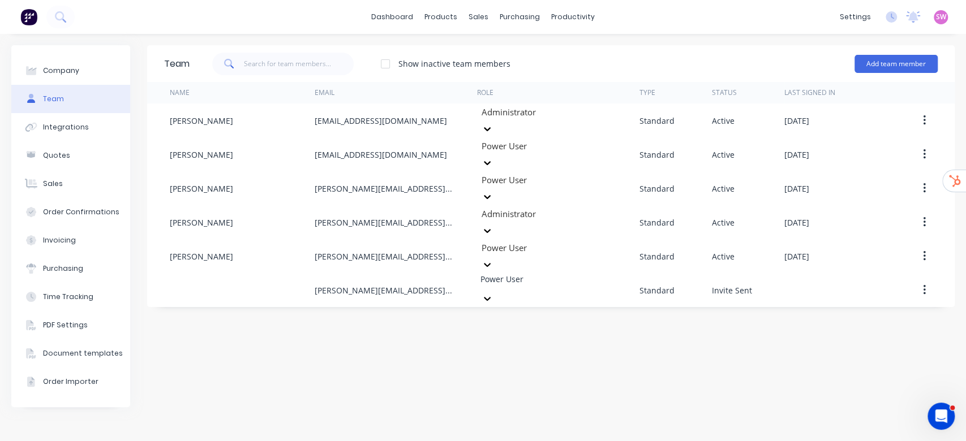
click at [646, 320] on div "Team Show inactive team members Add team member Name Email Role Type Status Las…" at bounding box center [550, 237] width 807 height 385
click at [911, 58] on button "Add team member" at bounding box center [895, 64] width 83 height 18
click at [808, 51] on div "Show inactive team members Add team member Standard team member A team member t…" at bounding box center [564, 64] width 748 height 34
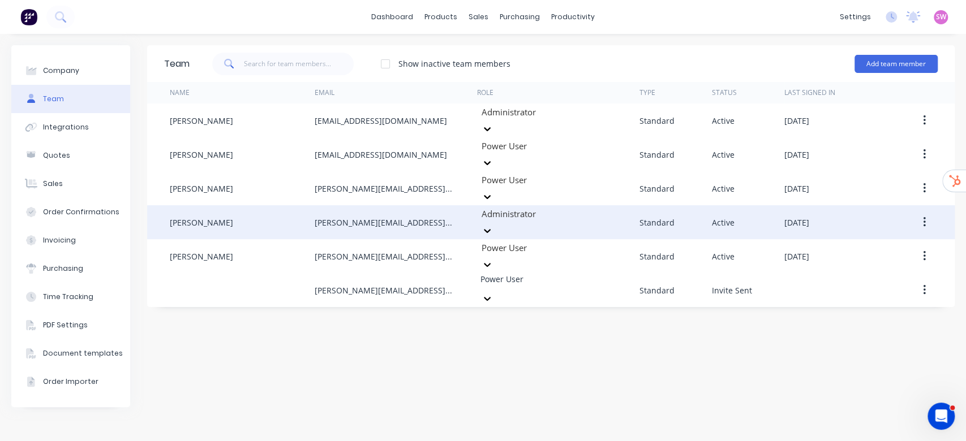
click at [918, 212] on button "button" at bounding box center [924, 222] width 27 height 20
click at [878, 244] on div "Edit" at bounding box center [883, 252] width 87 height 16
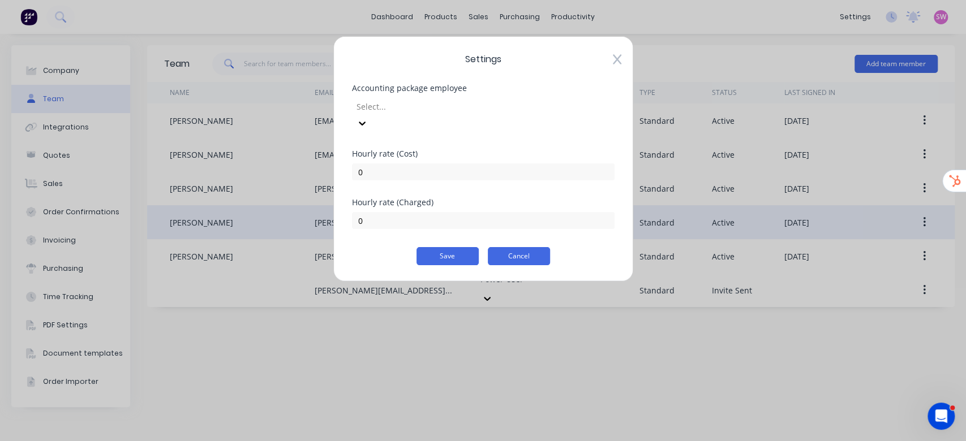
click at [526, 247] on button "Cancel" at bounding box center [519, 256] width 62 height 18
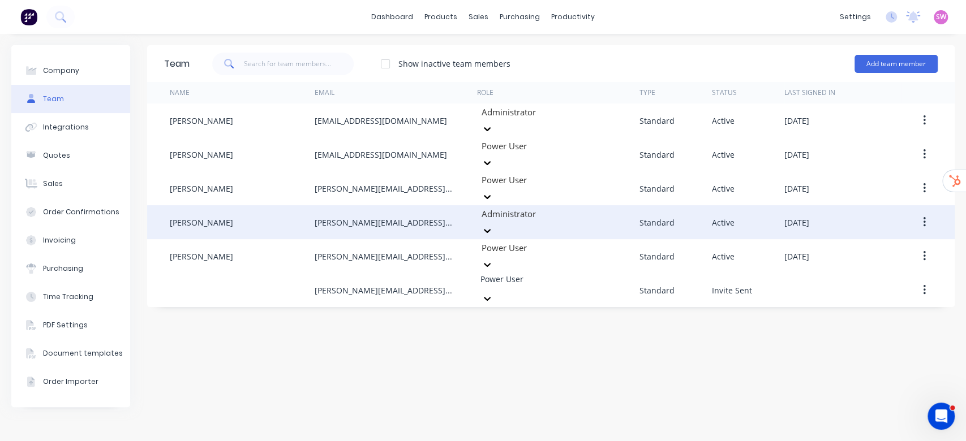
click at [941, 16] on span "SW" at bounding box center [941, 17] width 10 height 10
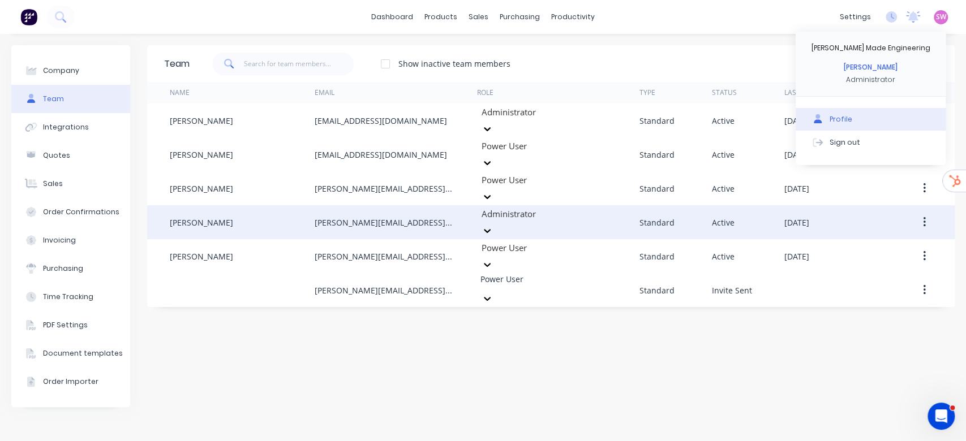
click at [837, 117] on div "Profile" at bounding box center [841, 119] width 23 height 10
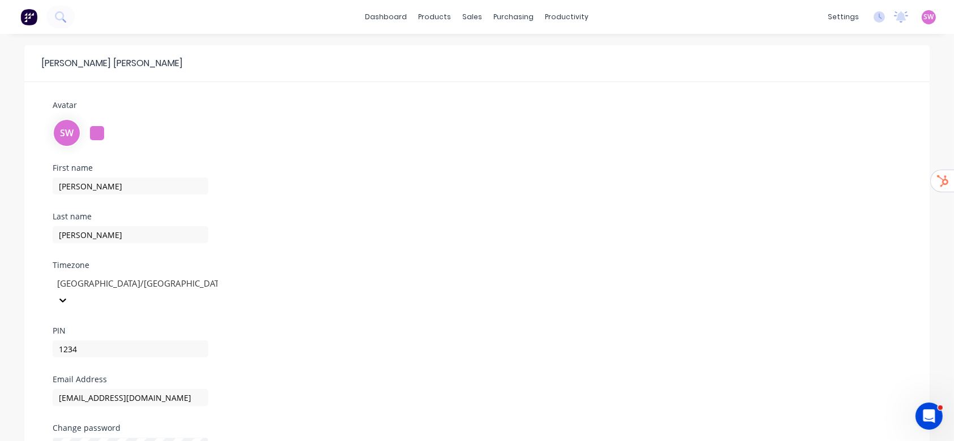
scroll to position [138, 0]
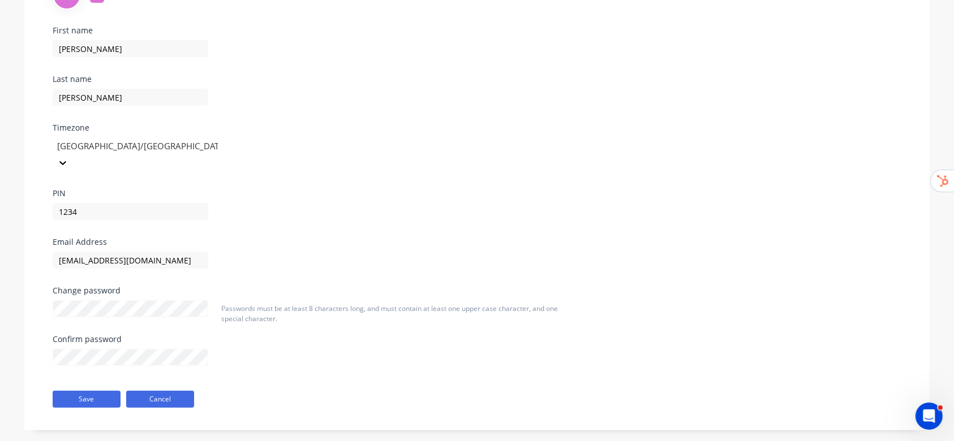
click at [181, 391] on button "Cancel" at bounding box center [160, 399] width 68 height 17
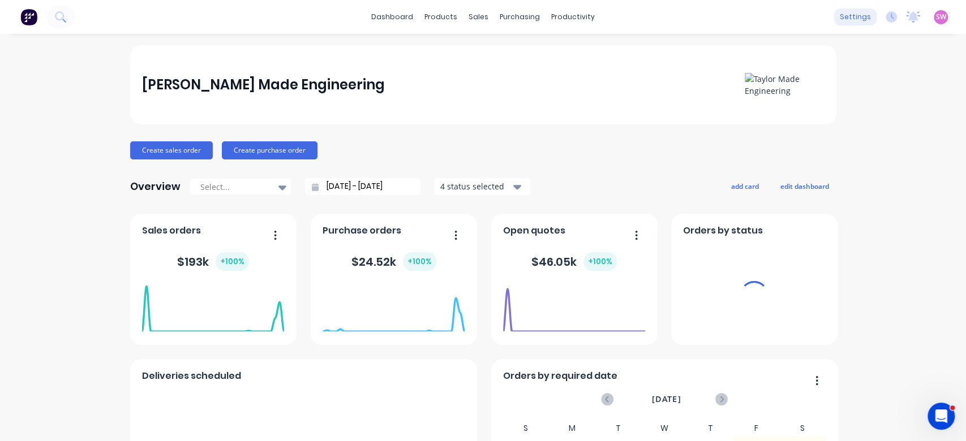
click at [851, 20] on div "settings" at bounding box center [855, 16] width 42 height 17
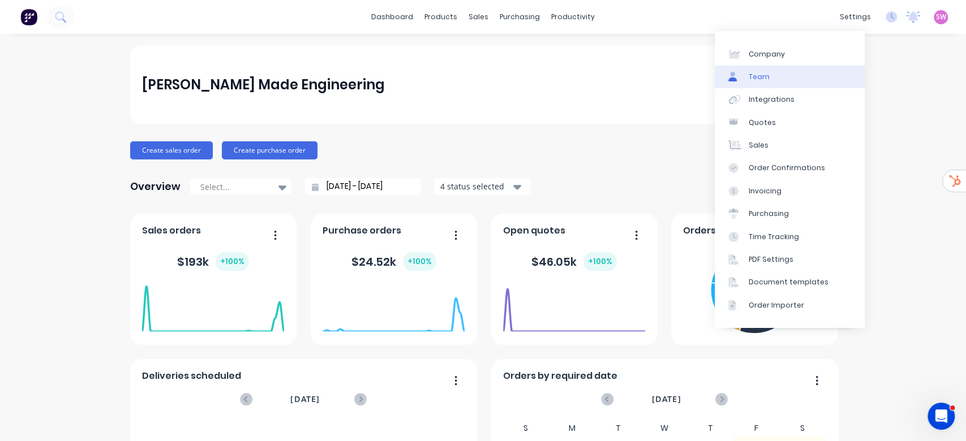
click at [778, 75] on link "Team" at bounding box center [790, 77] width 150 height 23
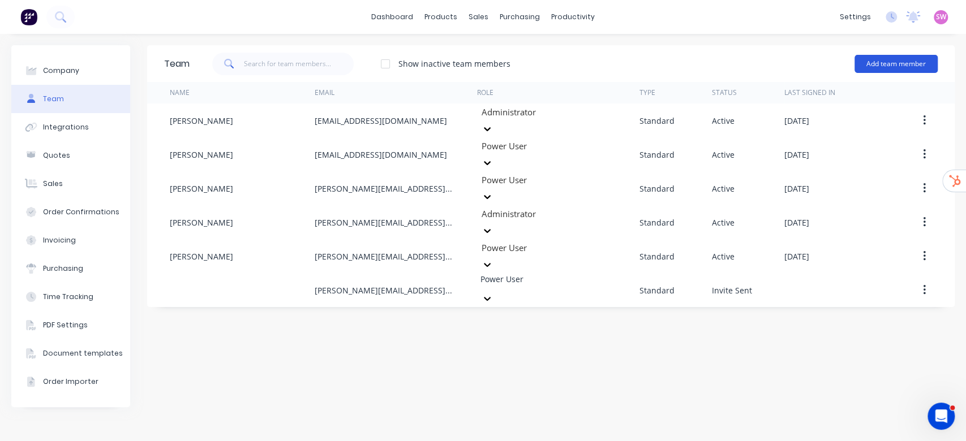
click at [904, 65] on button "Add team member" at bounding box center [895, 64] width 83 height 18
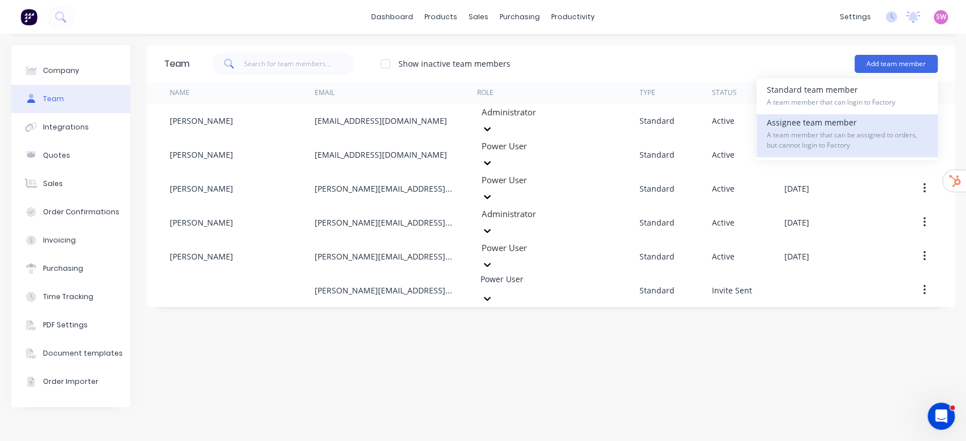
click at [815, 138] on span "A team member that can be assigned to orders, but cannot login to Factory" at bounding box center [847, 140] width 161 height 20
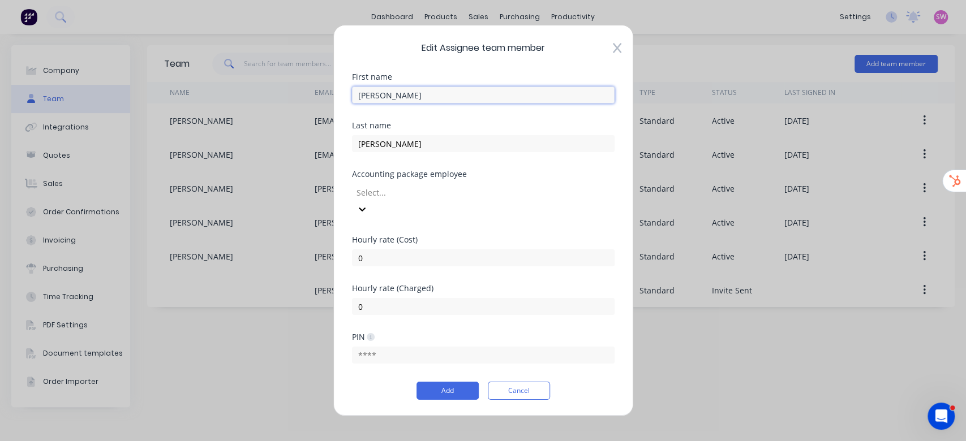
drag, startPoint x: 475, startPoint y: 98, endPoint x: 273, endPoint y: 98, distance: 202.6
click at [273, 98] on div "Edit Assignee team member First name Tim Last name Taylor Accounting package em…" at bounding box center [483, 220] width 966 height 441
type input "Test"
click at [439, 65] on div "Edit Assignee team member First name Test Last name Taylor Accounting package e…" at bounding box center [483, 221] width 300 height 392
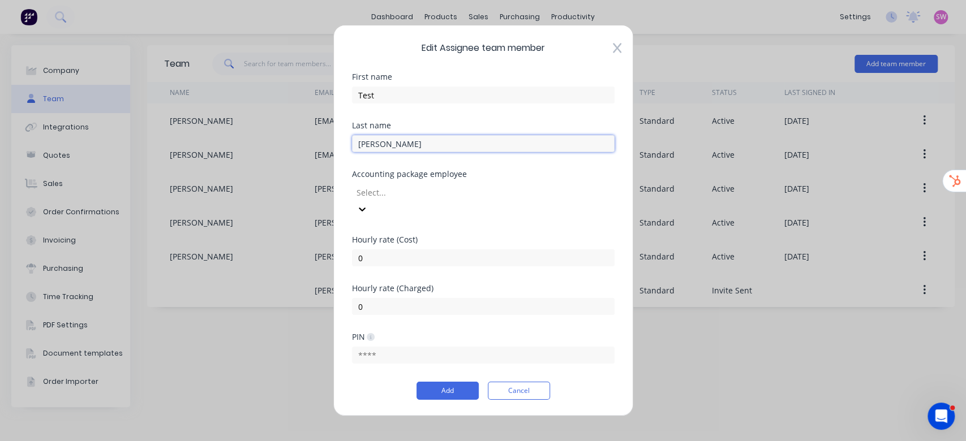
drag, startPoint x: 263, startPoint y: 148, endPoint x: 183, endPoint y: 156, distance: 80.2
click at [221, 143] on div "Edit Assignee team member First name Test Last name Taylor Accounting package e…" at bounding box center [483, 220] width 966 height 441
type input "User"
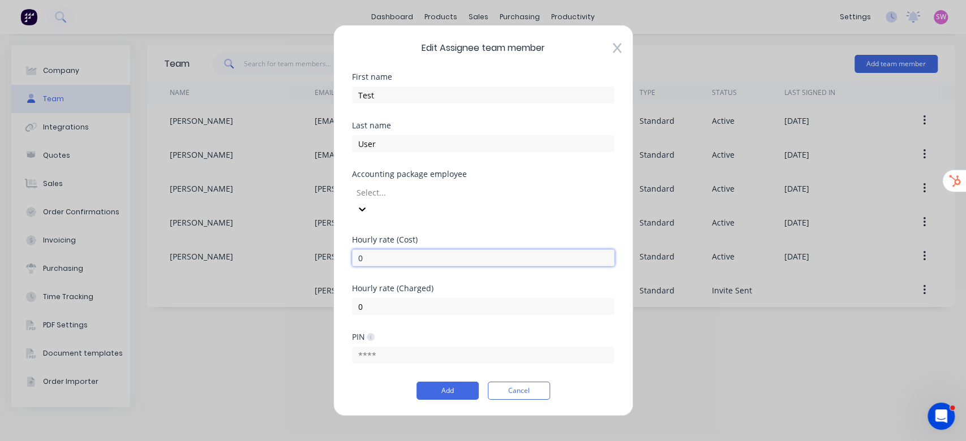
click at [593, 250] on input "0" at bounding box center [483, 258] width 263 height 17
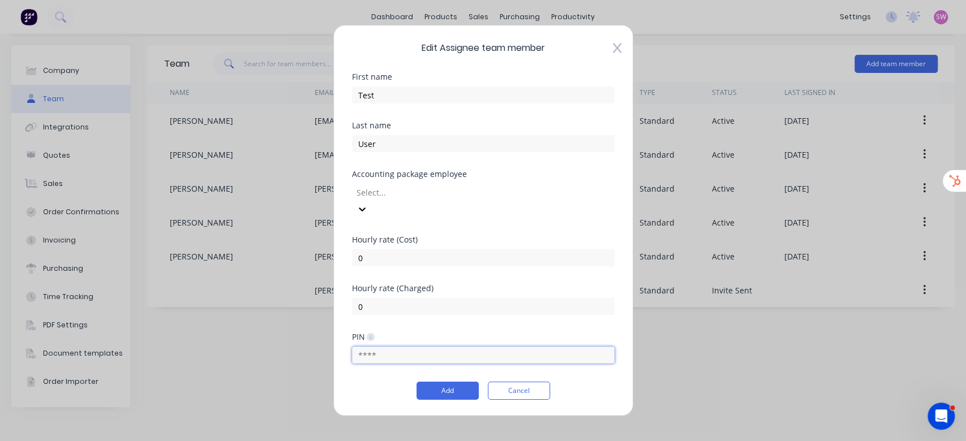
click at [366, 350] on input "text" at bounding box center [483, 355] width 263 height 17
type input "1234"
click at [419, 372] on div "PIN 1234" at bounding box center [483, 357] width 263 height 49
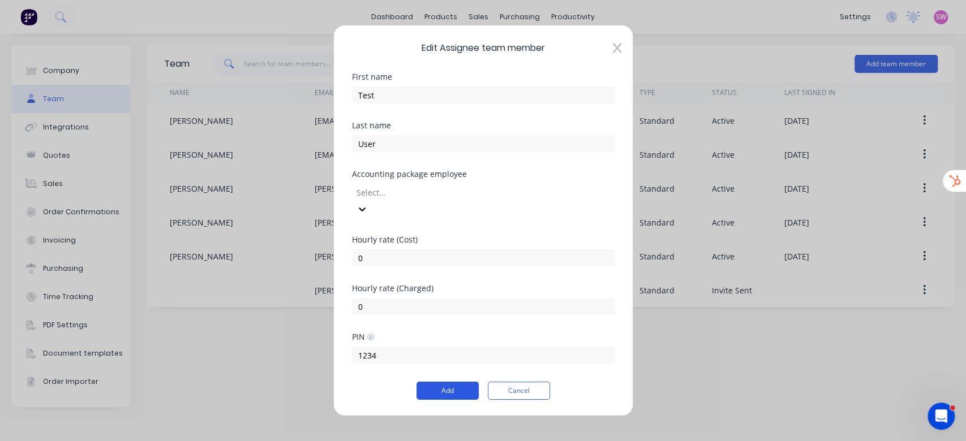
click at [418, 382] on button "Add" at bounding box center [447, 391] width 62 height 18
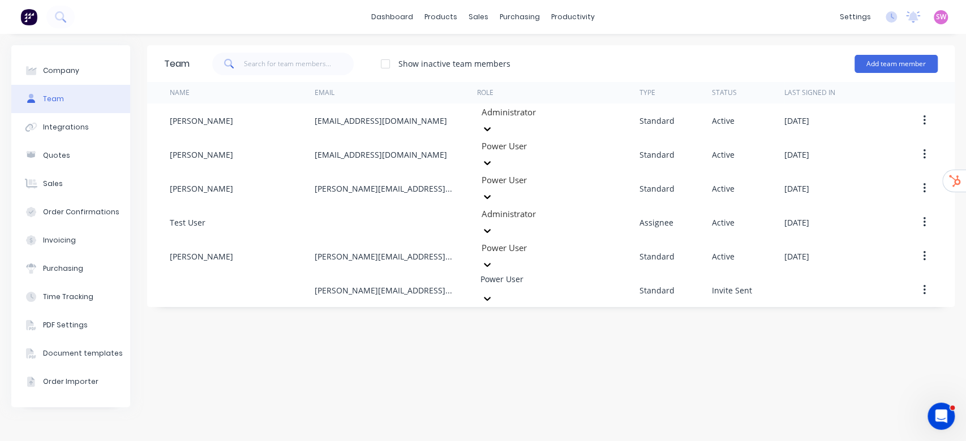
click at [938, 12] on span "SW" at bounding box center [941, 17] width 10 height 10
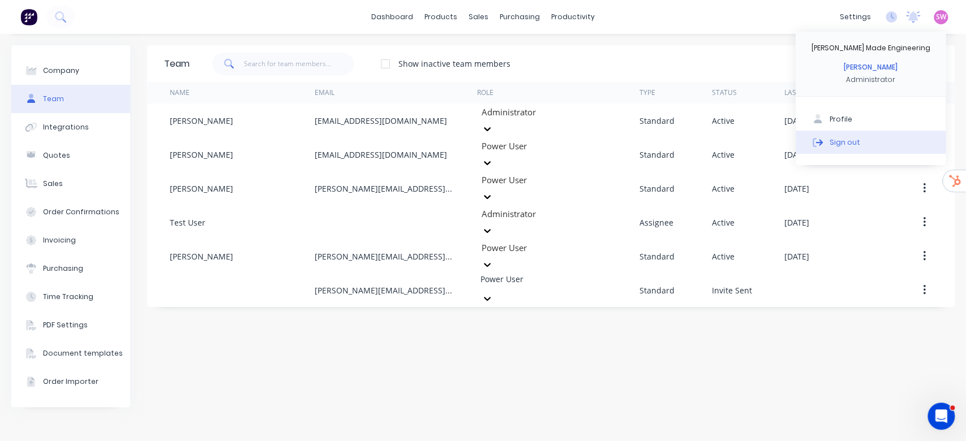
click at [856, 138] on div "Sign out" at bounding box center [845, 142] width 31 height 10
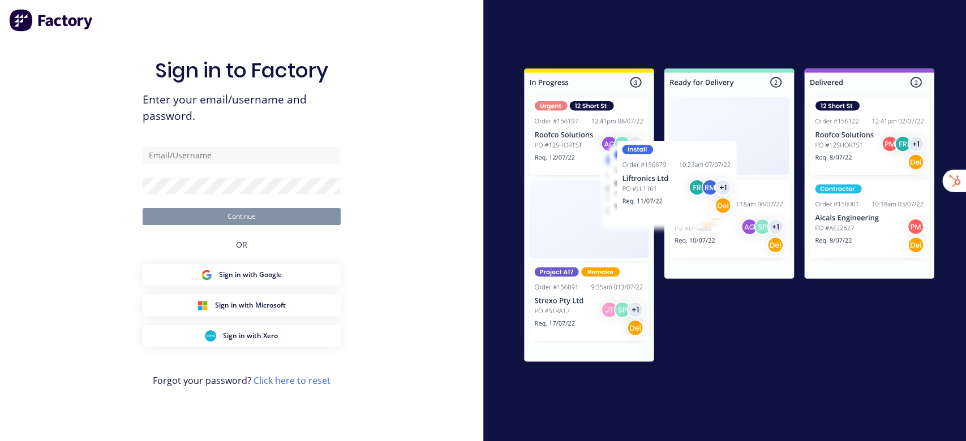
type input "[EMAIL_ADDRESS][DOMAIN_NAME]"
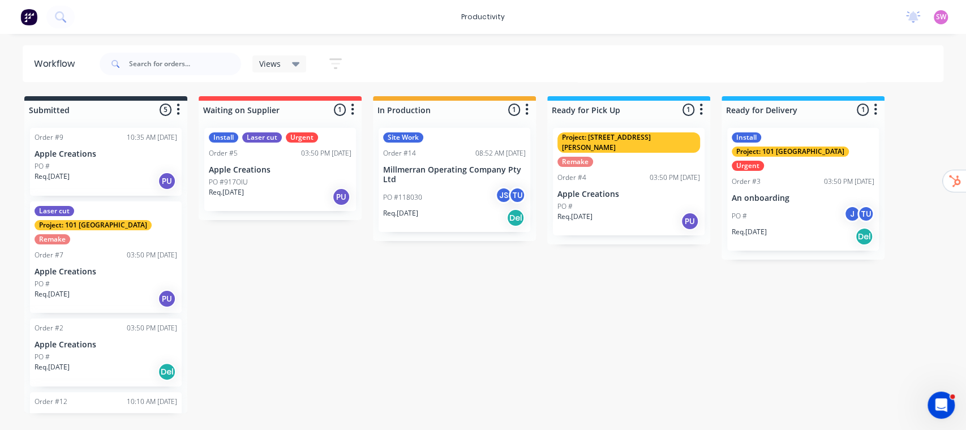
click at [501, 188] on div "JS" at bounding box center [503, 195] width 17 height 17
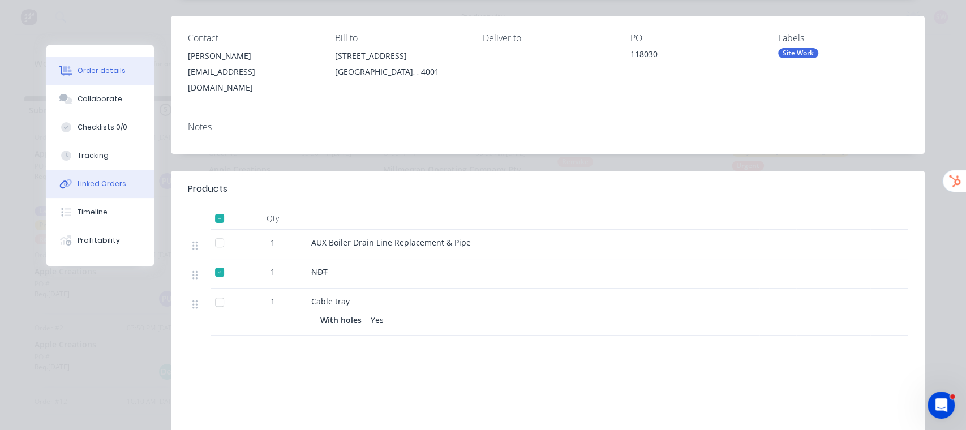
scroll to position [75, 0]
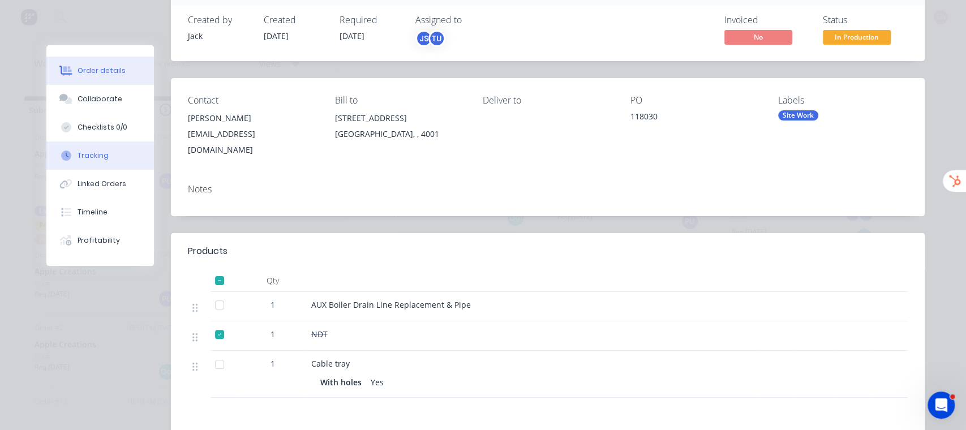
click at [95, 151] on div "Tracking" at bounding box center [93, 156] width 31 height 10
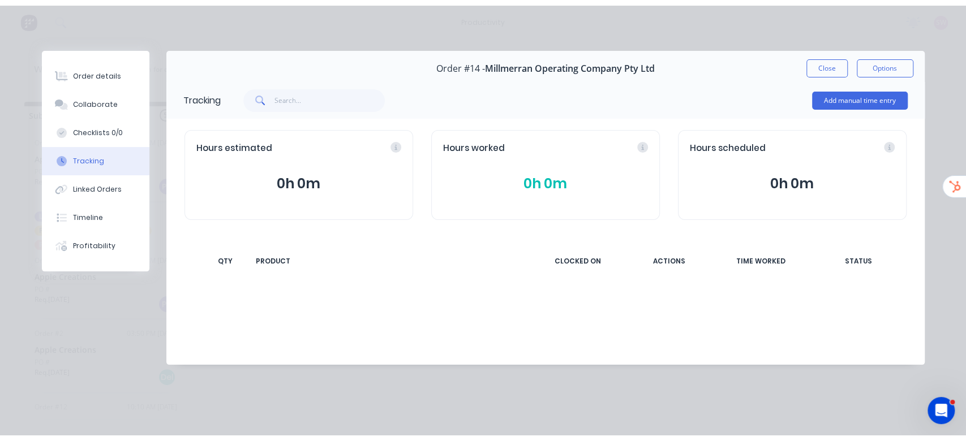
scroll to position [0, 0]
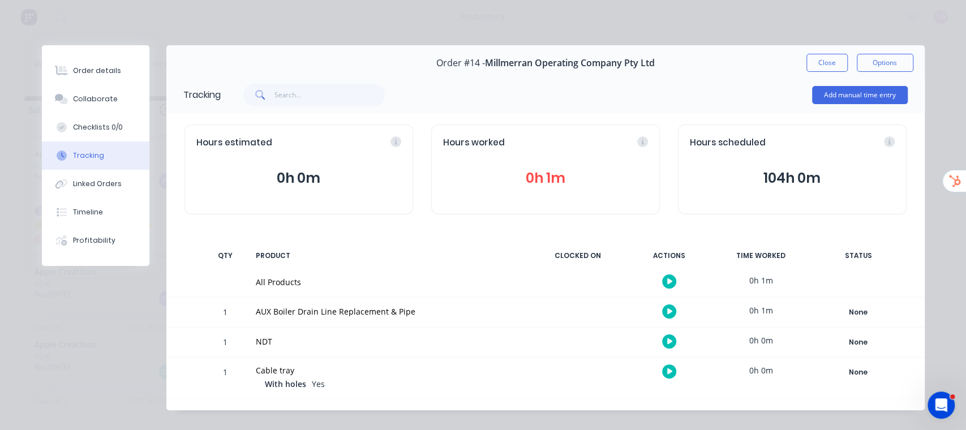
click at [662, 339] on button "button" at bounding box center [669, 341] width 14 height 14
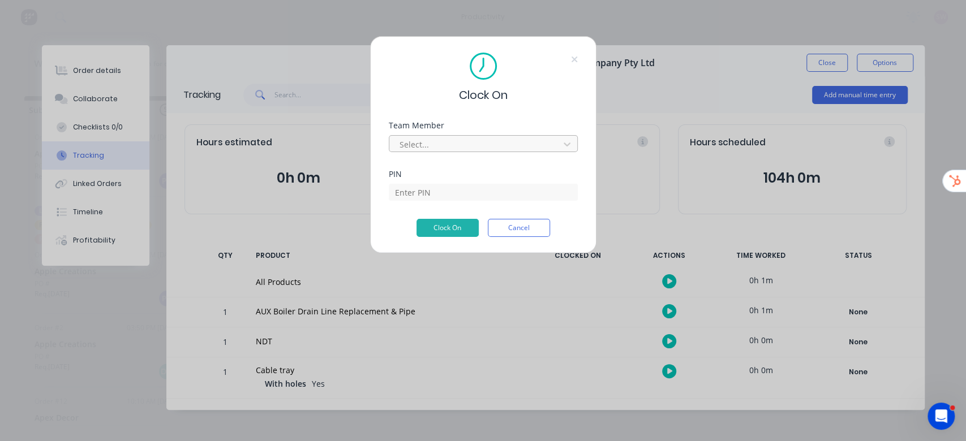
click at [435, 143] on div at bounding box center [475, 145] width 155 height 14
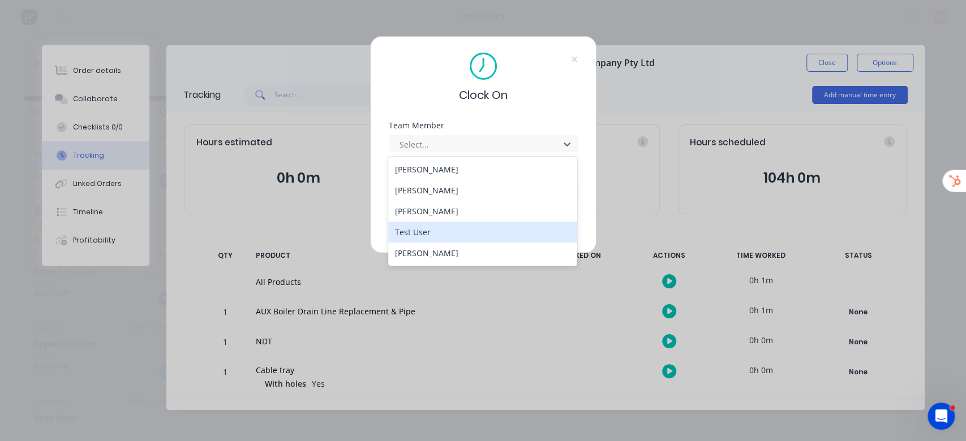
click at [448, 227] on div "Test User" at bounding box center [482, 232] width 189 height 21
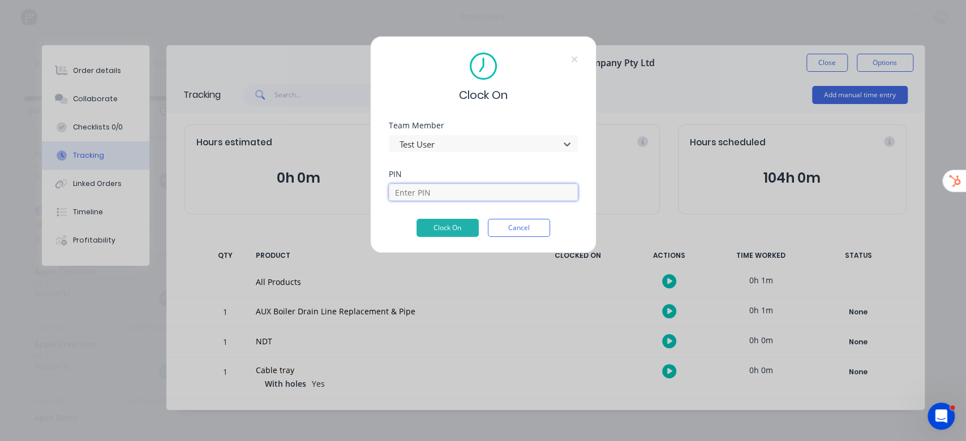
click at [441, 191] on input at bounding box center [483, 192] width 189 height 17
type input "1234"
click at [439, 231] on button "Clock On" at bounding box center [447, 228] width 62 height 18
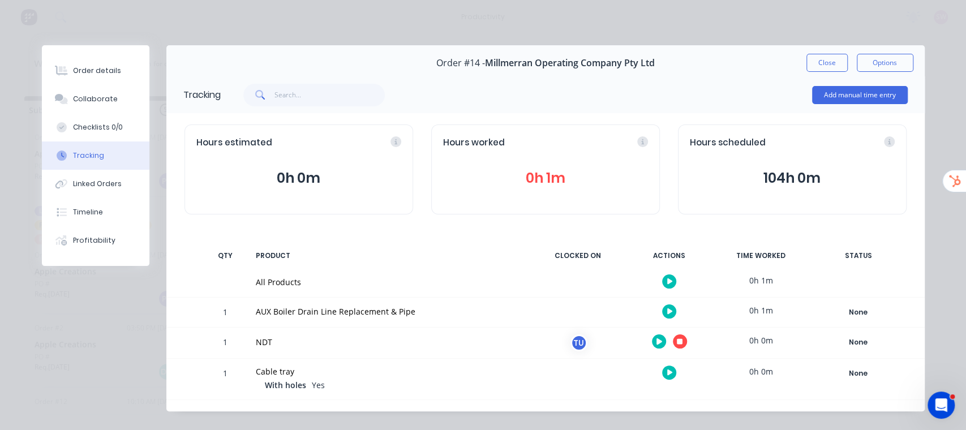
click at [676, 334] on div at bounding box center [669, 342] width 85 height 28
click at [679, 344] on button "button" at bounding box center [680, 341] width 14 height 14
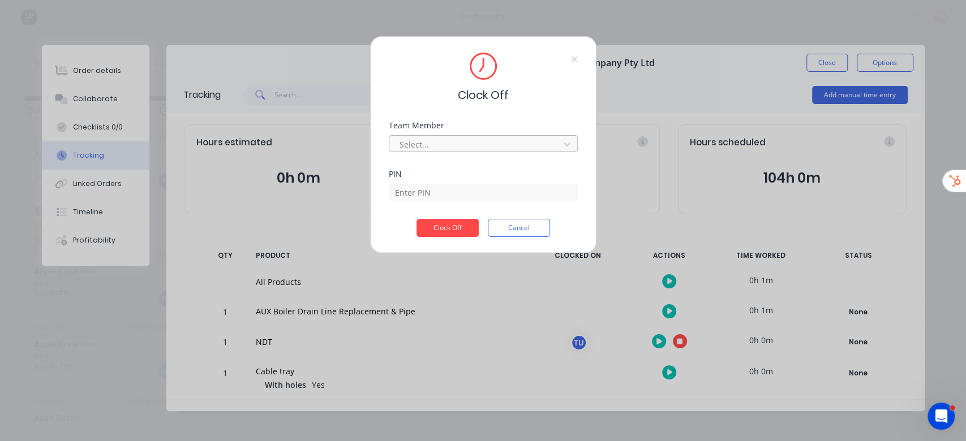
click at [468, 140] on div at bounding box center [475, 145] width 155 height 14
click at [461, 170] on div "Test User" at bounding box center [482, 169] width 189 height 21
click at [439, 189] on input at bounding box center [483, 192] width 189 height 17
type input "1234"
click at [453, 221] on button "Clock Off" at bounding box center [447, 228] width 62 height 18
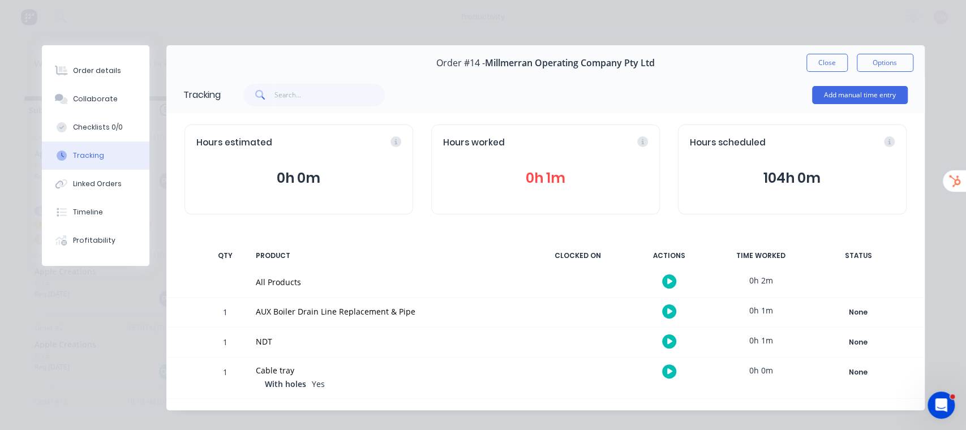
click at [667, 372] on icon "button" at bounding box center [670, 371] width 6 height 6
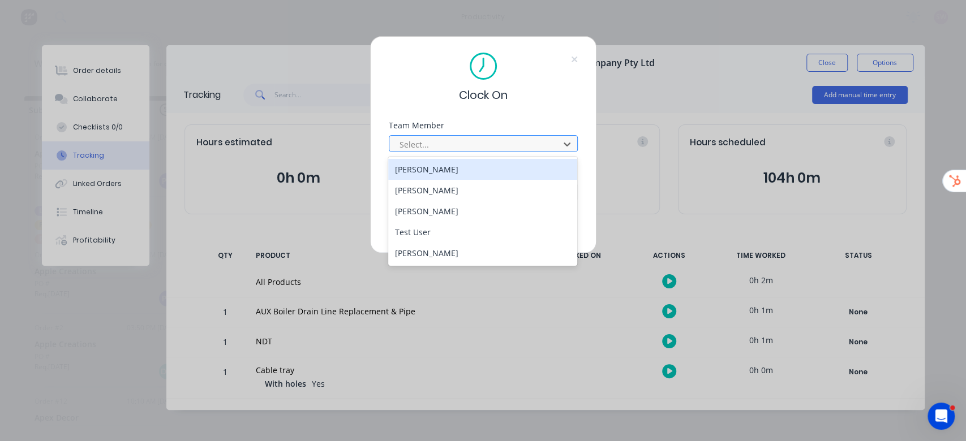
click at [432, 136] on div "Select..." at bounding box center [476, 144] width 162 height 17
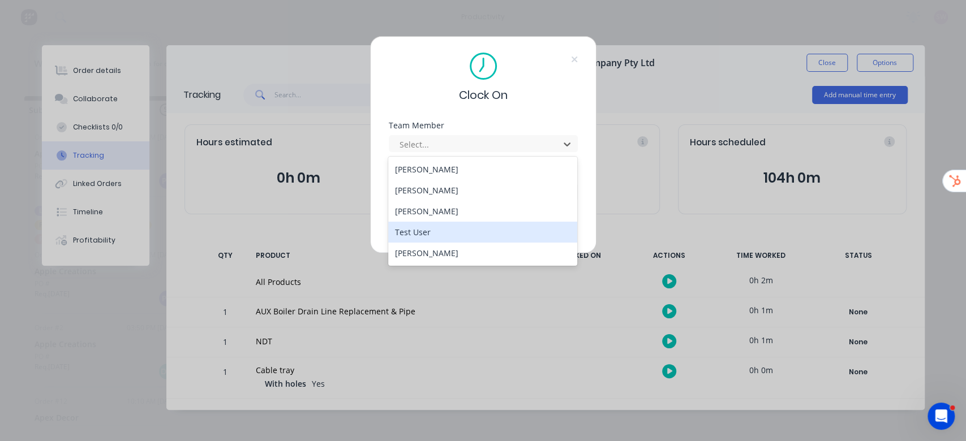
drag, startPoint x: 414, startPoint y: 226, endPoint x: 420, endPoint y: 220, distance: 8.8
click at [413, 226] on div "Test User" at bounding box center [482, 232] width 189 height 21
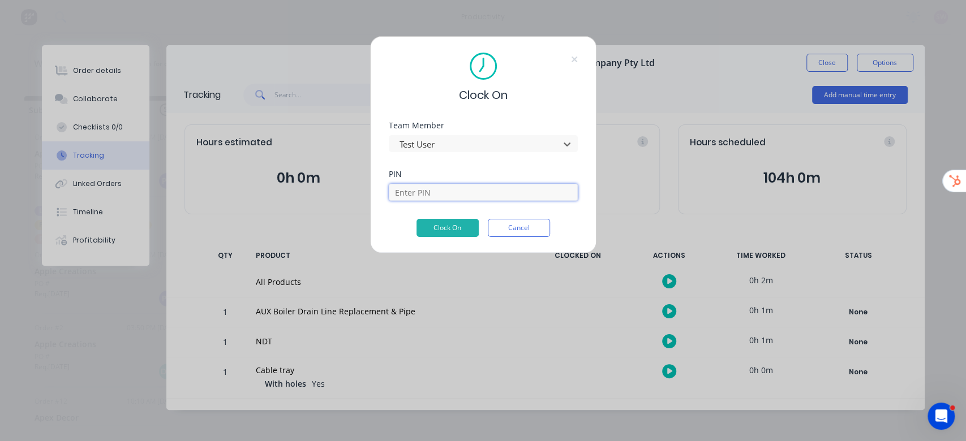
click at [421, 195] on input at bounding box center [483, 192] width 189 height 17
type input "4324"
click at [454, 226] on button "Clock On" at bounding box center [447, 228] width 62 height 18
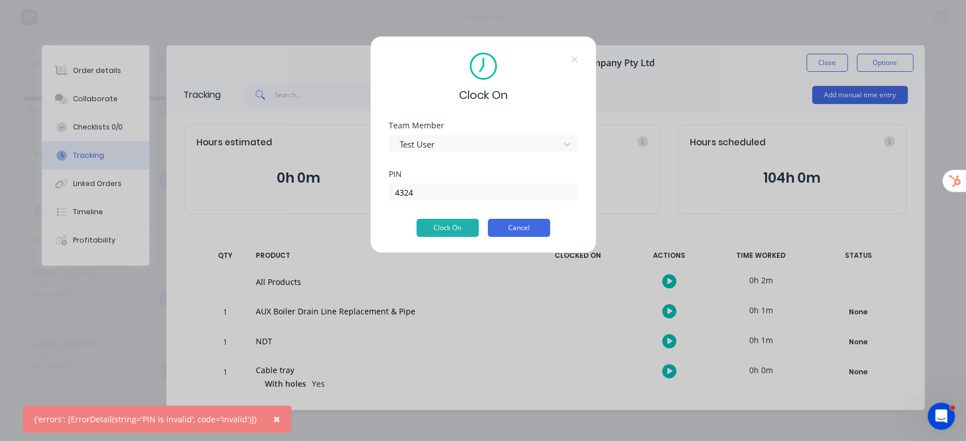
click at [542, 228] on button "Cancel" at bounding box center [519, 228] width 62 height 18
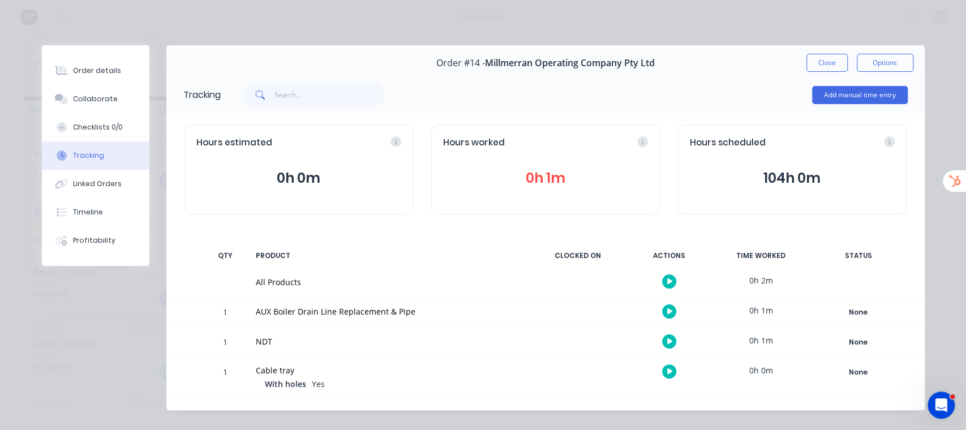
click at [667, 338] on icon "button" at bounding box center [670, 341] width 6 height 7
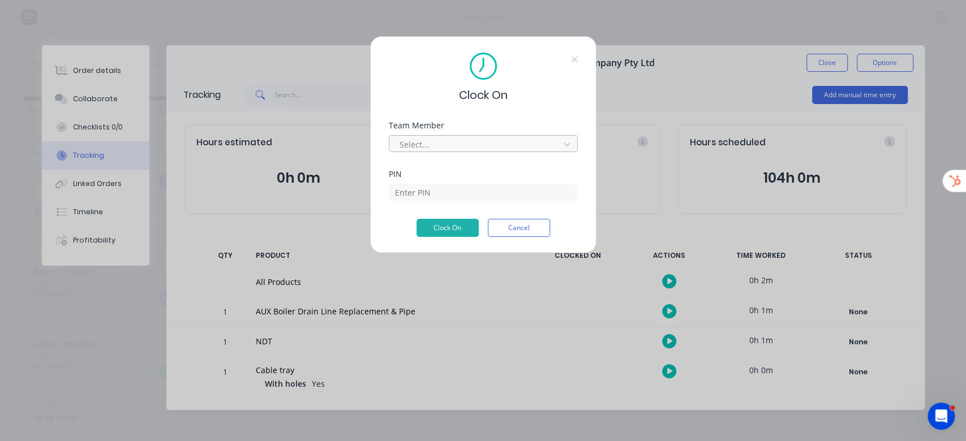
click at [486, 136] on div "Select..." at bounding box center [476, 144] width 162 height 17
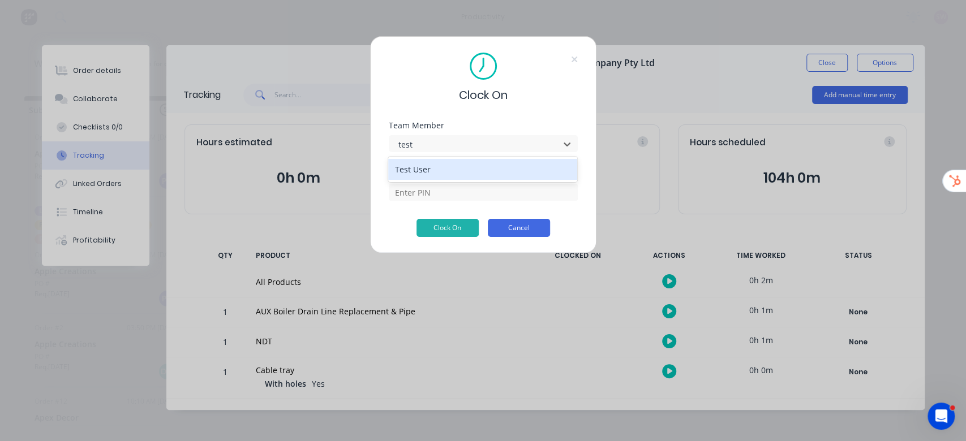
type input "test"
click at [521, 231] on button "Cancel" at bounding box center [519, 228] width 62 height 18
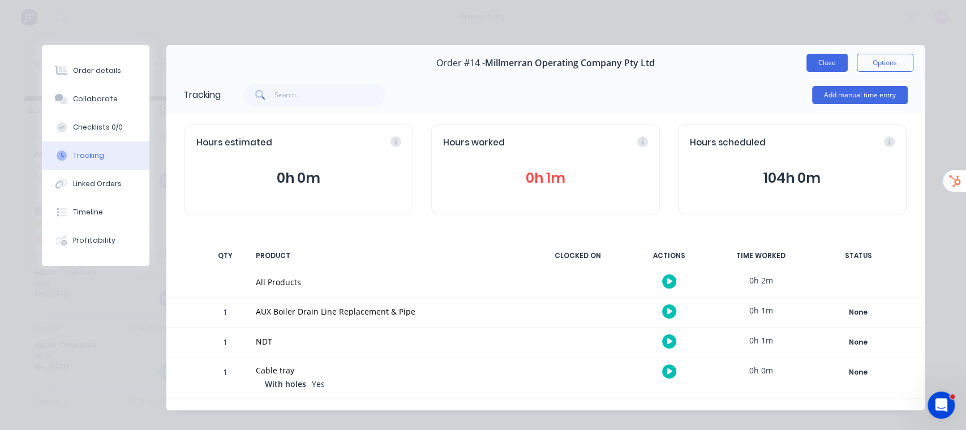
click at [819, 63] on button "Close" at bounding box center [826, 63] width 41 height 18
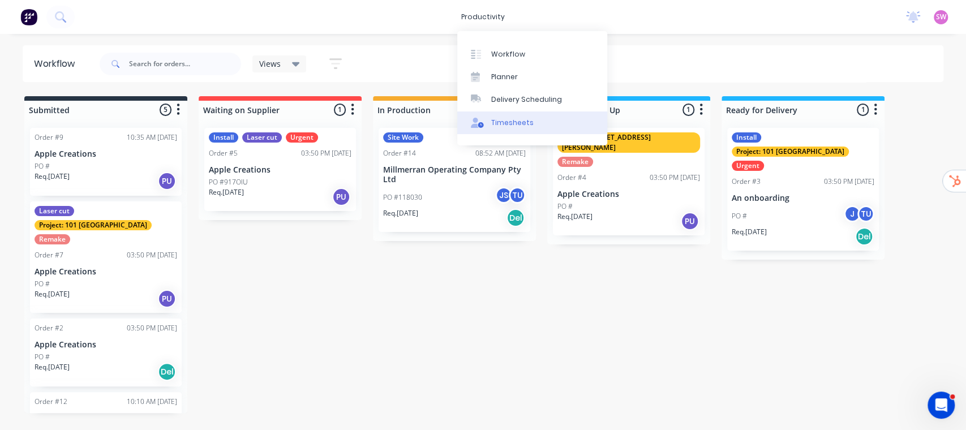
click at [501, 118] on div "Timesheets" at bounding box center [512, 123] width 42 height 10
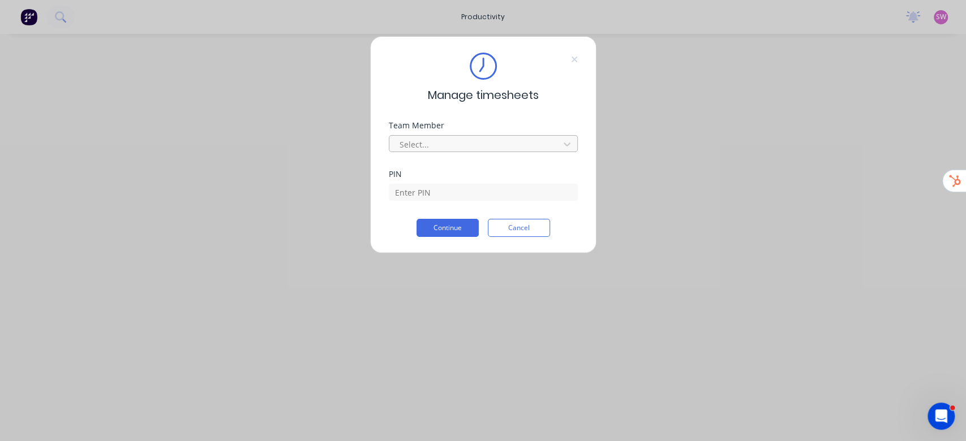
click at [497, 148] on div at bounding box center [475, 145] width 155 height 14
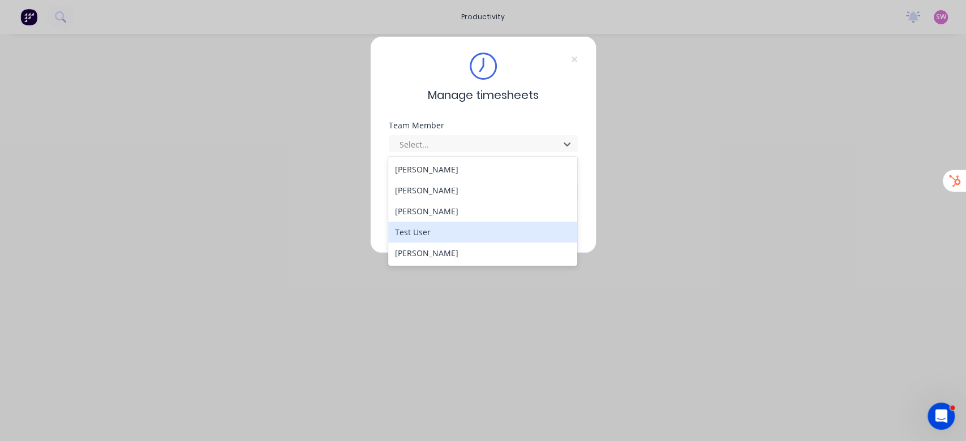
click at [425, 228] on div "Test User" at bounding box center [482, 232] width 189 height 21
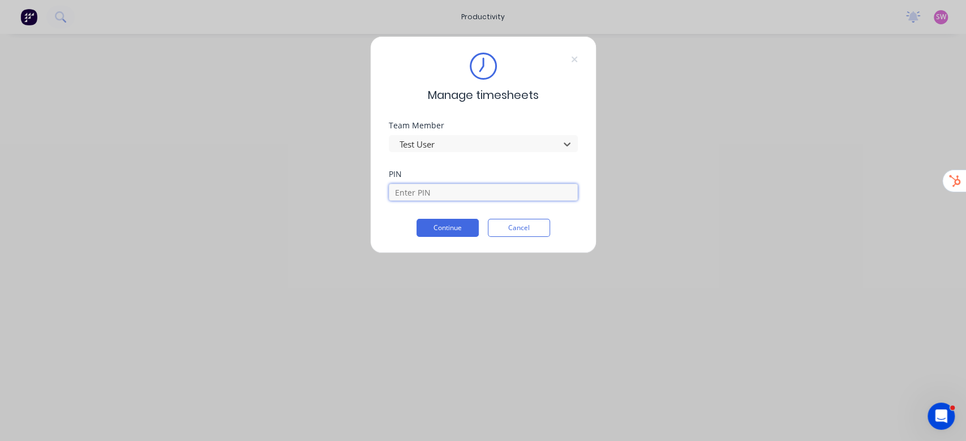
click at [434, 188] on input at bounding box center [483, 192] width 189 height 17
type input "1234"
click at [425, 233] on button "Continue" at bounding box center [447, 228] width 62 height 18
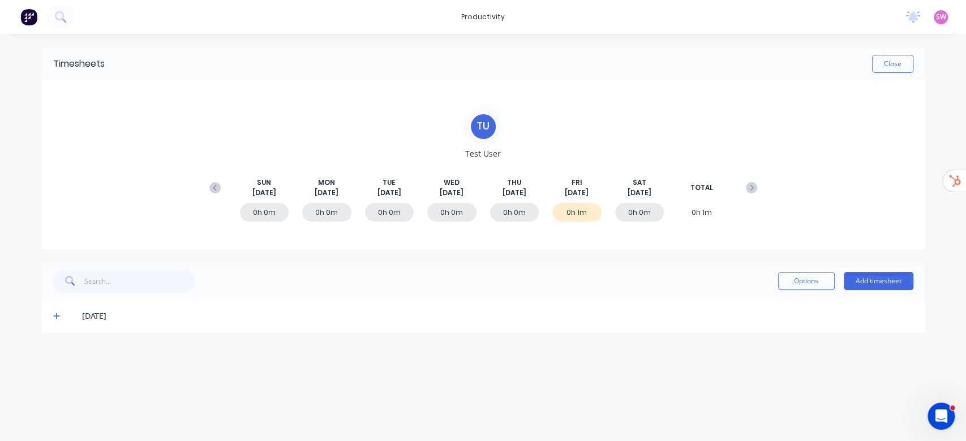
click at [54, 313] on icon at bounding box center [56, 316] width 7 height 8
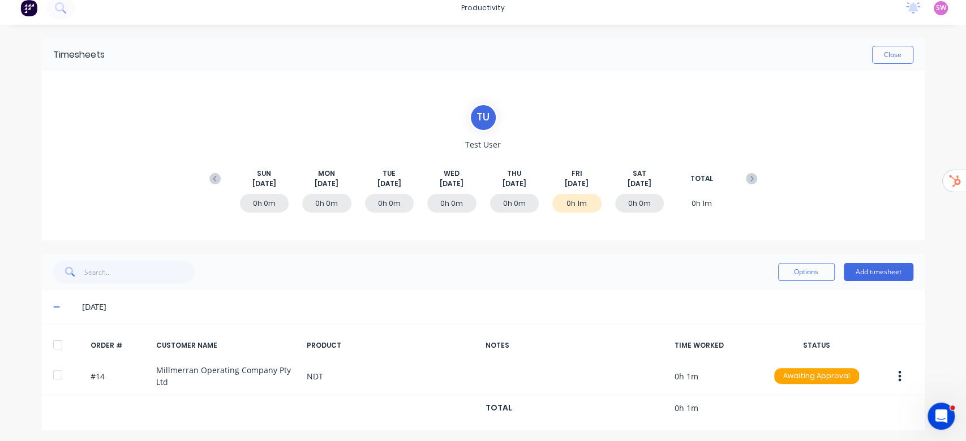
scroll to position [12, 0]
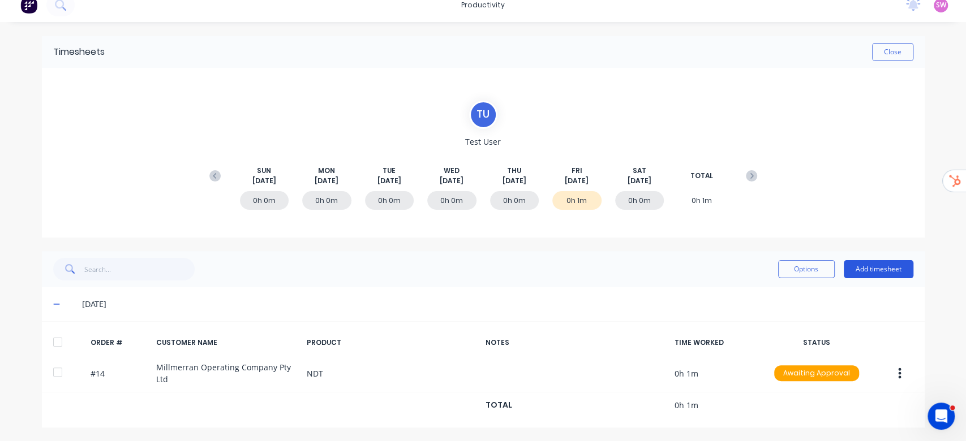
click at [844, 274] on button "Add timesheet" at bounding box center [879, 269] width 70 height 18
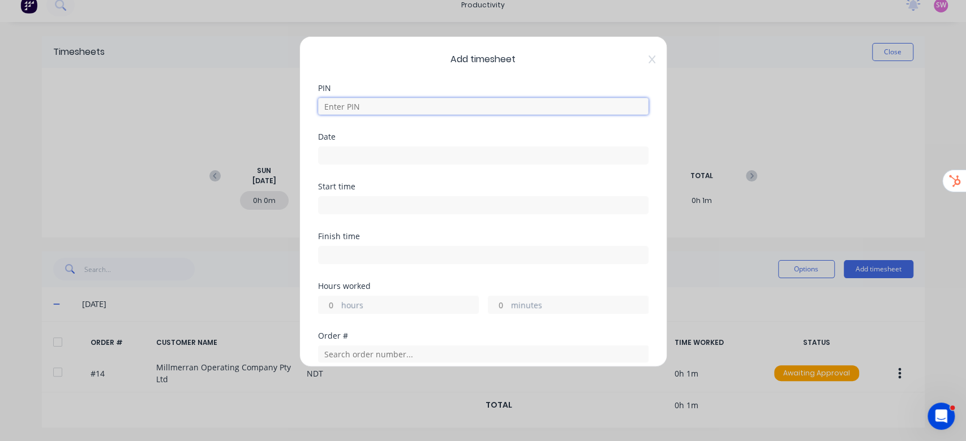
click at [394, 108] on input at bounding box center [483, 106] width 330 height 17
type input "1234"
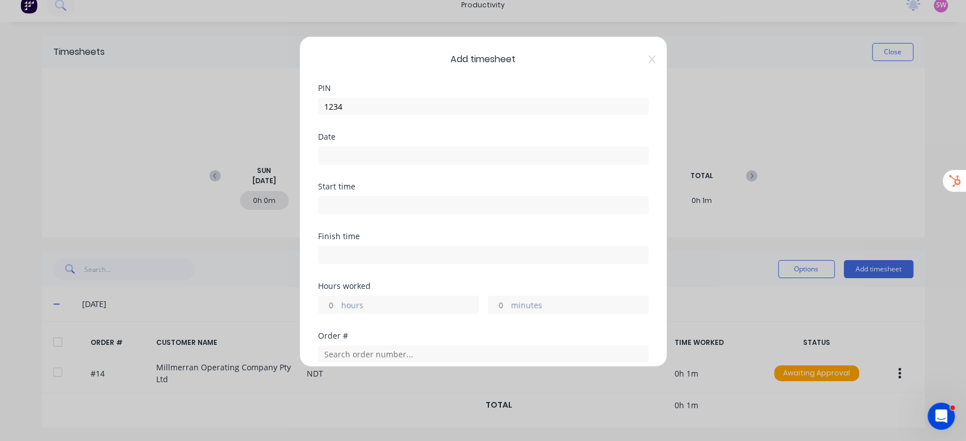
click at [371, 151] on input at bounding box center [483, 155] width 329 height 17
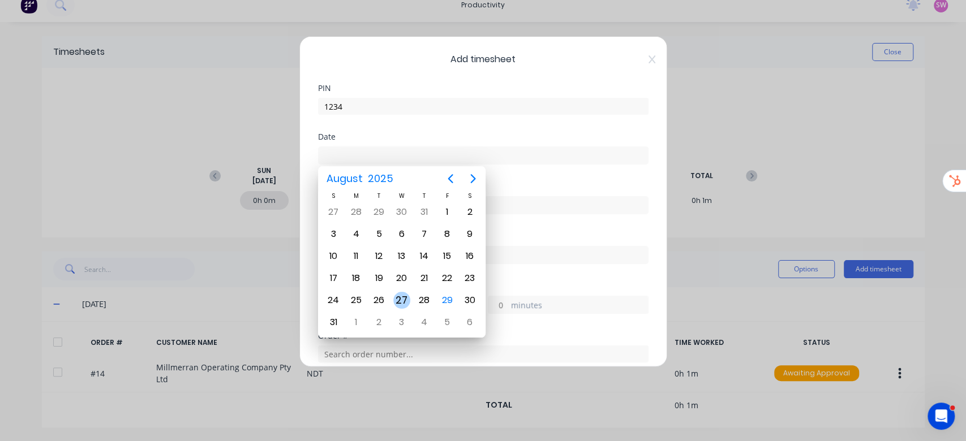
click at [392, 308] on div "27" at bounding box center [401, 301] width 23 height 22
type input "27/08/2025"
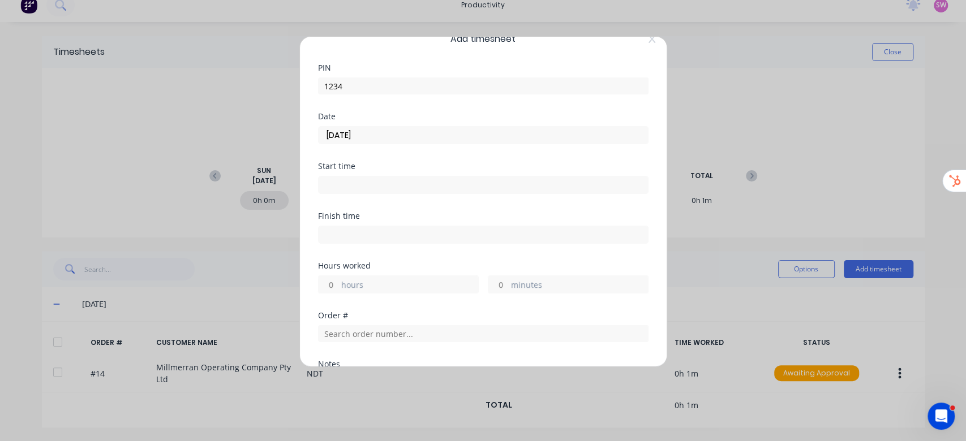
scroll to position [75, 0]
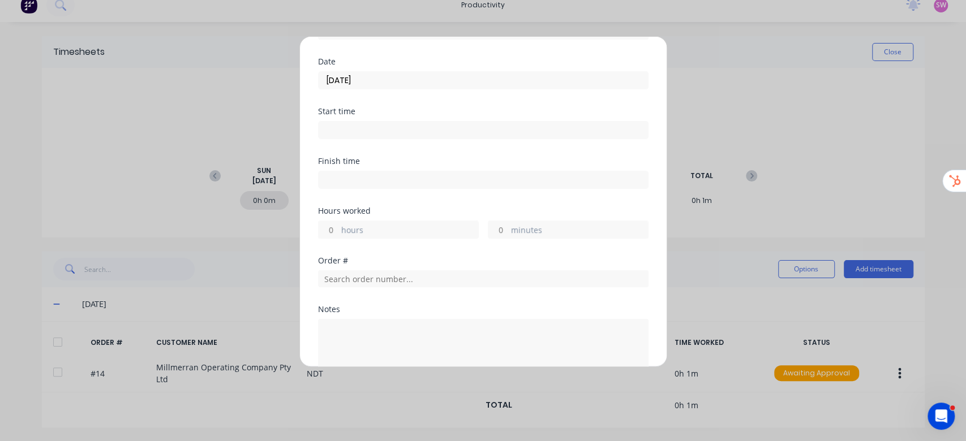
click at [336, 226] on input "hours" at bounding box center [329, 229] width 20 height 17
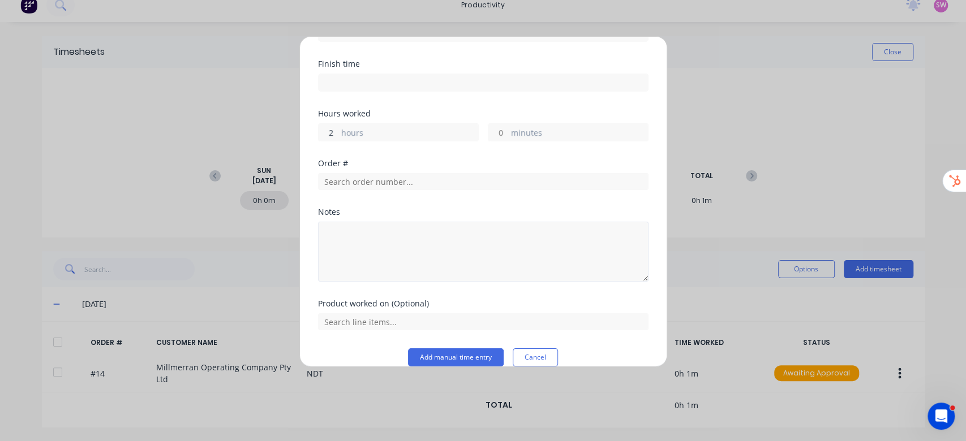
scroll to position [187, 0]
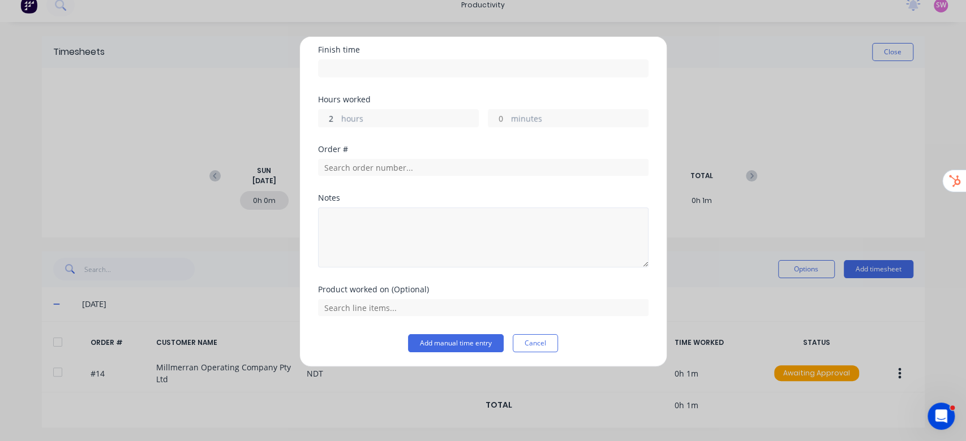
type input "2"
click at [402, 234] on textarea at bounding box center [483, 238] width 330 height 60
type textarea "example notes"
click at [467, 343] on button "Add manual time entry" at bounding box center [456, 343] width 96 height 18
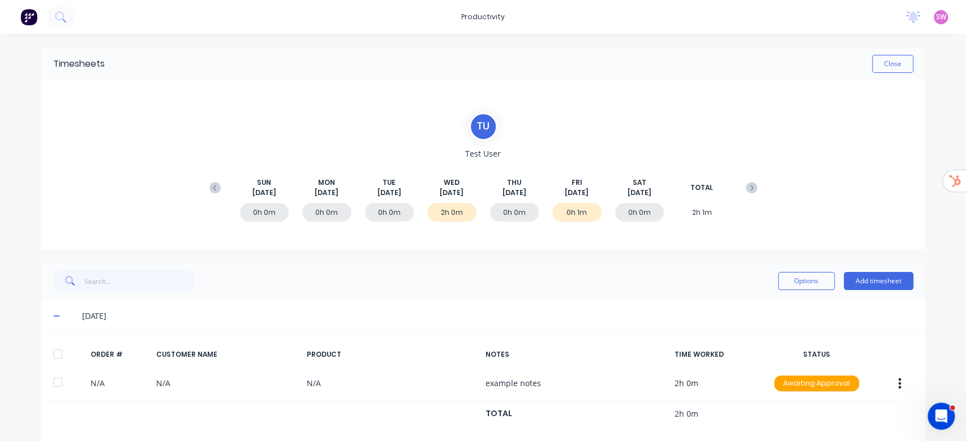
scroll to position [148, 0]
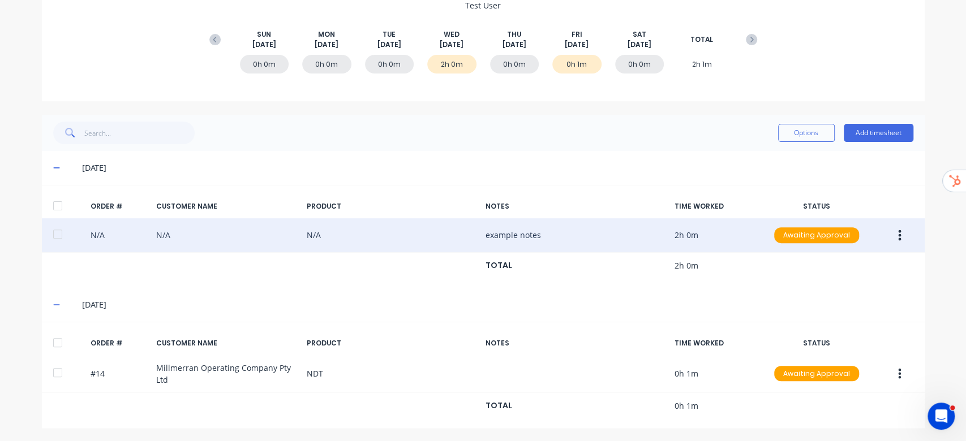
click at [898, 238] on icon "button" at bounding box center [899, 235] width 3 height 10
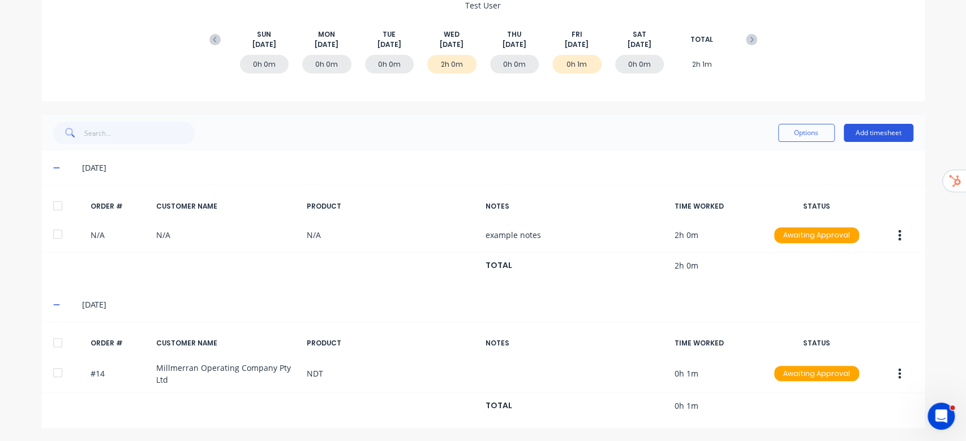
click at [883, 130] on button "Add timesheet" at bounding box center [879, 133] width 70 height 18
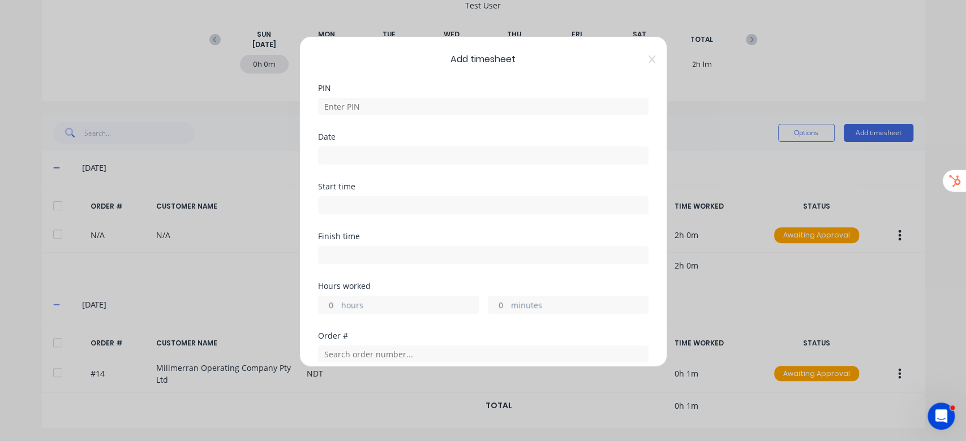
scroll to position [187, 0]
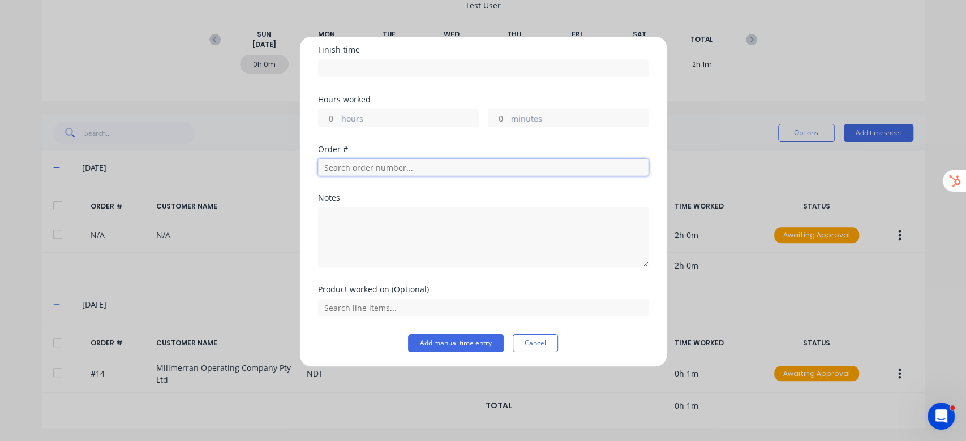
click at [392, 162] on input "text" at bounding box center [483, 167] width 330 height 17
type input "14"
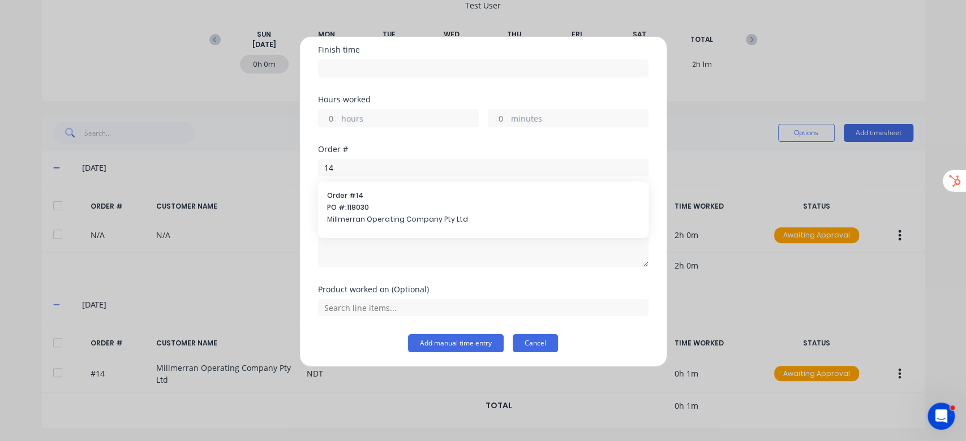
click at [537, 338] on button "Cancel" at bounding box center [535, 343] width 45 height 18
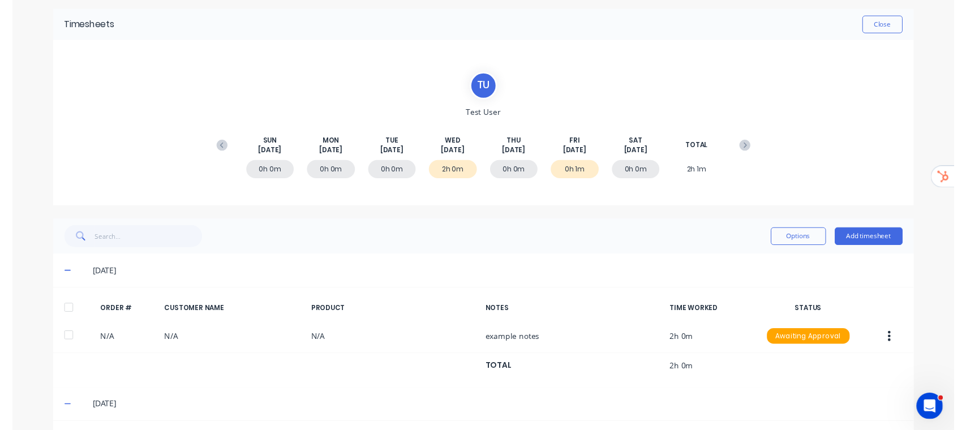
scroll to position [0, 0]
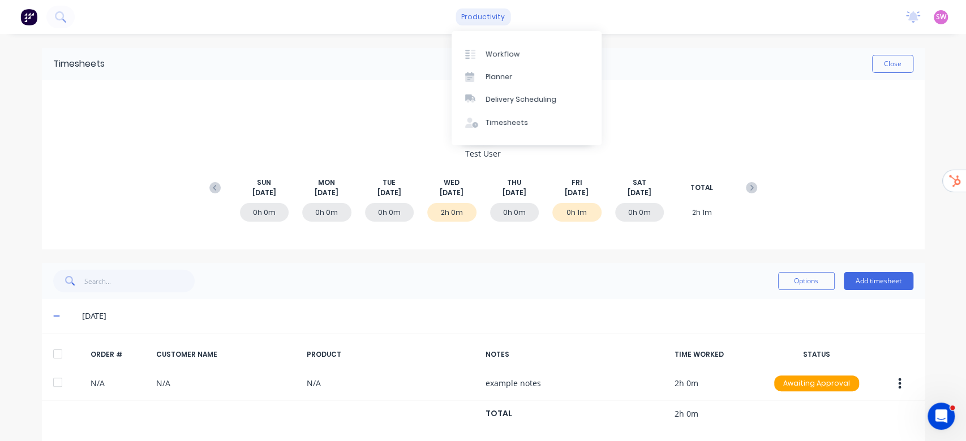
click at [475, 16] on div "productivity" at bounding box center [483, 16] width 55 height 17
click at [516, 49] on div "Workflow" at bounding box center [503, 54] width 34 height 10
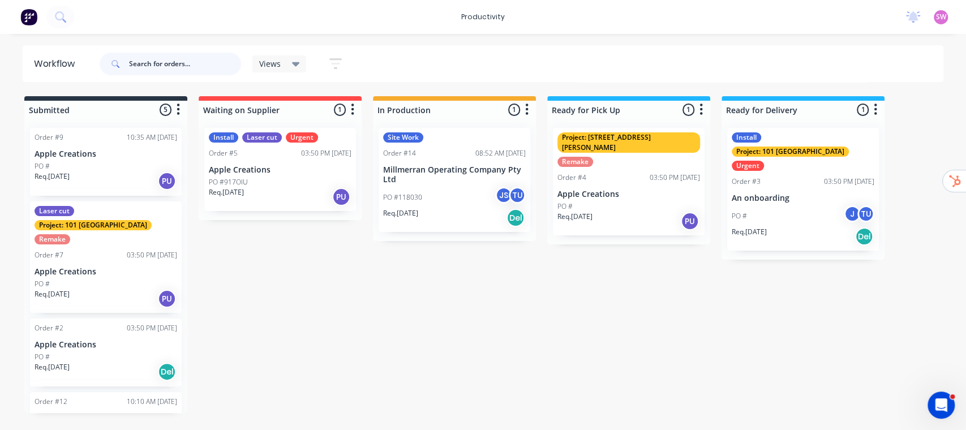
click at [177, 57] on input "text" at bounding box center [185, 64] width 112 height 23
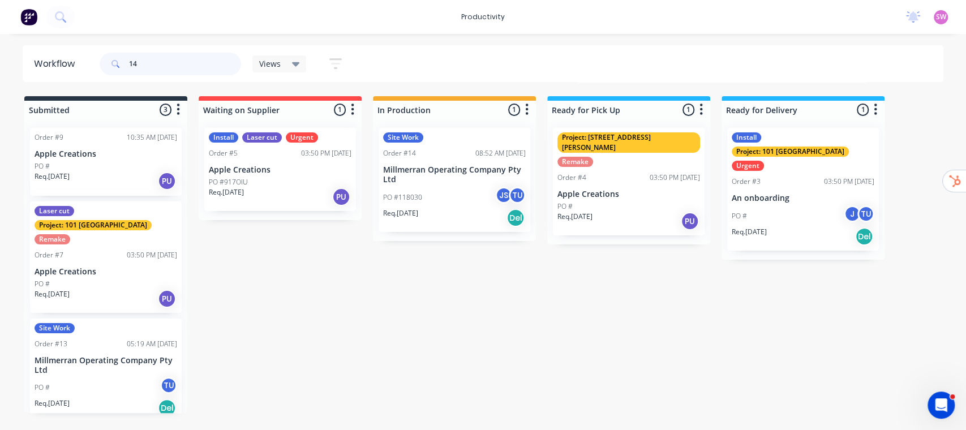
type input "14"
click at [452, 177] on p "Millmerran Operating Company Pty Ltd" at bounding box center [454, 174] width 143 height 19
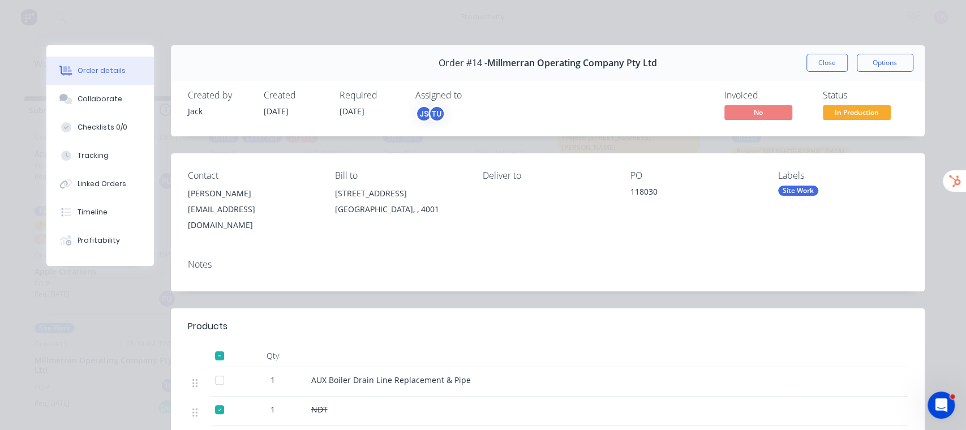
click at [218, 265] on div "Notes" at bounding box center [548, 270] width 754 height 41
click at [877, 61] on button "Options" at bounding box center [885, 63] width 57 height 18
click at [714, 67] on div "Order #14 - Millmerran Operating Company Pty Ltd Close Options PRINT Work Order…" at bounding box center [548, 63] width 754 height 36
click at [204, 259] on div "Notes" at bounding box center [548, 264] width 720 height 11
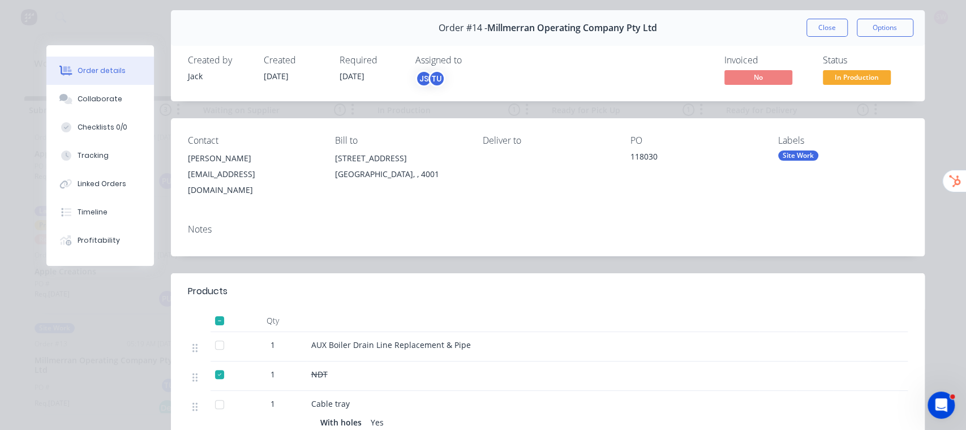
scroll to position [151, 0]
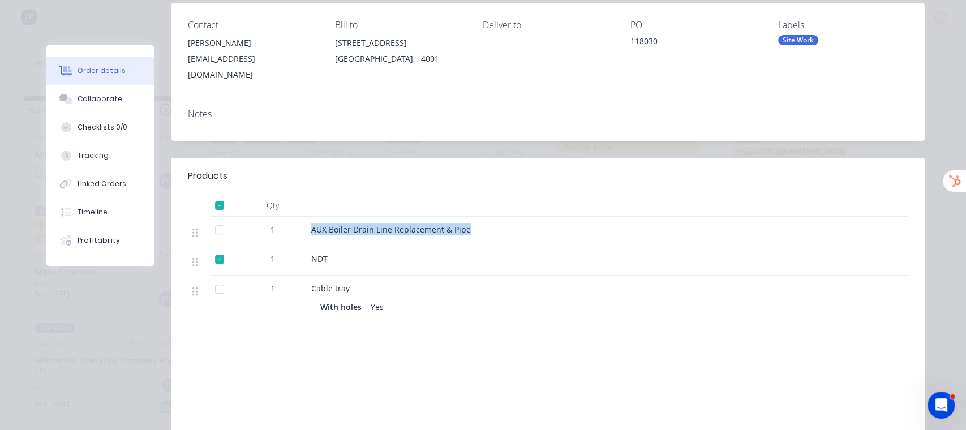
drag, startPoint x: 306, startPoint y: 220, endPoint x: 469, endPoint y: 221, distance: 163.5
click at [469, 224] on div "AUX Boiler Drain Line Replacement & Pipe" at bounding box center [533, 230] width 444 height 12
drag, startPoint x: 445, startPoint y: 216, endPoint x: 499, endPoint y: 225, distance: 54.0
click at [499, 225] on div "AUX Boiler Drain Line Replacement & Pipe" at bounding box center [533, 231] width 453 height 29
copy span "AUX Boiler Drain Line Replacement & Pipe"
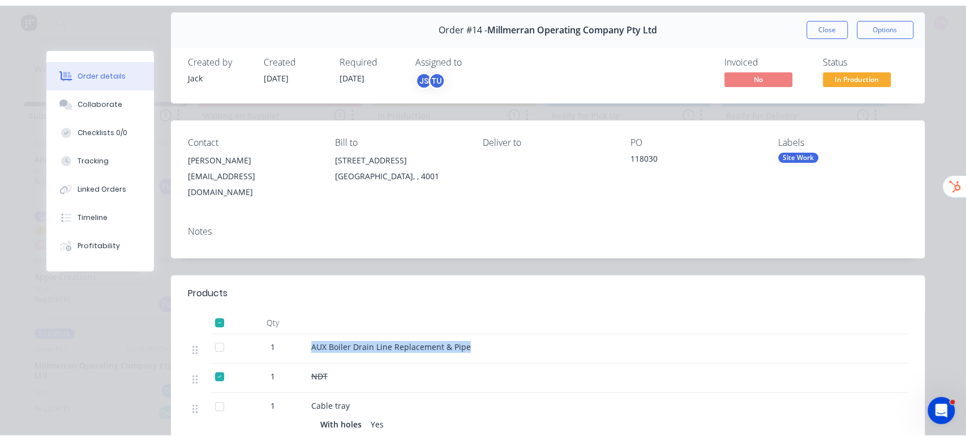
scroll to position [0, 0]
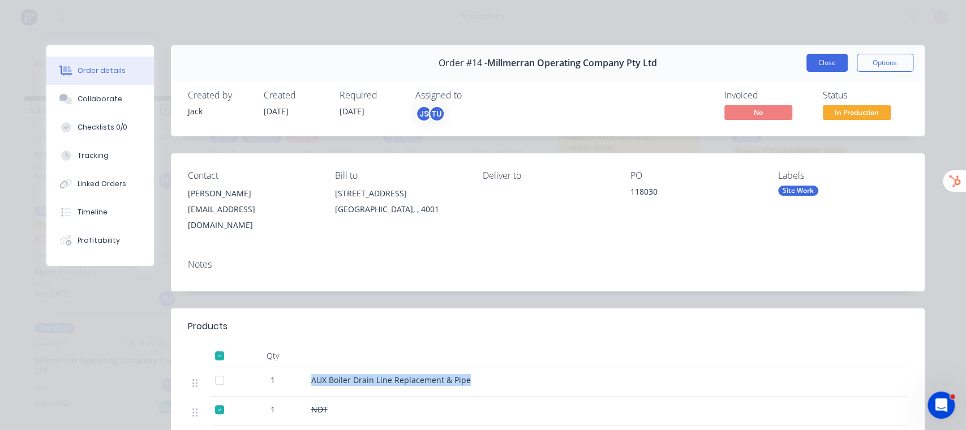
click at [811, 62] on button "Close" at bounding box center [826, 63] width 41 height 18
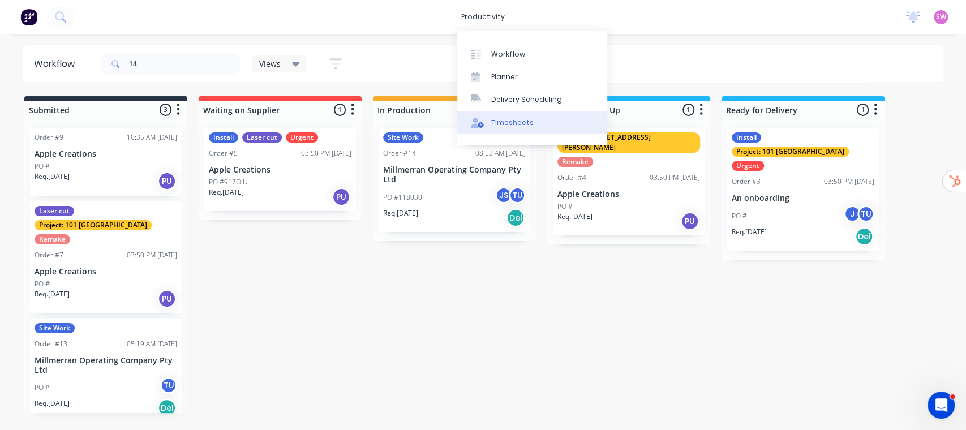
click at [513, 127] on div "Timesheets" at bounding box center [512, 123] width 42 height 10
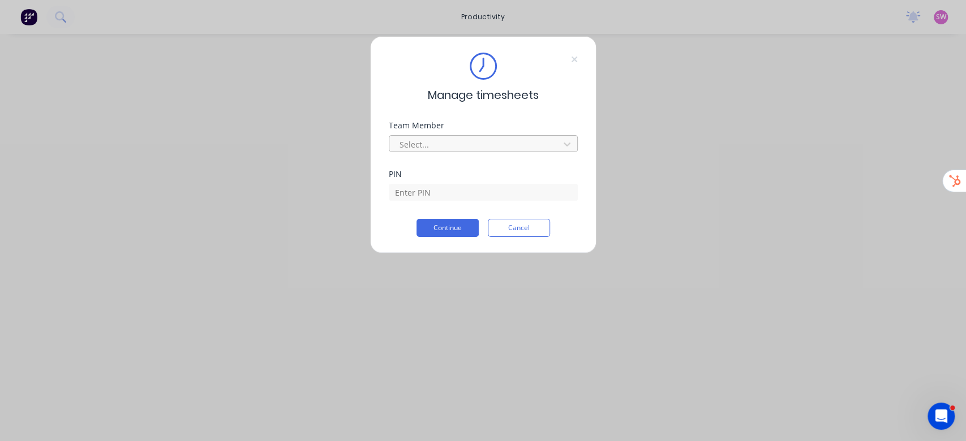
click at [487, 138] on div at bounding box center [475, 145] width 155 height 14
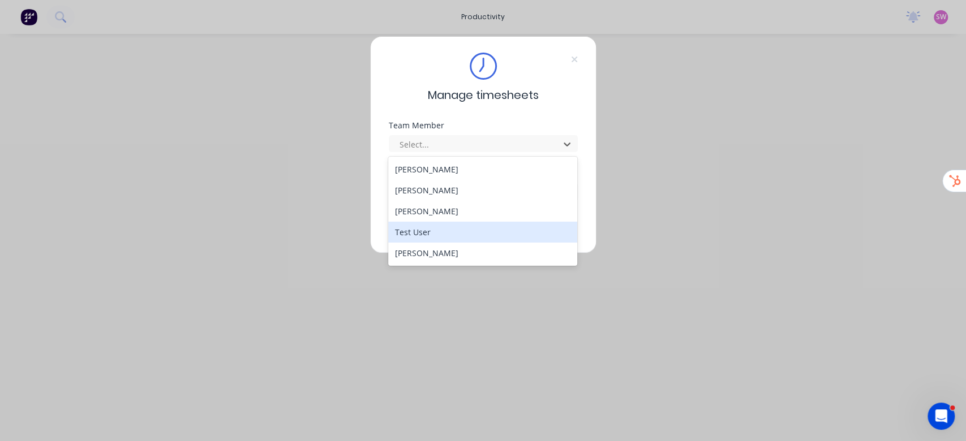
click at [403, 233] on div "Test User" at bounding box center [482, 232] width 189 height 21
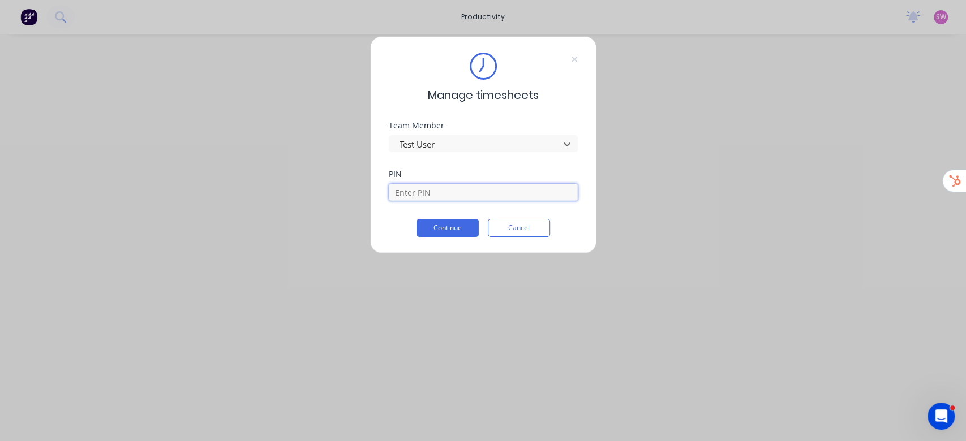
click at [440, 195] on input at bounding box center [483, 192] width 189 height 17
type input "q"
type input "1234"
click at [445, 232] on button "Continue" at bounding box center [447, 228] width 62 height 18
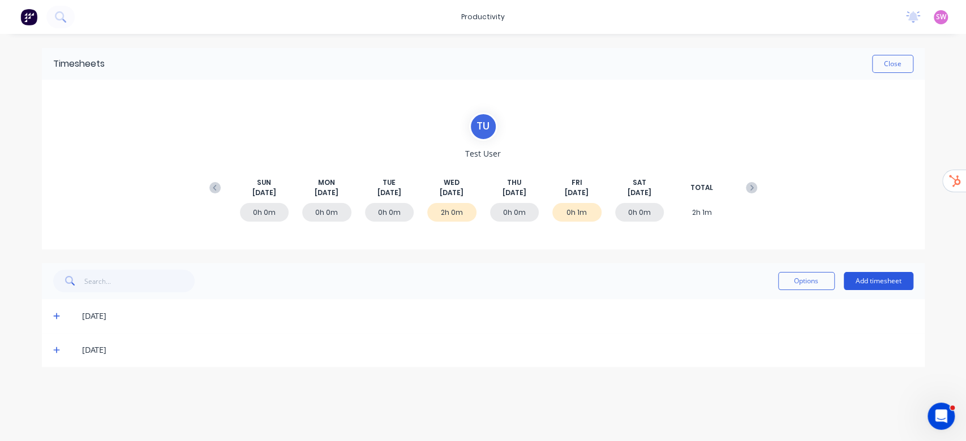
click at [870, 285] on button "Add timesheet" at bounding box center [879, 281] width 70 height 18
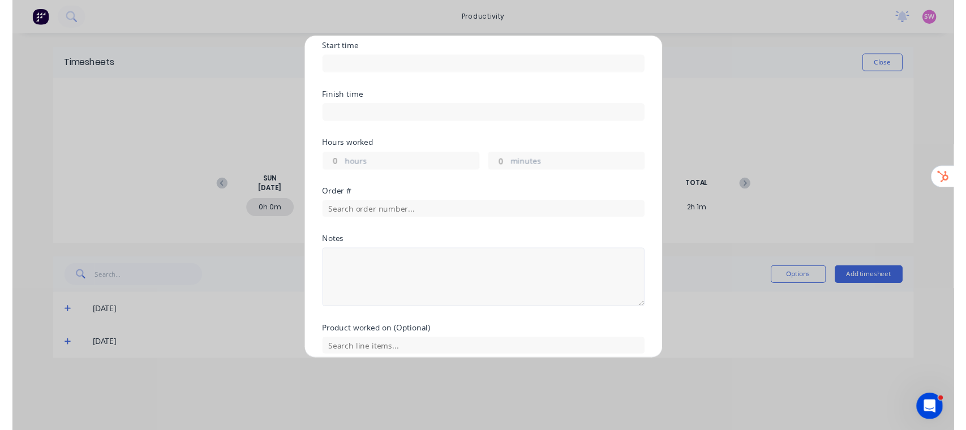
scroll to position [187, 0]
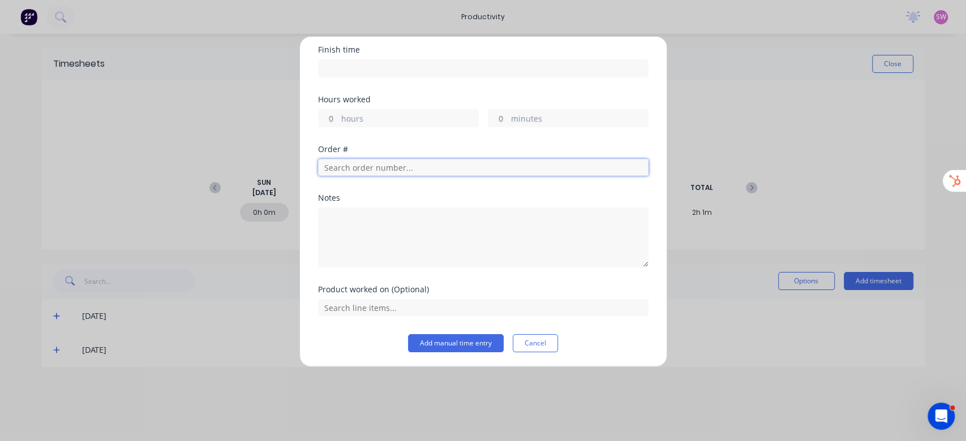
click at [448, 164] on input "text" at bounding box center [483, 167] width 330 height 17
paste input "AUX Boiler Drain Line Replacement & Pipe"
type input "AUX Boiler Drain Line Replacement & Pipe"
click at [638, 127] on div "Add timesheet PIN Date Start time Finish time Hours worked hours minutes Order …" at bounding box center [483, 201] width 368 height 331
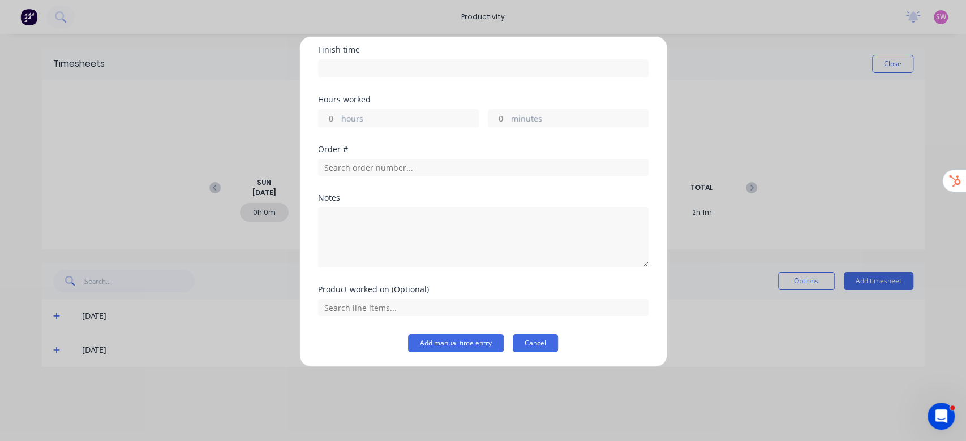
click at [531, 344] on button "Cancel" at bounding box center [535, 343] width 45 height 18
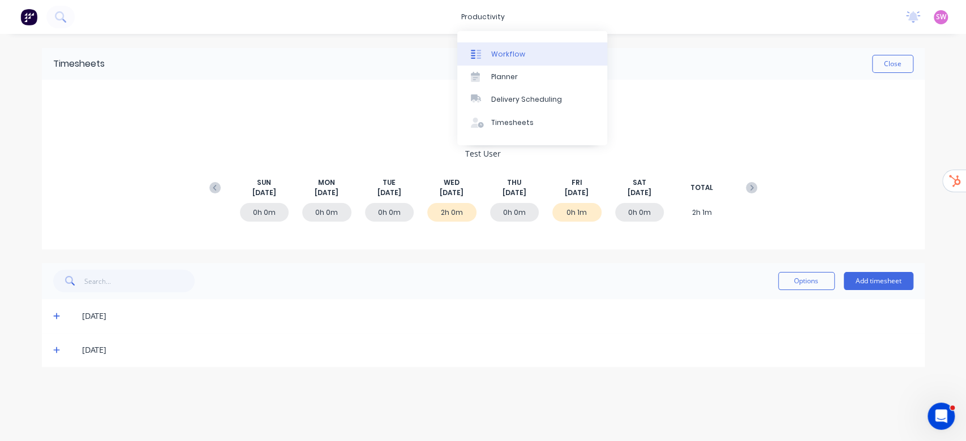
click at [495, 52] on div "Workflow" at bounding box center [508, 54] width 34 height 10
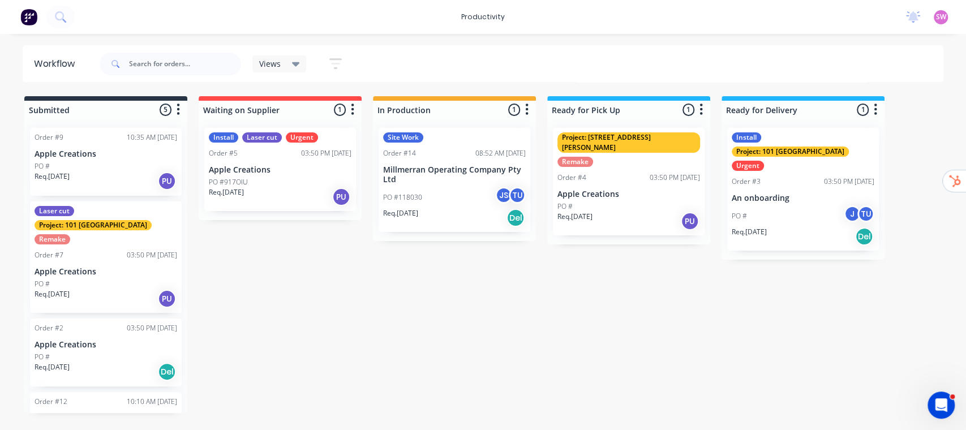
click at [469, 200] on div "PO #118030 JS TU" at bounding box center [454, 198] width 143 height 22
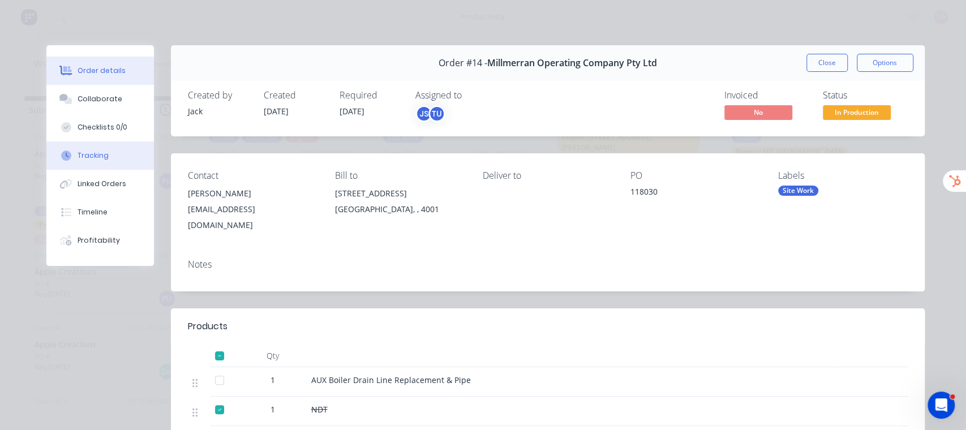
click at [109, 153] on button "Tracking" at bounding box center [100, 155] width 108 height 28
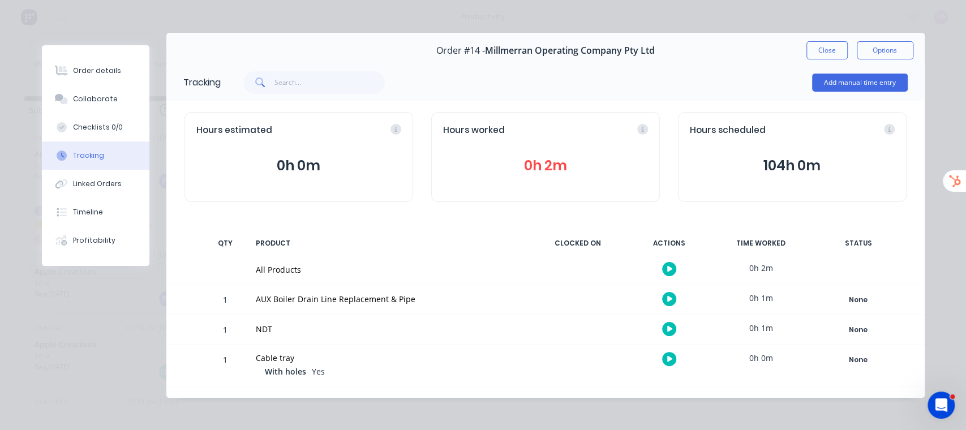
scroll to position [15, 0]
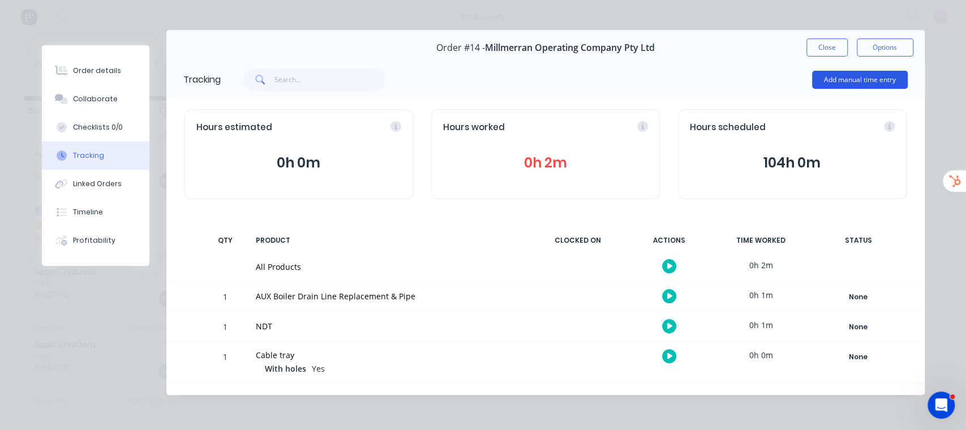
click at [856, 84] on button "Add manual time entry" at bounding box center [860, 80] width 96 height 18
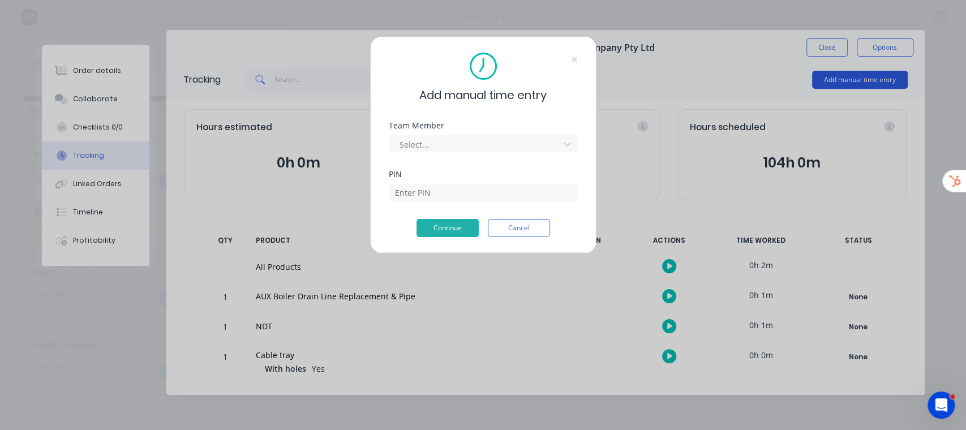
scroll to position [4, 0]
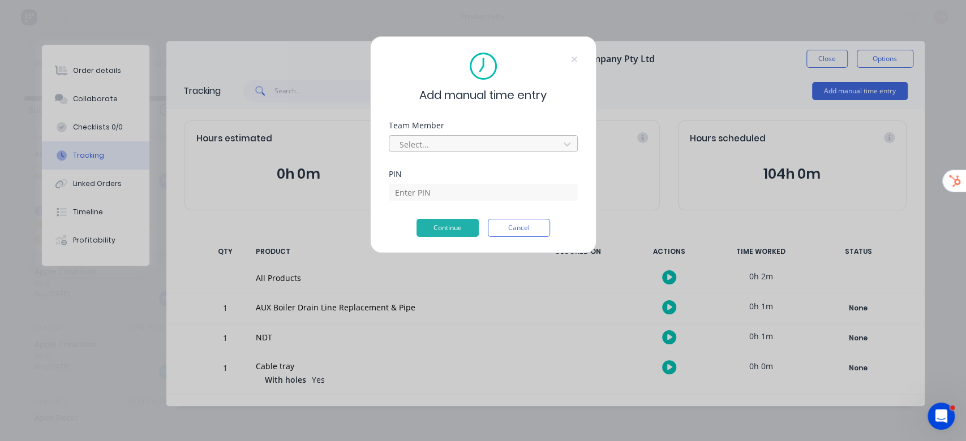
click at [513, 147] on div at bounding box center [475, 145] width 155 height 14
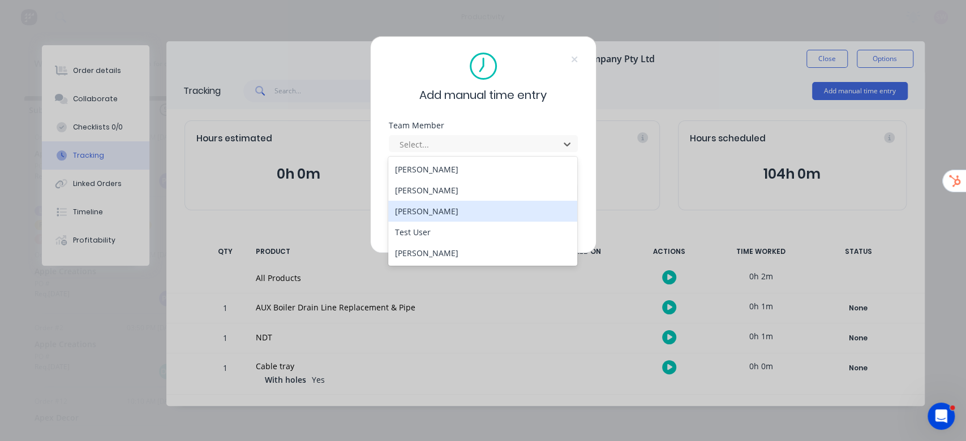
click at [813, 60] on div "Add manual time entry Team Member 5 results available. Use Up and Down to choos…" at bounding box center [483, 220] width 966 height 441
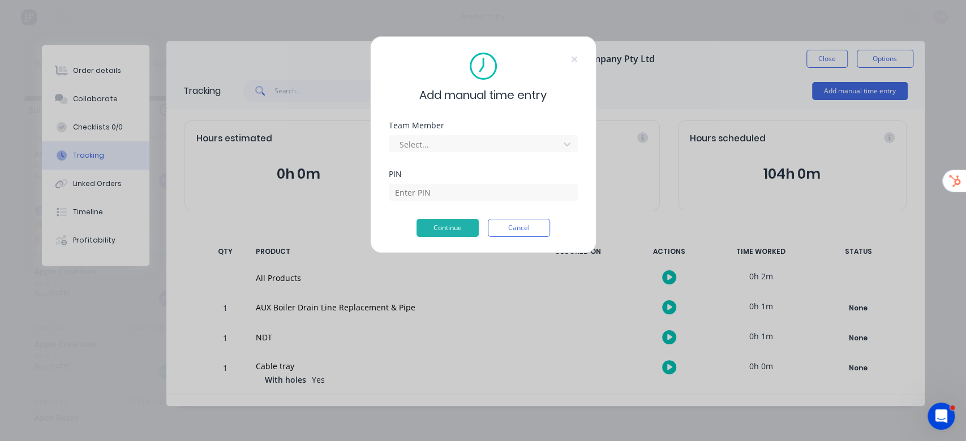
click at [819, 55] on div "Add manual time entry Team Member Select... PIN Continue Cancel" at bounding box center [483, 220] width 966 height 441
click at [518, 224] on button "Cancel" at bounding box center [519, 228] width 62 height 18
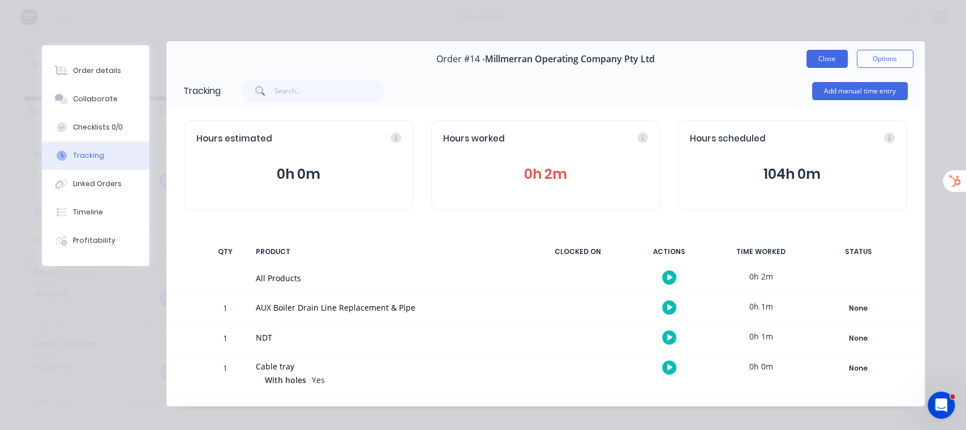
click at [829, 58] on button "Close" at bounding box center [826, 59] width 41 height 18
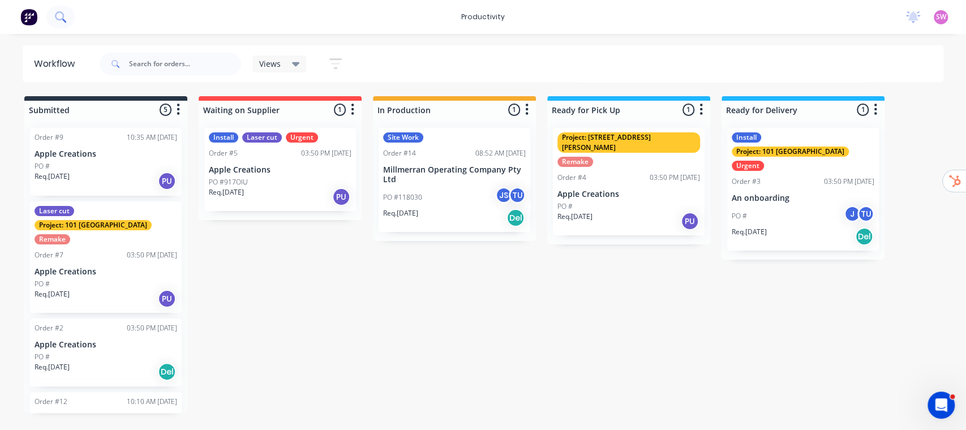
click at [69, 16] on button at bounding box center [60, 17] width 28 height 23
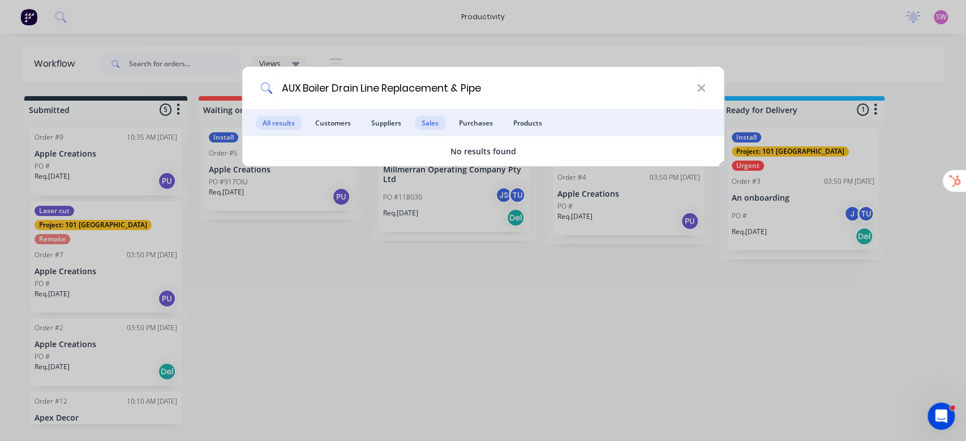
type input "AUX Boiler Drain Line Replacement & Pipe"
click at [422, 124] on span "Sales" at bounding box center [430, 123] width 31 height 14
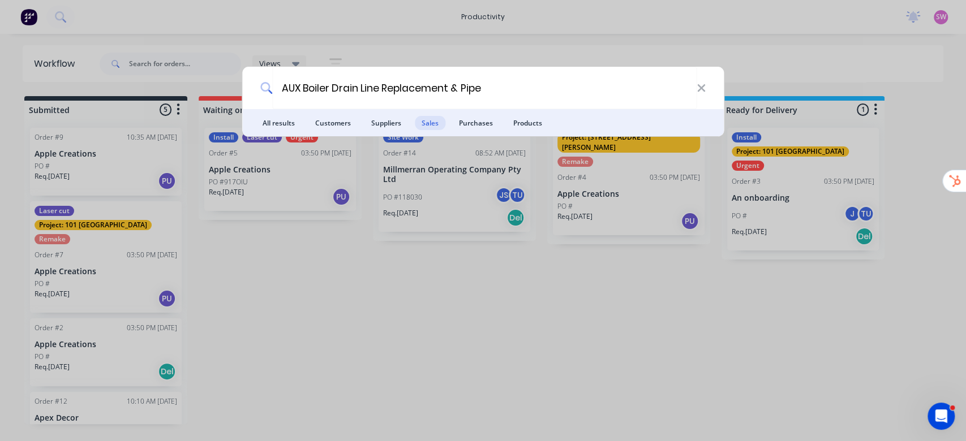
click at [292, 134] on li "All results" at bounding box center [279, 122] width 46 height 27
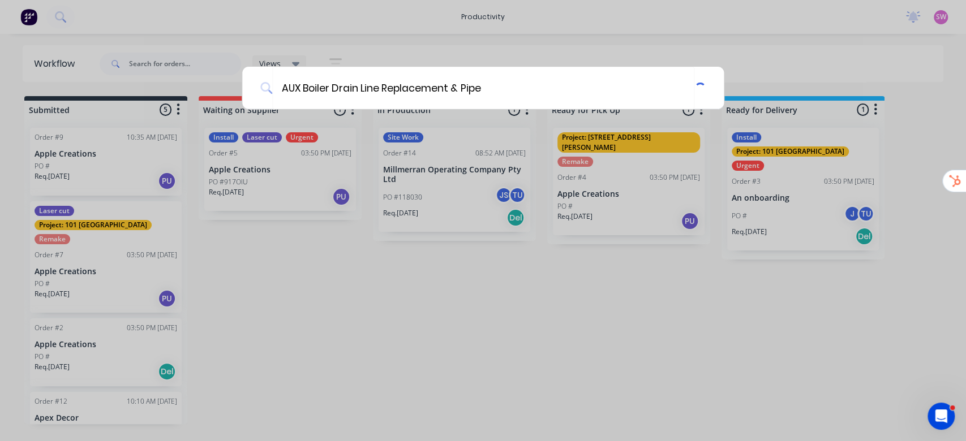
drag, startPoint x: 346, startPoint y: 134, endPoint x: 363, endPoint y: 136, distance: 16.5
click at [348, 134] on div "AUX Boiler Drain Line Replacement & Pipe" at bounding box center [483, 220] width 966 height 441
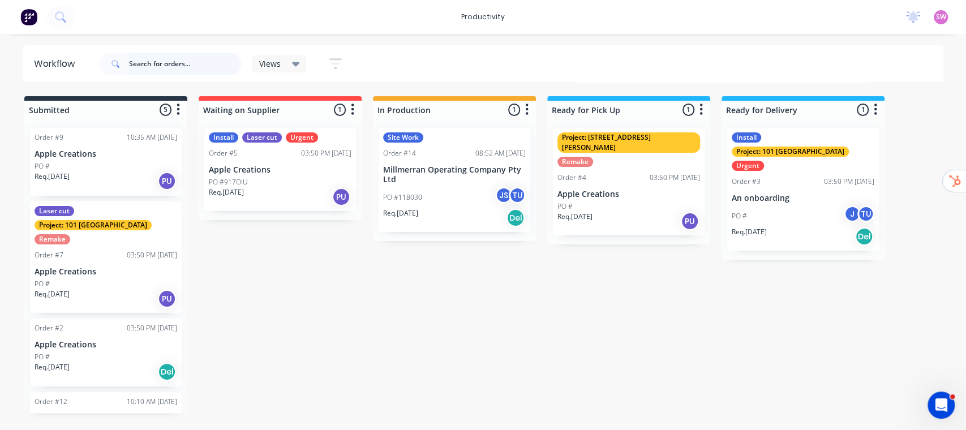
click at [177, 54] on input "text" at bounding box center [185, 64] width 112 height 23
paste input "AUX Boiler Drain Line Replacement & Pipe"
type input "AUX Boiler Drain Line Replacement & Pipe"
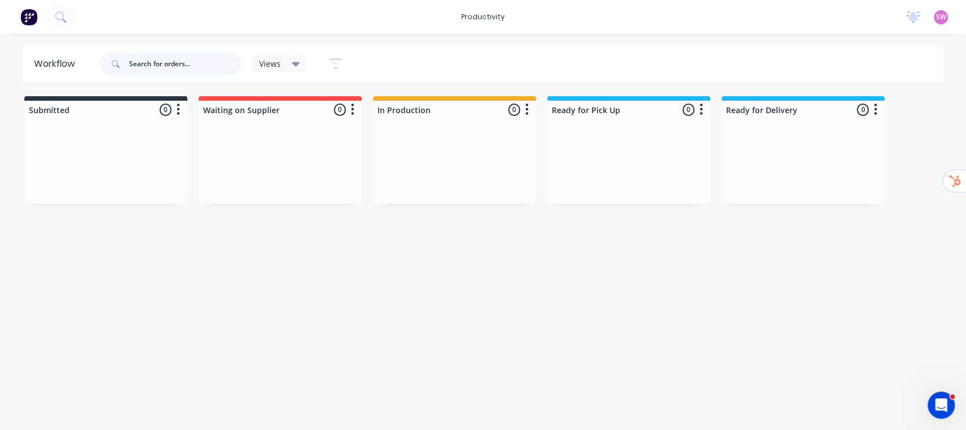
scroll to position [0, 0]
click at [435, 330] on div "Workflow Views Save new view None (Default) edit Show/Hide statuses Show line i…" at bounding box center [483, 226] width 966 height 362
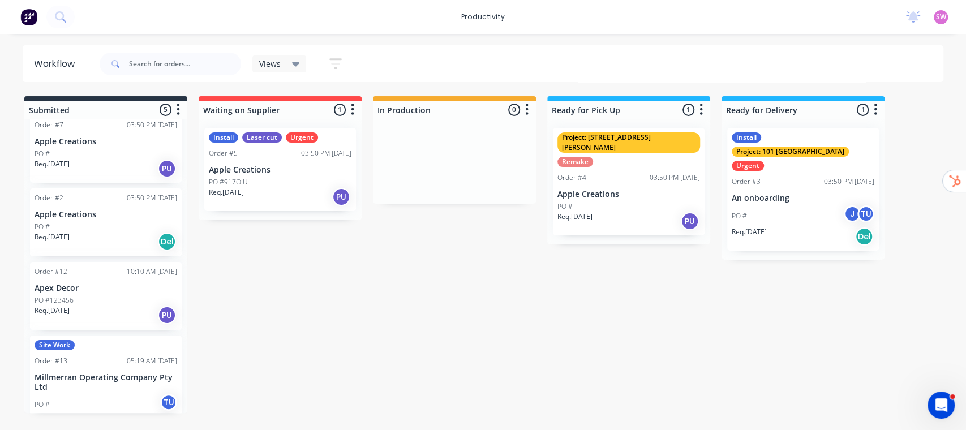
scroll to position [140, 0]
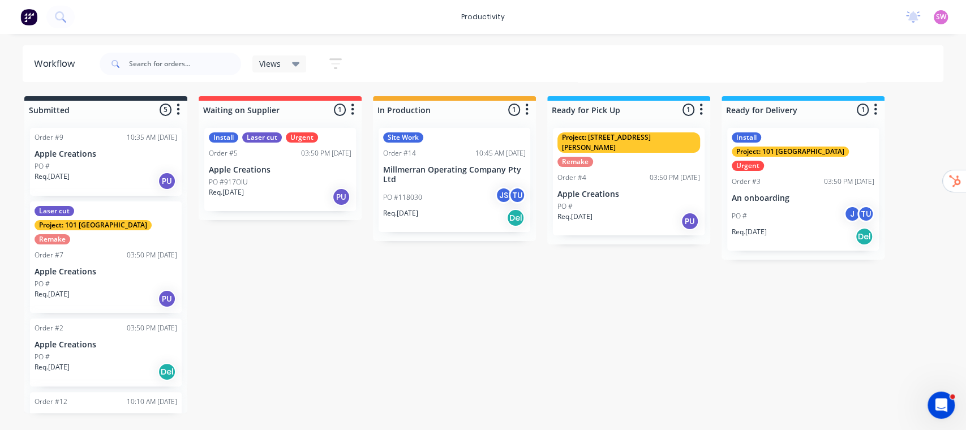
click at [449, 203] on div "PO #118030 JS TU" at bounding box center [454, 198] width 143 height 22
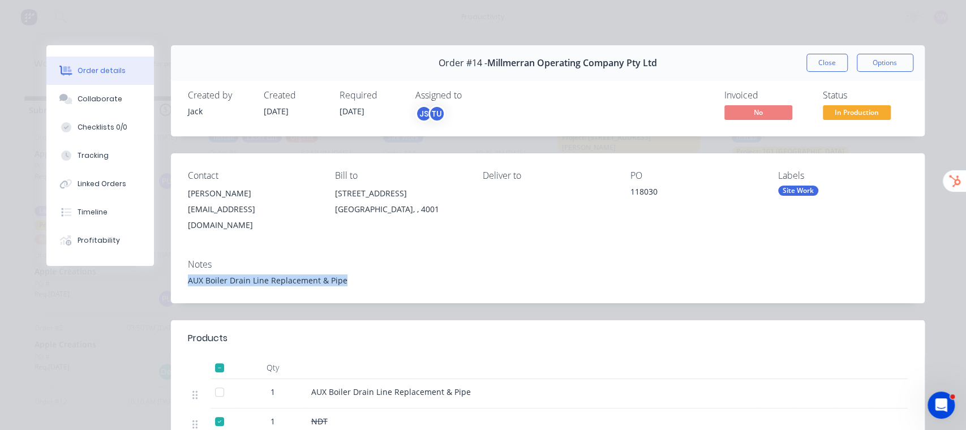
drag, startPoint x: 183, startPoint y: 273, endPoint x: 344, endPoint y: 274, distance: 161.3
click at [344, 274] on div "AUX Boiler Drain Line Replacement & Pipe" at bounding box center [548, 280] width 720 height 12
copy div "AUX Boiler Drain Line Replacement & Pipe"
click at [831, 71] on button "Close" at bounding box center [826, 63] width 41 height 18
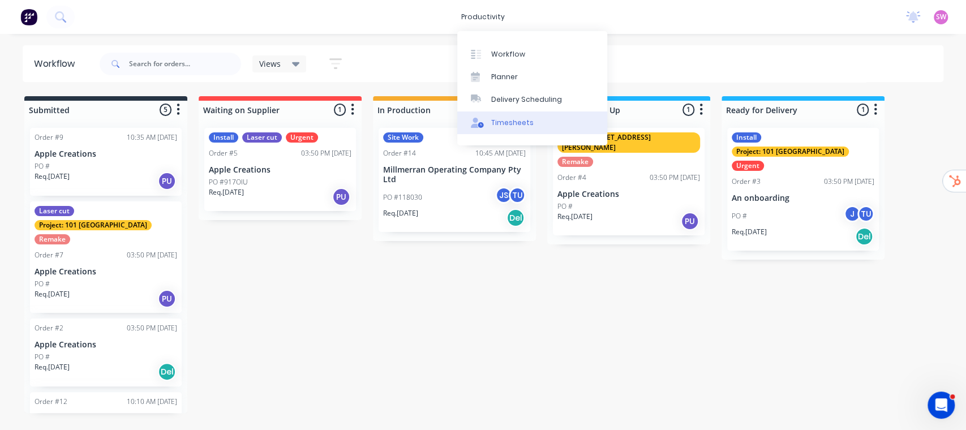
click at [511, 124] on div "Timesheets" at bounding box center [512, 123] width 42 height 10
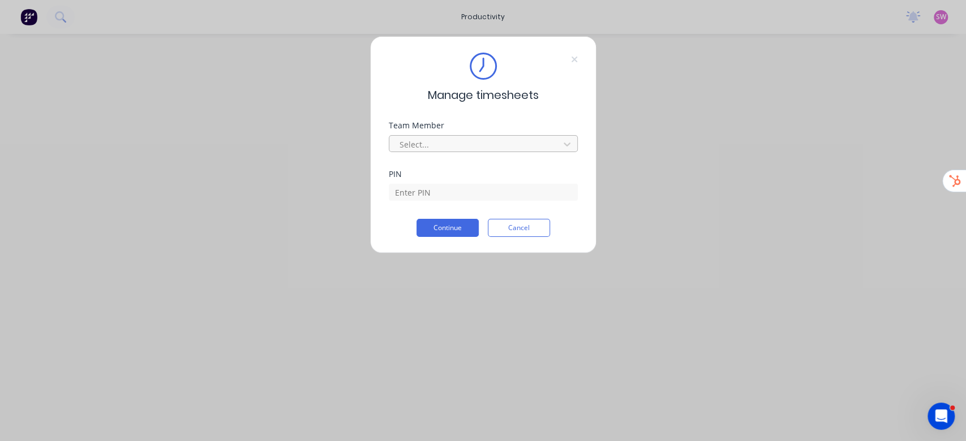
click at [460, 145] on div at bounding box center [475, 145] width 155 height 14
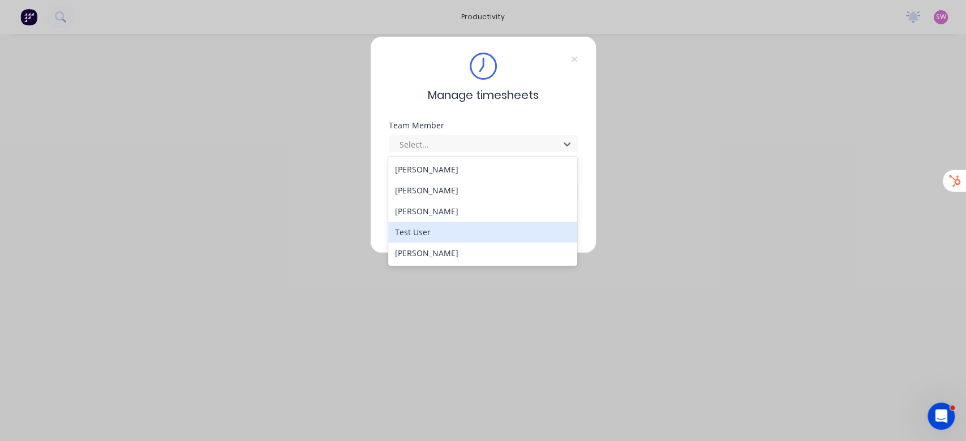
click at [416, 227] on div "Test User" at bounding box center [482, 232] width 189 height 21
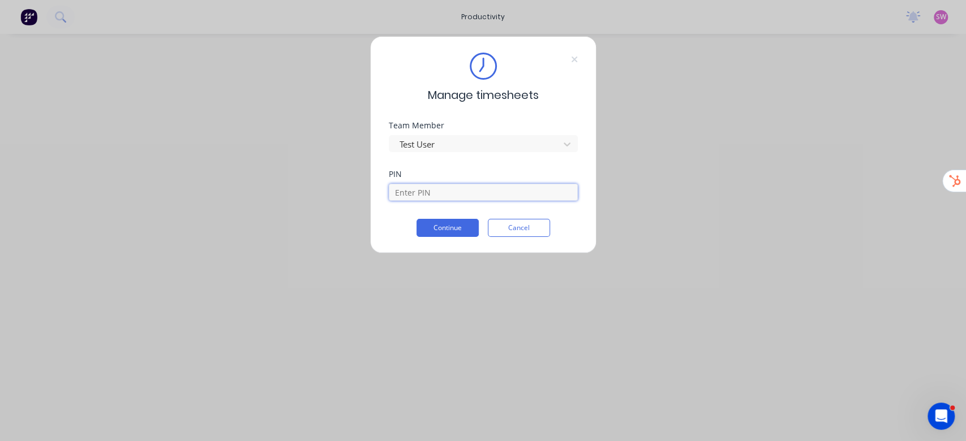
click at [432, 191] on input at bounding box center [483, 192] width 189 height 17
type input "1234"
click at [466, 219] on button "Continue" at bounding box center [447, 228] width 62 height 18
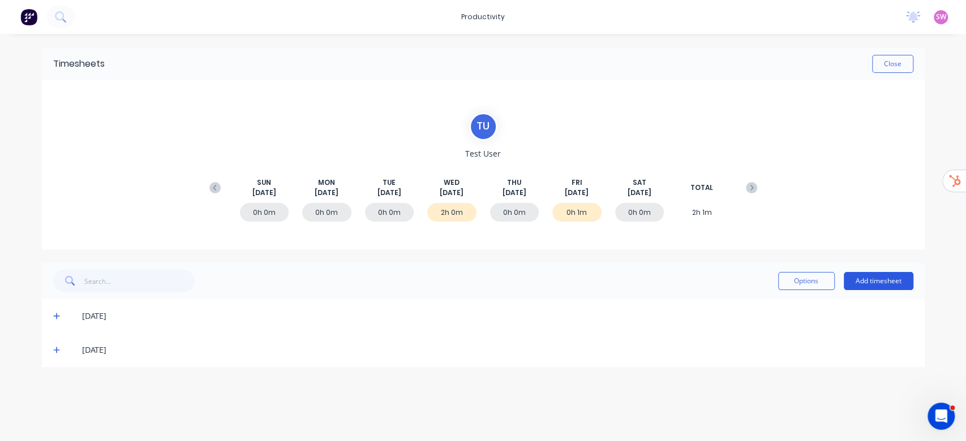
click at [884, 274] on button "Add timesheet" at bounding box center [879, 281] width 70 height 18
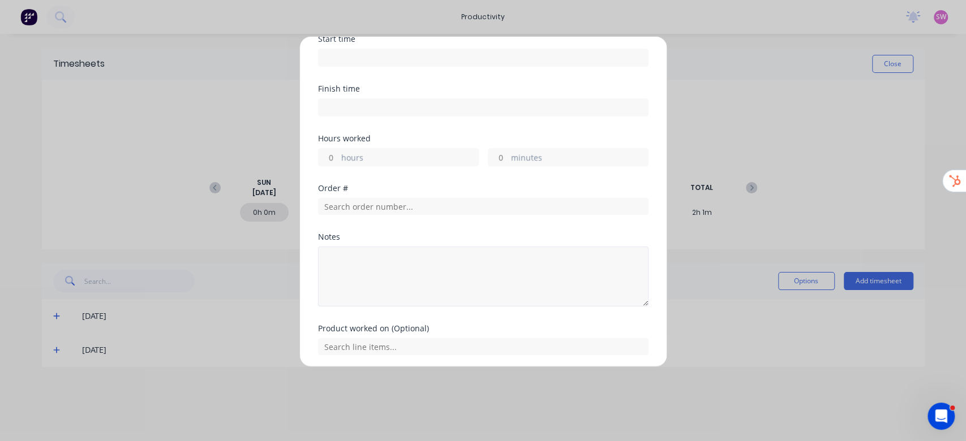
scroll to position [187, 0]
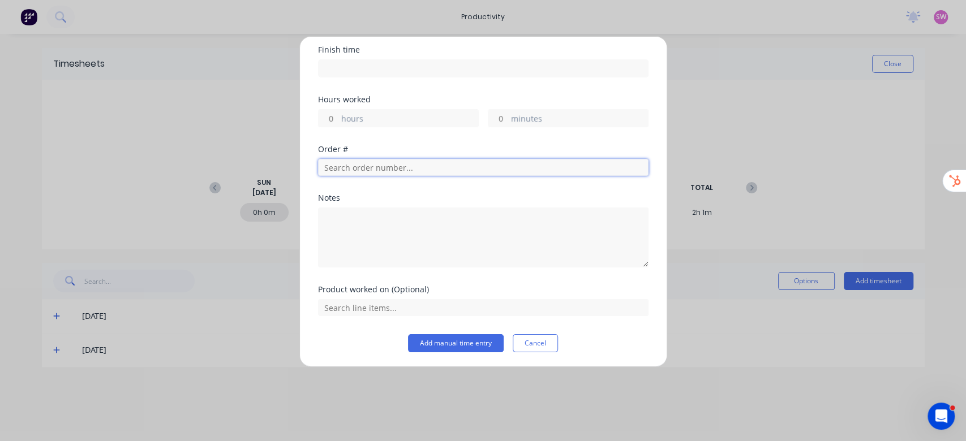
click at [512, 162] on input "text" at bounding box center [483, 167] width 330 height 17
paste input "AUX Boiler Drain Line Replacement & Pipe"
type input "AUX Boiler Drain Line Replacement & Pipe"
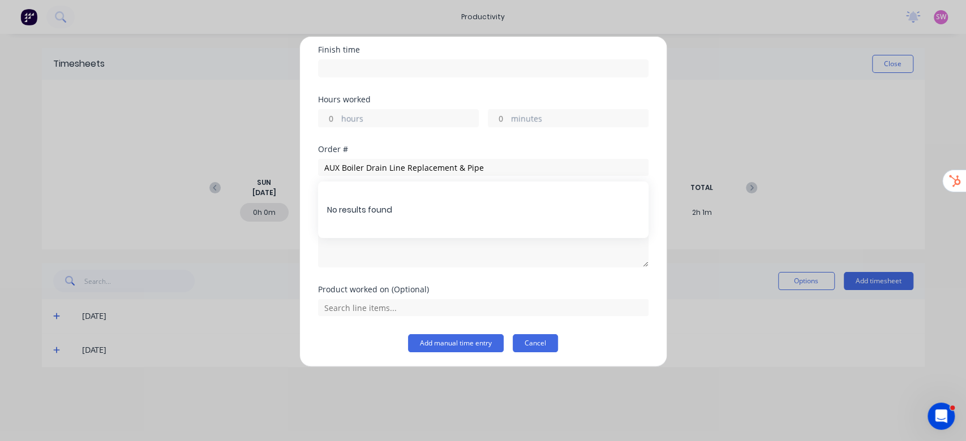
click at [530, 341] on button "Cancel" at bounding box center [535, 343] width 45 height 18
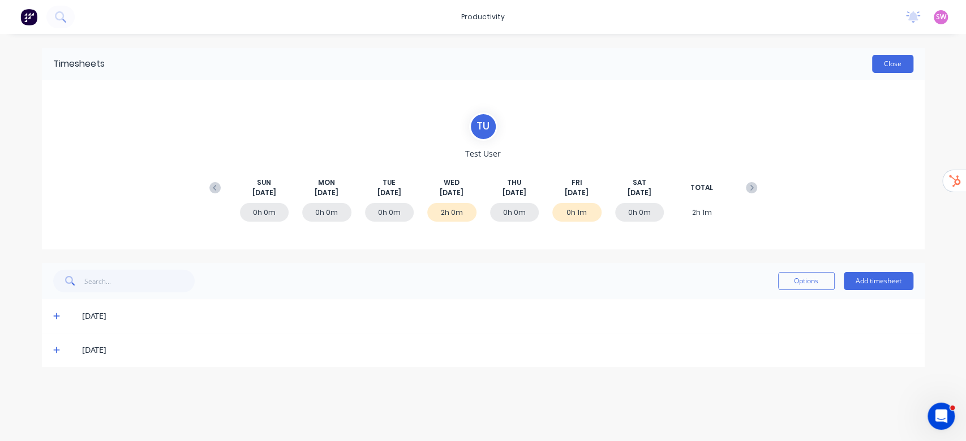
click at [896, 66] on button "Close" at bounding box center [892, 64] width 41 height 18
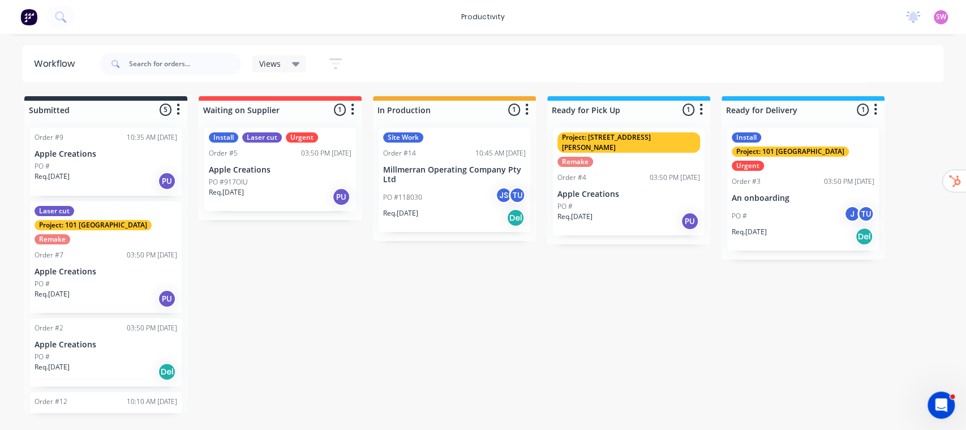
click at [634, 316] on div "Submitted 5 Sort By Created date Required date Order number Customer name Most …" at bounding box center [607, 254] width 1231 height 317
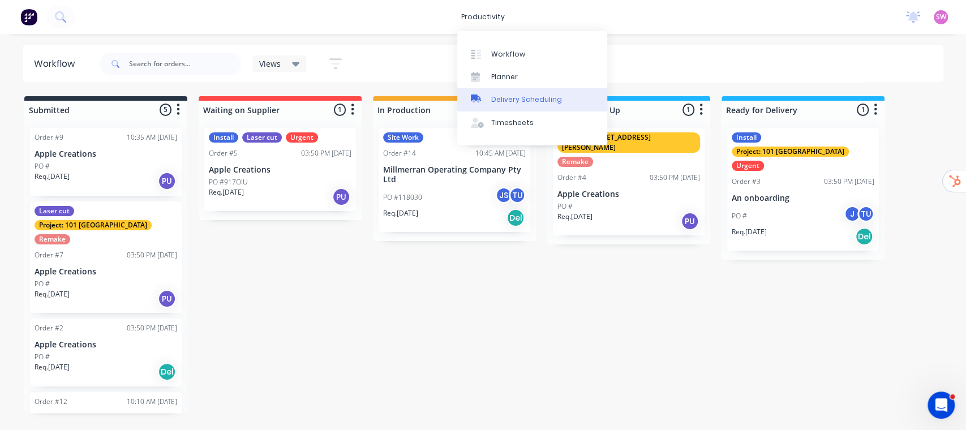
click at [512, 104] on div "Delivery Scheduling" at bounding box center [526, 100] width 71 height 10
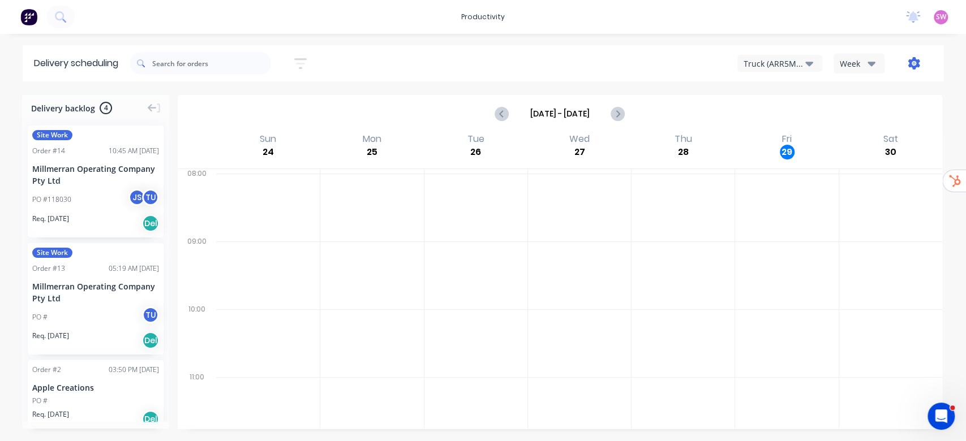
click at [916, 65] on icon "button" at bounding box center [914, 63] width 12 height 12
click at [616, 66] on div "Truck (ARR5MM) Week Run Sheet" at bounding box center [728, 63] width 407 height 20
click at [941, 7] on div "productivity productivity Workflow Planner Delivery Scheduling Timesheets No ne…" at bounding box center [483, 17] width 966 height 34
click at [938, 19] on span "SW" at bounding box center [941, 17] width 10 height 10
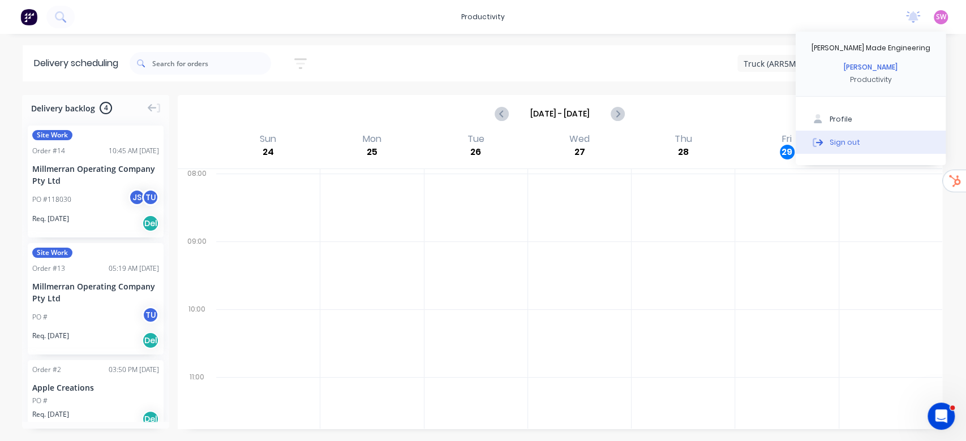
click at [844, 142] on div "Sign out" at bounding box center [845, 142] width 31 height 10
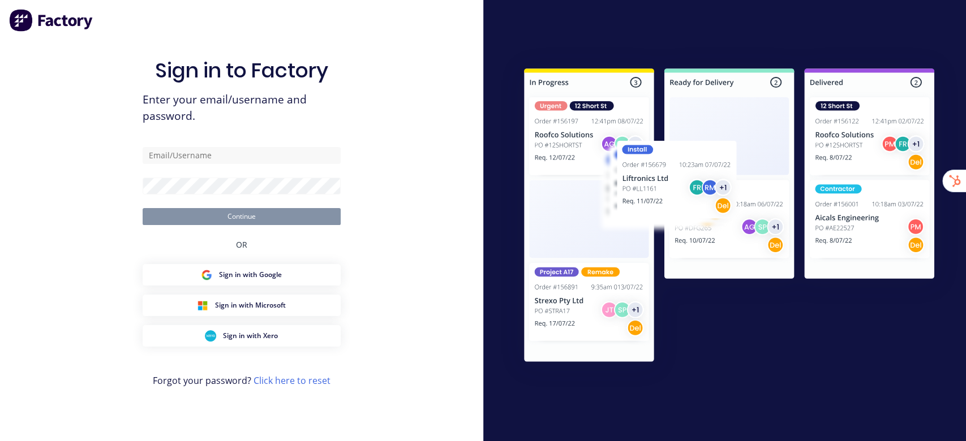
type input "[EMAIL_ADDRESS][DOMAIN_NAME]"
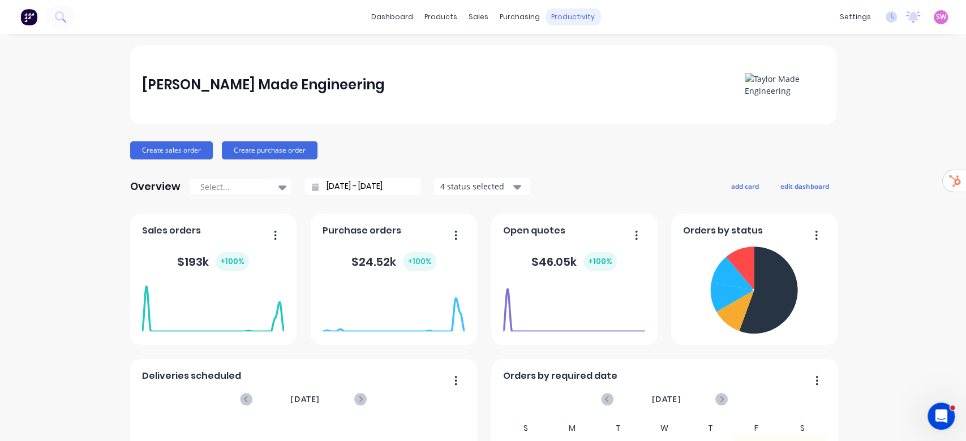
click at [566, 13] on div "productivity" at bounding box center [572, 16] width 55 height 17
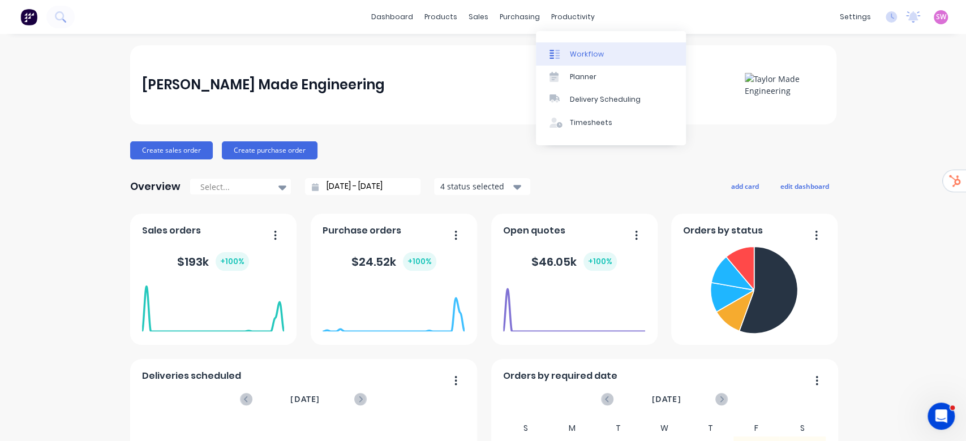
click at [579, 55] on div "Workflow" at bounding box center [587, 54] width 34 height 10
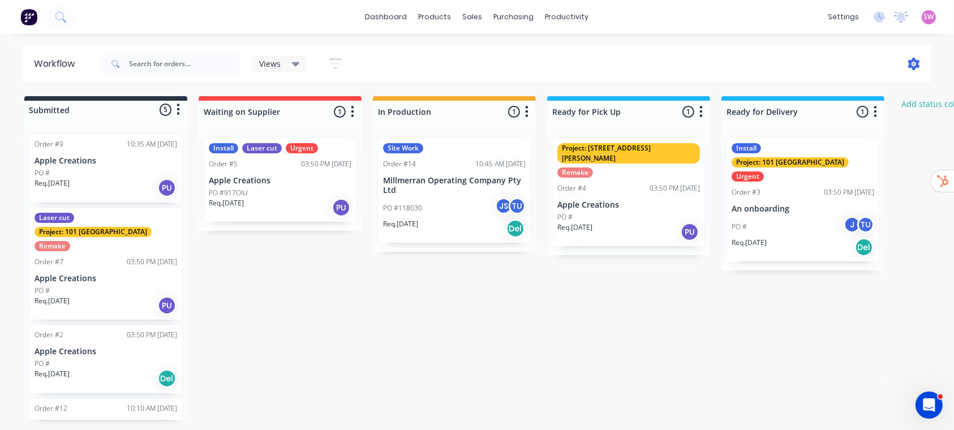
click at [908, 59] on icon at bounding box center [914, 64] width 12 height 12
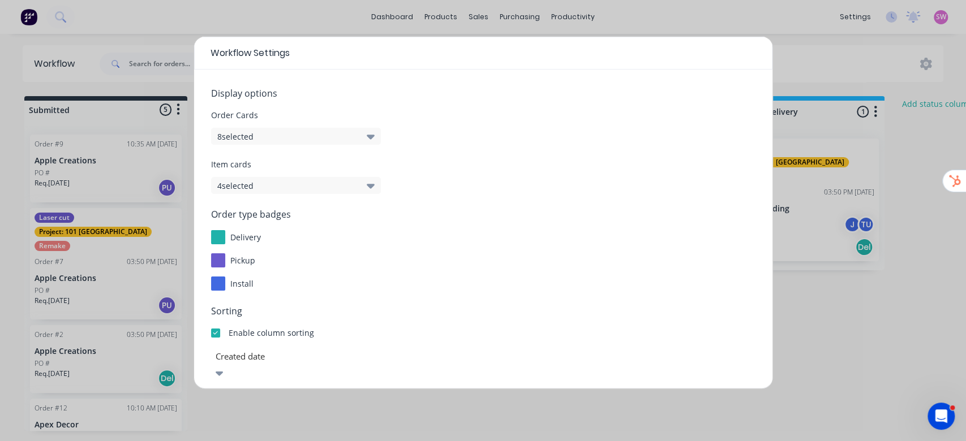
click at [331, 128] on button "8 selected" at bounding box center [296, 136] width 170 height 17
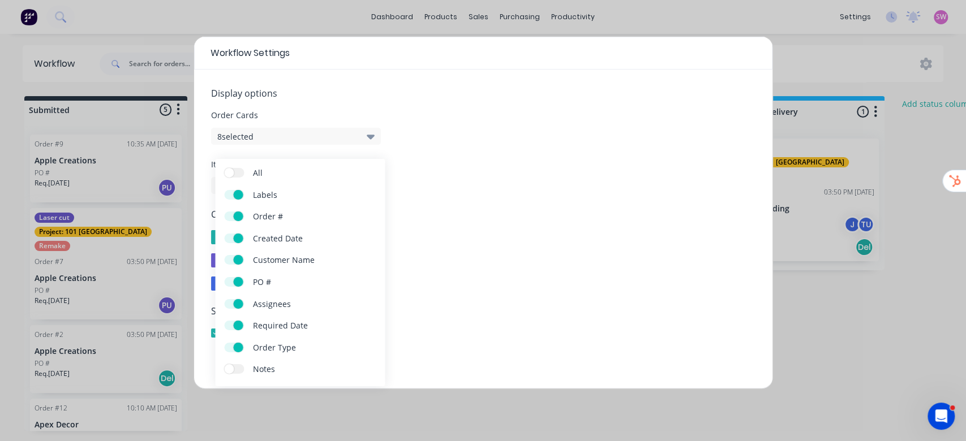
click at [235, 174] on label "All" at bounding box center [234, 173] width 20 height 10
click at [224, 168] on input "All" at bounding box center [224, 168] width 0 height 0
click at [540, 168] on span "Item cards" at bounding box center [483, 164] width 544 height 12
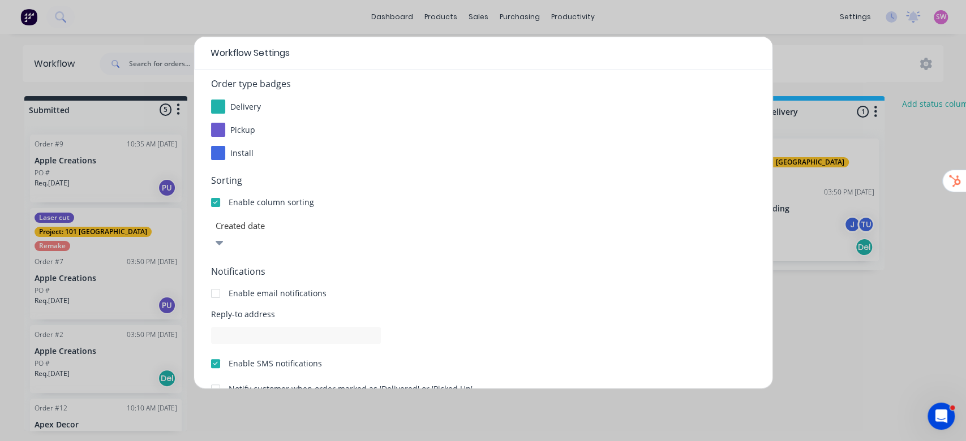
scroll to position [181, 0]
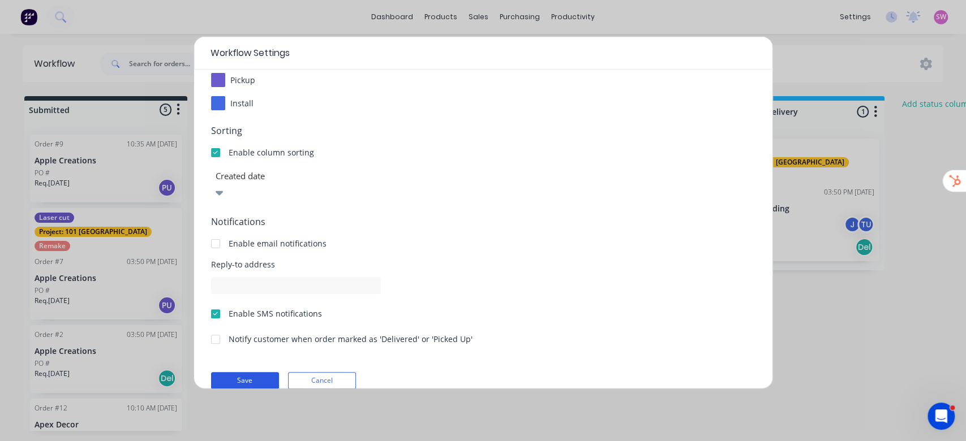
click at [256, 372] on button "Save" at bounding box center [245, 380] width 68 height 17
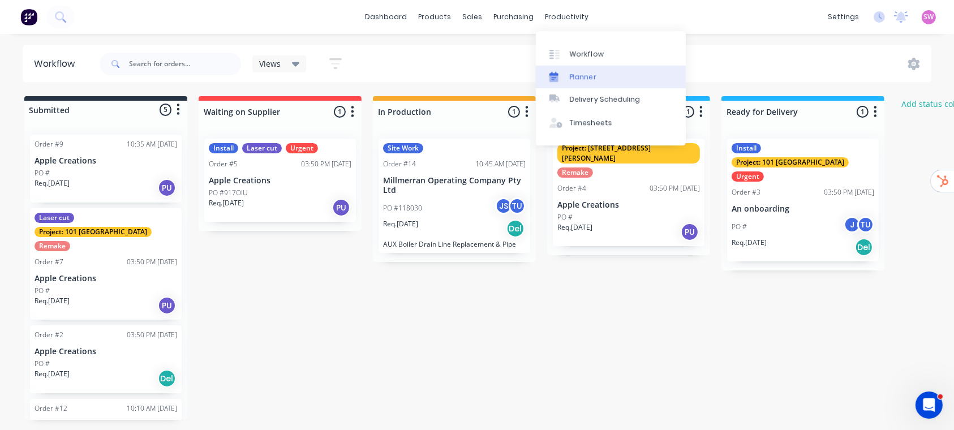
click at [568, 74] on link "Planner" at bounding box center [611, 77] width 150 height 23
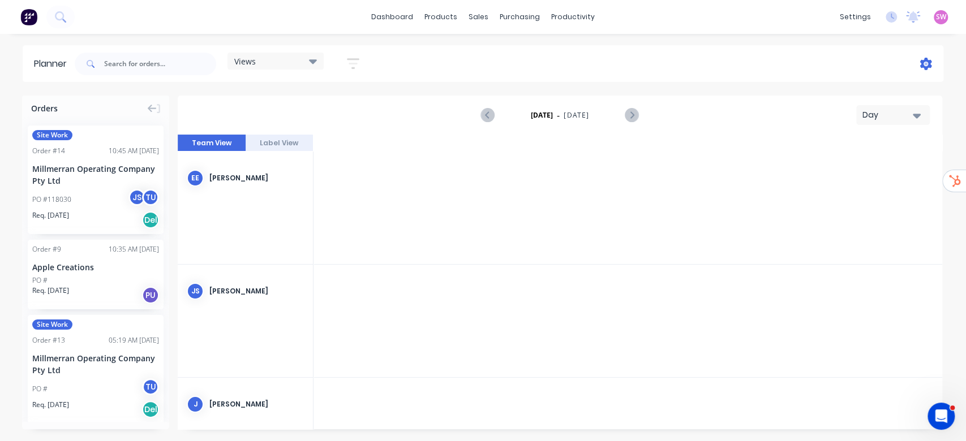
click at [925, 66] on icon at bounding box center [926, 64] width 12 height 12
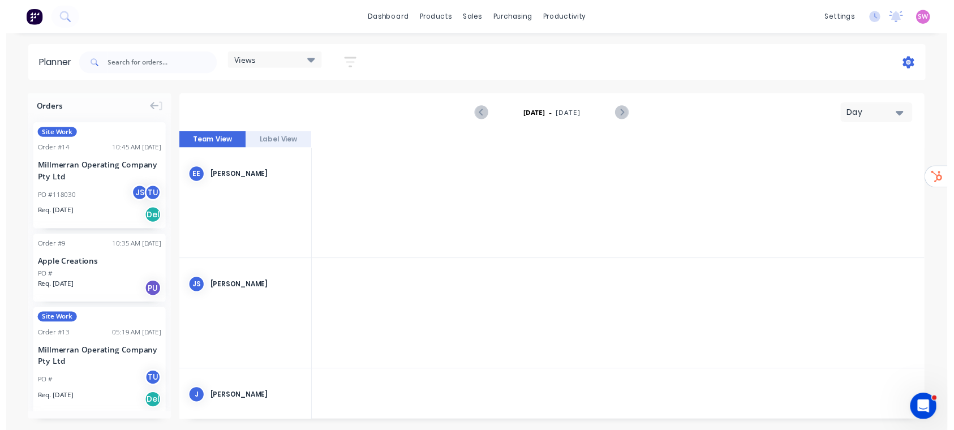
scroll to position [0, 1811]
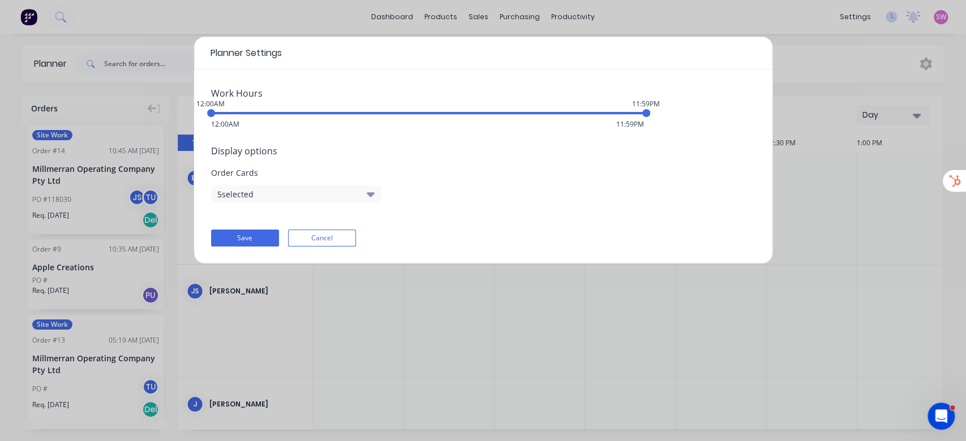
click at [348, 196] on button "5 selected" at bounding box center [296, 194] width 170 height 17
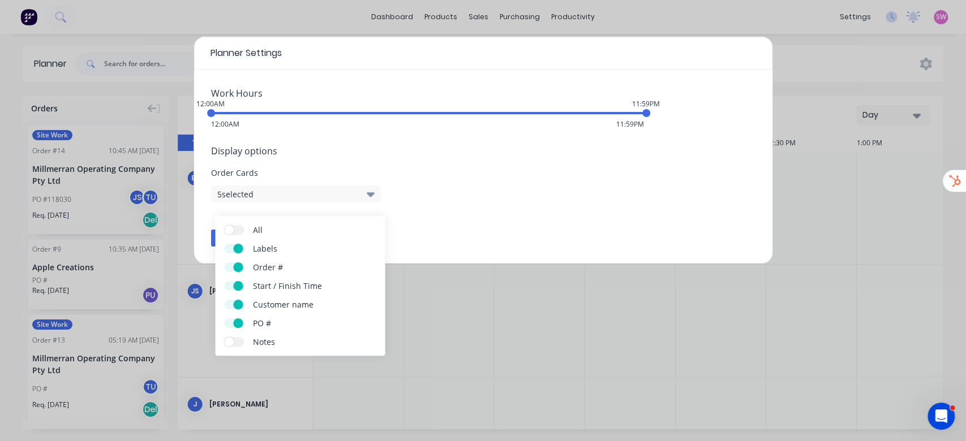
click at [232, 344] on span at bounding box center [229, 342] width 10 height 10
click at [224, 337] on input "Notes" at bounding box center [224, 337] width 0 height 0
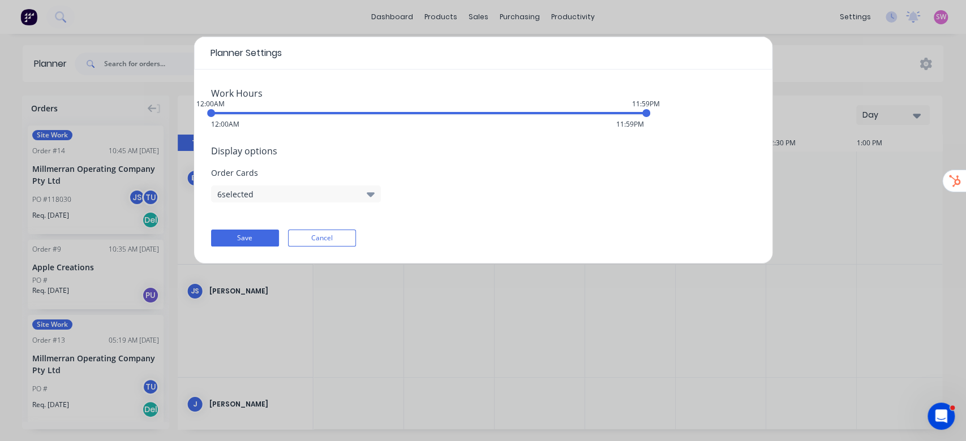
drag, startPoint x: 574, startPoint y: 177, endPoint x: 374, endPoint y: 220, distance: 204.3
click at [574, 176] on span "Order Cards" at bounding box center [483, 173] width 544 height 12
click at [231, 234] on button "Save" at bounding box center [245, 238] width 68 height 17
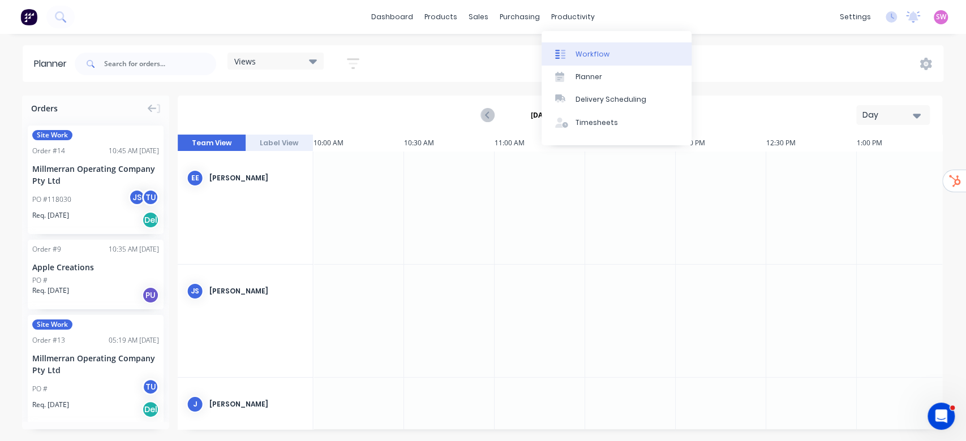
click at [586, 54] on div "Workflow" at bounding box center [592, 54] width 34 height 10
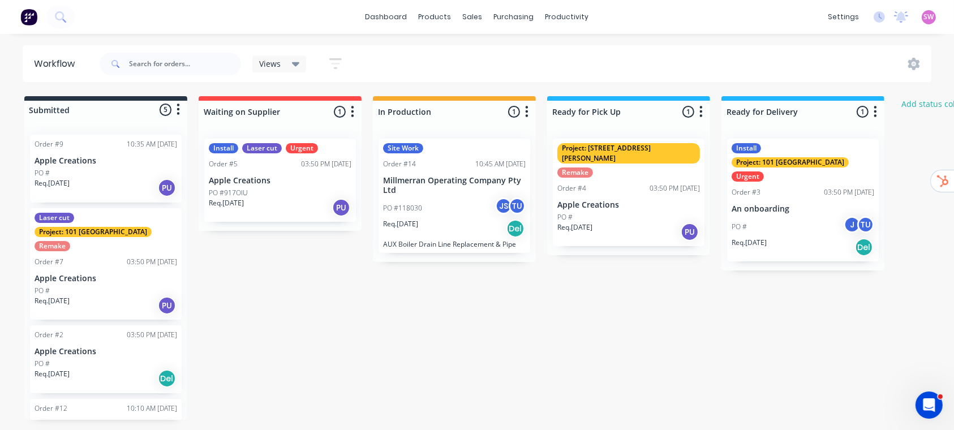
scroll to position [1, 0]
click at [396, 23] on link "dashboard" at bounding box center [386, 16] width 53 height 17
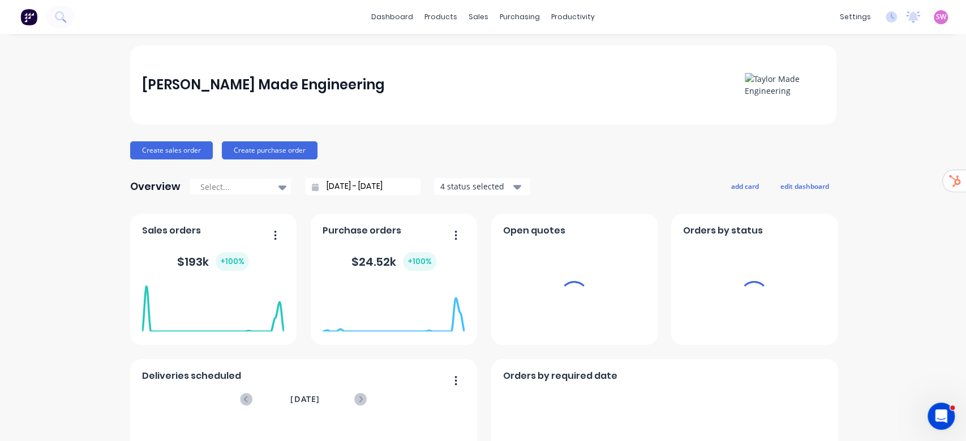
click at [936, 14] on span "SW" at bounding box center [941, 17] width 10 height 10
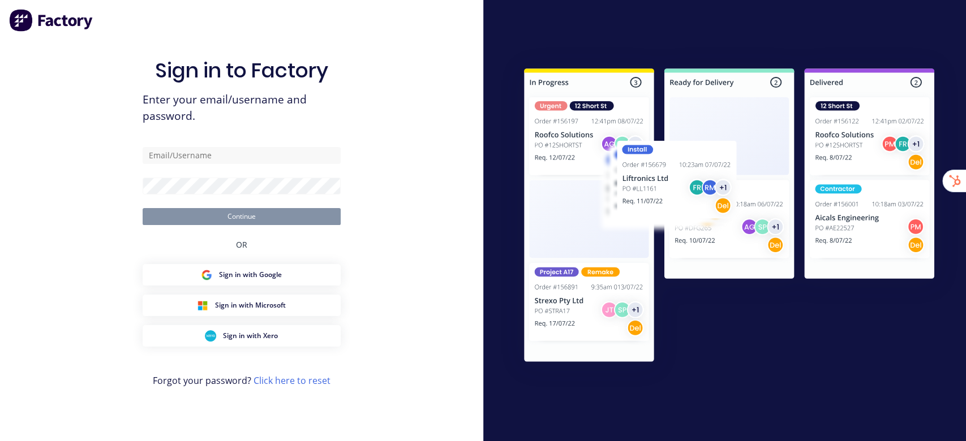
type input "[EMAIL_ADDRESS][DOMAIN_NAME]"
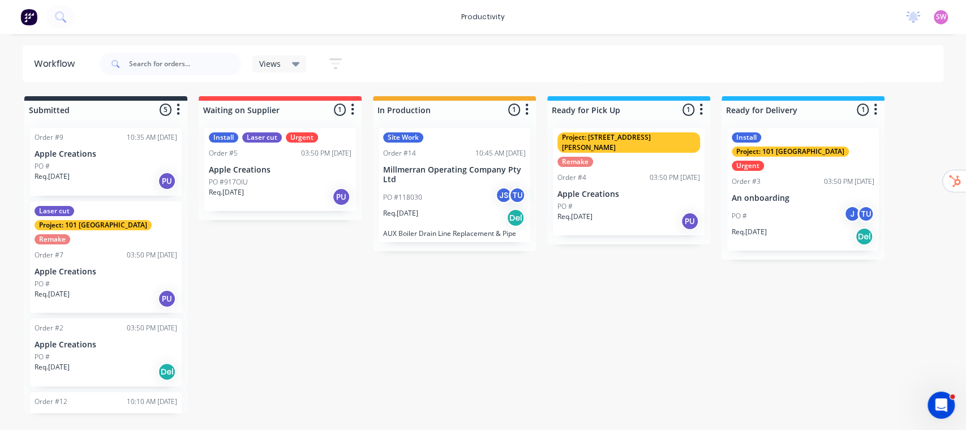
click at [446, 299] on div "Submitted 5 Sort By Created date Required date Order number Customer name Most …" at bounding box center [607, 254] width 1231 height 317
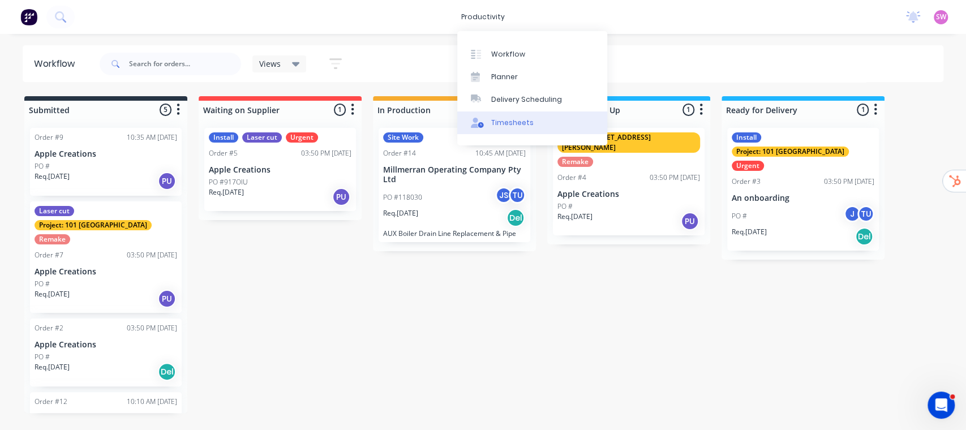
click at [551, 120] on link "Timesheets" at bounding box center [532, 122] width 150 height 23
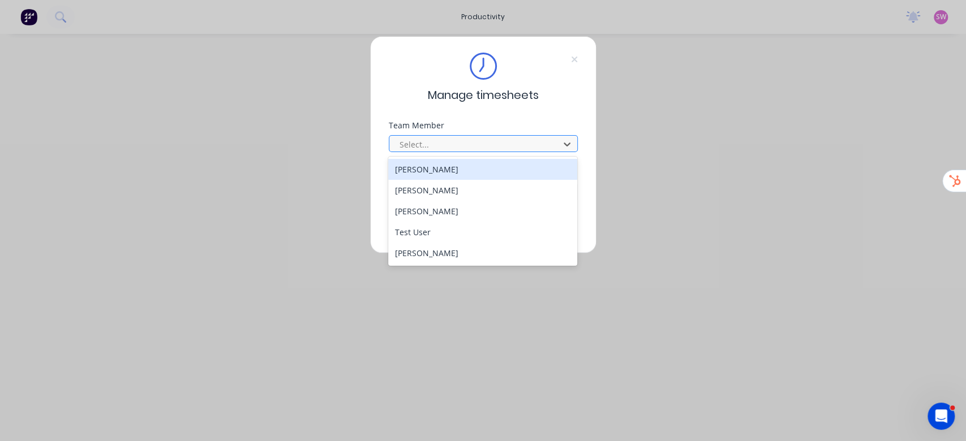
click at [542, 144] on div at bounding box center [475, 145] width 155 height 14
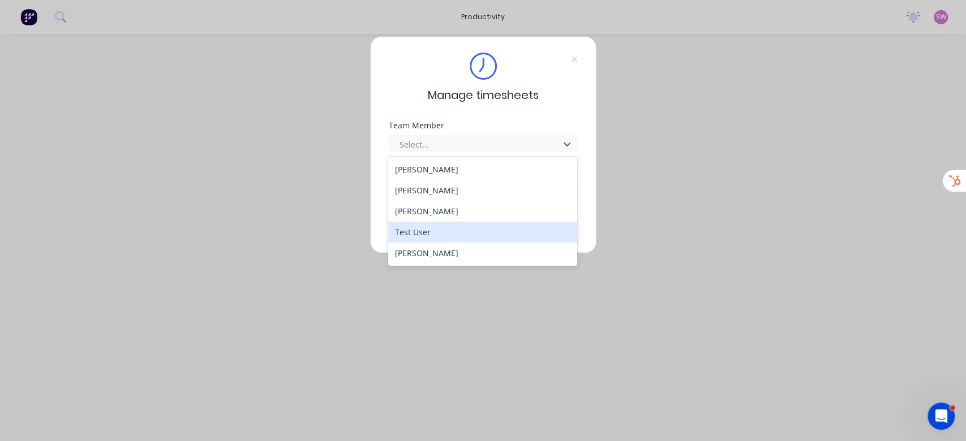
click at [407, 236] on div "Test User" at bounding box center [482, 232] width 189 height 21
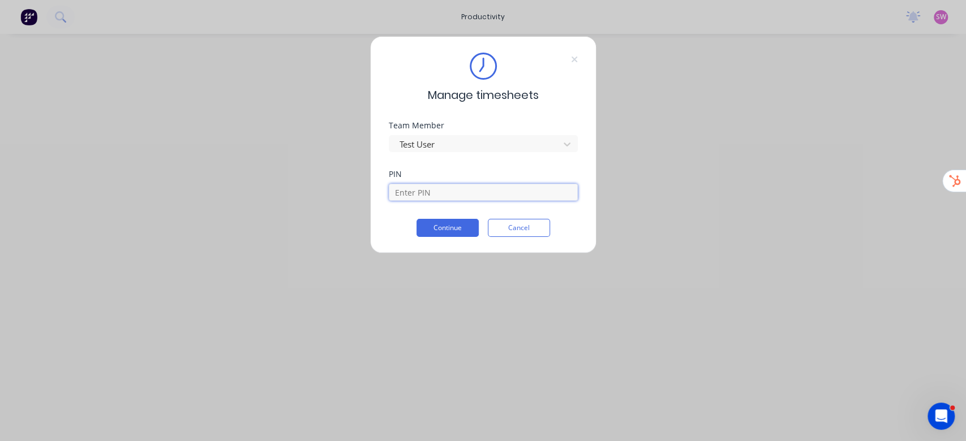
click at [433, 195] on input at bounding box center [483, 192] width 189 height 17
type input "2"
type input "1234"
click at [444, 220] on button "Continue" at bounding box center [447, 228] width 62 height 18
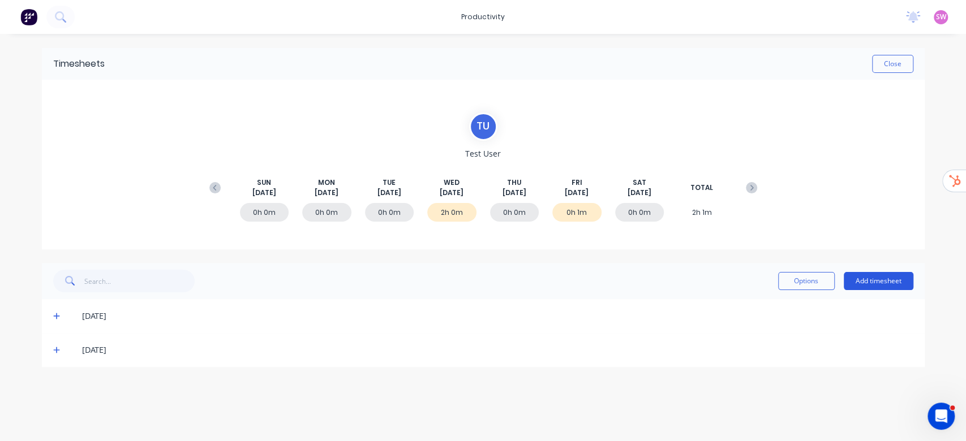
click at [883, 287] on button "Add timesheet" at bounding box center [879, 281] width 70 height 18
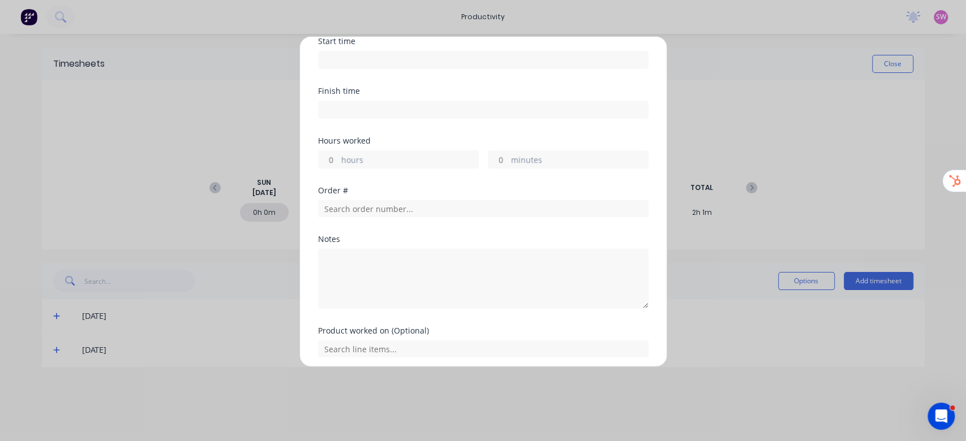
scroll to position [111, 0]
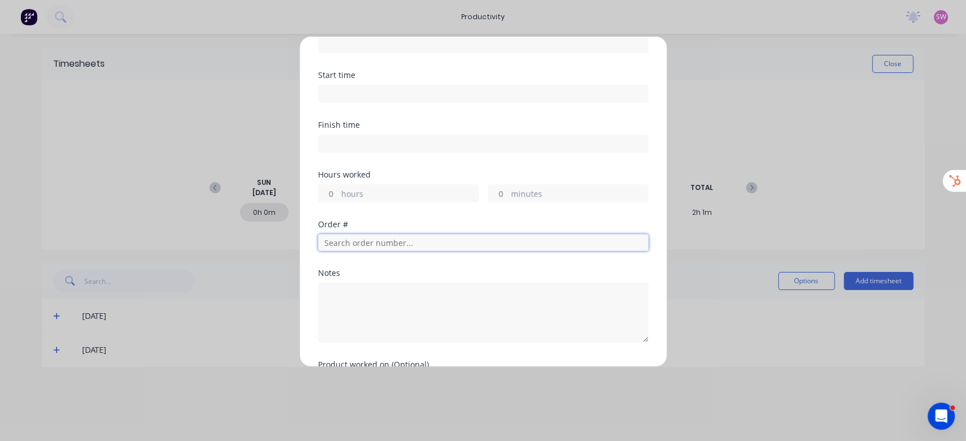
click at [418, 240] on input "text" at bounding box center [483, 242] width 330 height 17
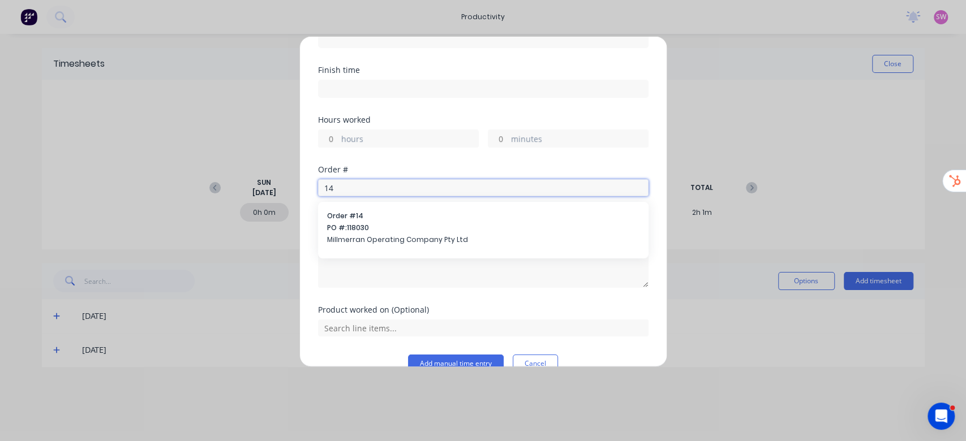
scroll to position [187, 0]
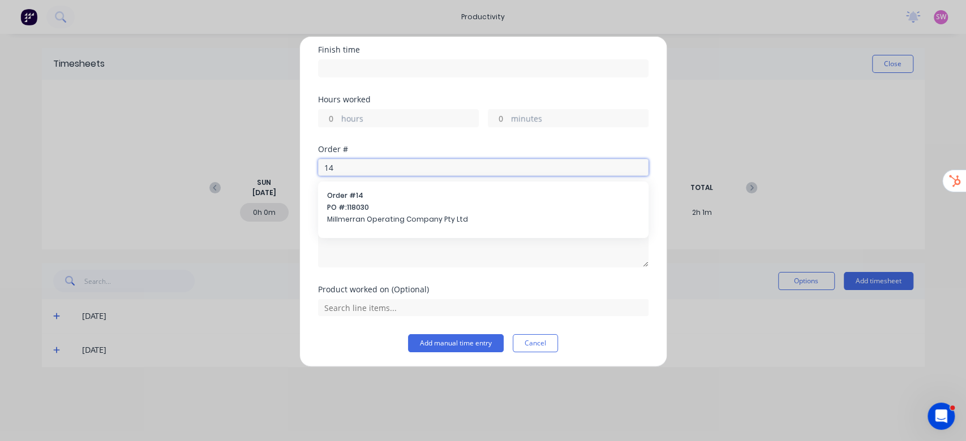
type input "14"
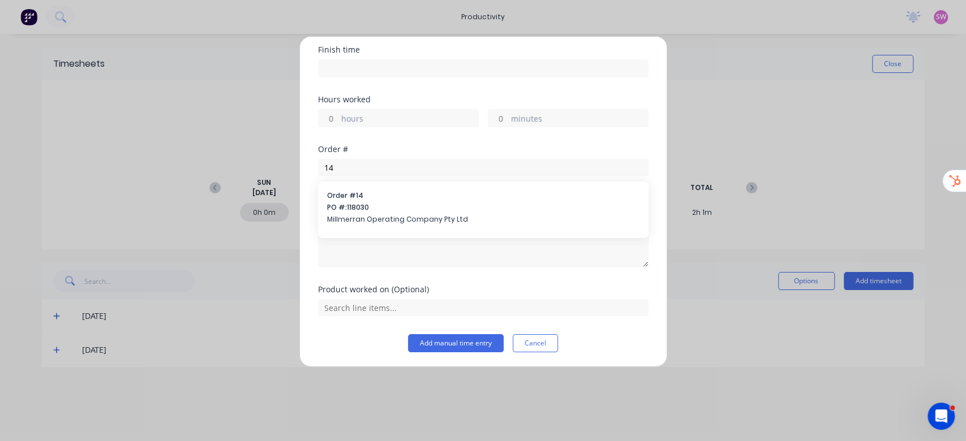
click at [530, 330] on div "Product worked on (Optional)" at bounding box center [483, 310] width 330 height 49
click at [535, 369] on div "Add timesheet PIN Date Start time Finish time Hours worked hours minutes Order …" at bounding box center [483, 220] width 966 height 441
click at [543, 346] on button "Cancel" at bounding box center [535, 343] width 45 height 18
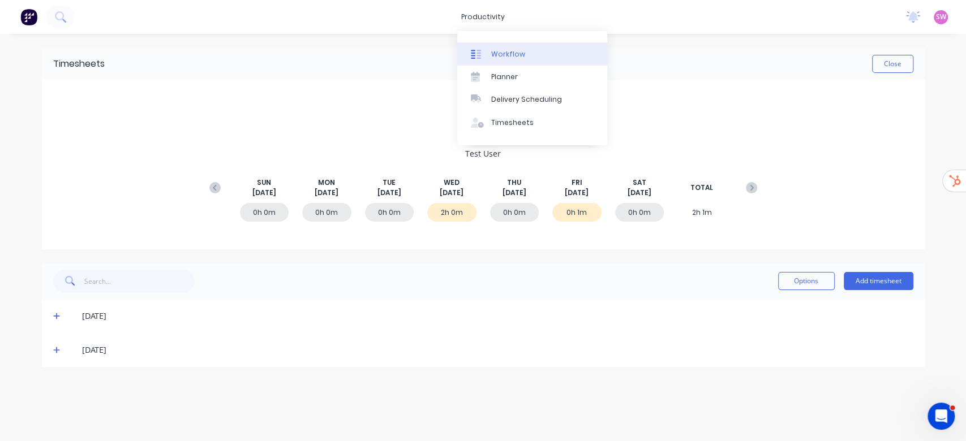
click at [526, 58] on link "Workflow" at bounding box center [532, 53] width 150 height 23
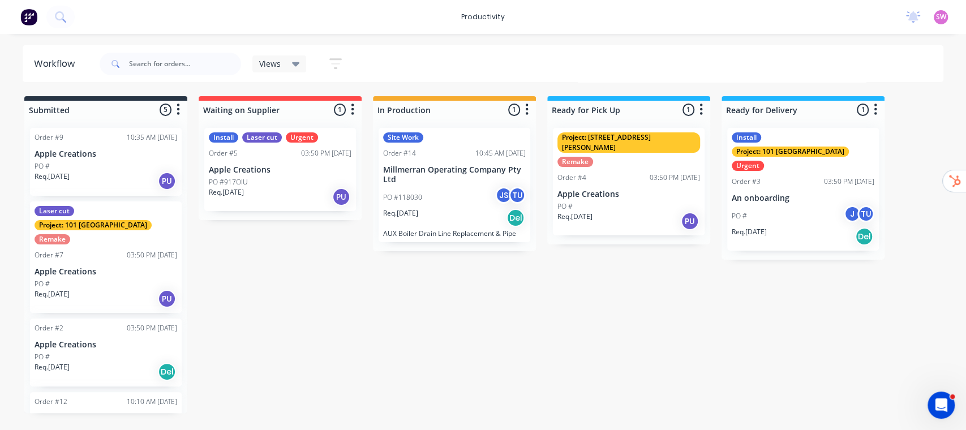
click at [462, 201] on div "PO #118030 JS TU" at bounding box center [454, 198] width 143 height 22
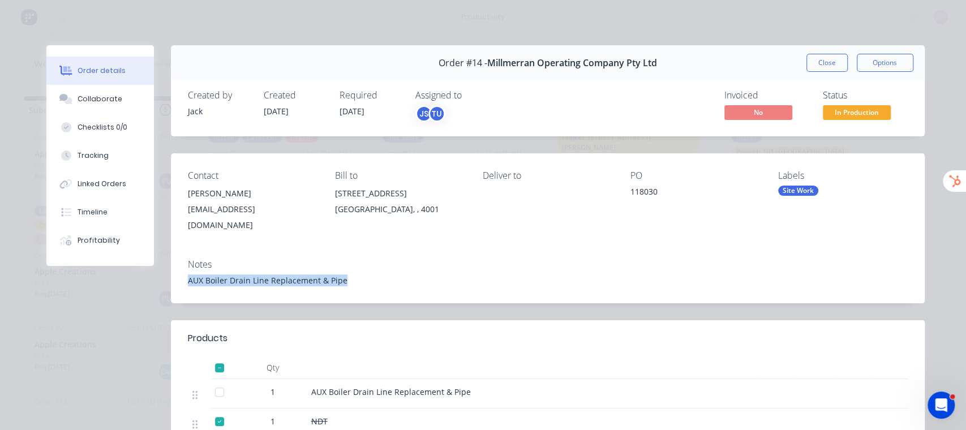
drag, startPoint x: 180, startPoint y: 263, endPoint x: 394, endPoint y: 278, distance: 215.0
click at [394, 278] on div "Notes AUX Boiler Drain Line Replacement & Pipe" at bounding box center [548, 276] width 754 height 53
click at [91, 146] on button "Tracking" at bounding box center [100, 155] width 108 height 28
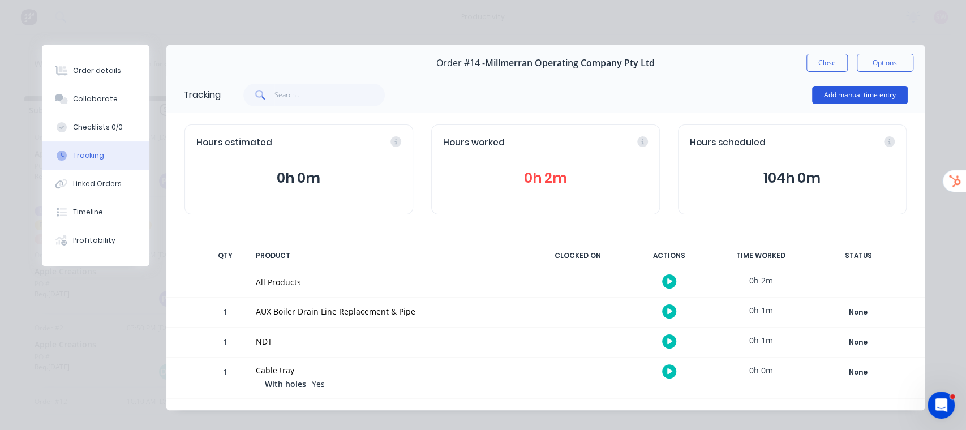
click at [869, 90] on button "Add manual time entry" at bounding box center [860, 95] width 96 height 18
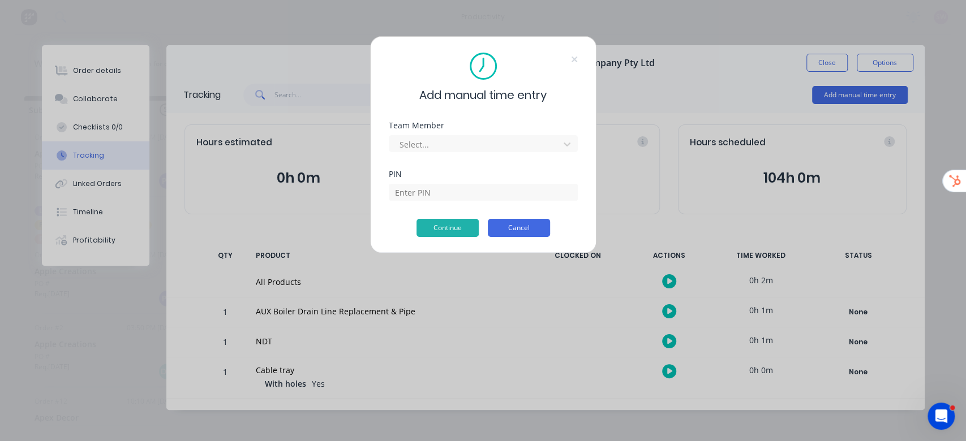
click at [516, 221] on button "Cancel" at bounding box center [519, 228] width 62 height 18
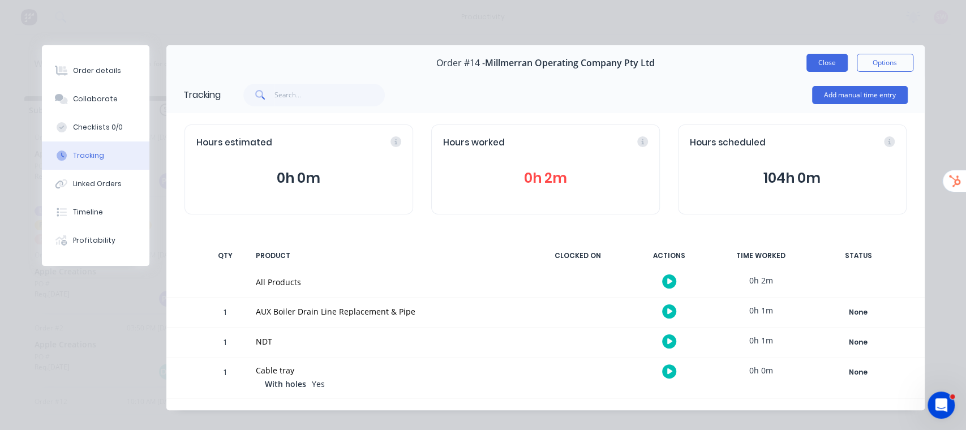
click at [828, 68] on button "Close" at bounding box center [826, 63] width 41 height 18
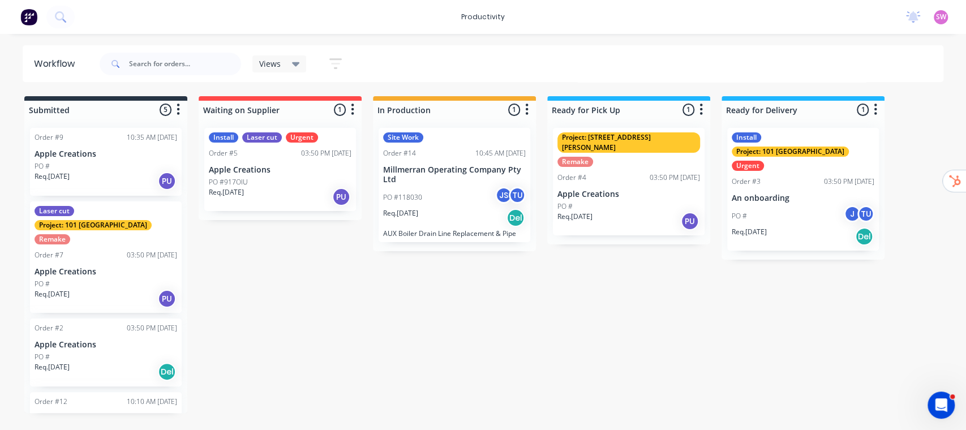
click at [943, 12] on span "SW" at bounding box center [941, 17] width 10 height 10
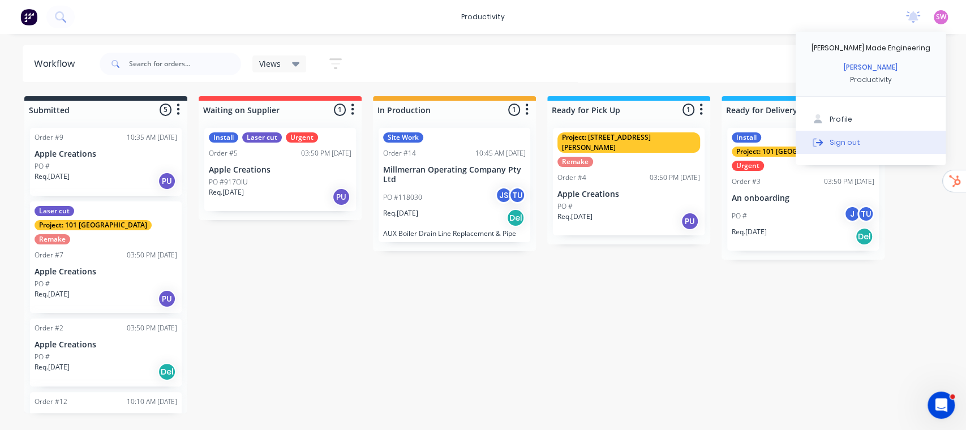
click at [866, 136] on button "Sign out" at bounding box center [871, 142] width 150 height 23
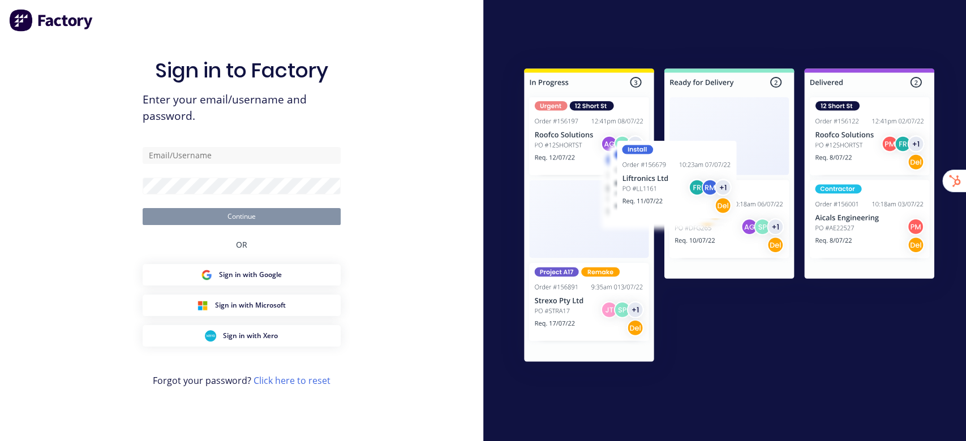
click at [380, 101] on div "Sign in to Factory Enter your email/username and password. Continue OR Sign in …" at bounding box center [241, 220] width 483 height 441
type input "[EMAIL_ADDRESS][DOMAIN_NAME]"
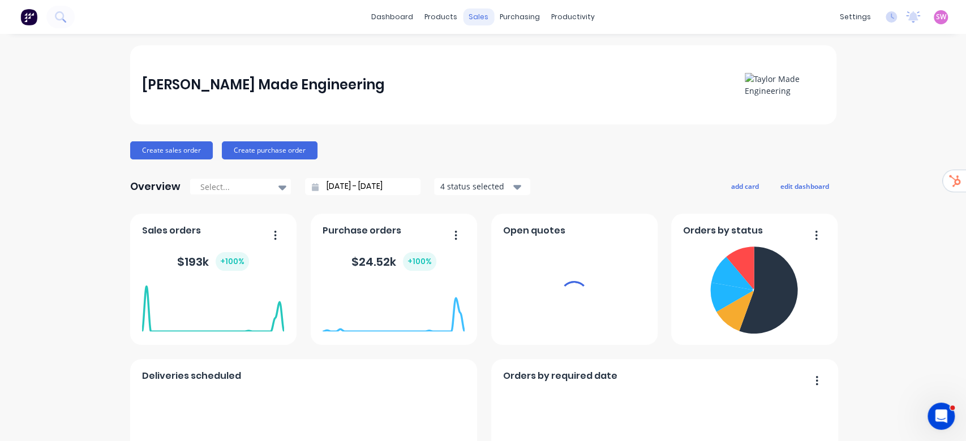
click at [471, 13] on div "sales" at bounding box center [478, 16] width 31 height 17
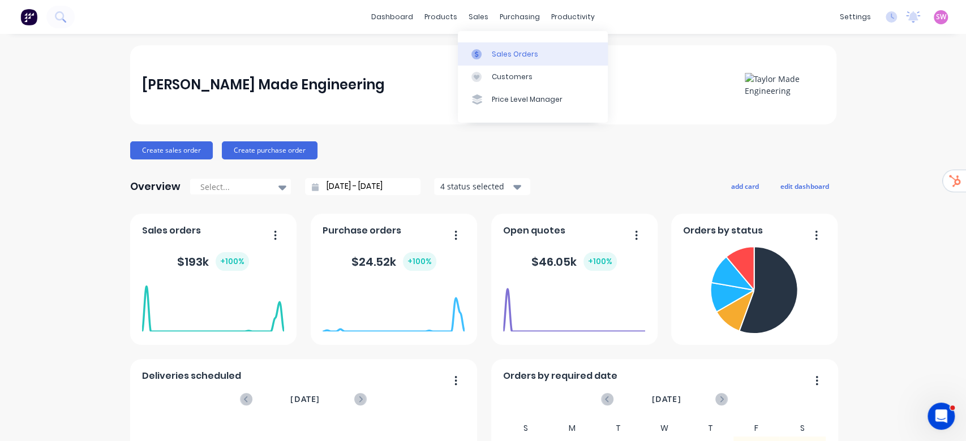
click at [491, 45] on link "Sales Orders" at bounding box center [533, 53] width 150 height 23
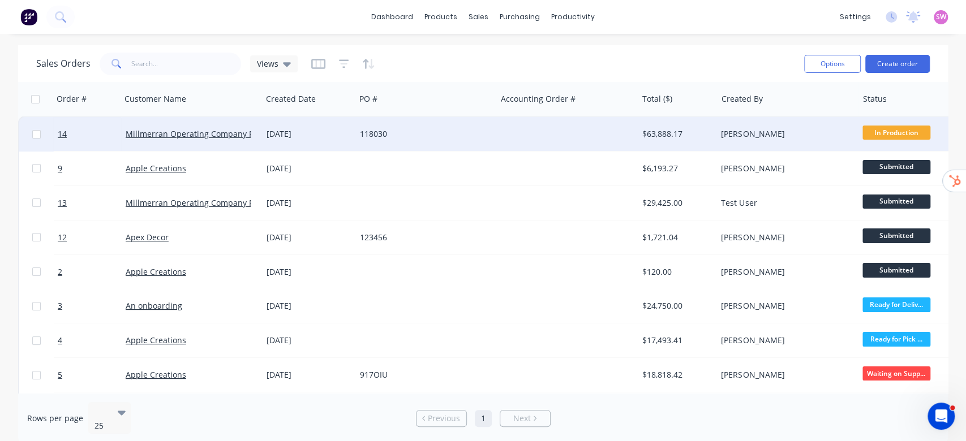
click at [459, 135] on div "118030" at bounding box center [423, 133] width 126 height 11
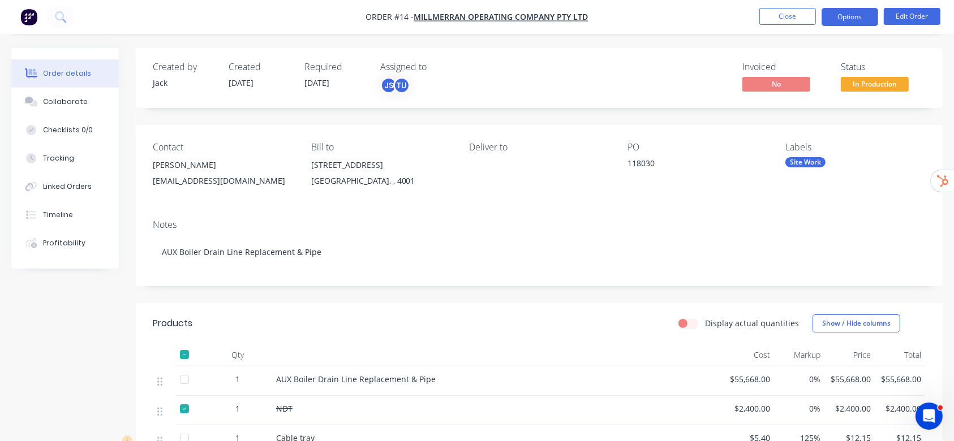
click at [847, 11] on button "Options" at bounding box center [850, 17] width 57 height 18
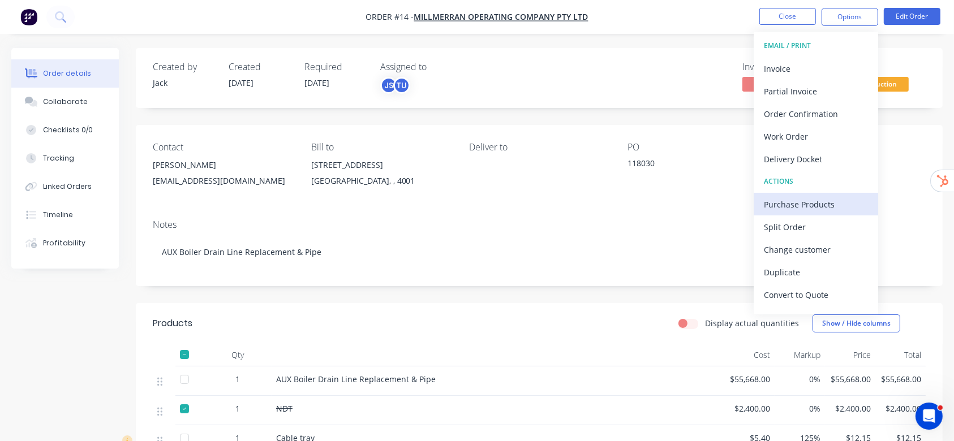
click at [799, 199] on div "Purchase Products" at bounding box center [816, 204] width 104 height 16
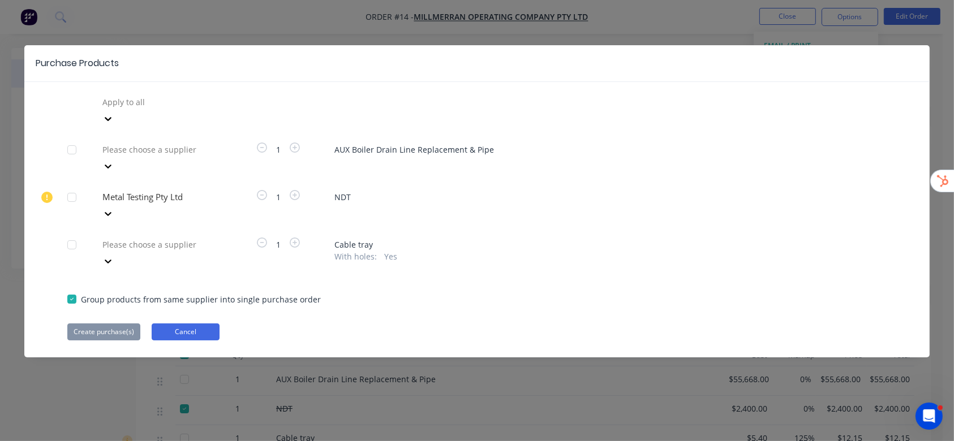
click at [191, 324] on button "Cancel" at bounding box center [186, 332] width 68 height 17
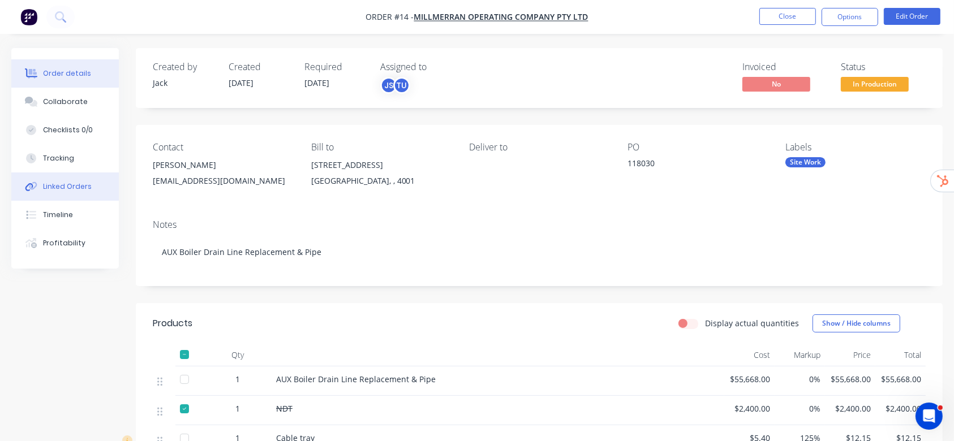
click at [66, 188] on div "Linked Orders" at bounding box center [67, 187] width 49 height 10
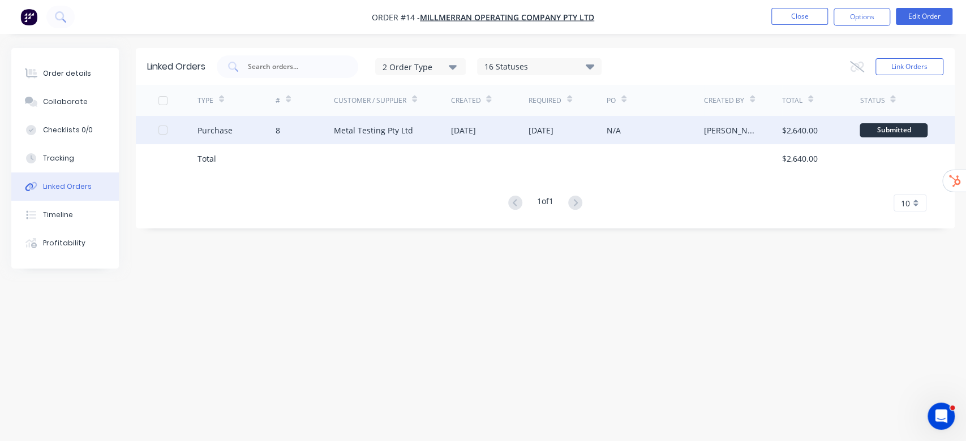
click at [381, 135] on div "Metal Testing Pty Ltd" at bounding box center [373, 130] width 79 height 12
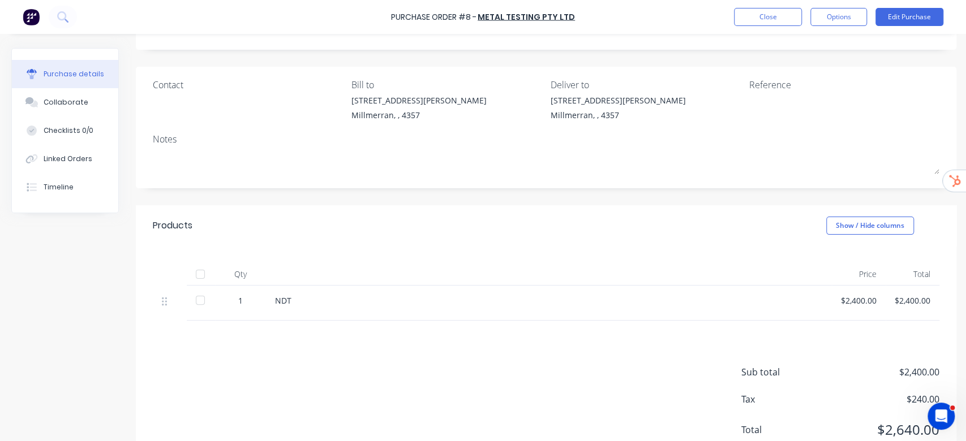
scroll to position [35, 0]
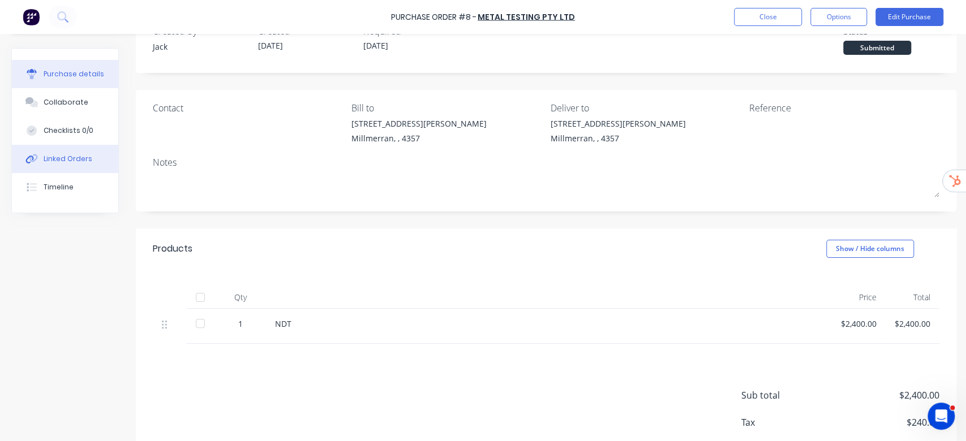
click at [62, 158] on div "Linked Orders" at bounding box center [68, 159] width 49 height 10
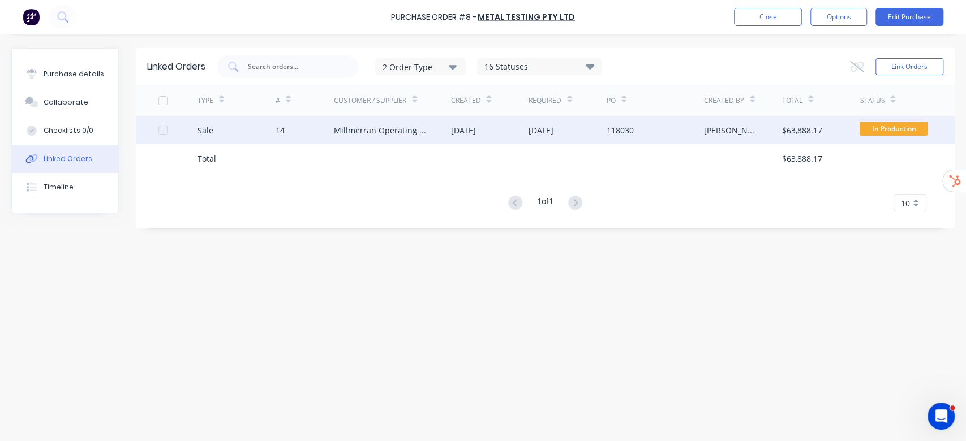
click at [584, 130] on div "[DATE]" at bounding box center [568, 130] width 78 height 28
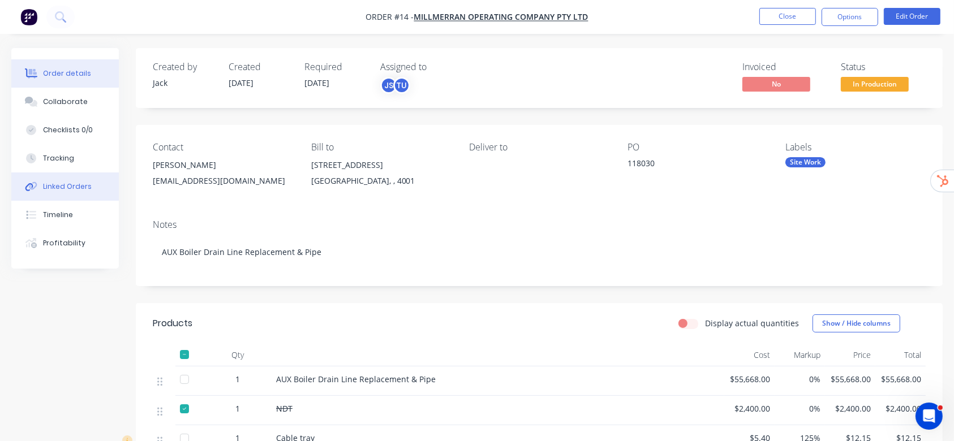
click at [71, 183] on div "Linked Orders" at bounding box center [67, 187] width 49 height 10
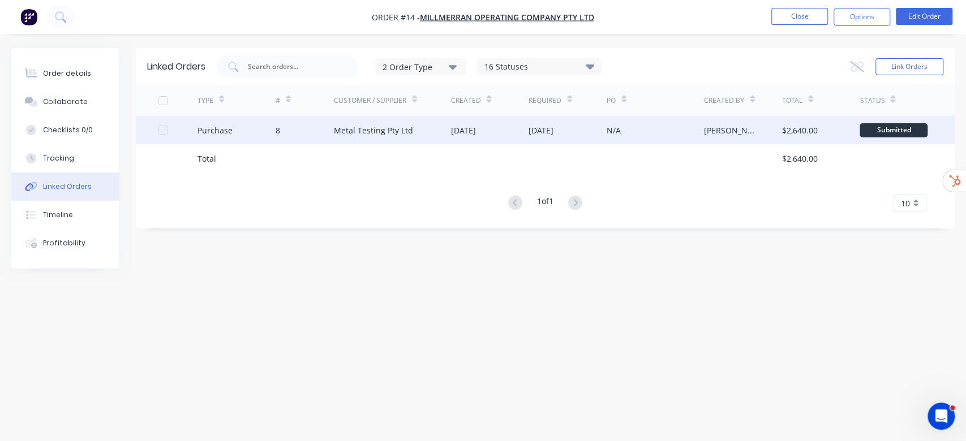
click at [641, 120] on div "N/A" at bounding box center [655, 130] width 97 height 28
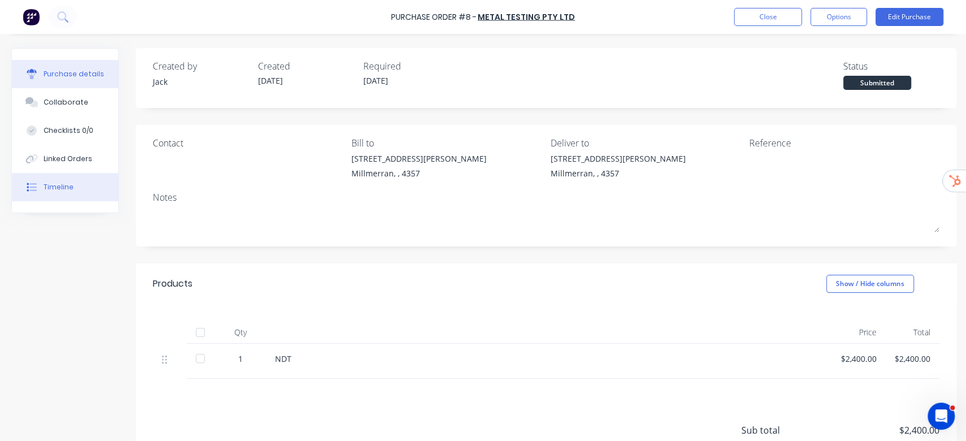
click at [76, 194] on button "Timeline" at bounding box center [65, 187] width 106 height 28
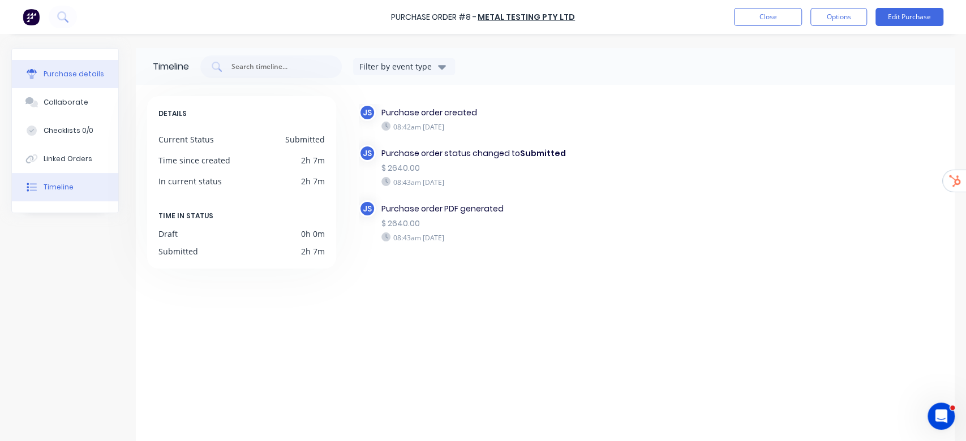
click at [95, 76] on div "Purchase details" at bounding box center [74, 74] width 61 height 10
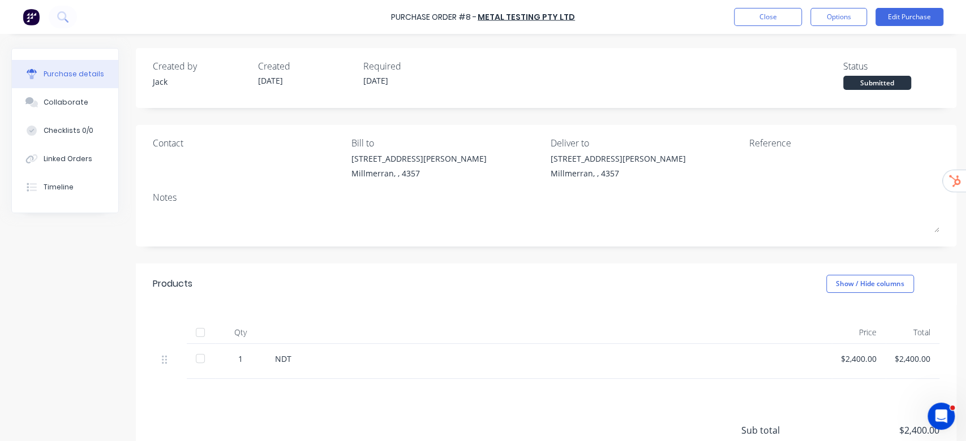
click at [37, 24] on img at bounding box center [31, 16] width 17 height 17
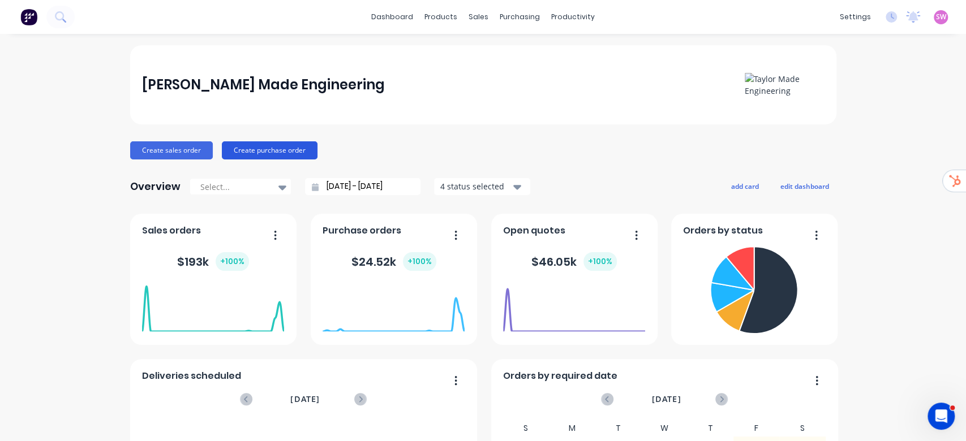
click at [254, 148] on button "Create purchase order" at bounding box center [270, 150] width 96 height 18
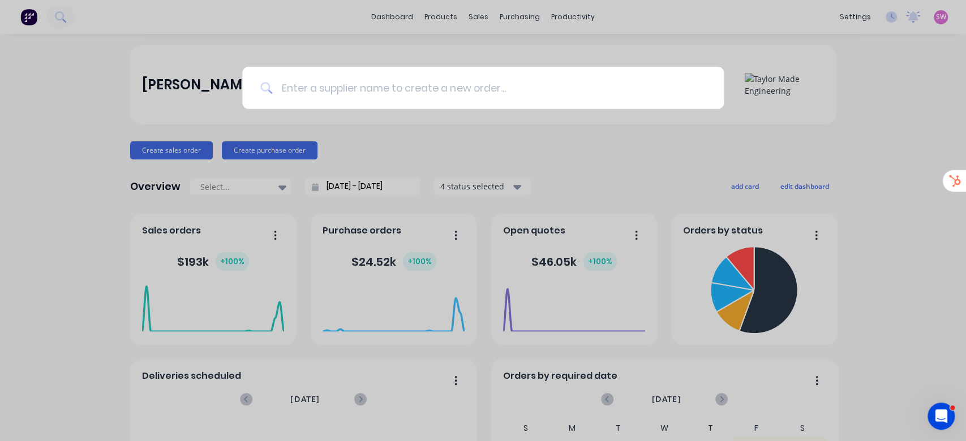
click at [403, 87] on input at bounding box center [488, 88] width 433 height 42
click at [609, 59] on div at bounding box center [483, 220] width 966 height 441
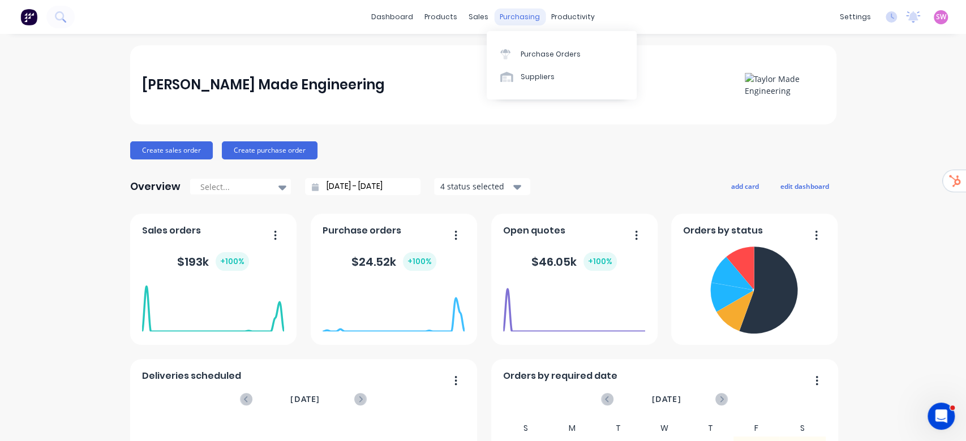
click at [524, 12] on div "purchasing" at bounding box center [519, 16] width 51 height 17
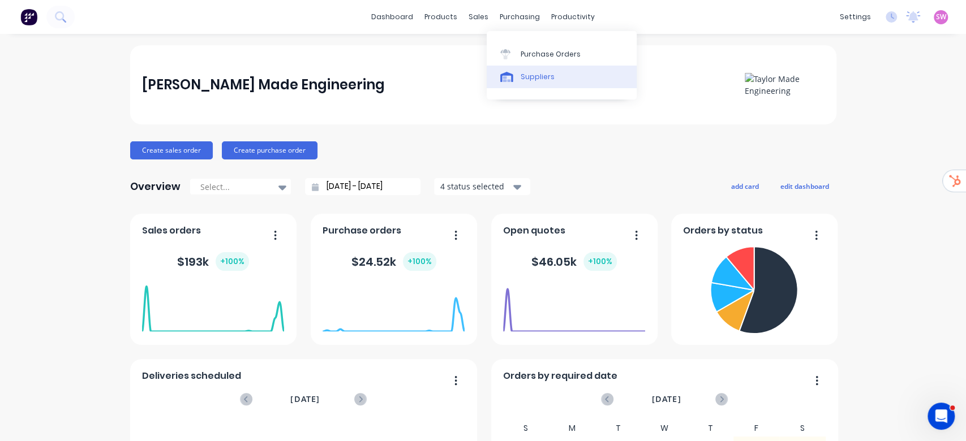
click at [514, 80] on div at bounding box center [508, 77] width 17 height 10
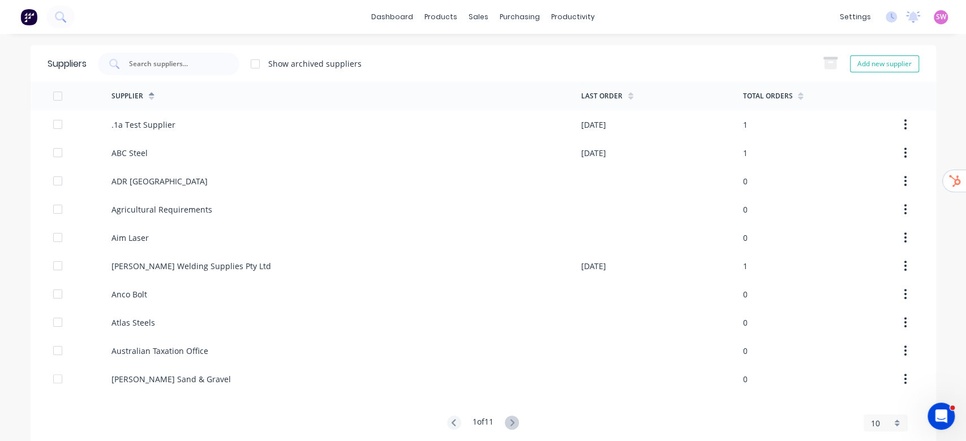
click at [26, 14] on img at bounding box center [28, 16] width 17 height 17
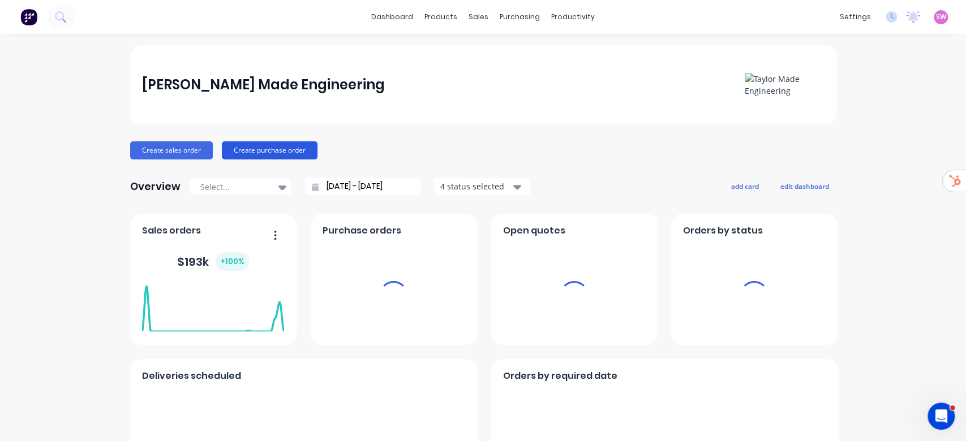
click at [278, 152] on button "Create purchase order" at bounding box center [270, 150] width 96 height 18
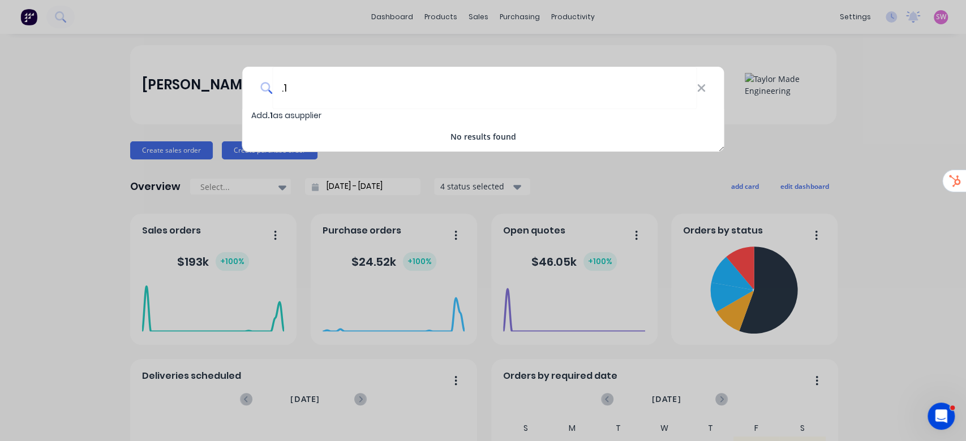
type input "."
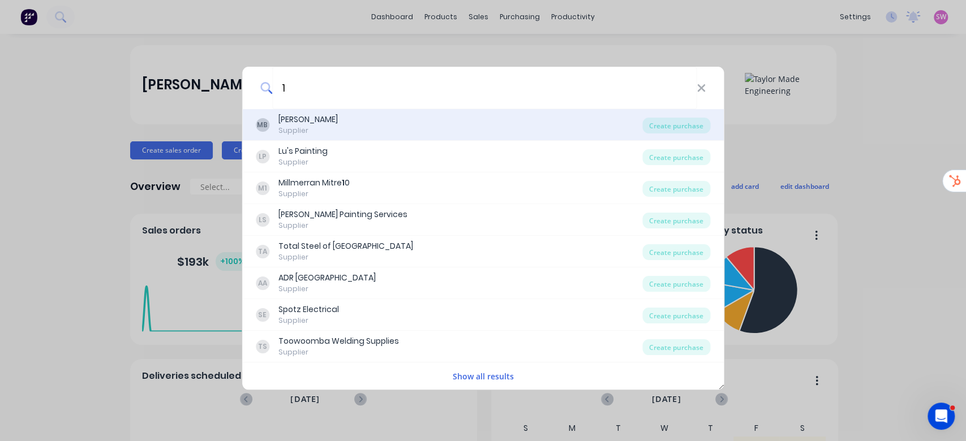
type input "1"
click at [375, 133] on div "MB Matthew Butler Supplier" at bounding box center [449, 125] width 387 height 22
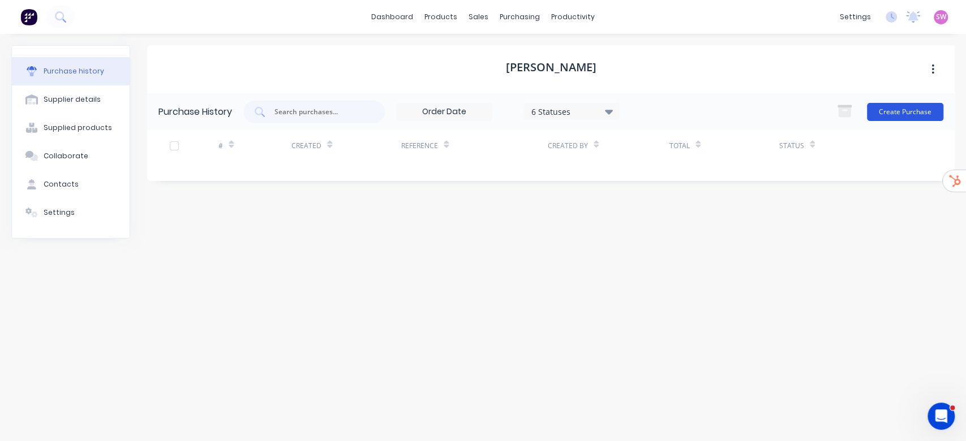
click at [903, 109] on button "Create Purchase" at bounding box center [905, 112] width 76 height 18
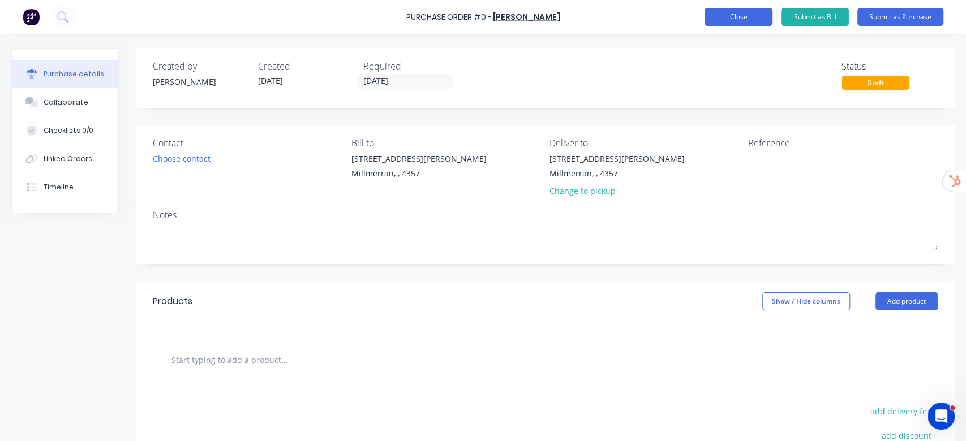
click at [759, 19] on button "Close" at bounding box center [739, 17] width 68 height 18
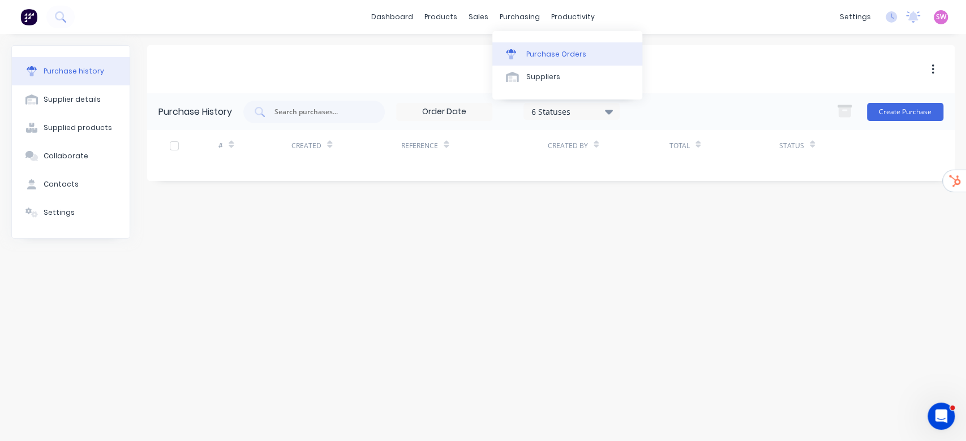
click at [539, 55] on div "Purchase Orders" at bounding box center [556, 54] width 60 height 10
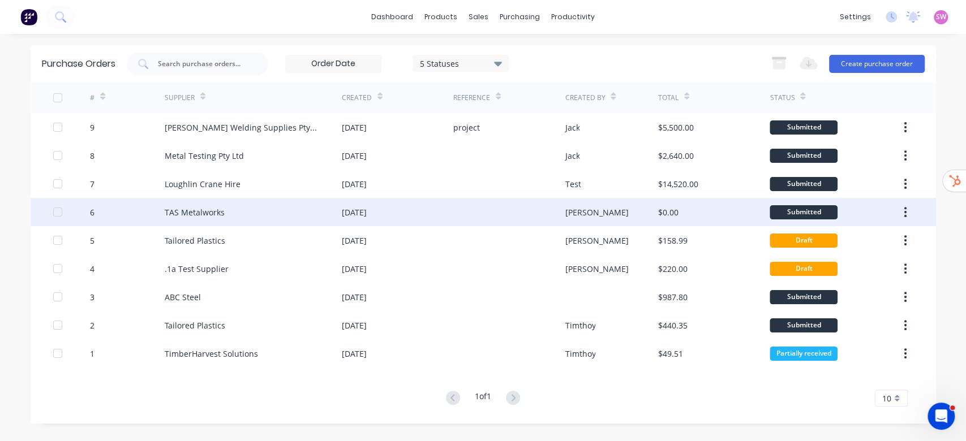
click at [525, 208] on div at bounding box center [508, 212] width 111 height 28
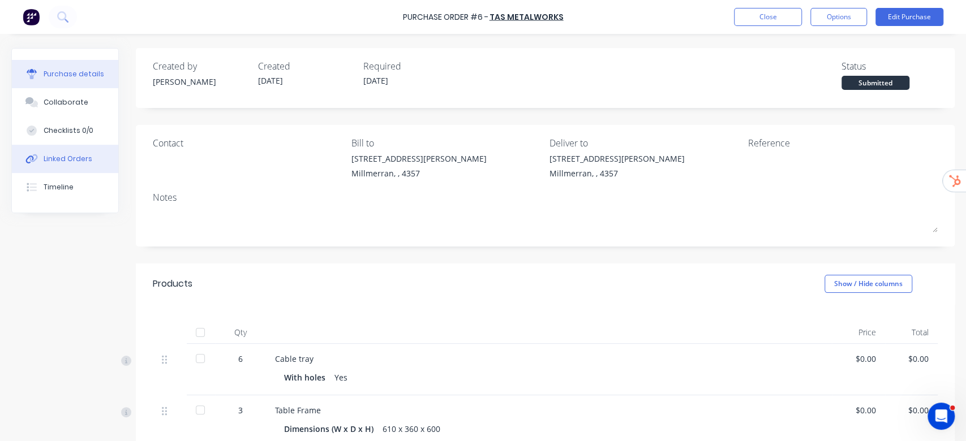
click at [44, 160] on div "Linked Orders" at bounding box center [68, 159] width 49 height 10
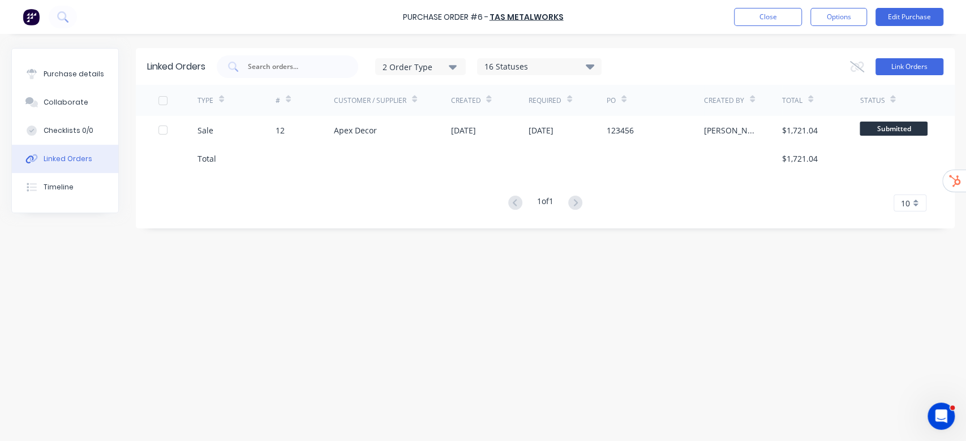
click at [900, 63] on button "Link Orders" at bounding box center [909, 66] width 68 height 17
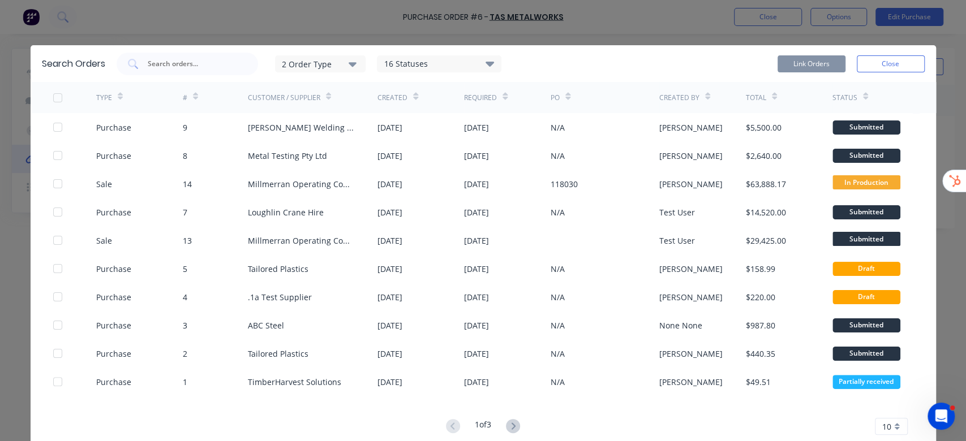
click at [349, 65] on icon "button" at bounding box center [353, 64] width 8 height 12
click at [628, 67] on div "2 Order Type Sales Purchase 16 Statuses Sales Order Status All Archived Draft Q…" at bounding box center [521, 64] width 808 height 23
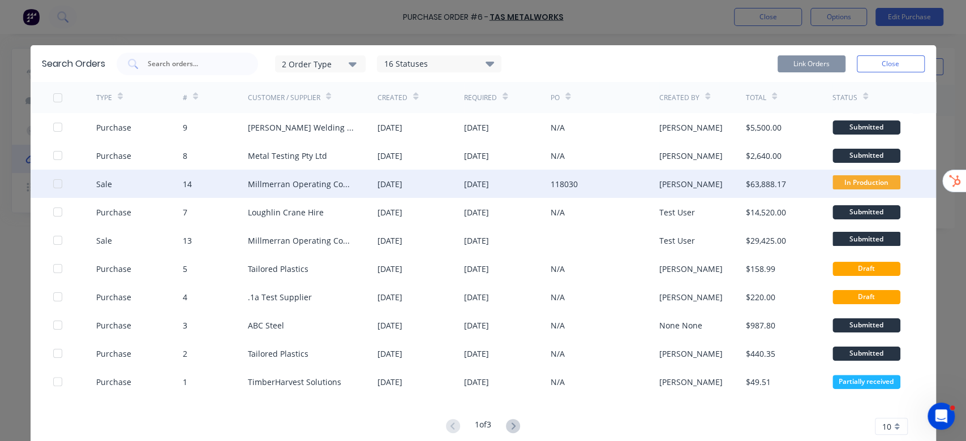
click at [345, 183] on div "Millmerran Operating Company Pty Ltd" at bounding box center [302, 184] width 108 height 12
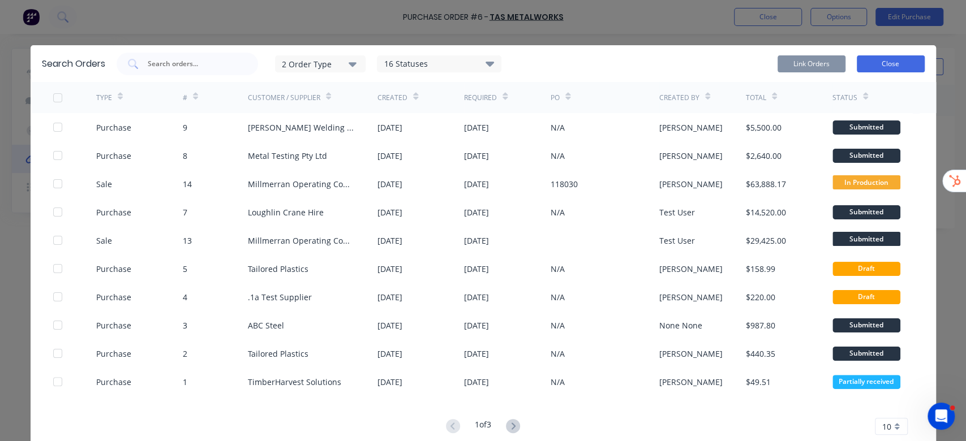
click at [901, 66] on button "Close" at bounding box center [891, 63] width 68 height 17
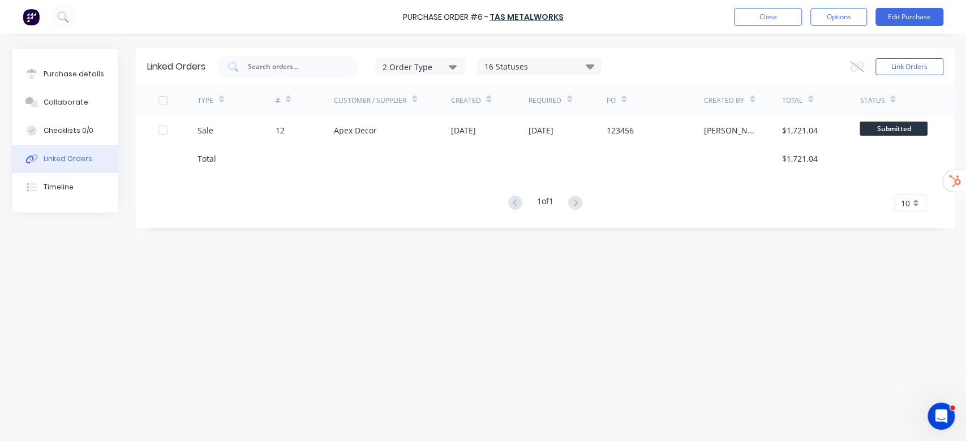
click at [659, 209] on div "1 of 1 10 5 10 15 20 25 30 35" at bounding box center [545, 203] width 819 height 16
click at [650, 259] on div "Linked Orders 2 Order Type 16 Statuses Sales Order Status All Archived Draft Qu…" at bounding box center [482, 234] width 943 height 373
click at [776, 16] on button "Close" at bounding box center [768, 17] width 68 height 18
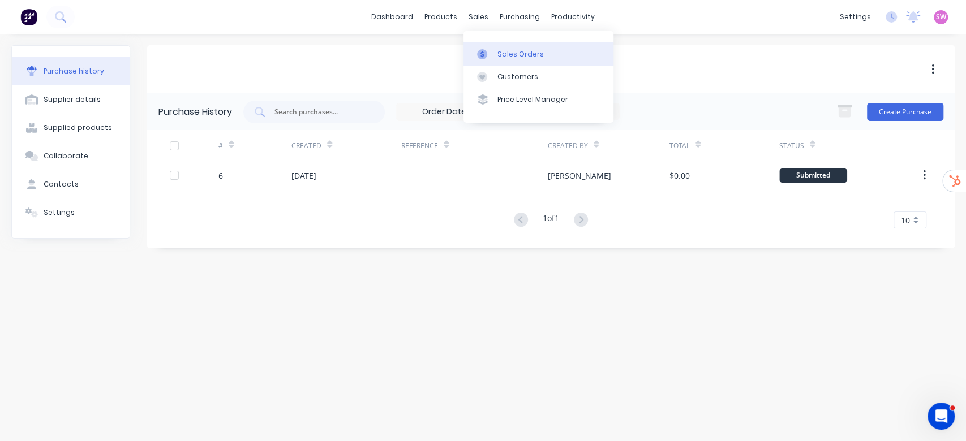
click at [535, 57] on div "Sales Orders" at bounding box center [520, 54] width 46 height 10
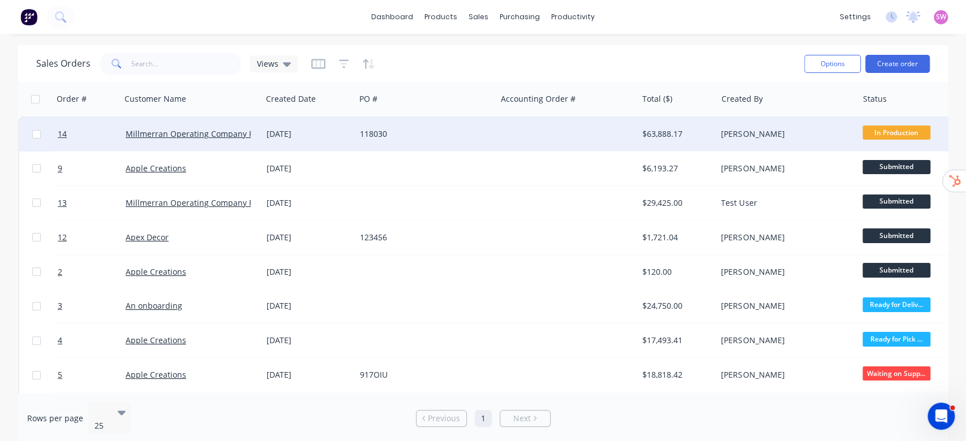
click at [548, 139] on div at bounding box center [566, 134] width 141 height 34
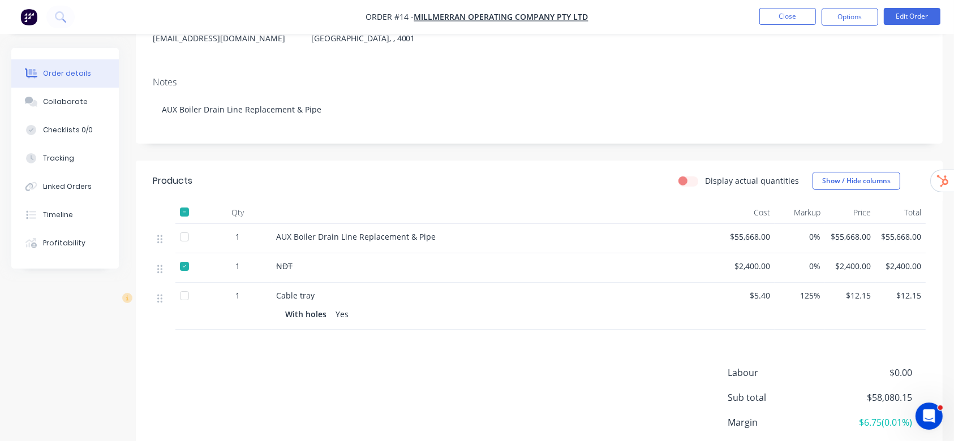
scroll to position [151, 0]
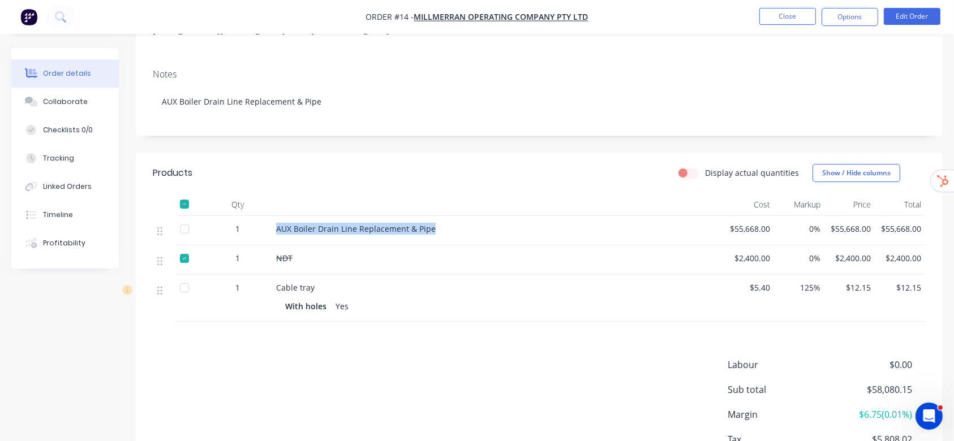
drag, startPoint x: 320, startPoint y: 227, endPoint x: 440, endPoint y: 222, distance: 120.7
click at [440, 222] on div "AUX Boiler Drain Line Replacement & Pipe" at bounding box center [498, 230] width 453 height 29
copy span "AUX Boiler Drain Line Replacement & Pipe"
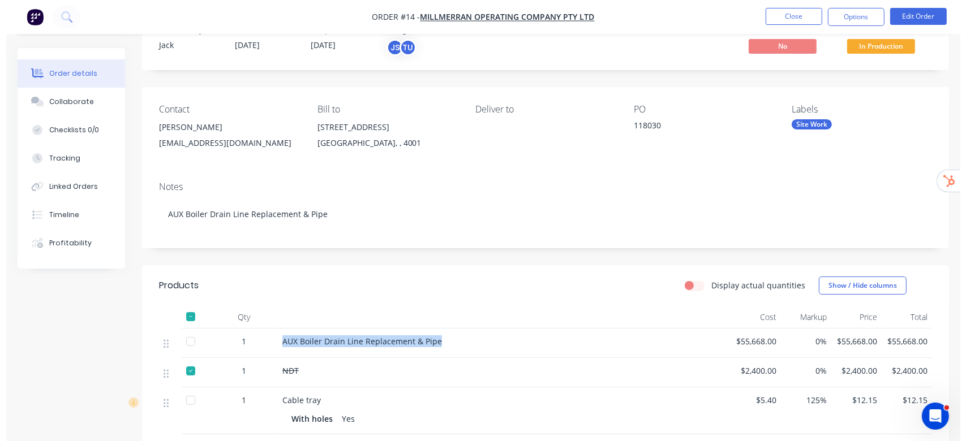
scroll to position [0, 0]
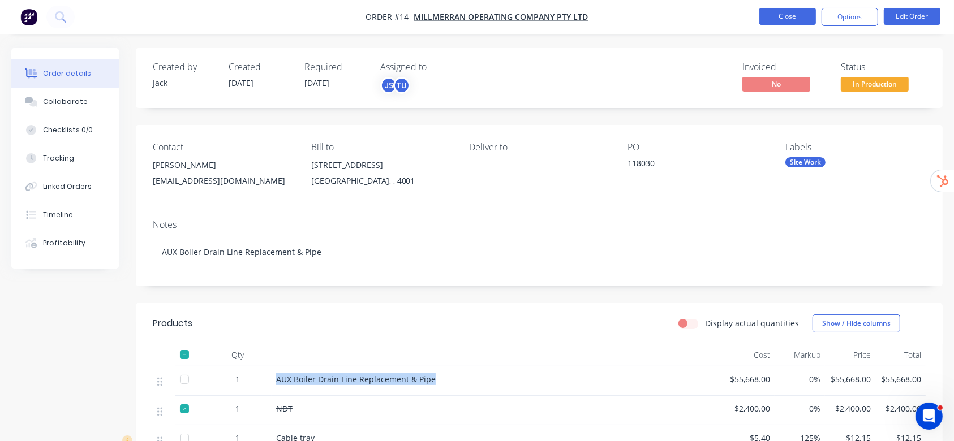
click at [781, 16] on button "Close" at bounding box center [787, 16] width 57 height 17
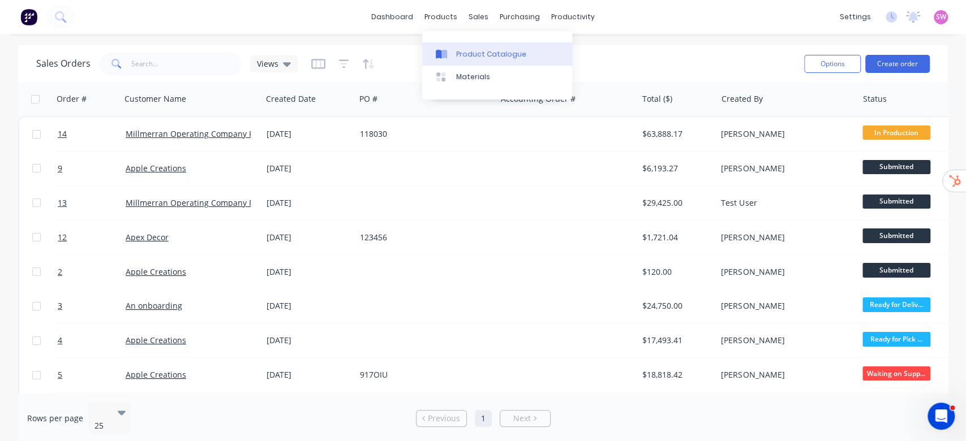
click at [466, 49] on div "Product Catalogue" at bounding box center [491, 54] width 70 height 10
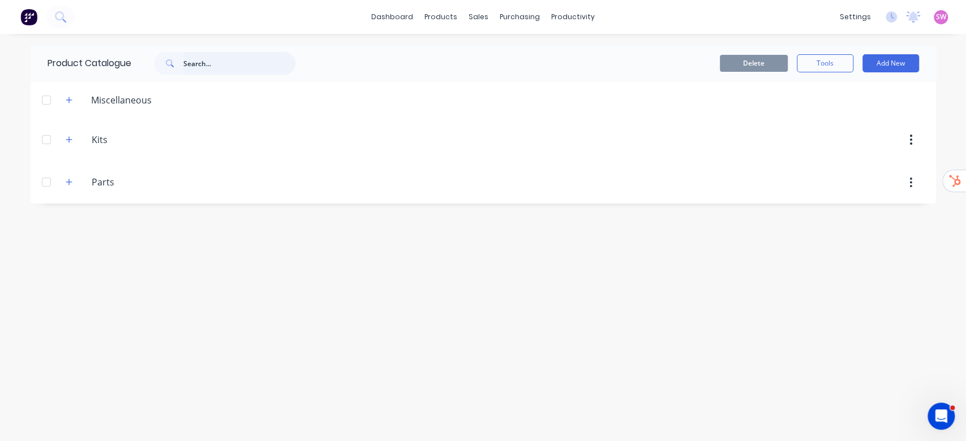
click at [246, 64] on input "text" at bounding box center [239, 63] width 112 height 23
paste input "AUX Boiler Drain Line Replacement & Pipe"
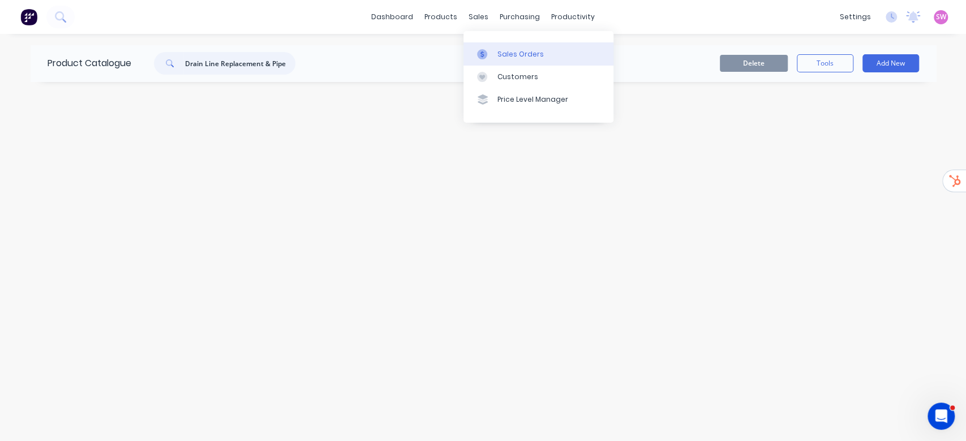
type input "AUX Boiler Drain Line Replacement & Pipe"
click at [507, 46] on link "Sales Orders" at bounding box center [538, 53] width 150 height 23
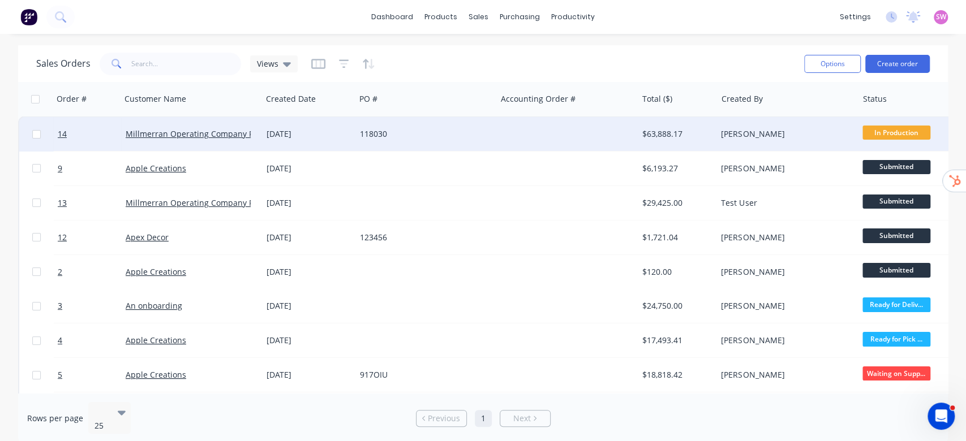
click at [531, 132] on div at bounding box center [566, 134] width 141 height 34
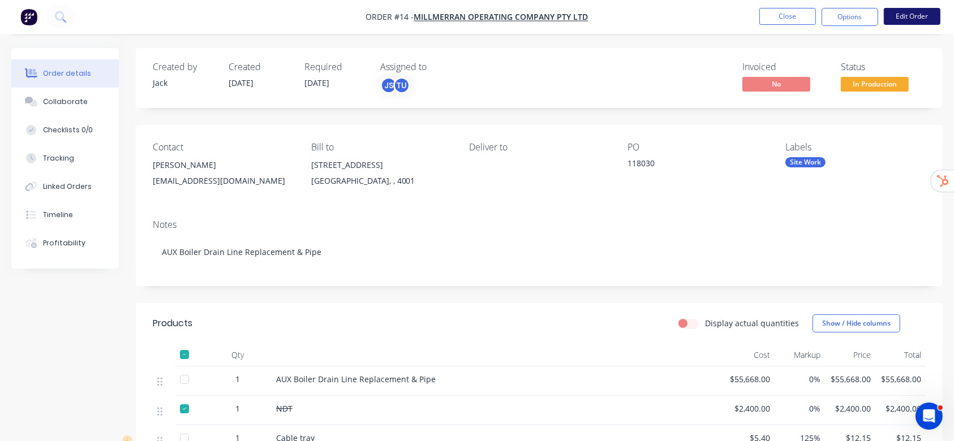
click at [925, 18] on button "Edit Order" at bounding box center [912, 16] width 57 height 17
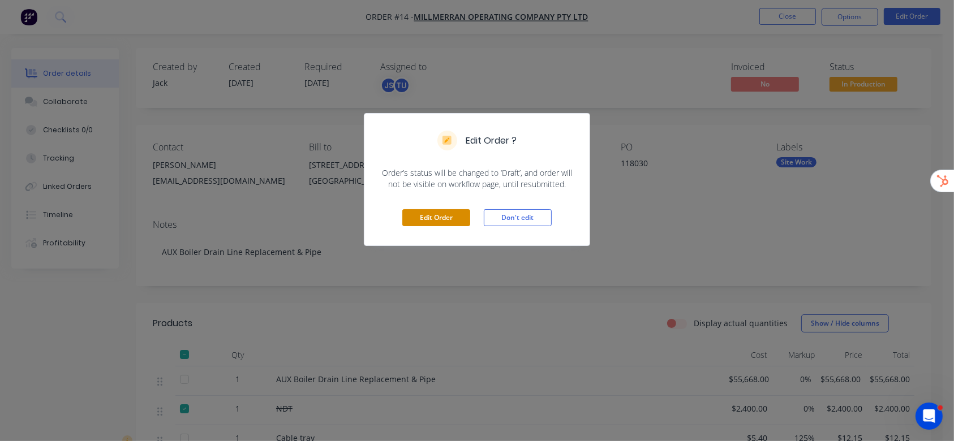
click at [448, 222] on button "Edit Order" at bounding box center [436, 217] width 68 height 17
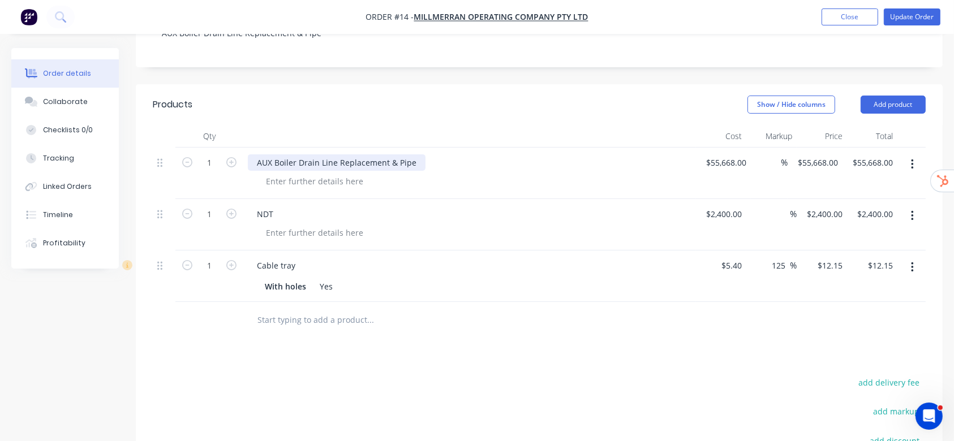
scroll to position [226, 0]
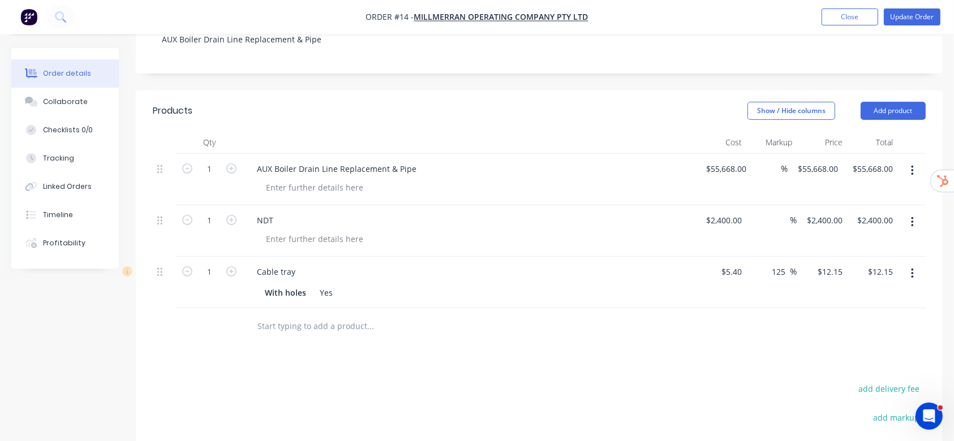
click at [912, 165] on icon "button" at bounding box center [912, 171] width 3 height 12
click at [703, 66] on div "Notes AUX Boiler Drain Line Replacement & Pipe" at bounding box center [539, 35] width 807 height 76
click at [298, 324] on input "text" at bounding box center [370, 326] width 226 height 23
click at [897, 110] on button "Add product" at bounding box center [893, 111] width 65 height 18
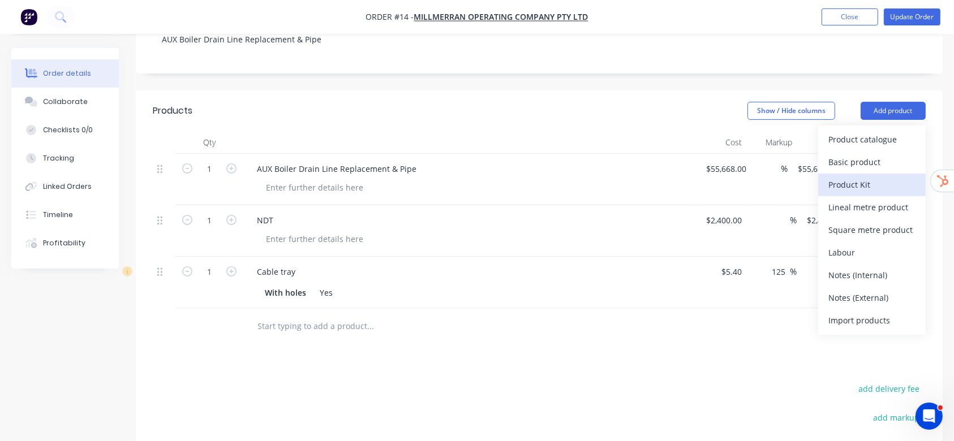
click at [866, 188] on div "Product Kit" at bounding box center [871, 185] width 87 height 16
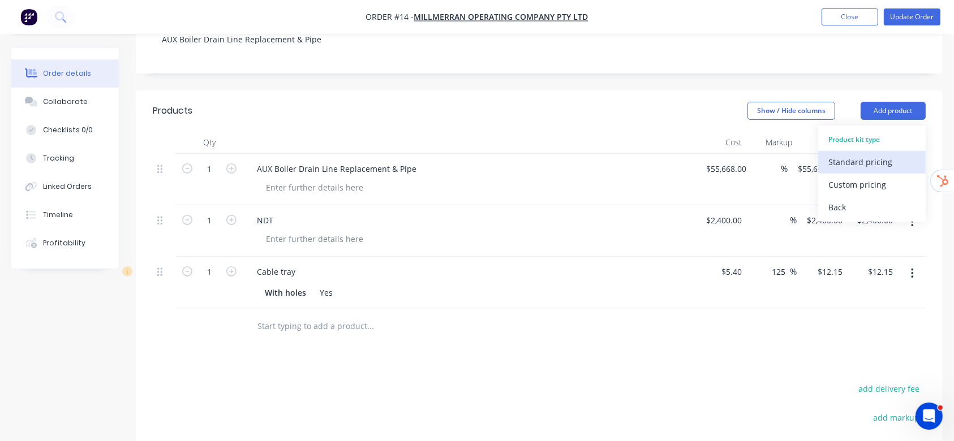
click at [878, 164] on div "Standard pricing" at bounding box center [871, 162] width 87 height 16
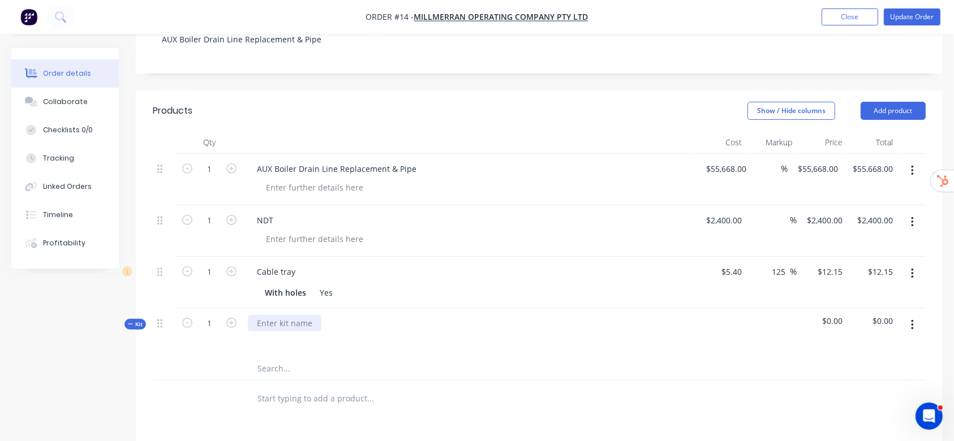
drag, startPoint x: 260, startPoint y: 318, endPoint x: 277, endPoint y: 319, distance: 17.6
click at [275, 319] on div at bounding box center [285, 323] width 74 height 16
click at [337, 382] on div at bounding box center [446, 399] width 407 height 37
drag, startPoint x: 271, startPoint y: 375, endPoint x: 318, endPoint y: 380, distance: 47.2
click at [274, 378] on input "text" at bounding box center [370, 369] width 226 height 23
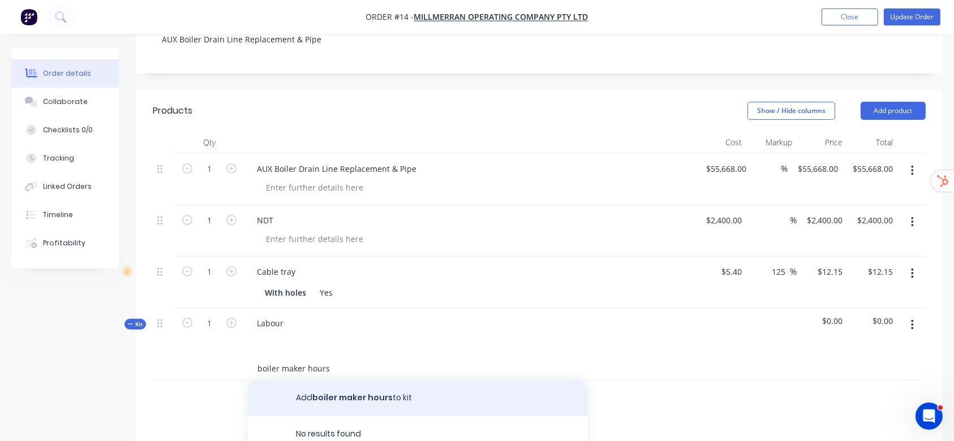
type input "boiler maker hours"
click at [354, 394] on button "Add boiler maker hours to kit" at bounding box center [418, 398] width 340 height 36
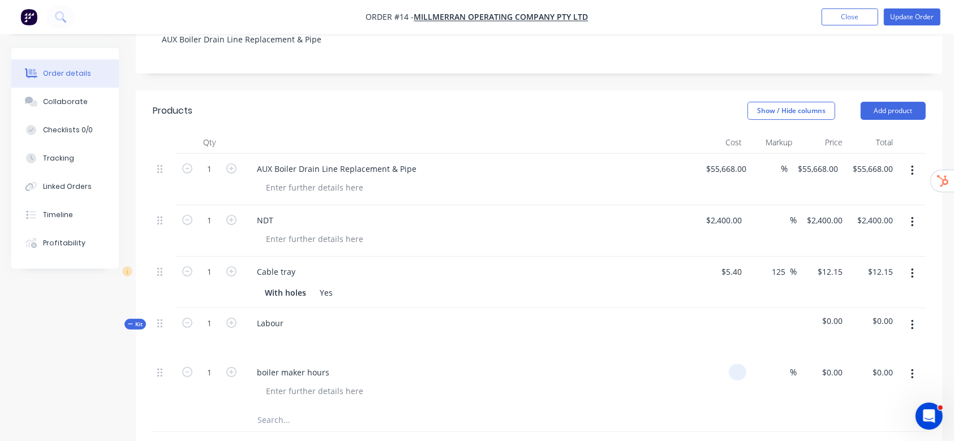
click at [739, 375] on input at bounding box center [739, 372] width 13 height 16
type input "$80.00"
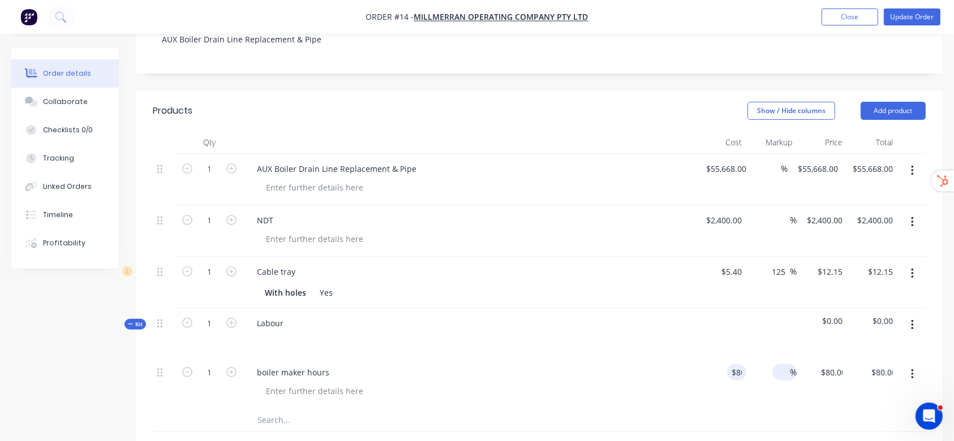
click at [780, 372] on input at bounding box center [783, 372] width 13 height 16
type input "50"
type input "$120.00"
click at [854, 418] on div at bounding box center [539, 420] width 773 height 23
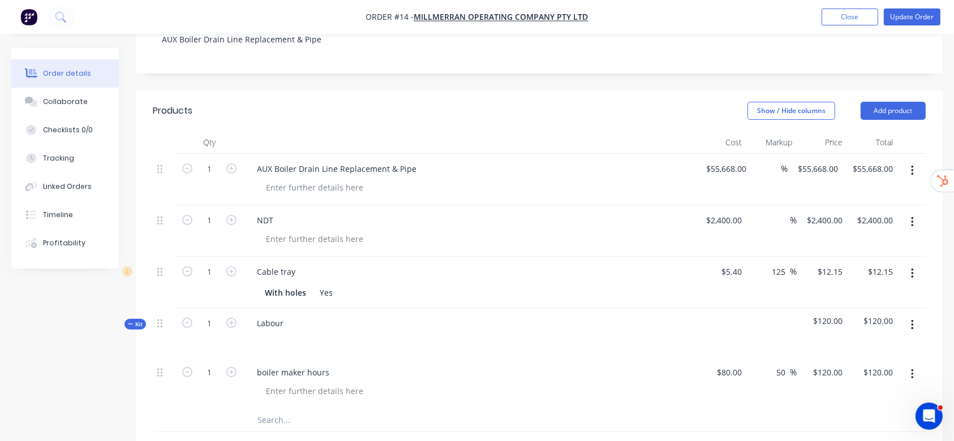
click at [915, 373] on button "button" at bounding box center [912, 374] width 27 height 20
click at [866, 403] on div "Save to catalogue" at bounding box center [871, 404] width 87 height 16
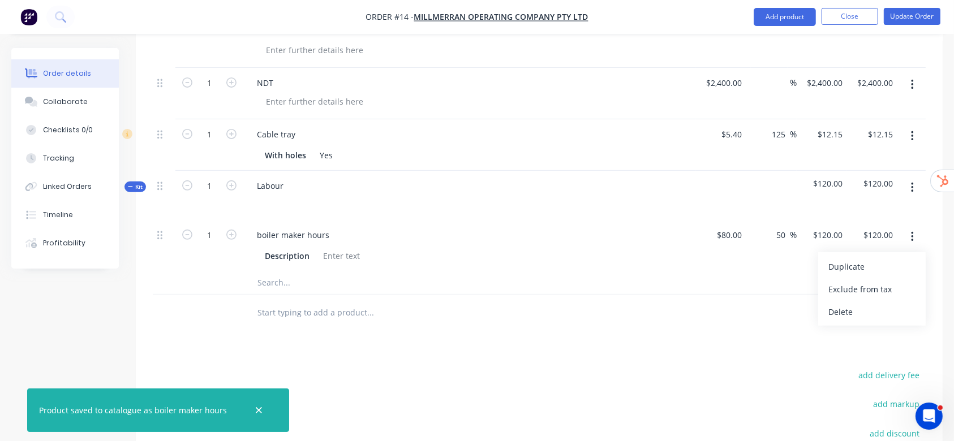
scroll to position [377, 0]
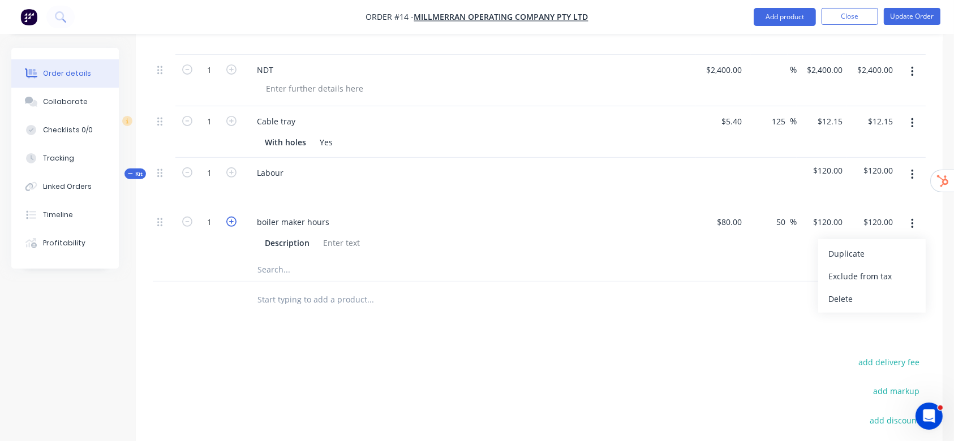
click at [231, 219] on icon "button" at bounding box center [231, 222] width 10 height 10
type input "2"
type input "$240.00"
click at [231, 219] on icon "button" at bounding box center [231, 222] width 10 height 10
type input "3"
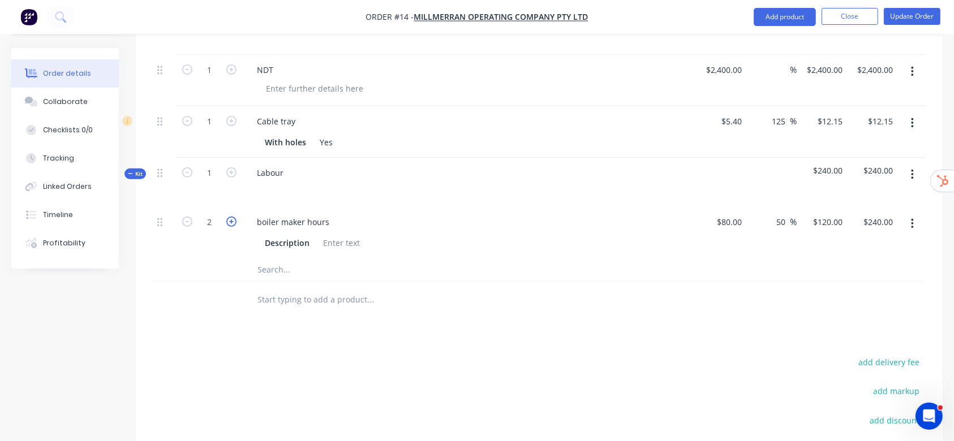
type input "$360.00"
click at [231, 219] on icon "button" at bounding box center [231, 222] width 10 height 10
type input "4"
type input "$480.00"
click at [231, 219] on icon "button" at bounding box center [231, 222] width 10 height 10
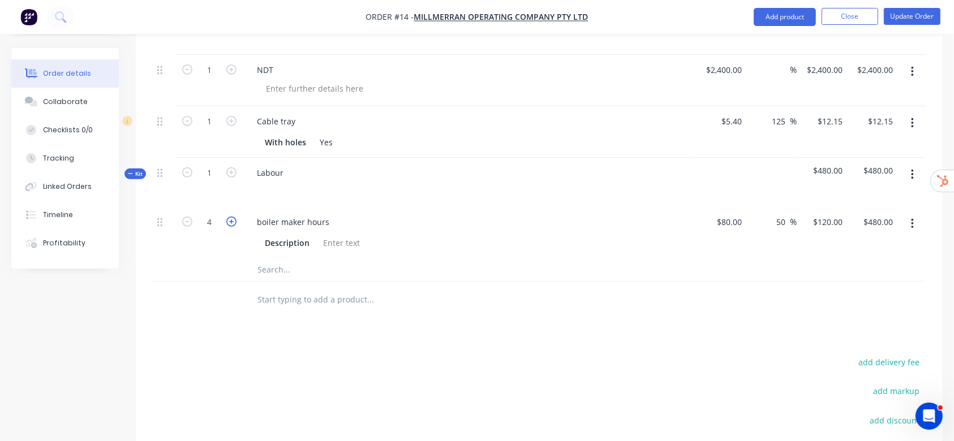
type input "5"
type input "$600.00"
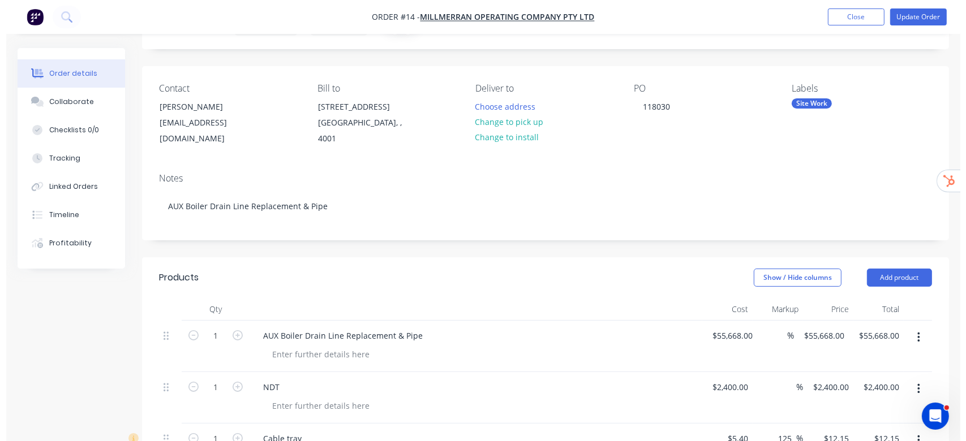
scroll to position [0, 0]
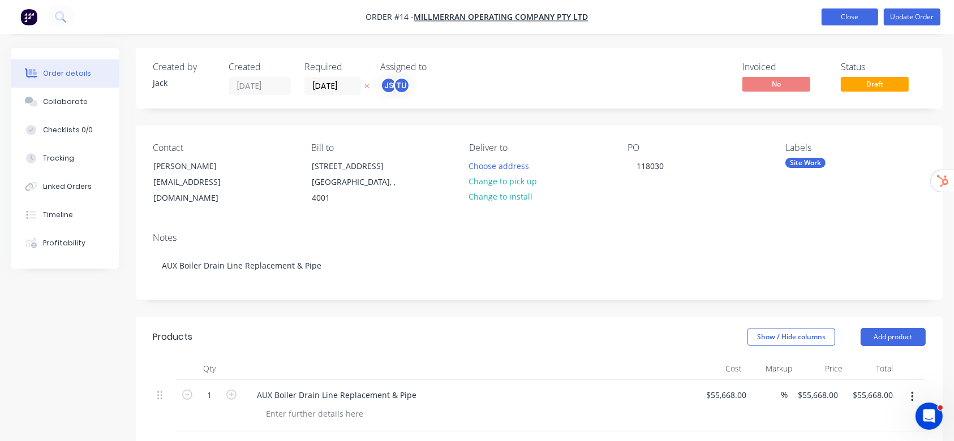
click at [835, 19] on button "Close" at bounding box center [850, 16] width 57 height 17
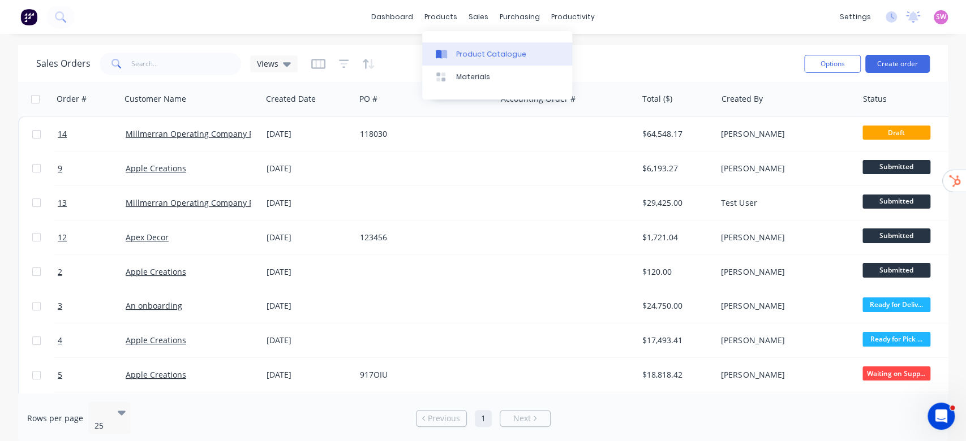
click at [473, 49] on div "Product Catalogue" at bounding box center [491, 54] width 70 height 10
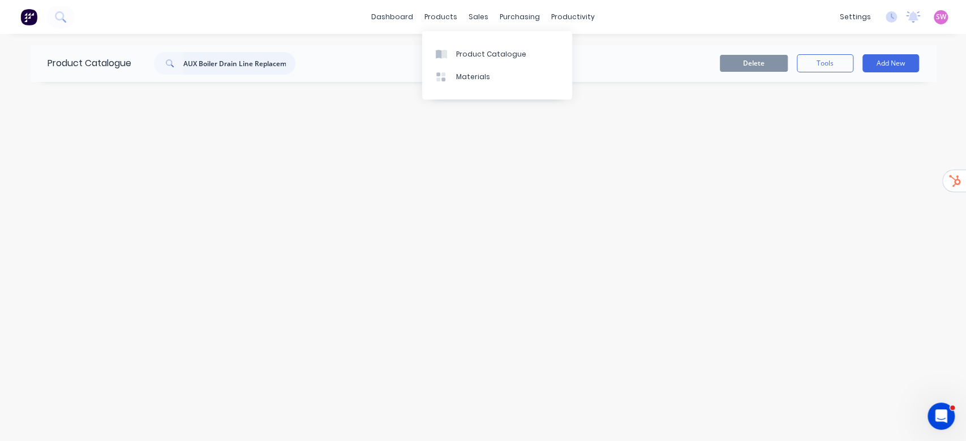
click at [277, 59] on input "AUX Boiler Drain Line Replacement & Pipe" at bounding box center [239, 63] width 112 height 23
click at [72, 96] on button "button" at bounding box center [69, 100] width 14 height 14
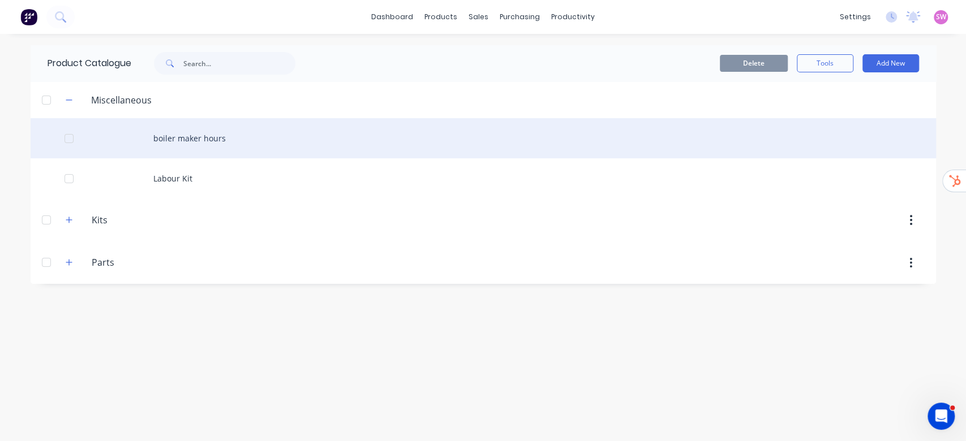
click at [221, 138] on div "boiler maker hours" at bounding box center [483, 138] width 905 height 40
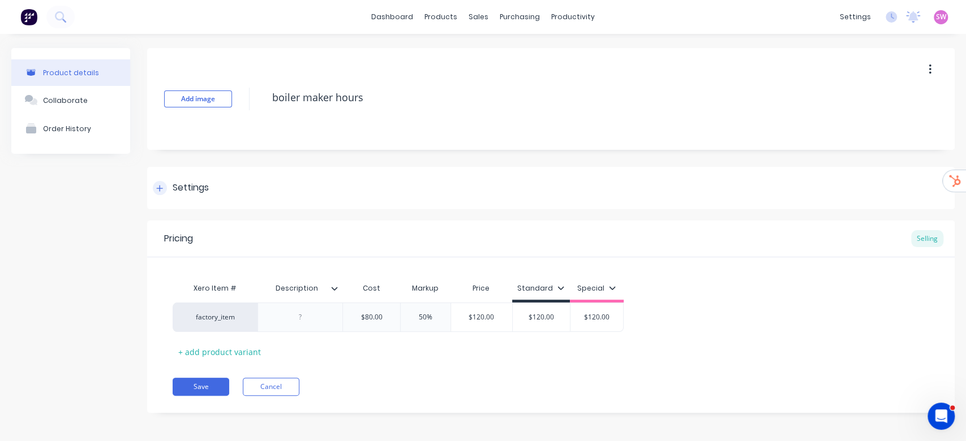
click at [178, 192] on div "Settings" at bounding box center [191, 188] width 36 height 14
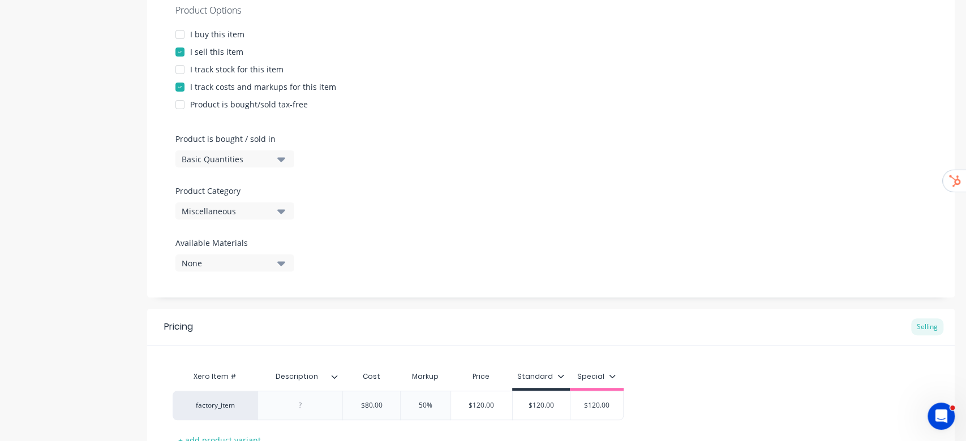
scroll to position [226, 0]
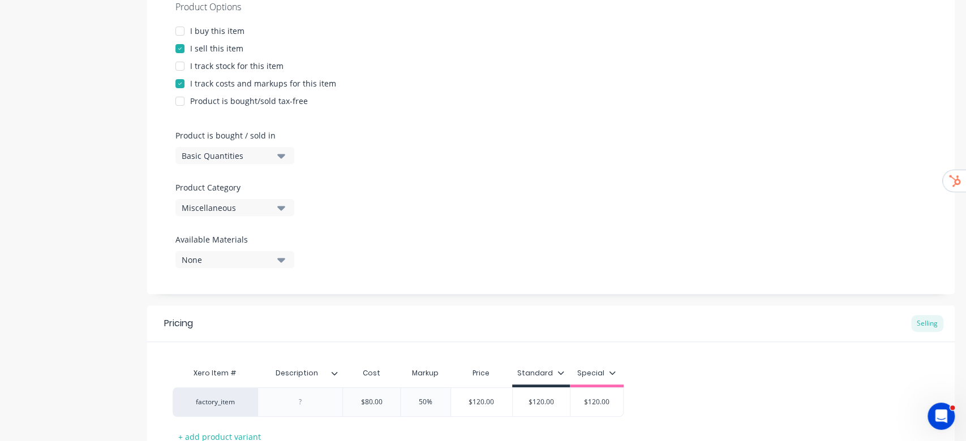
click at [221, 211] on div "Miscellaneous" at bounding box center [227, 208] width 91 height 12
click at [380, 182] on div "Product Options I buy this item I sell this item I track stock for this item I …" at bounding box center [550, 138] width 807 height 311
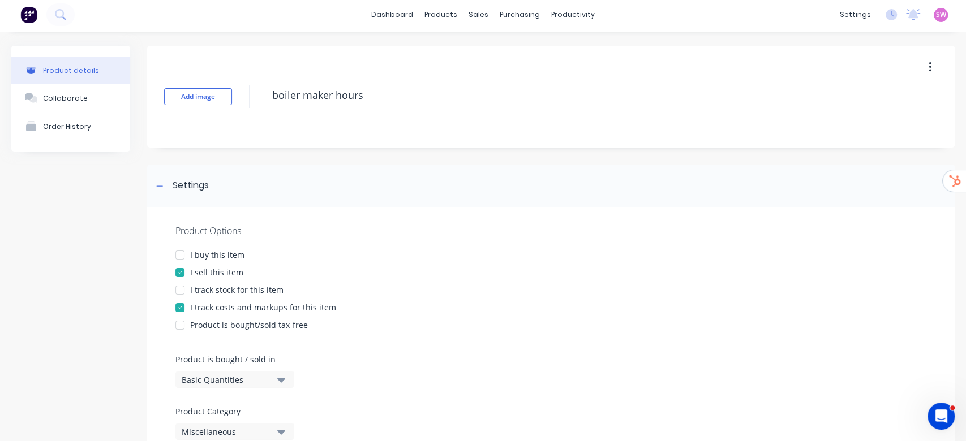
scroll to position [0, 0]
click at [404, 24] on link "dashboard" at bounding box center [392, 16] width 53 height 17
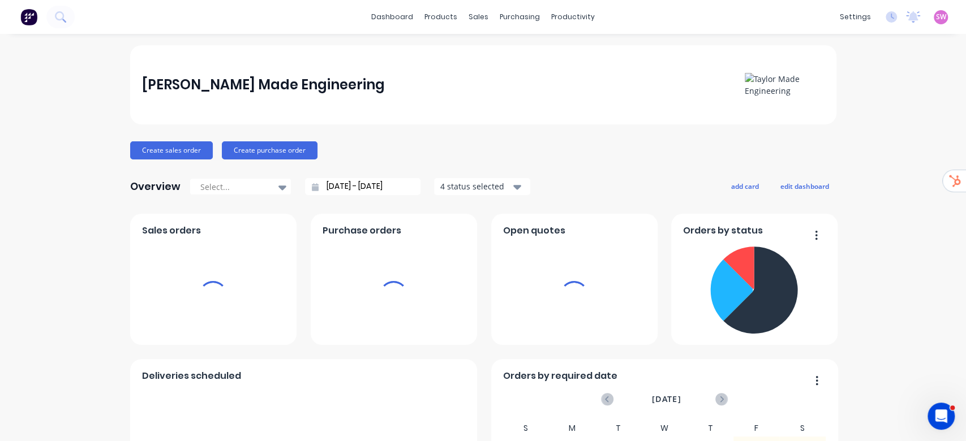
click at [936, 22] on span "SW" at bounding box center [941, 17] width 10 height 10
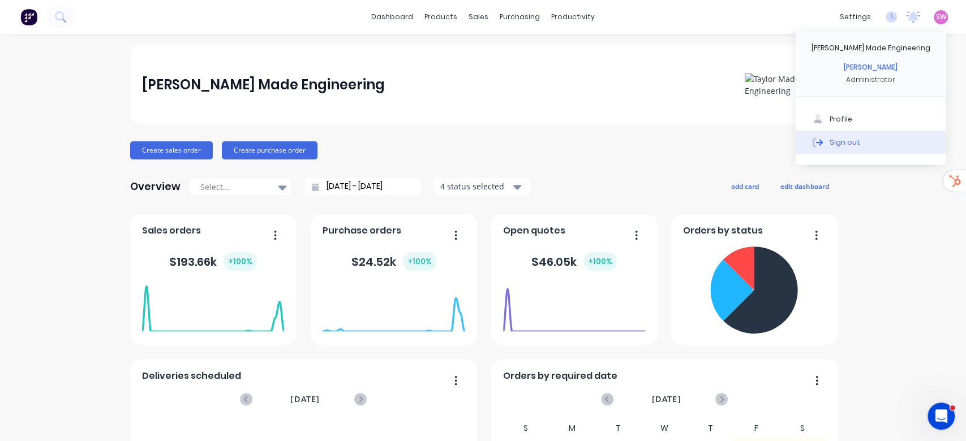
click at [894, 147] on button "Sign out" at bounding box center [871, 142] width 150 height 23
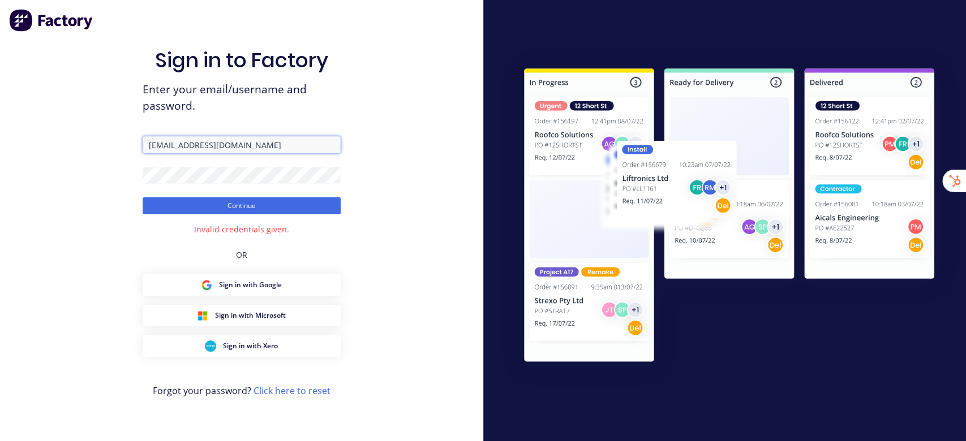
drag, startPoint x: 177, startPoint y: 141, endPoint x: 401, endPoint y: 165, distance: 225.9
click at [397, 169] on div "Sign in to Factory Enter your email/username and password. [EMAIL_ADDRESS][DOMA…" at bounding box center [241, 220] width 483 height 441
type input "[PERSON_NAME][EMAIL_ADDRESS][DOMAIN_NAME]"
click at [143, 197] on button "Continue" at bounding box center [242, 205] width 198 height 17
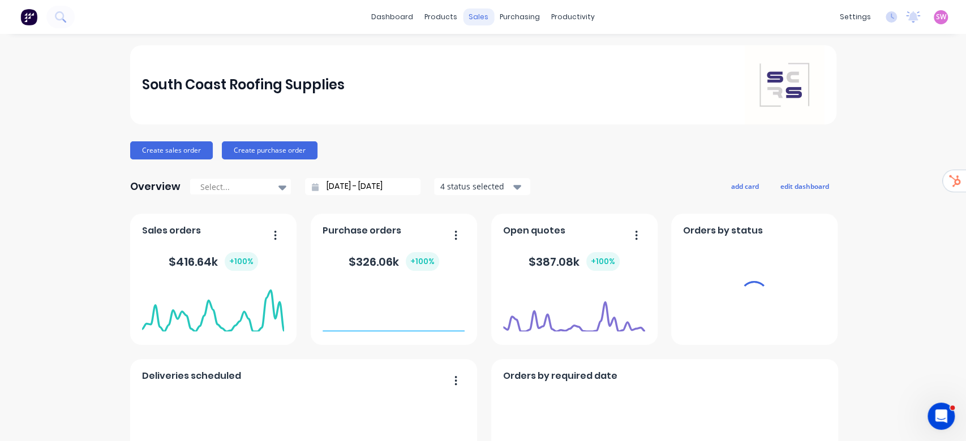
click at [477, 16] on div "sales" at bounding box center [478, 16] width 31 height 17
click at [466, 17] on div "sales" at bounding box center [478, 16] width 31 height 17
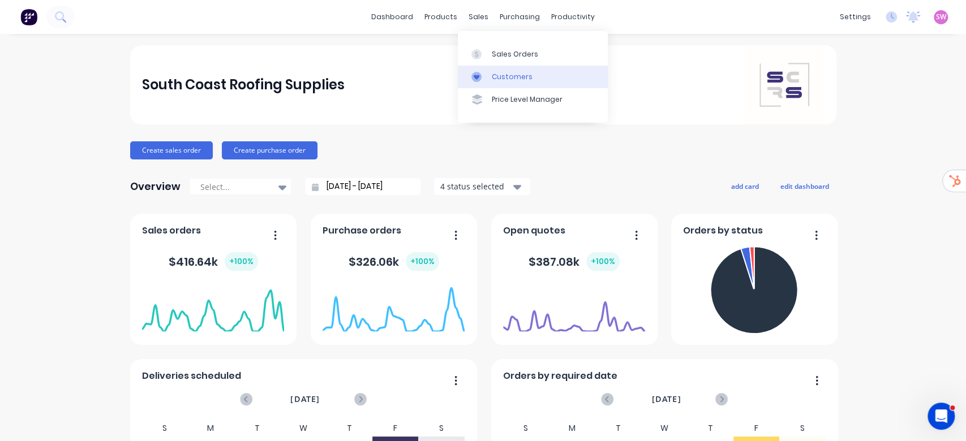
click at [499, 73] on div "Customers" at bounding box center [512, 77] width 41 height 10
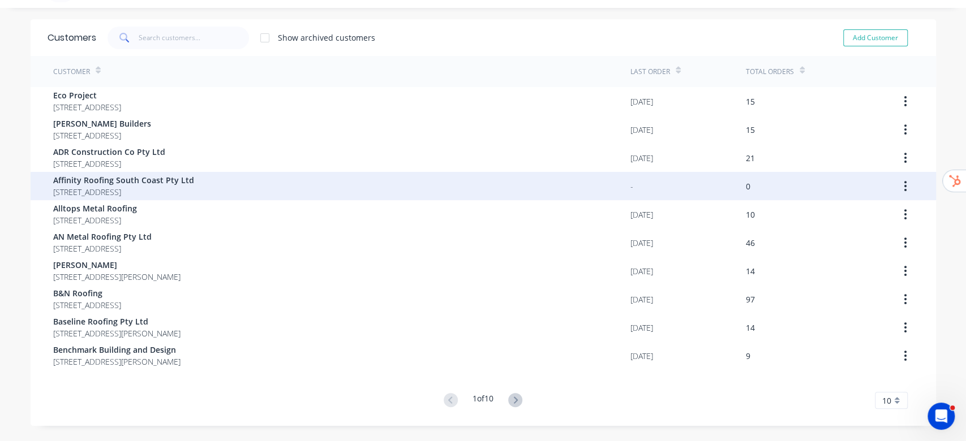
scroll to position [50, 0]
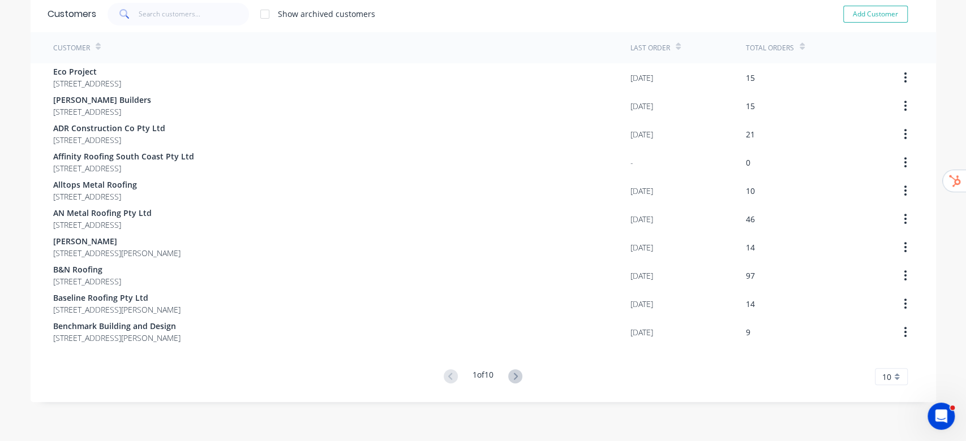
click at [885, 376] on div "10" at bounding box center [891, 376] width 33 height 17
click at [890, 360] on div "35" at bounding box center [891, 359] width 32 height 20
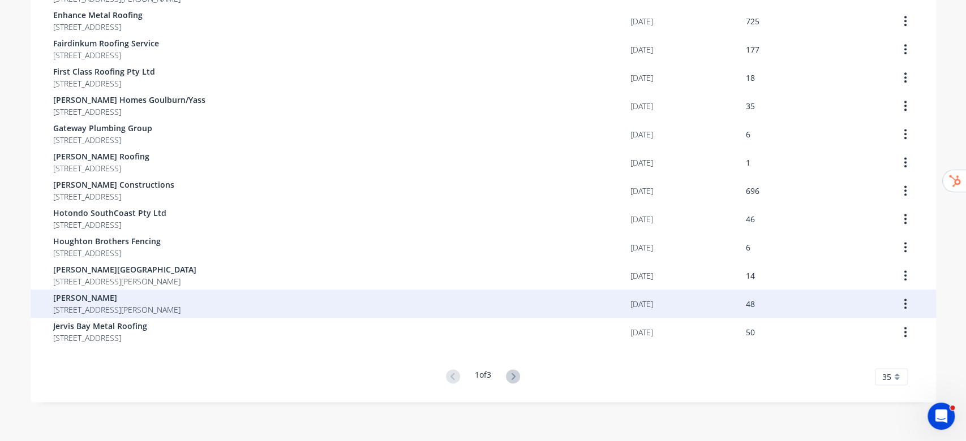
scroll to position [758, 0]
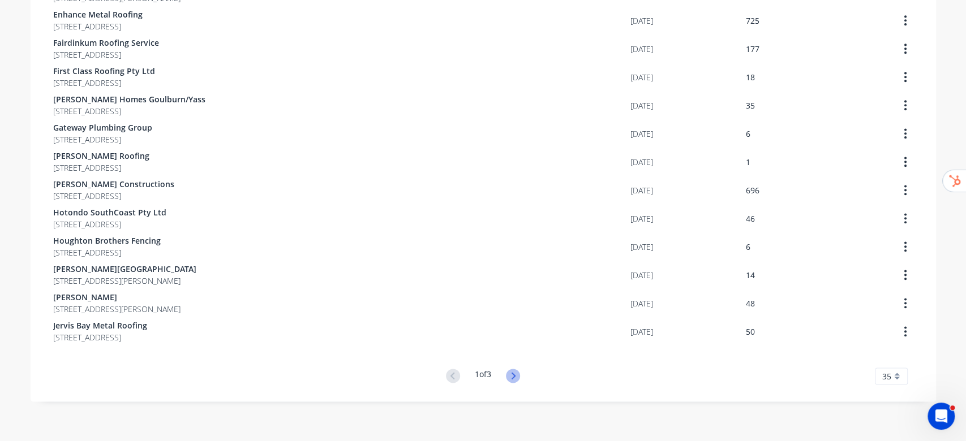
click at [509, 379] on icon at bounding box center [513, 376] width 14 height 14
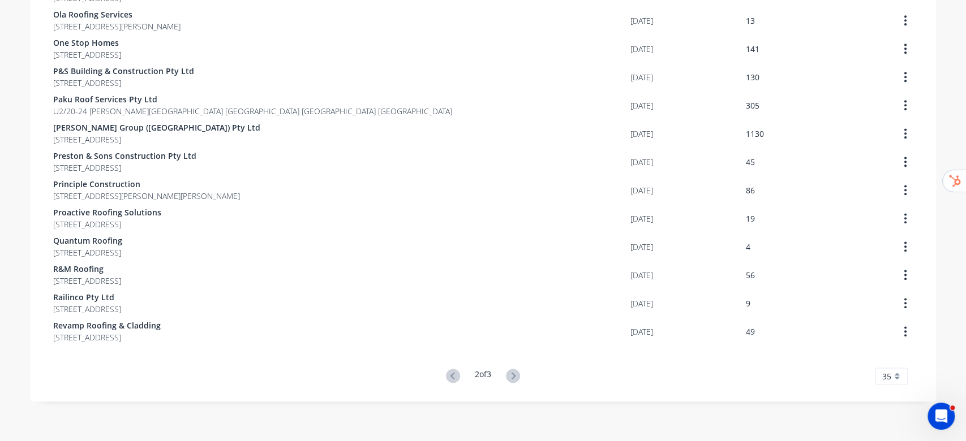
click at [509, 379] on icon at bounding box center [513, 376] width 14 height 14
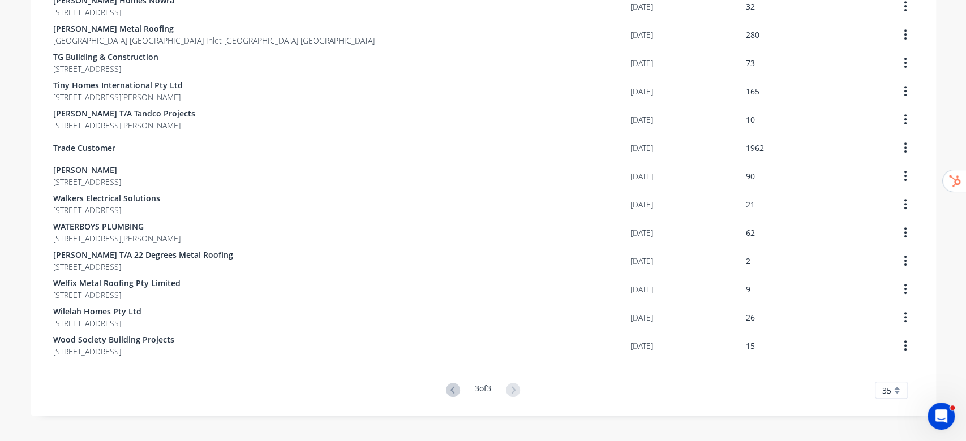
scroll to position [418, 0]
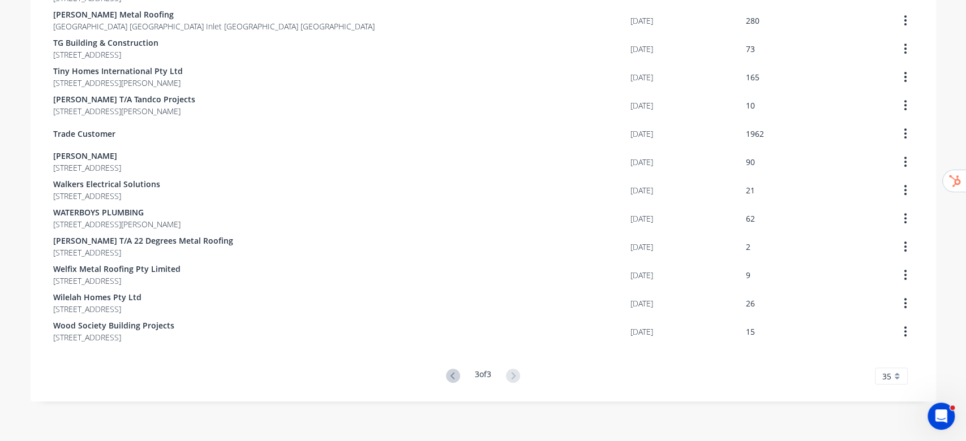
click at [908, 373] on div "3 of 3 35 5 10 15 20 25 30 35" at bounding box center [483, 376] width 905 height 16
click at [875, 375] on div "35" at bounding box center [891, 376] width 33 height 17
click at [877, 294] on div "20" at bounding box center [891, 299] width 32 height 20
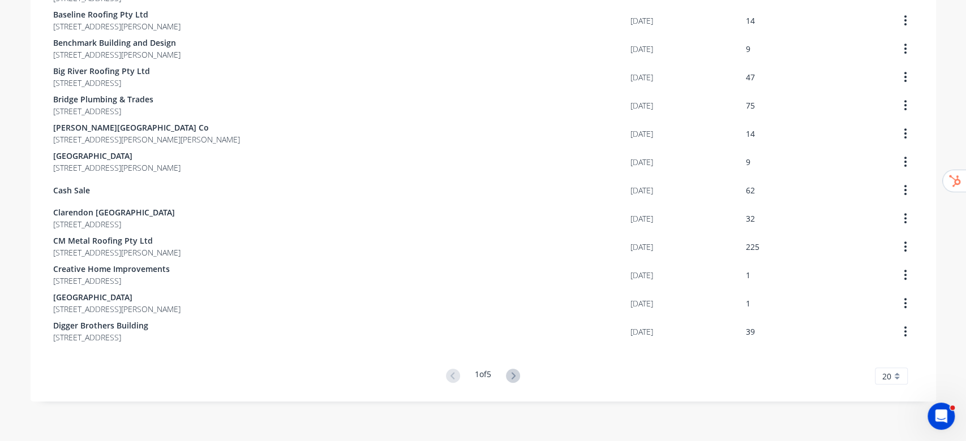
scroll to position [333, 0]
click at [890, 376] on div "20" at bounding box center [891, 376] width 33 height 17
click at [886, 337] on div "30" at bounding box center [891, 339] width 32 height 20
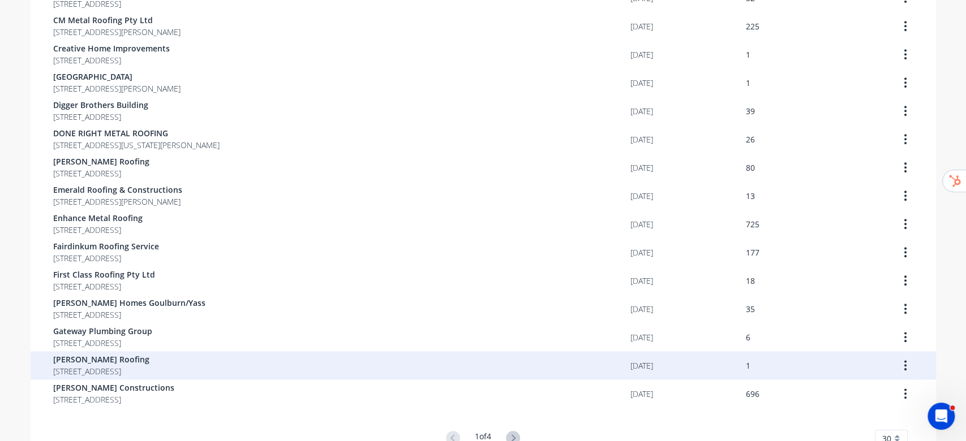
scroll to position [616, 0]
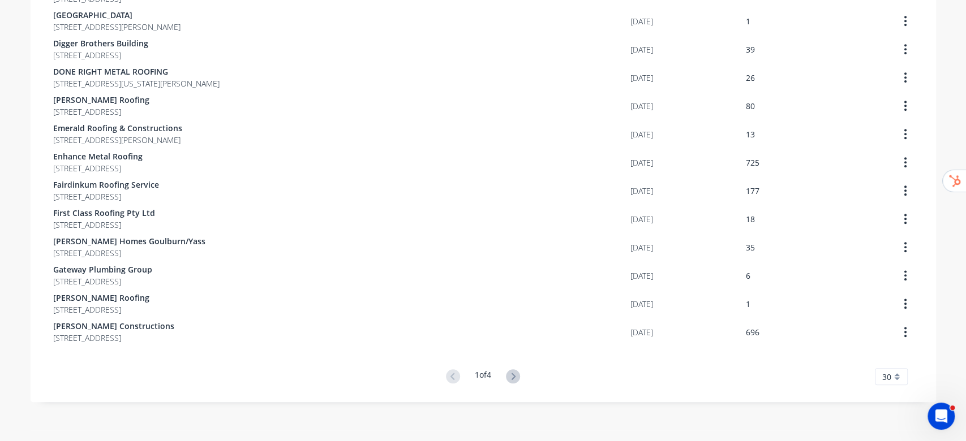
click at [886, 371] on div "30" at bounding box center [891, 376] width 33 height 17
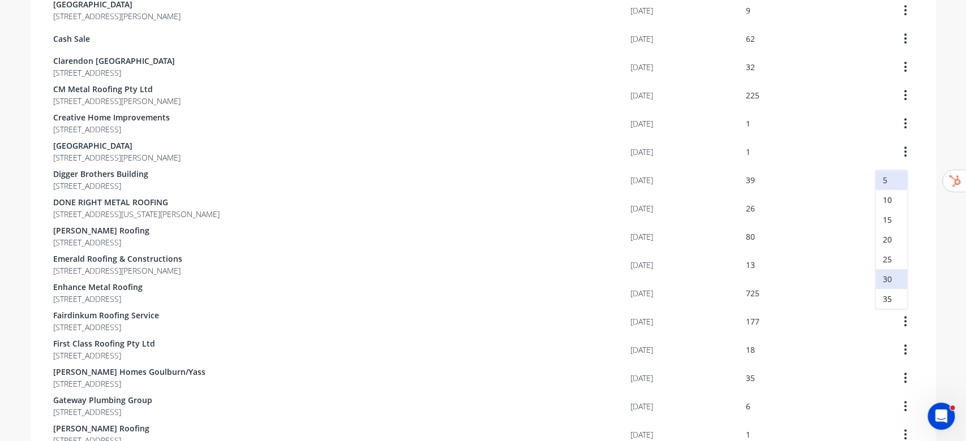
scroll to position [314, 0]
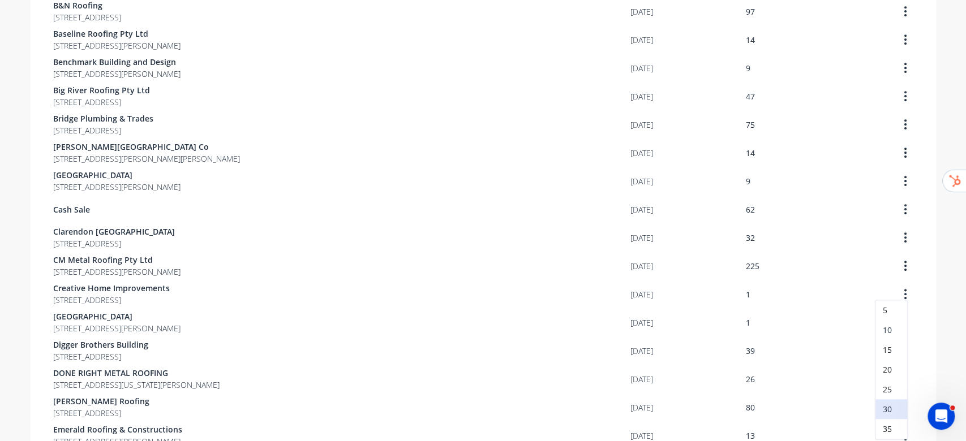
click at [887, 332] on div "10" at bounding box center [891, 330] width 32 height 20
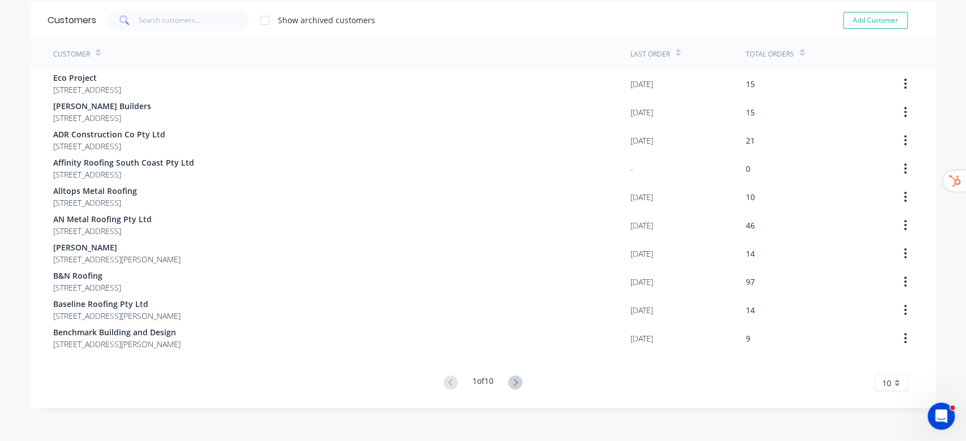
scroll to position [50, 0]
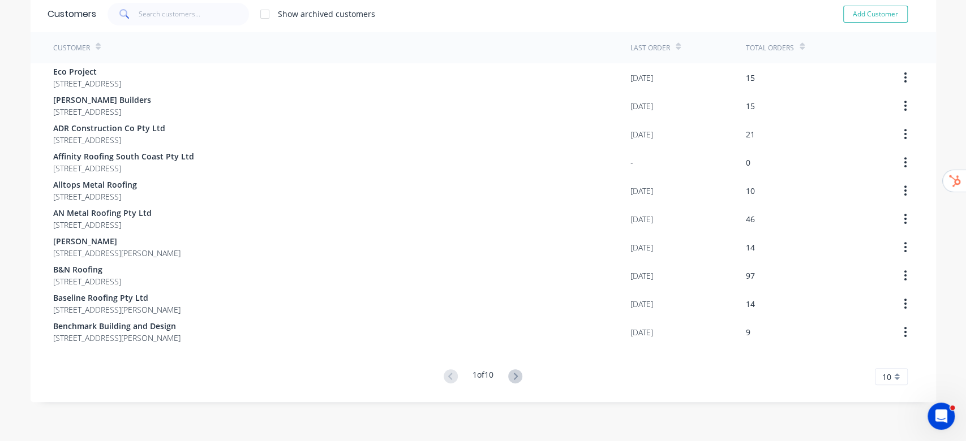
click at [890, 375] on div "10" at bounding box center [891, 376] width 33 height 17
click at [875, 239] on div "5" at bounding box center [891, 240] width 32 height 20
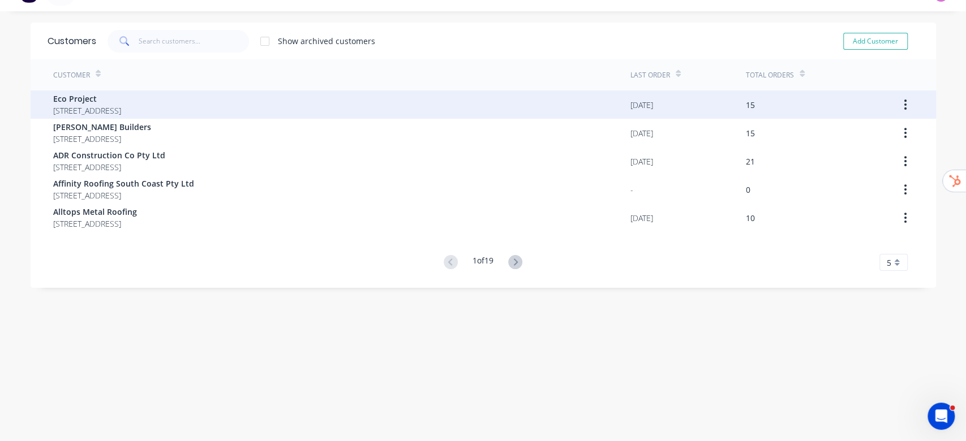
scroll to position [0, 0]
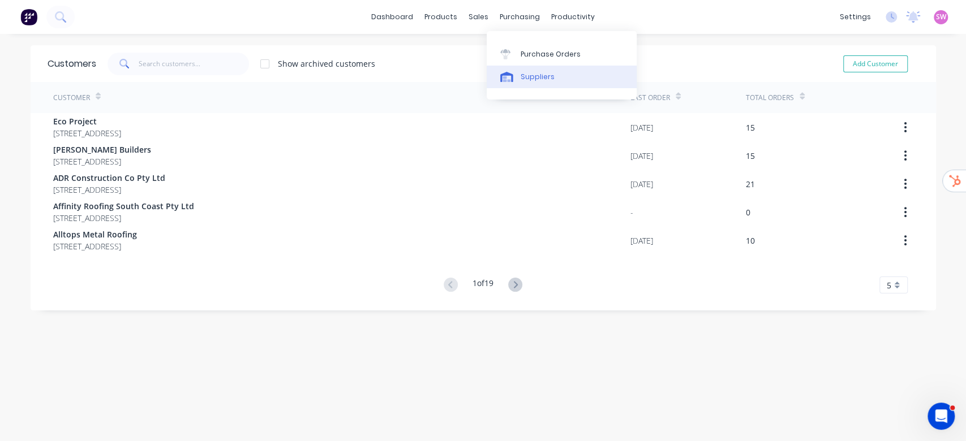
click at [515, 83] on link "Suppliers" at bounding box center [562, 77] width 150 height 23
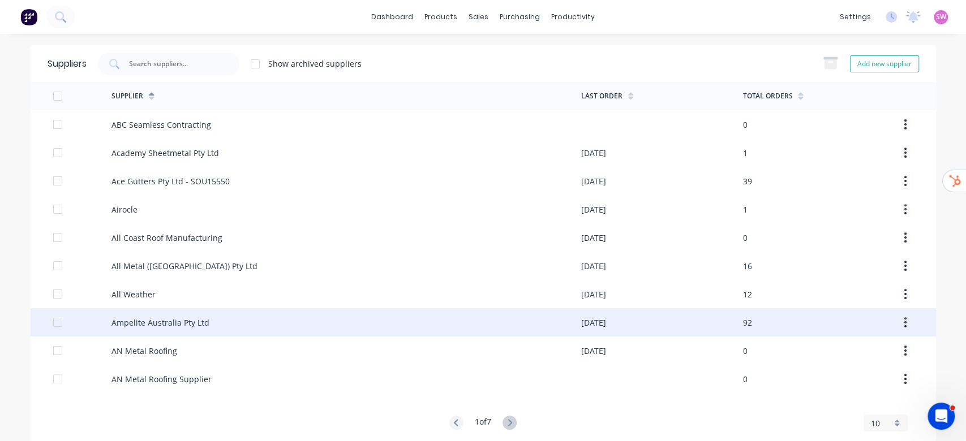
scroll to position [18, 0]
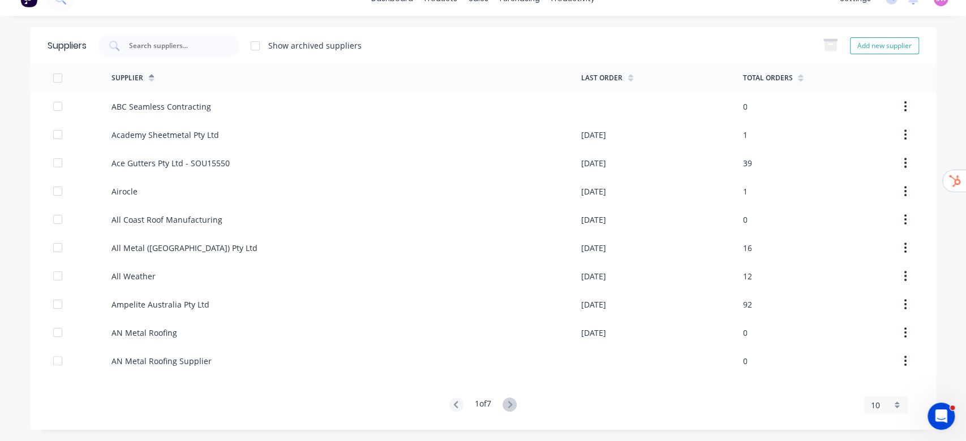
click at [883, 397] on div "10" at bounding box center [886, 405] width 44 height 17
click at [865, 269] on div "5" at bounding box center [885, 269] width 43 height 20
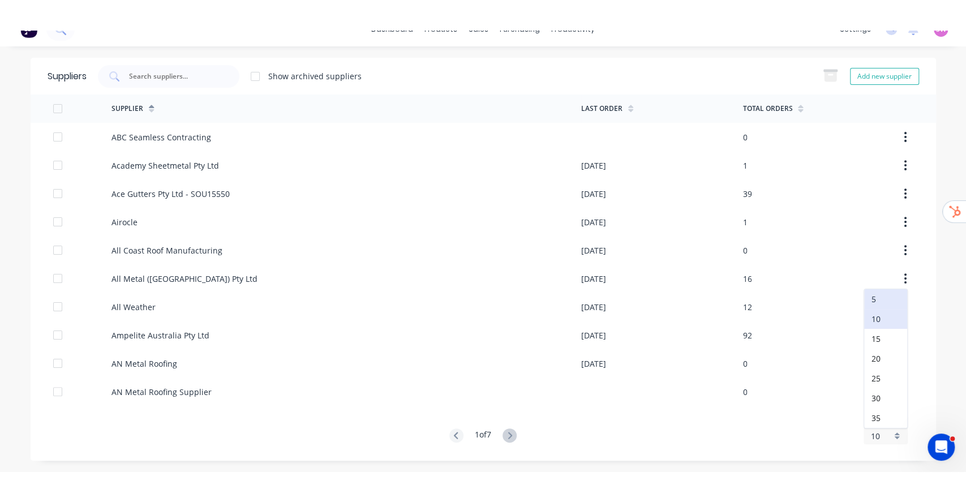
scroll to position [0, 0]
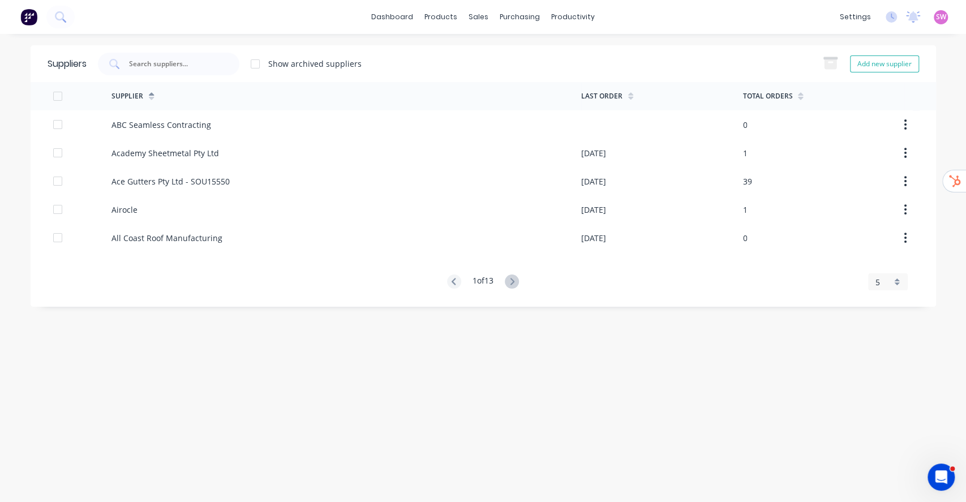
click at [312, 406] on div "Suppliers Show archived suppliers Add new supplier Supplier Last Order Total Or…" at bounding box center [483, 267] width 905 height 445
click at [396, 11] on link "dashboard" at bounding box center [392, 16] width 53 height 17
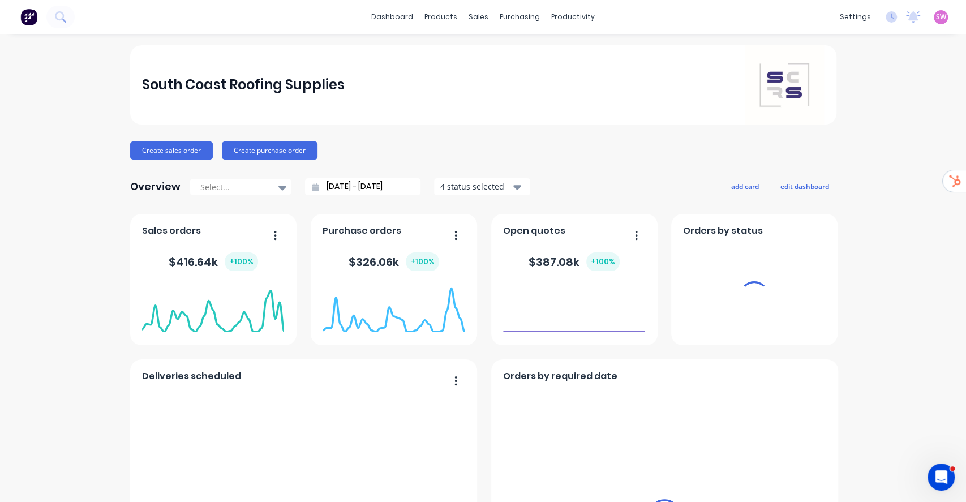
click at [936, 20] on span "SW" at bounding box center [941, 17] width 10 height 10
click at [905, 148] on button "Sign out" at bounding box center [948, 142] width 150 height 23
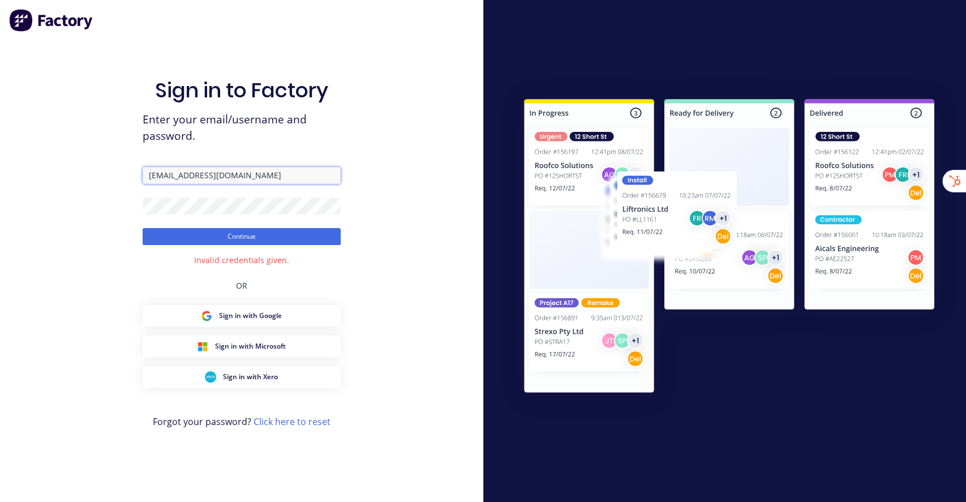
drag, startPoint x: 179, startPoint y: 180, endPoint x: 293, endPoint y: 183, distance: 114.4
click at [293, 183] on input "[EMAIL_ADDRESS][DOMAIN_NAME]" at bounding box center [242, 175] width 198 height 17
type input "[PERSON_NAME][EMAIL_ADDRESS][DOMAIN_NAME]"
click at [143, 228] on button "Continue" at bounding box center [242, 236] width 198 height 17
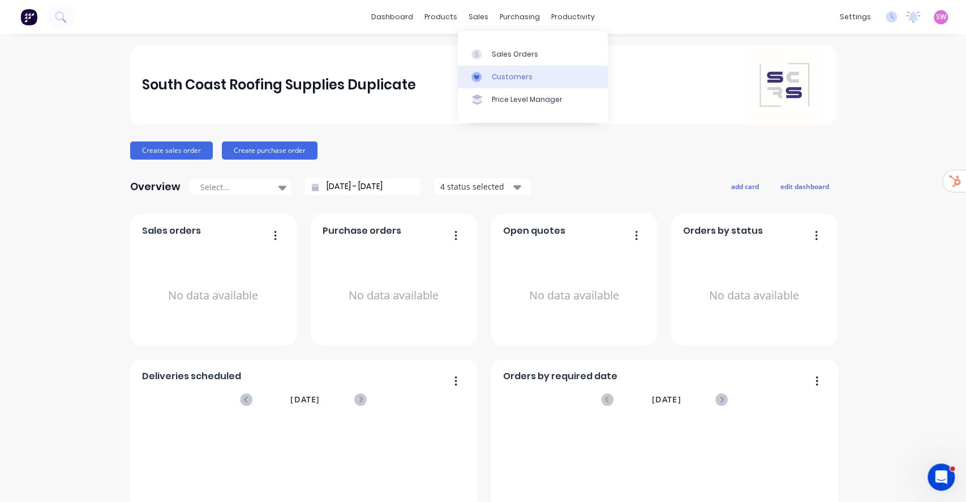
click at [496, 78] on div "Customers" at bounding box center [512, 77] width 41 height 10
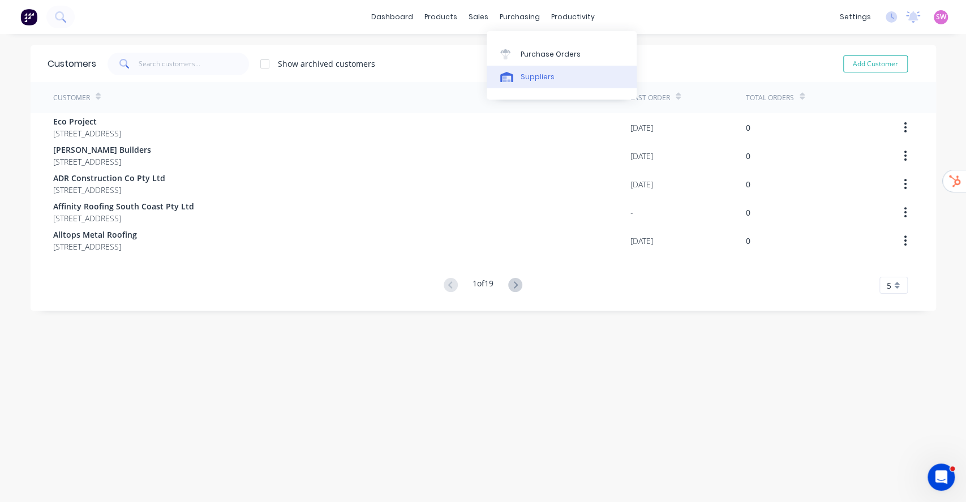
click at [548, 74] on div "Suppliers" at bounding box center [538, 77] width 34 height 10
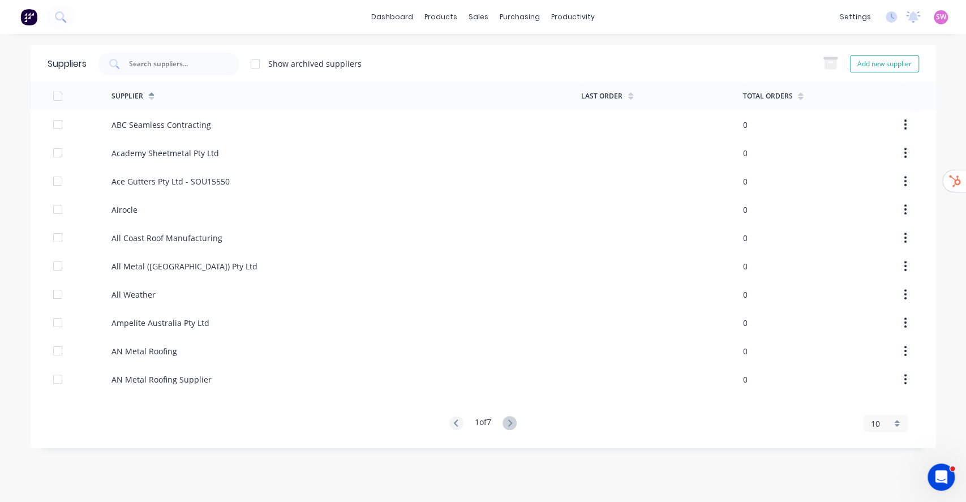
click at [871, 422] on span "10" at bounding box center [875, 424] width 9 height 12
click at [883, 285] on div "5" at bounding box center [885, 287] width 43 height 20
click at [24, 21] on img at bounding box center [28, 16] width 17 height 17
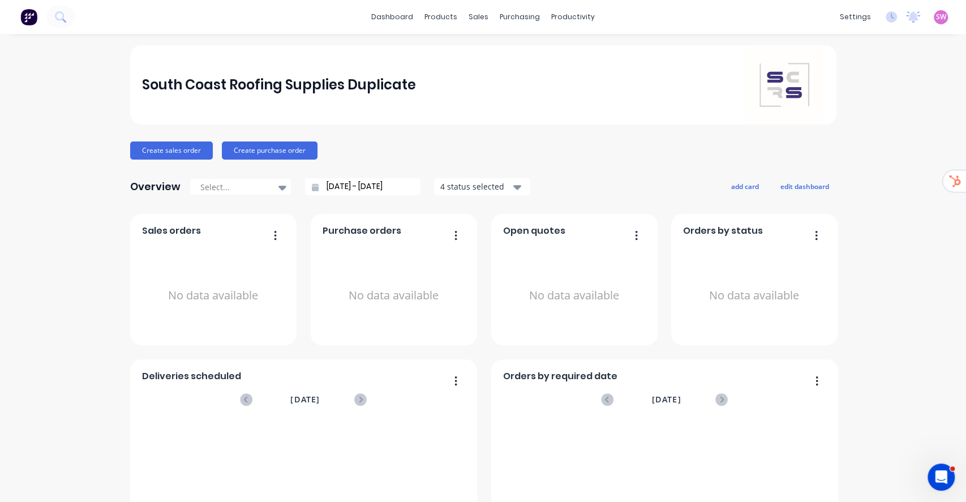
click at [936, 16] on span "SW" at bounding box center [941, 17] width 10 height 10
click at [861, 131] on button "Sign out" at bounding box center [871, 142] width 150 height 23
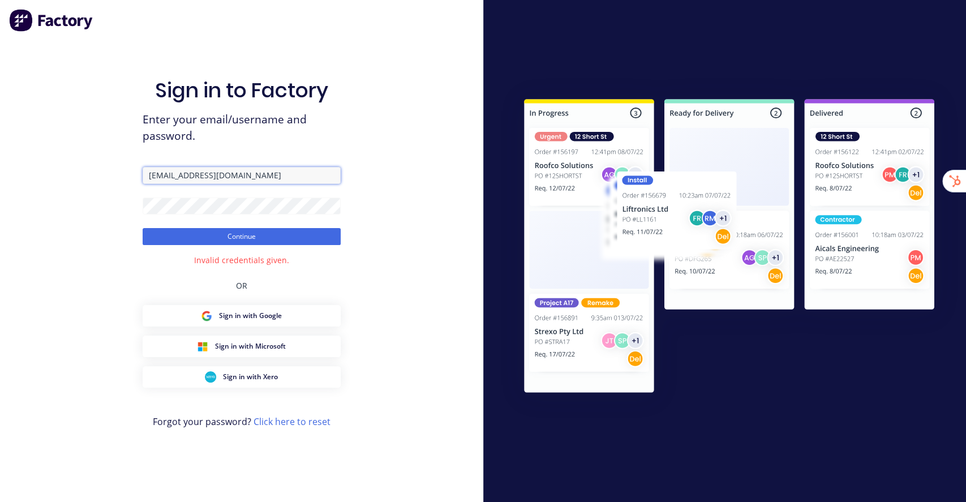
drag, startPoint x: 177, startPoint y: 178, endPoint x: 398, endPoint y: 179, distance: 221.3
click at [411, 209] on div "Sign in to Factory Enter your email/username and password. [EMAIL_ADDRESS][DOMA…" at bounding box center [241, 251] width 483 height 502
type input "stuart@scrs.net.au"
click at [143, 228] on button "Continue" at bounding box center [242, 236] width 198 height 17
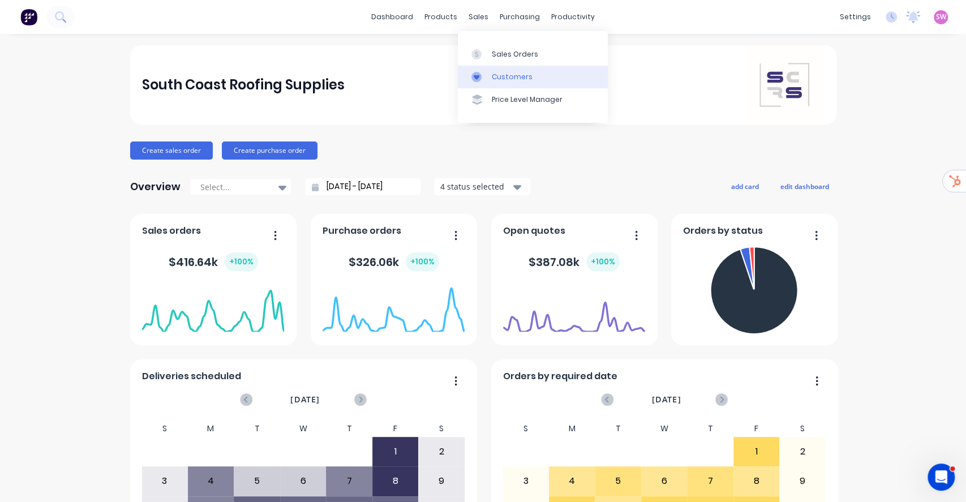
click at [506, 78] on div "Customers" at bounding box center [512, 77] width 41 height 10
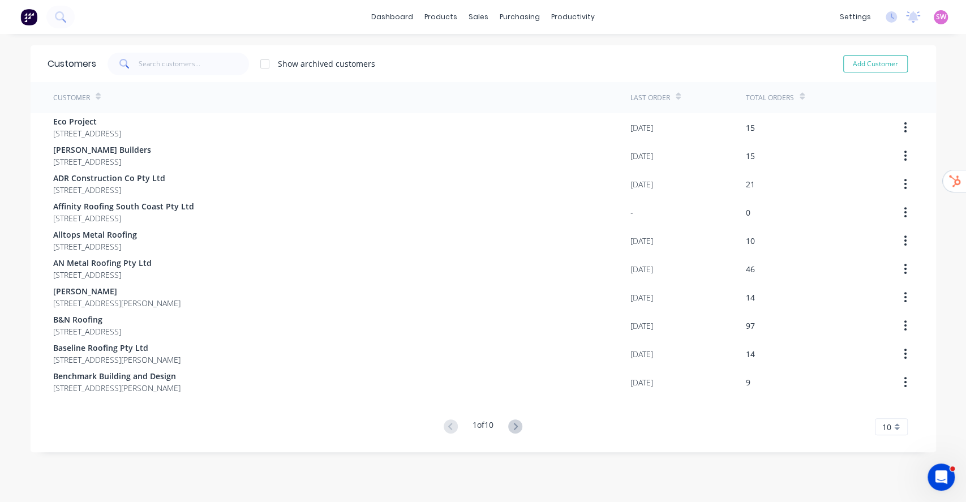
click at [882, 429] on span "10" at bounding box center [886, 427] width 9 height 12
click at [887, 286] on div "5" at bounding box center [891, 290] width 32 height 20
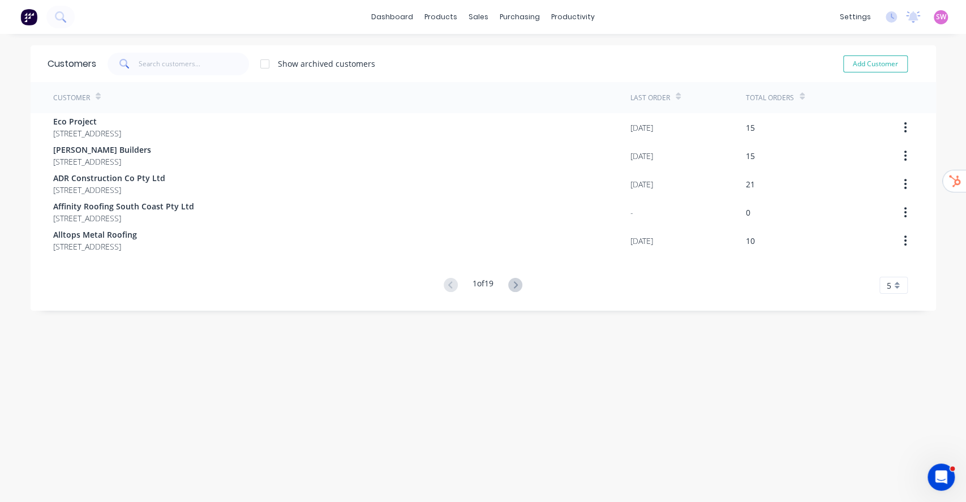
drag, startPoint x: 177, startPoint y: 379, endPoint x: 195, endPoint y: 379, distance: 18.1
click at [176, 379] on div "Customers Show archived customers Add Customer Customer Last Order Total Orders…" at bounding box center [483, 279] width 905 height 468
click at [543, 84] on link "Suppliers" at bounding box center [562, 77] width 150 height 23
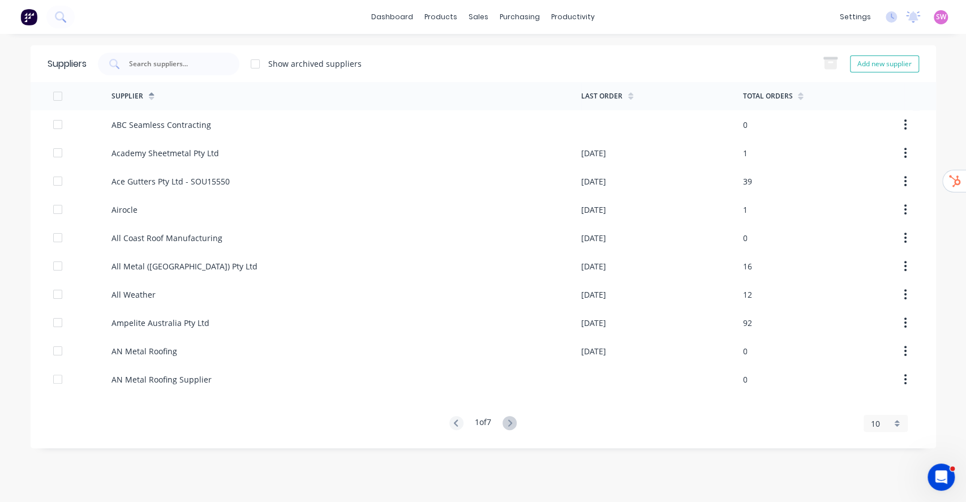
click at [896, 426] on div "10" at bounding box center [886, 423] width 44 height 17
click at [887, 289] on div "5" at bounding box center [885, 287] width 43 height 20
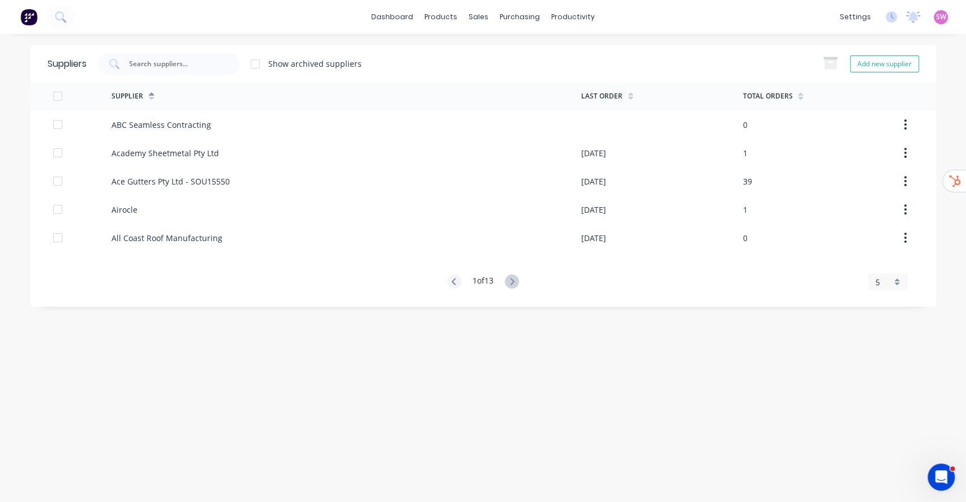
click at [616, 389] on div "Suppliers Show archived suppliers Add new supplier Supplier Last Order Total Or…" at bounding box center [483, 267] width 905 height 445
click at [411, 20] on link "dashboard" at bounding box center [392, 16] width 53 height 17
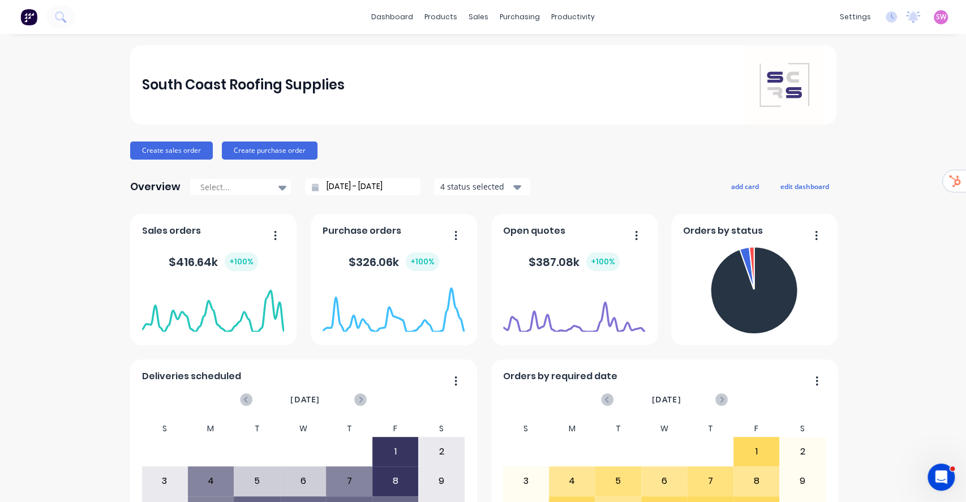
click at [934, 23] on div "SW South Coast Roofing Supplies Stuart Wheatley Administrator Profile Sign out" at bounding box center [941, 17] width 14 height 14
click at [936, 17] on span "SW" at bounding box center [941, 17] width 10 height 10
click at [820, 148] on button "Sign out" at bounding box center [871, 142] width 150 height 23
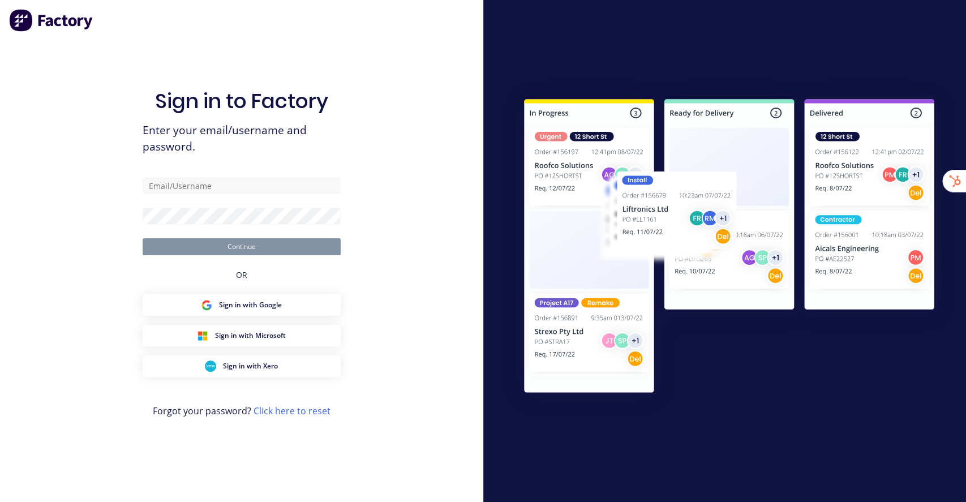
type input "[EMAIL_ADDRESS][DOMAIN_NAME]"
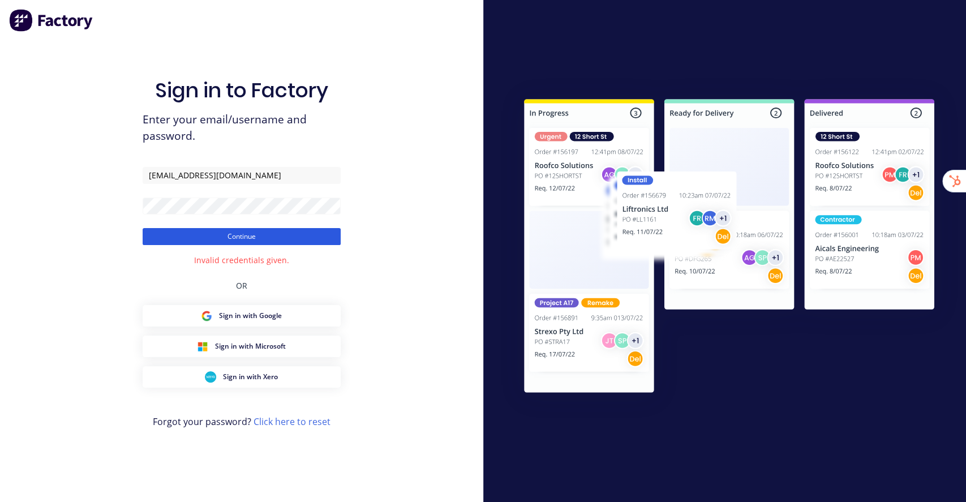
click at [246, 232] on button "Continue" at bounding box center [242, 236] width 198 height 17
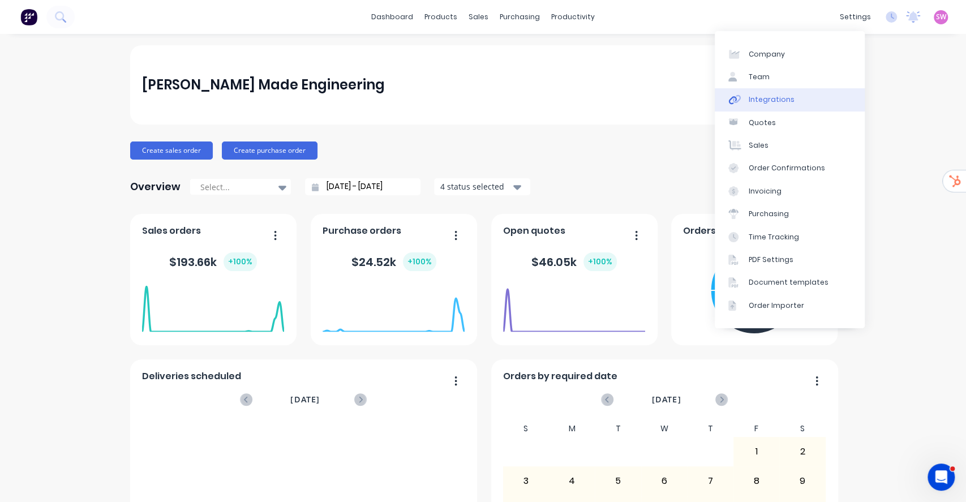
click at [808, 97] on link "Integrations" at bounding box center [790, 99] width 150 height 23
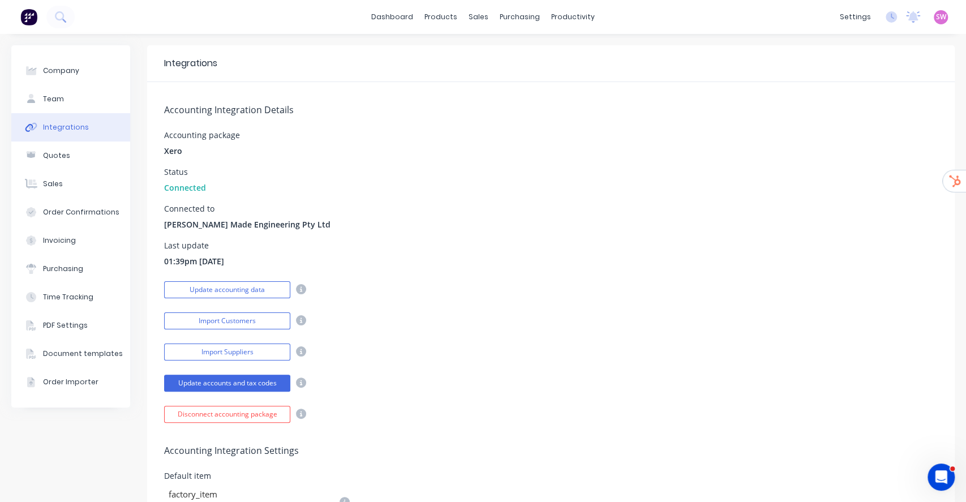
click at [31, 21] on img at bounding box center [28, 16] width 17 height 17
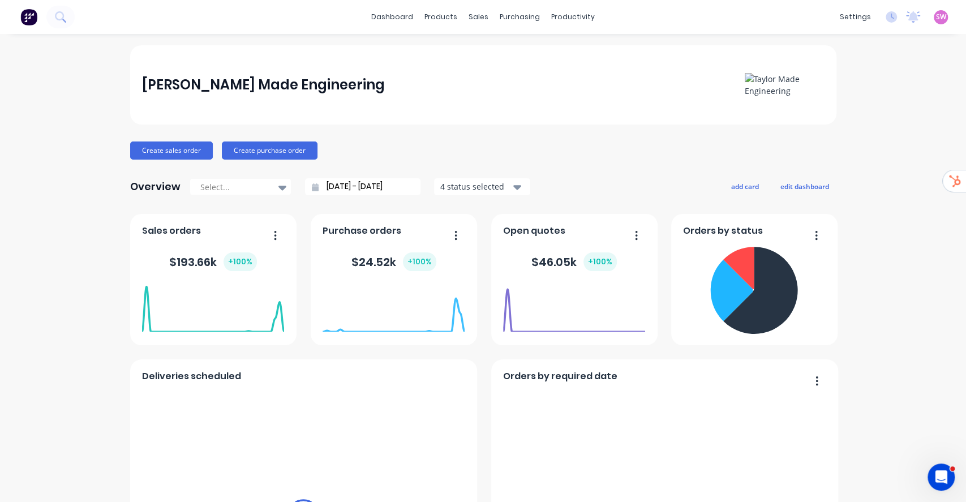
click at [936, 16] on span "SW" at bounding box center [941, 17] width 10 height 10
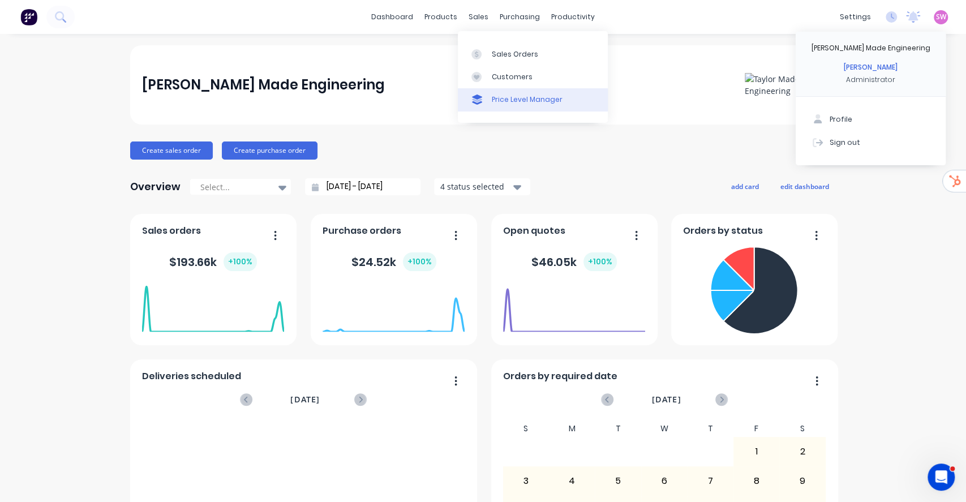
click at [521, 98] on div "Price Level Manager" at bounding box center [527, 100] width 71 height 10
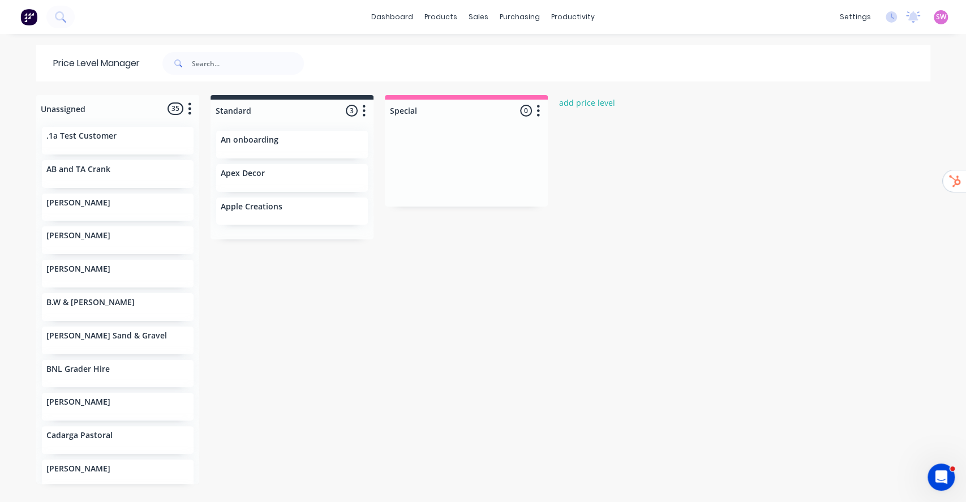
click at [537, 101] on div at bounding box center [466, 111] width 163 height 22
click at [536, 108] on button "button" at bounding box center [539, 111] width 14 height 14
click at [473, 179] on button "Delete price level" at bounding box center [488, 172] width 113 height 19
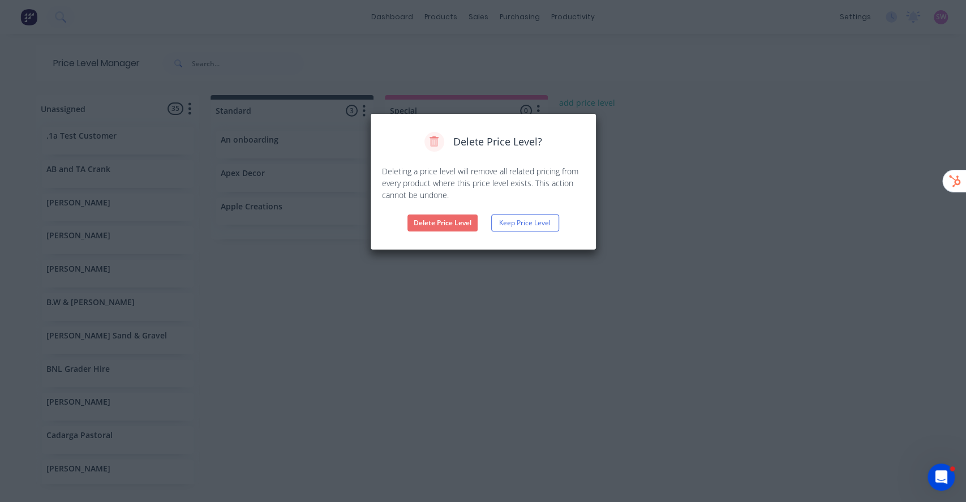
click at [453, 220] on button "Delete Price Level" at bounding box center [442, 222] width 70 height 17
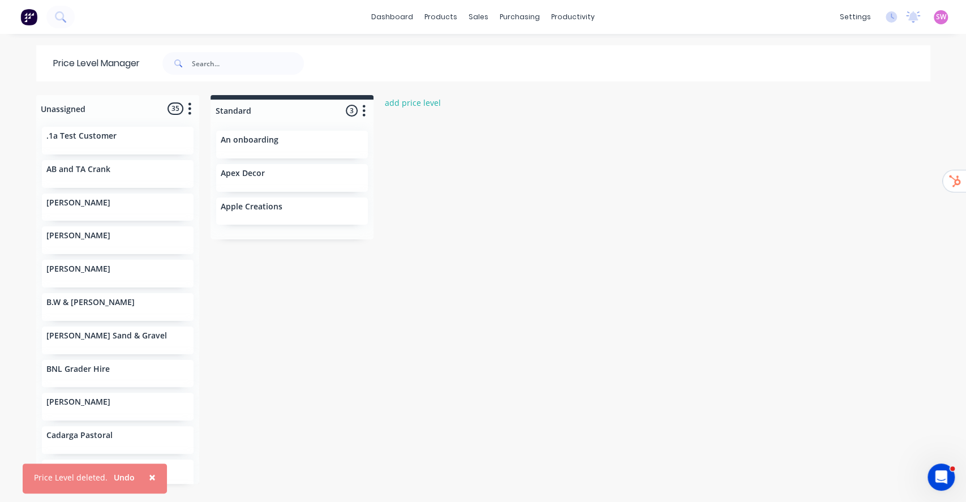
click at [936, 12] on span "SW" at bounding box center [941, 17] width 10 height 10
click at [382, 15] on link "dashboard" at bounding box center [392, 16] width 53 height 17
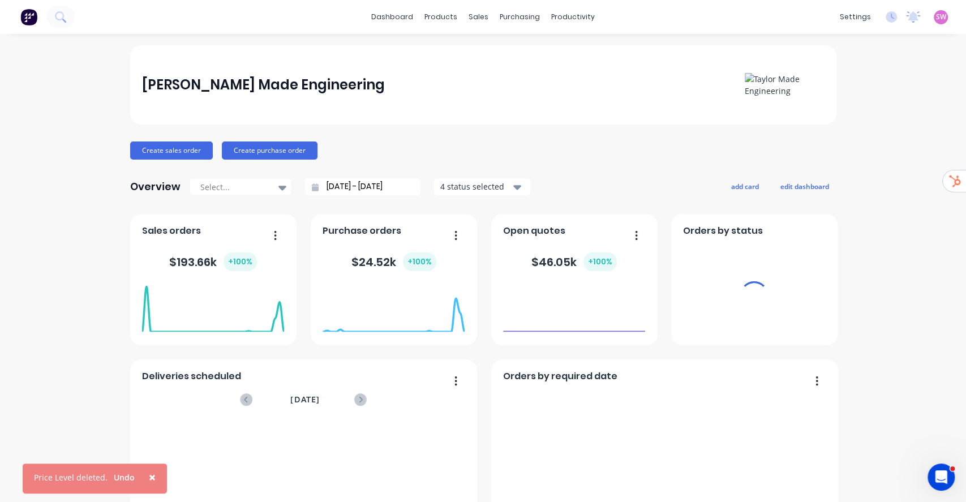
click at [935, 12] on div "[PERSON_NAME] Made Engineering [PERSON_NAME] Administrator Profile Sign out" at bounding box center [941, 17] width 14 height 14
click at [936, 17] on span "SW" at bounding box center [941, 17] width 10 height 10
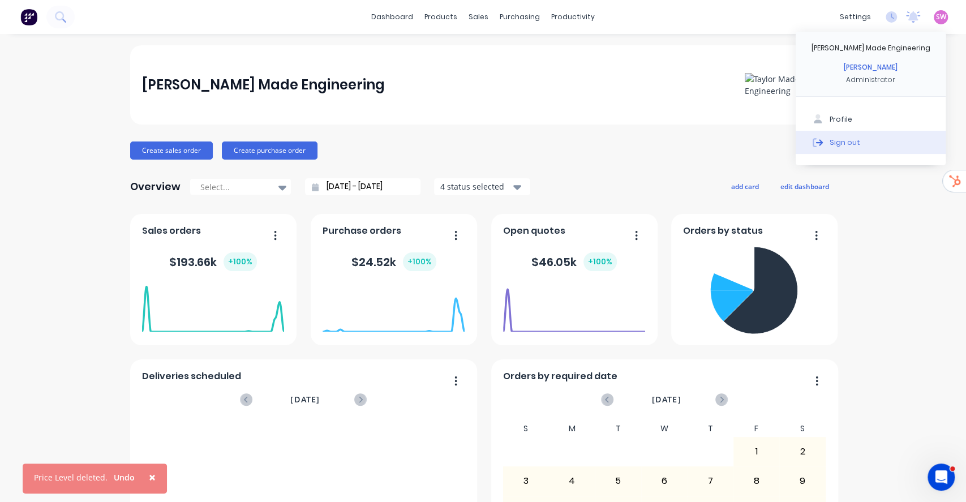
click at [815, 143] on button "Sign out" at bounding box center [871, 142] width 150 height 23
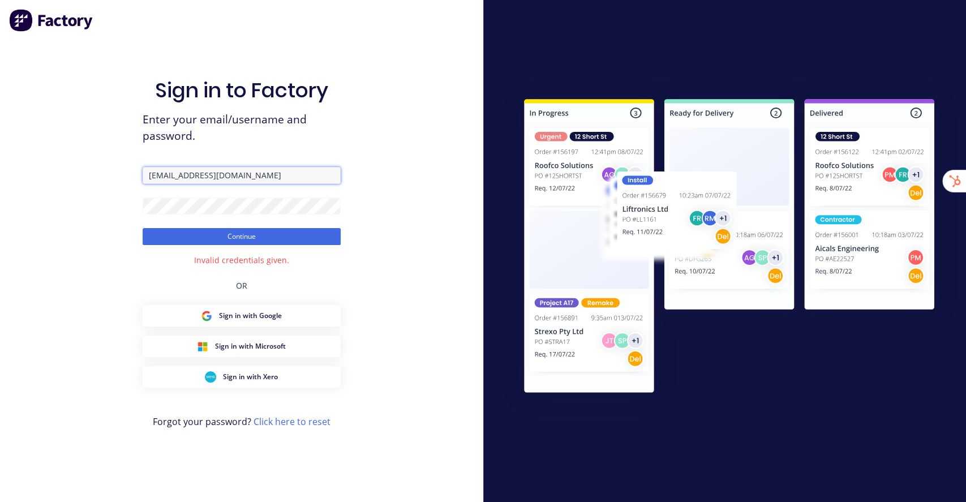
drag, startPoint x: 177, startPoint y: 175, endPoint x: 347, endPoint y: 174, distance: 170.3
click at [344, 180] on div "Sign in to Factory Enter your email/username and password. [EMAIL_ADDRESS][DOMA…" at bounding box center [241, 251] width 483 height 502
type input "[PERSON_NAME][EMAIL_ADDRESS][DOMAIN_NAME]"
click at [143, 228] on button "Continue" at bounding box center [242, 236] width 198 height 17
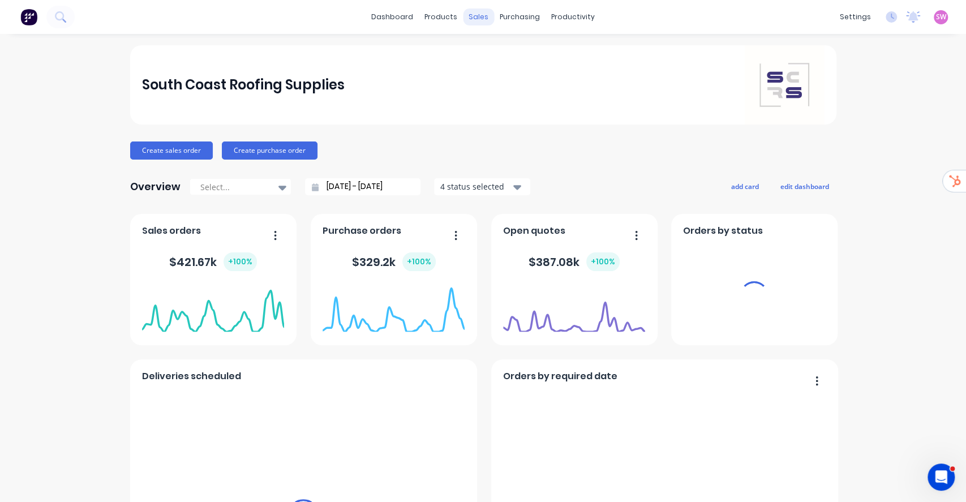
click at [470, 16] on div "sales" at bounding box center [478, 16] width 31 height 17
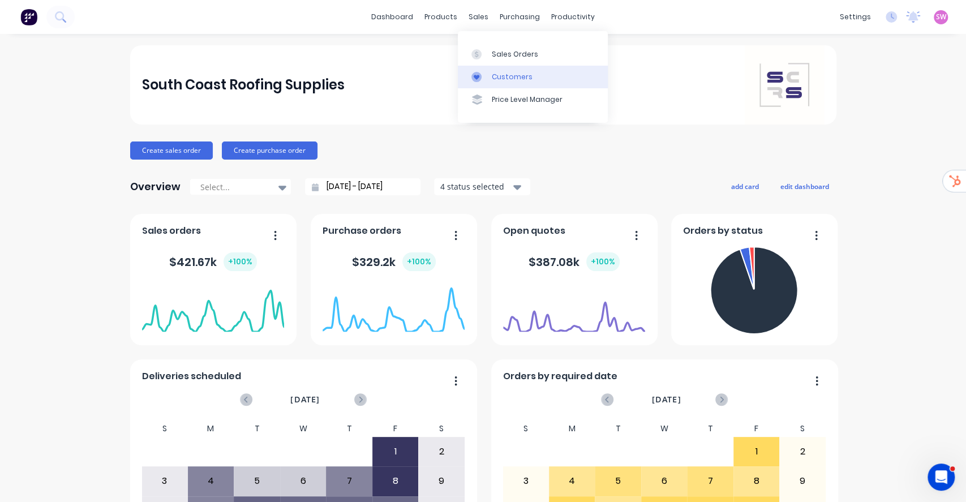
click at [502, 79] on div "Customers" at bounding box center [512, 77] width 41 height 10
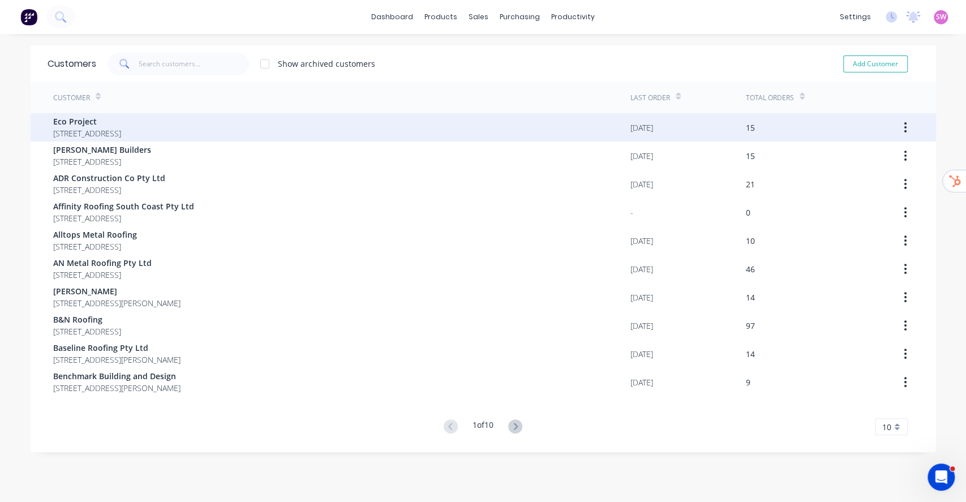
click at [121, 133] on span "[STREET_ADDRESS]" at bounding box center [87, 133] width 68 height 12
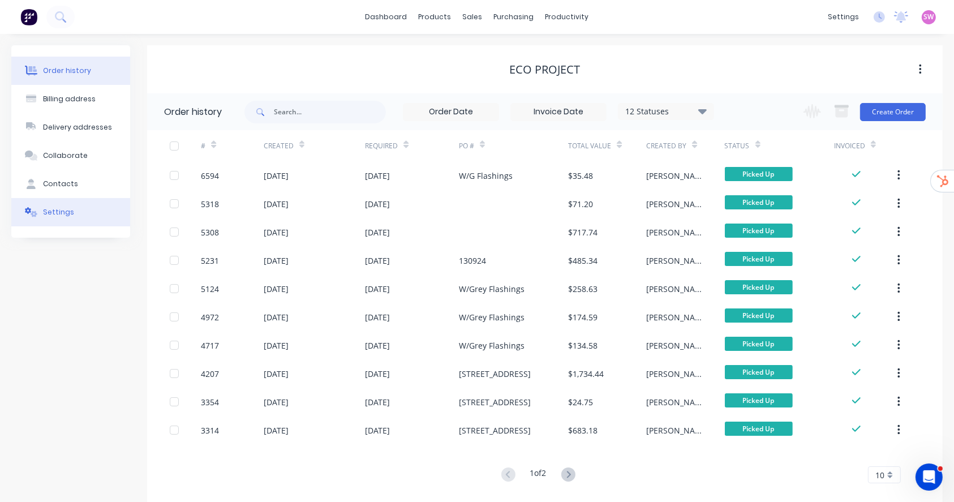
click at [41, 218] on button "Settings" at bounding box center [70, 212] width 119 height 28
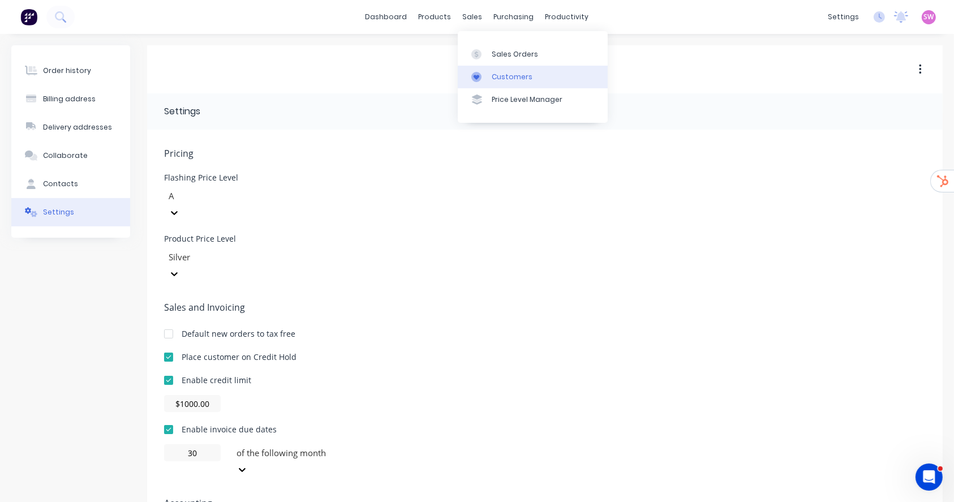
click at [512, 80] on div "Customers" at bounding box center [512, 77] width 41 height 10
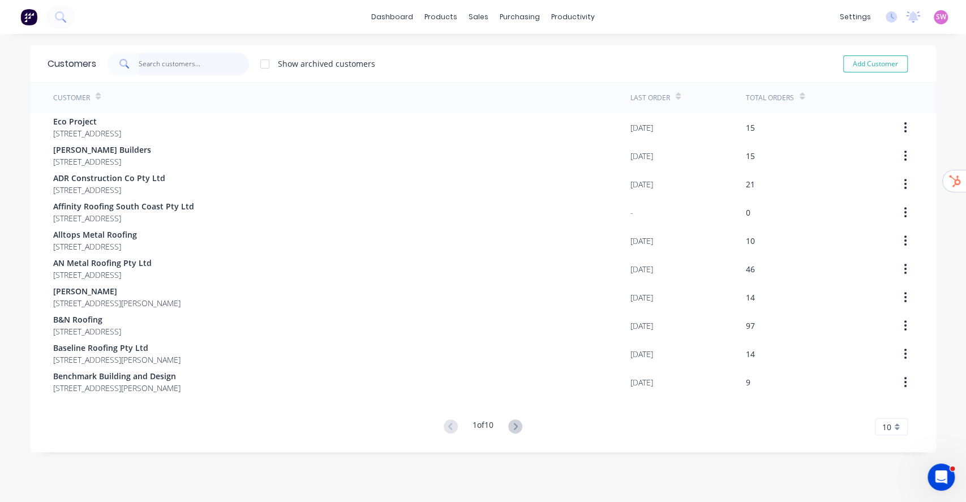
click at [200, 65] on input "text" at bounding box center [194, 64] width 110 height 23
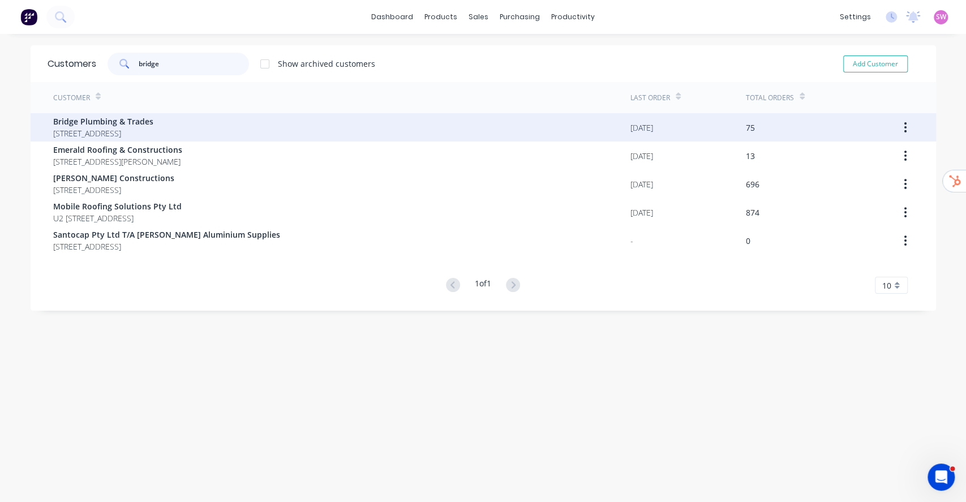
type input "bridge"
click at [146, 122] on span "Bridge Plumbing & Trades" at bounding box center [103, 121] width 100 height 12
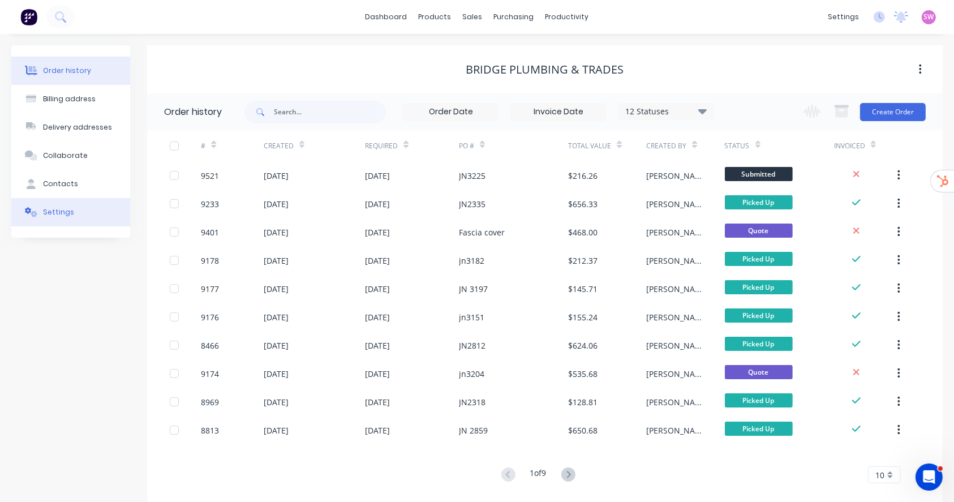
click at [49, 216] on div "Settings" at bounding box center [58, 212] width 31 height 10
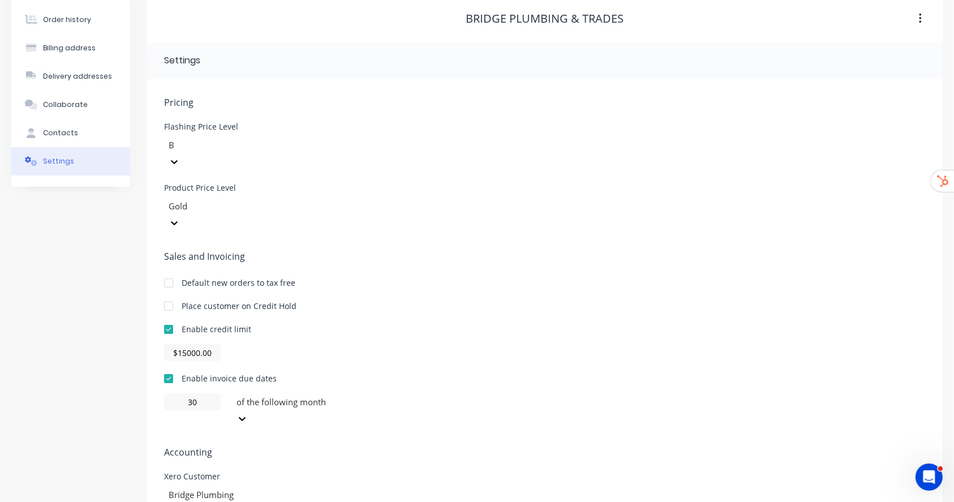
scroll to position [59, 0]
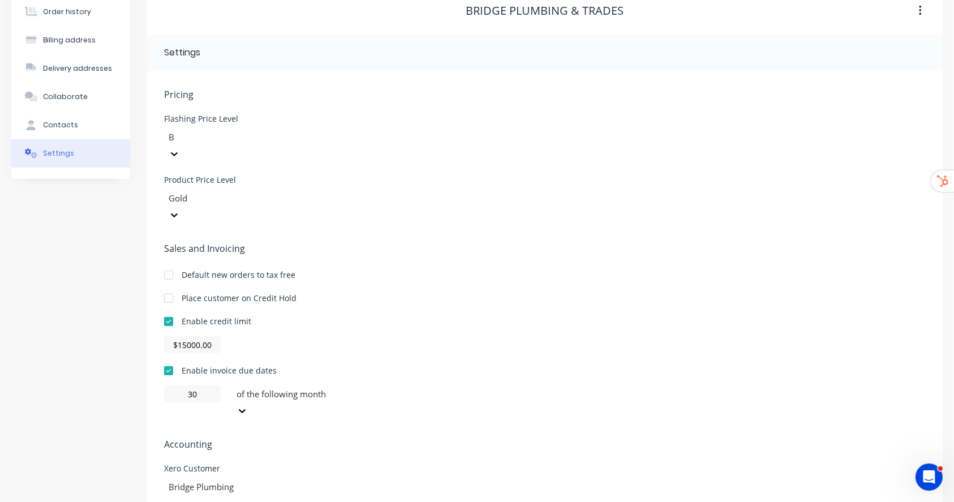
click at [710, 247] on div "Sales and Invoicing Default new orders to tax free Place customer on Credit Hol…" at bounding box center [545, 331] width 762 height 178
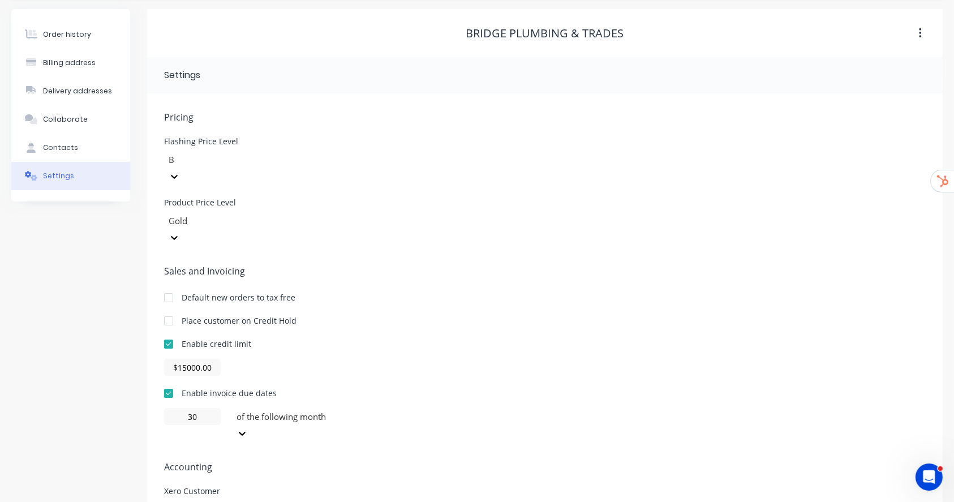
scroll to position [0, 0]
